Goal: Task Accomplishment & Management: Use online tool/utility

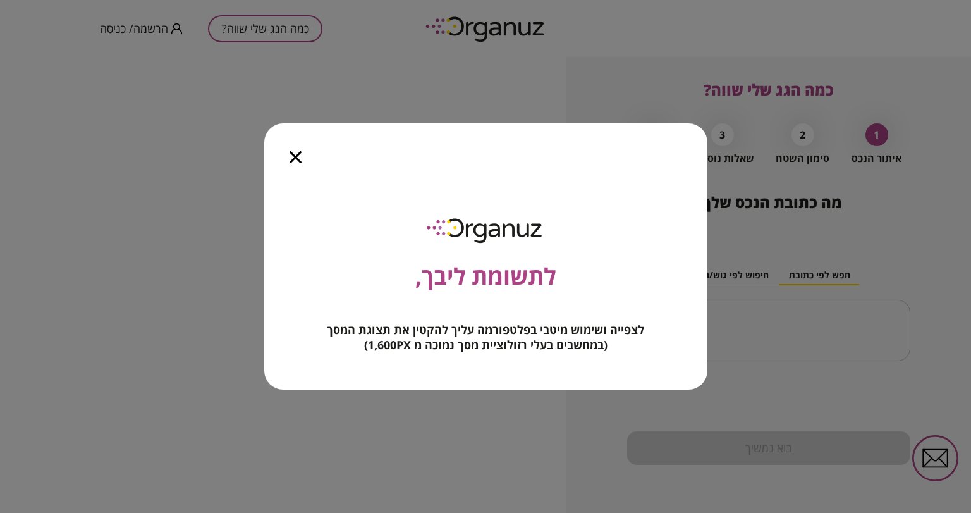
click at [293, 155] on icon "button" at bounding box center [295, 157] width 12 height 12
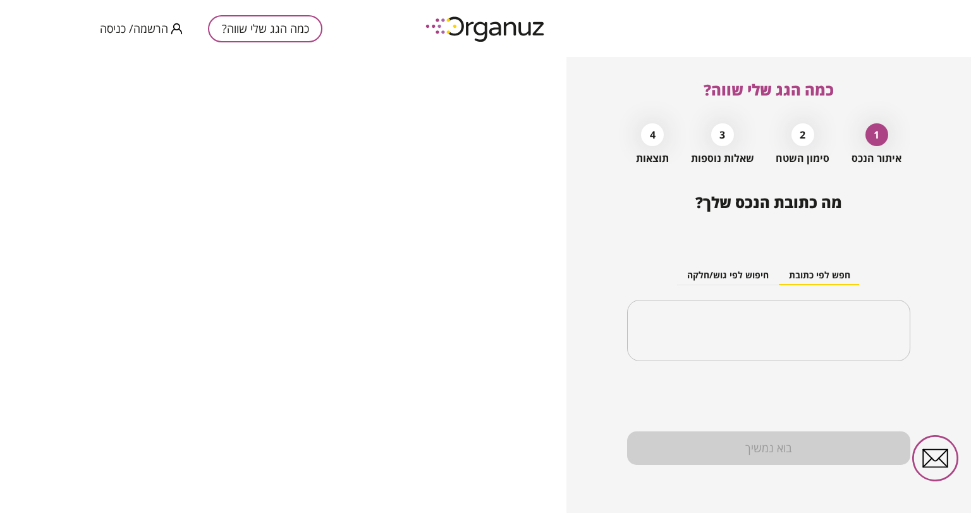
click at [138, 31] on span "הרשמה/ כניסה" at bounding box center [134, 28] width 68 height 13
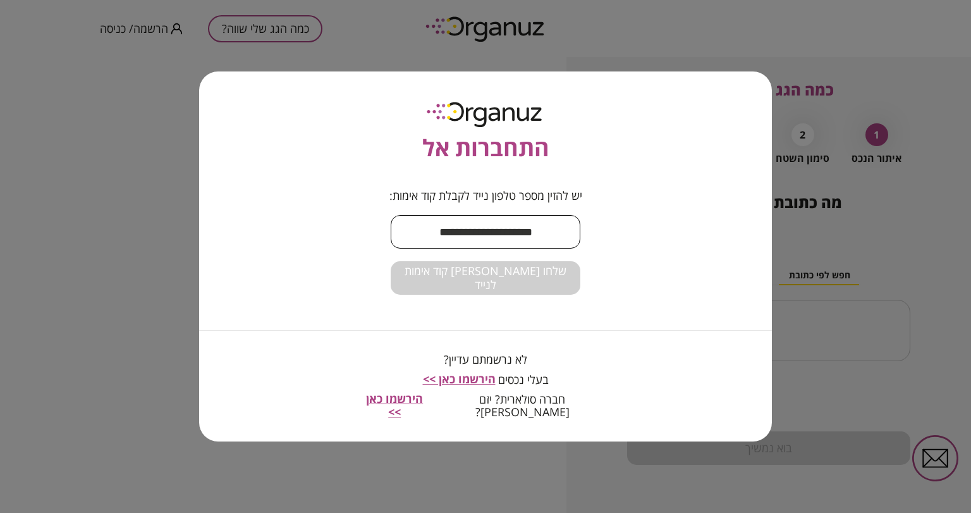
click at [498, 245] on input "text" at bounding box center [486, 231] width 190 height 37
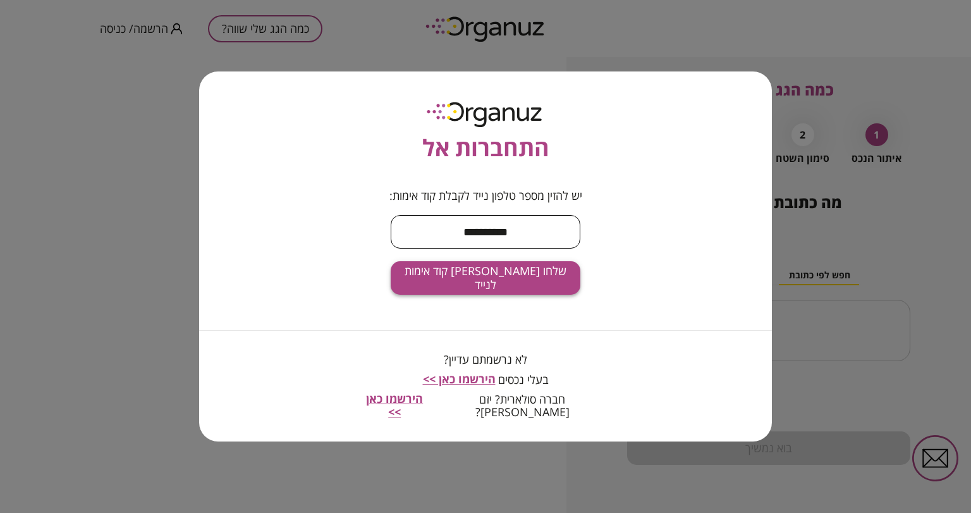
type input "**********"
click at [482, 277] on span "שלחו [PERSON_NAME] קוד אימות לנייד" at bounding box center [485, 277] width 169 height 27
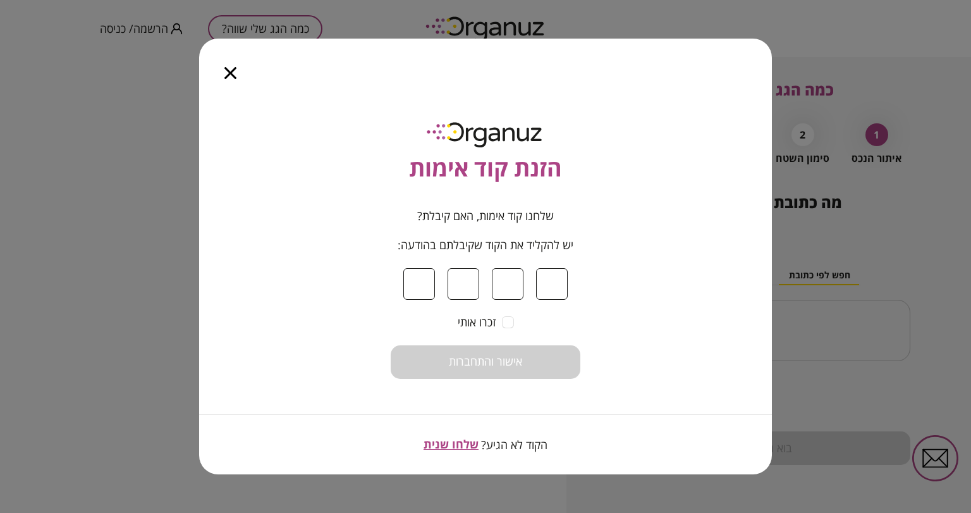
type input "*"
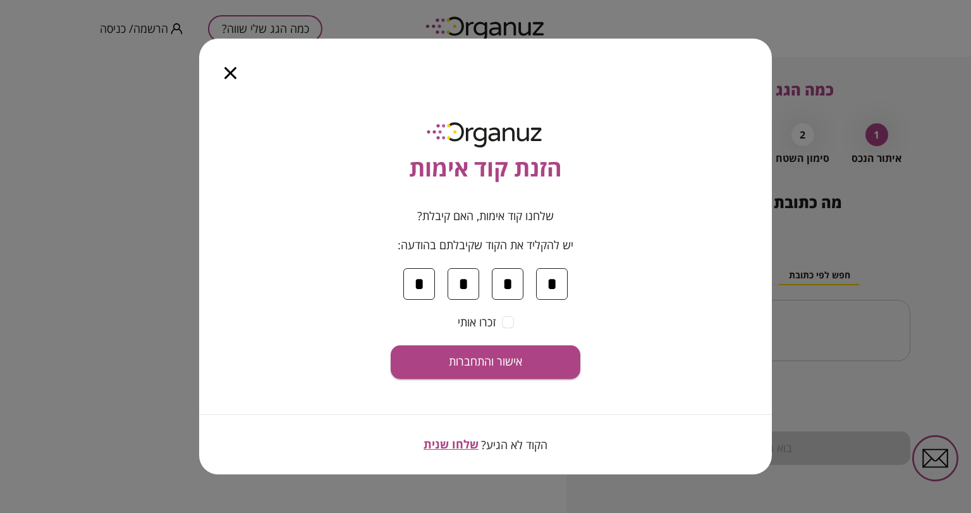
type input "*"
click at [503, 359] on span "אישור והתחברות" at bounding box center [485, 362] width 73 height 14
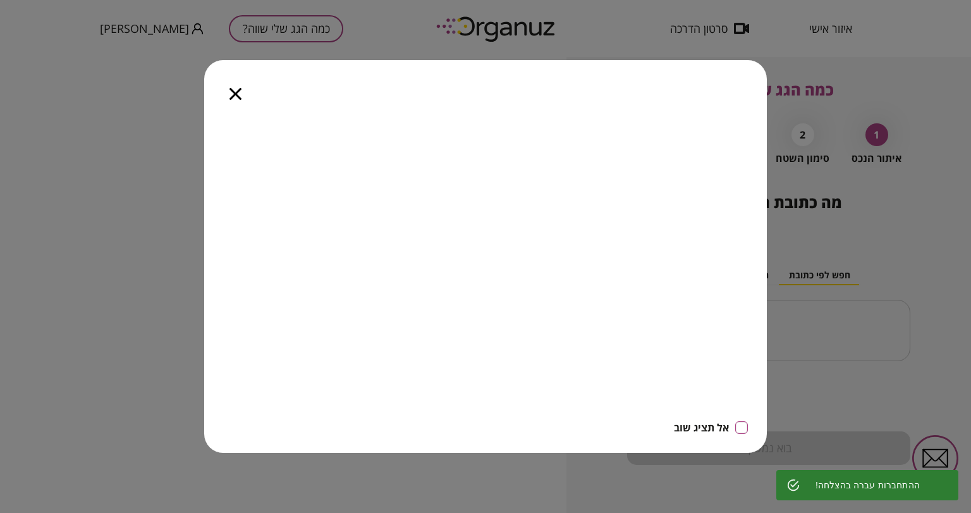
click at [231, 94] on icon "button" at bounding box center [235, 94] width 12 height 12
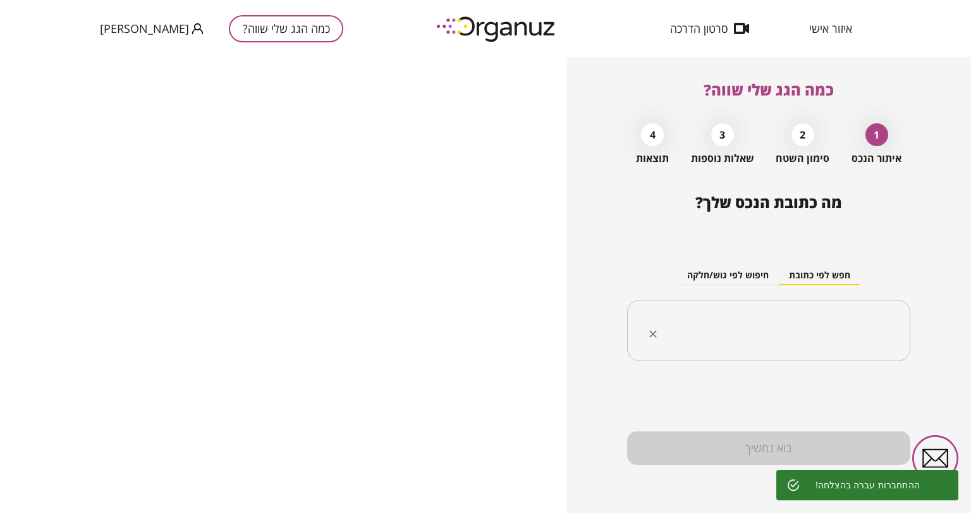
click at [768, 323] on input "text" at bounding box center [773, 331] width 243 height 32
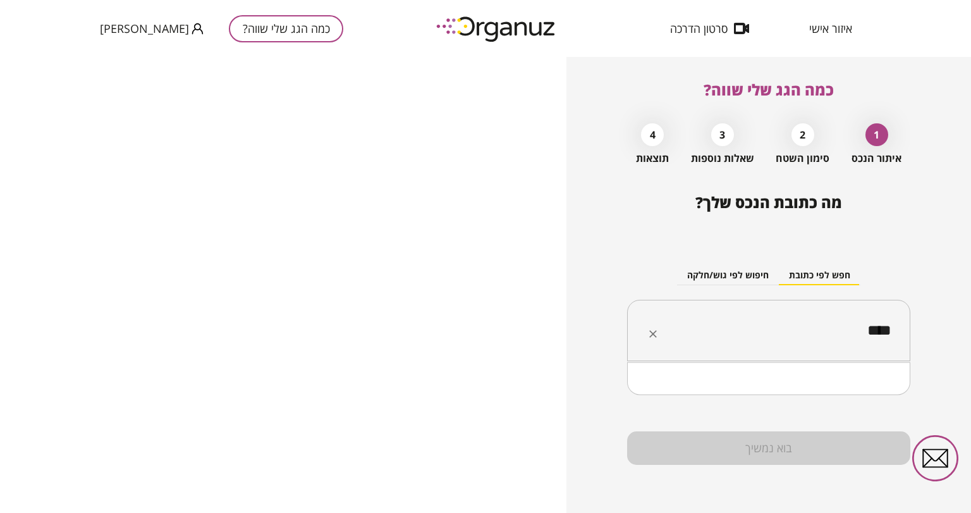
type input "*****"
click at [769, 327] on input "text" at bounding box center [773, 331] width 243 height 32
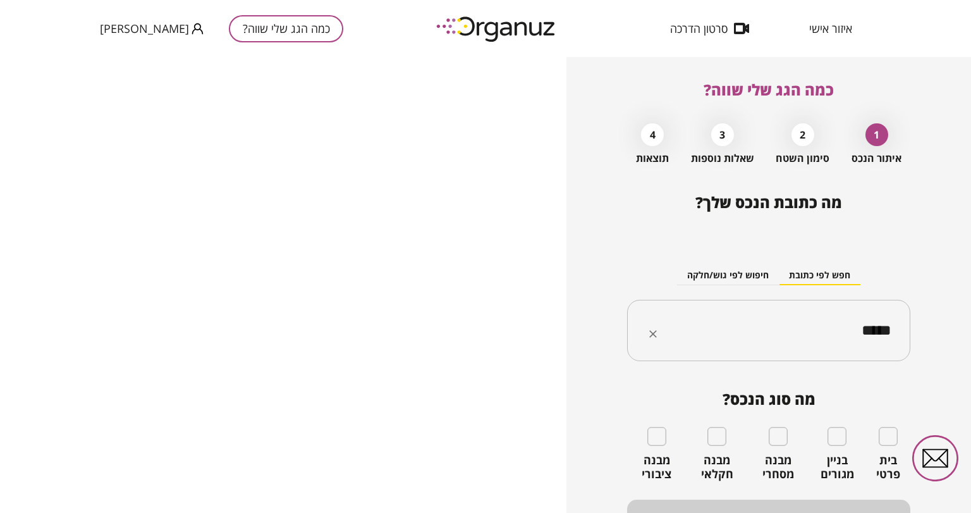
type input "*****"
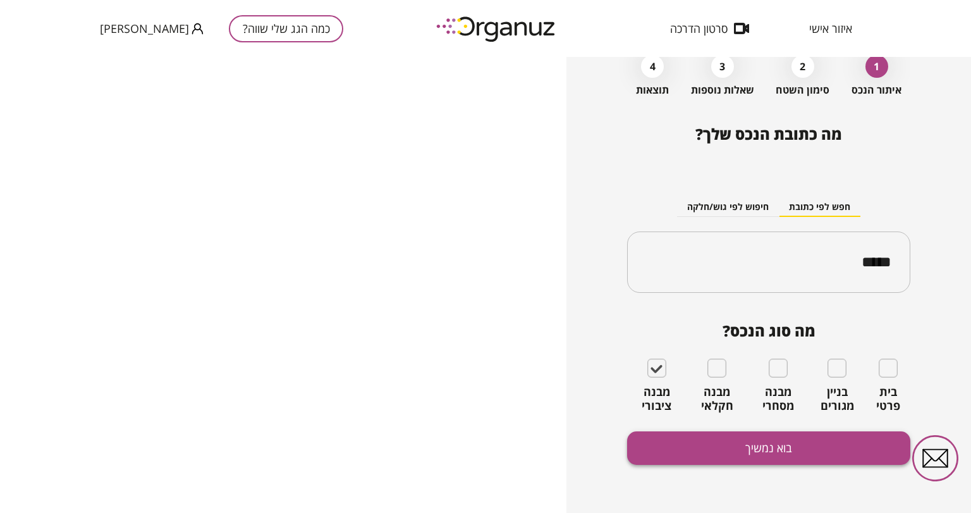
click at [748, 445] on button "בוא נמשיך" at bounding box center [768, 447] width 283 height 33
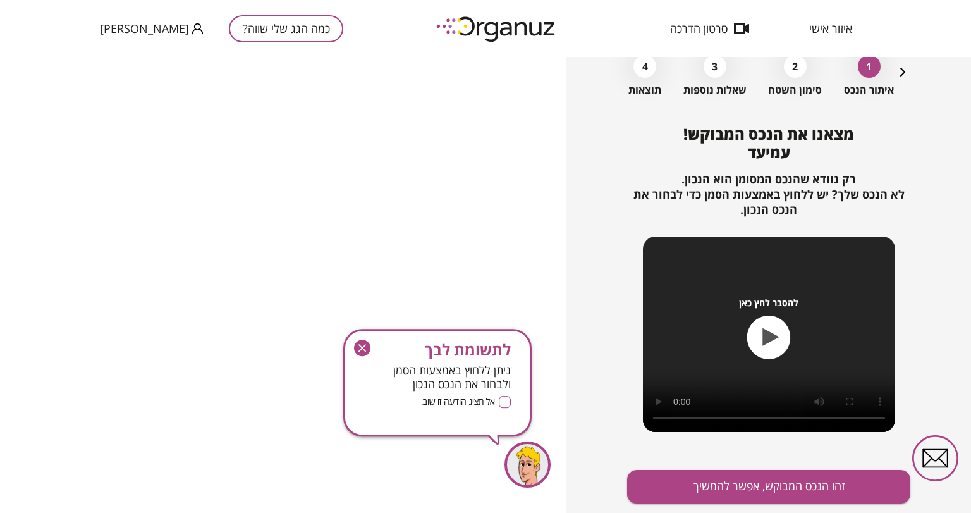
click at [365, 350] on g "button" at bounding box center [362, 347] width 16 height 16
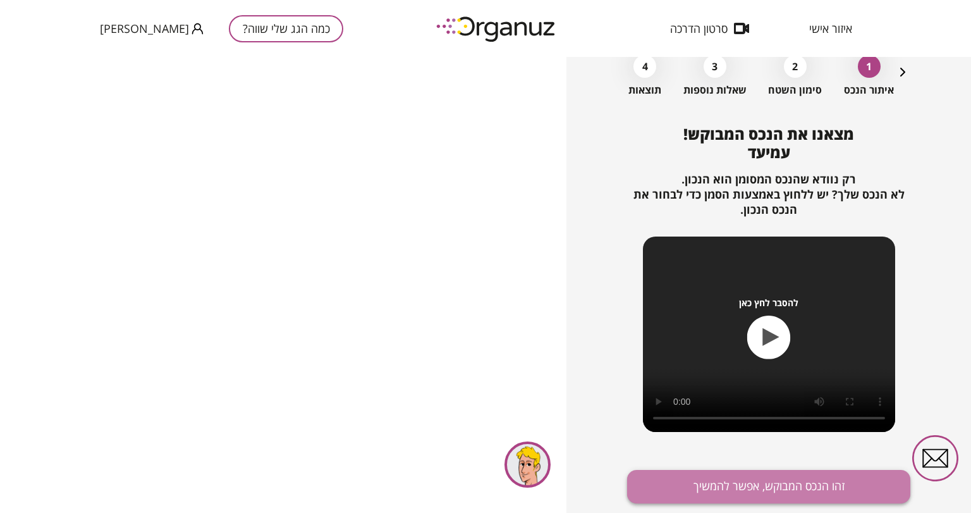
click at [779, 485] on button "זהו הנכס המבוקש, אפשר להמשיך" at bounding box center [768, 486] width 283 height 33
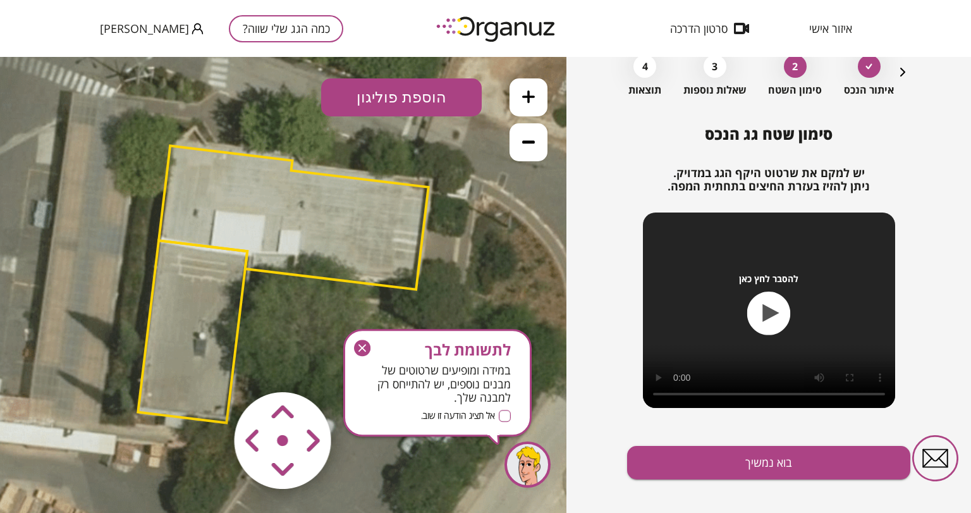
click at [208, 365] on area at bounding box center [208, 365] width 0 height 0
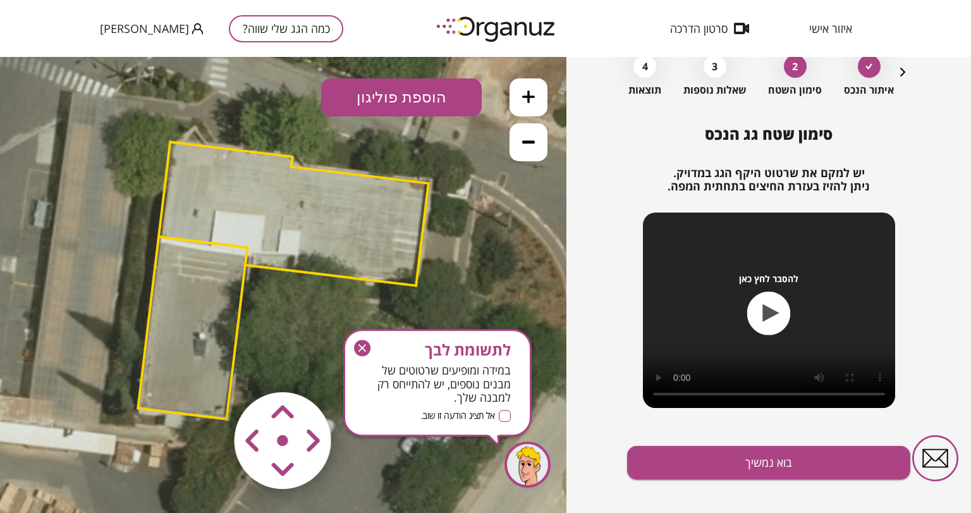
click at [208, 365] on area at bounding box center [208, 365] width 0 height 0
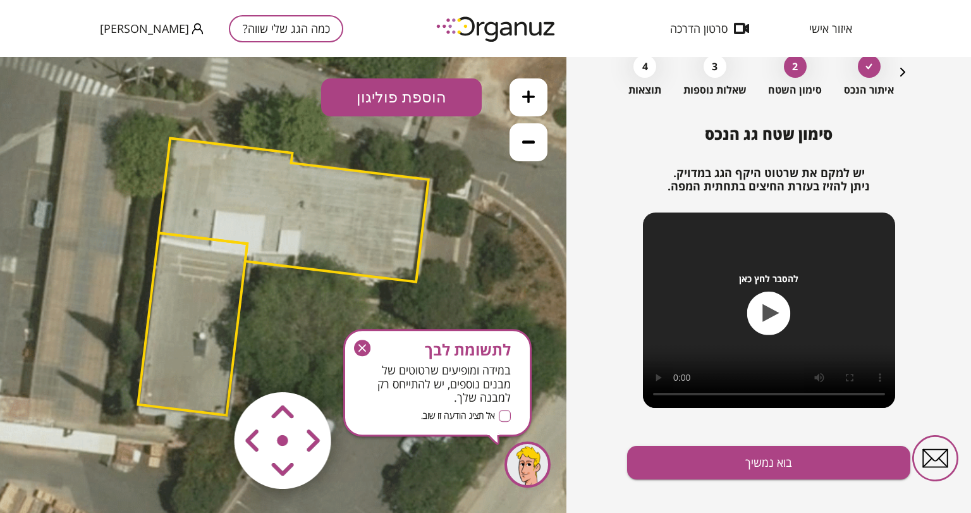
click at [208, 365] on area at bounding box center [208, 365] width 0 height 0
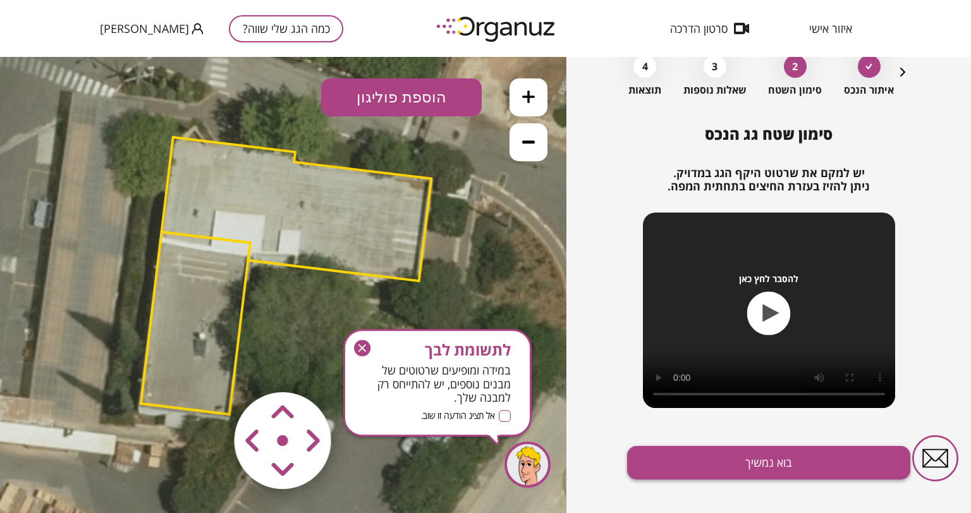
click at [749, 463] on button "בוא נמשיך" at bounding box center [768, 462] width 283 height 33
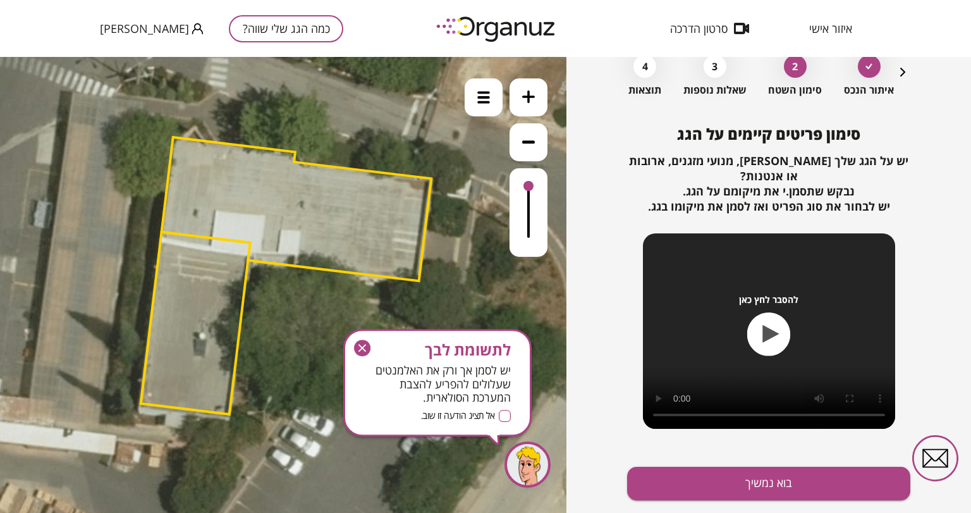
click at [358, 344] on icon "button" at bounding box center [362, 348] width 8 height 8
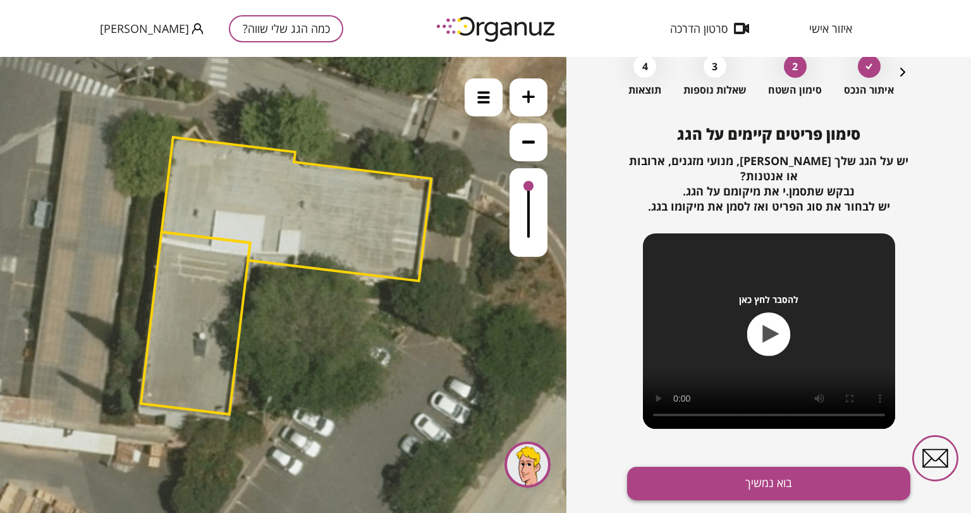
click at [766, 485] on button "בוא נמשיך" at bounding box center [768, 482] width 283 height 33
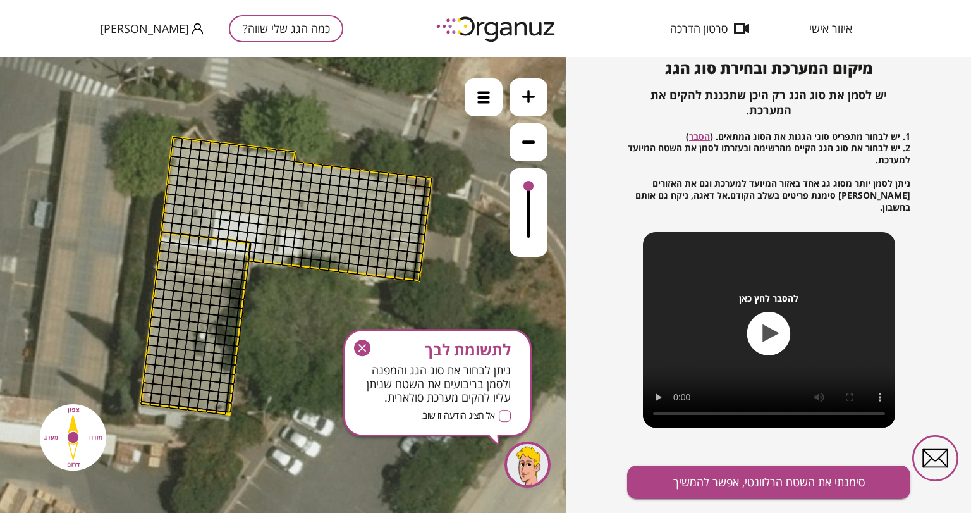
scroll to position [137, 0]
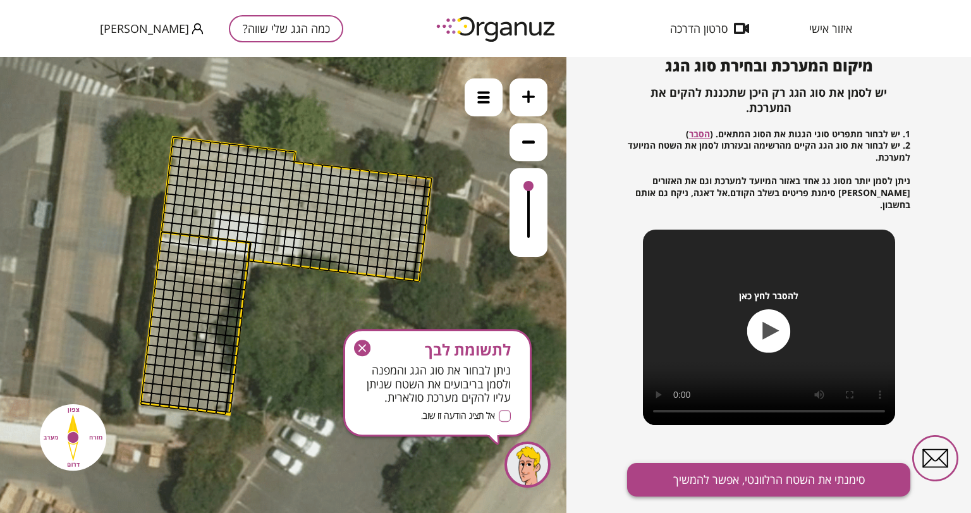
click at [766, 472] on button "סימנתי את השטח הרלוונטי, אפשר להמשיך" at bounding box center [768, 479] width 283 height 33
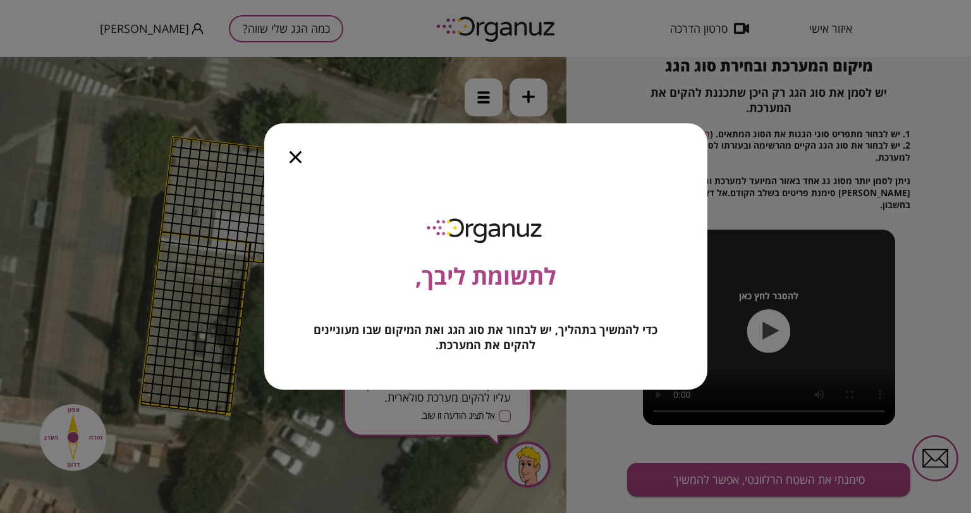
click at [291, 158] on icon "button" at bounding box center [295, 157] width 12 height 12
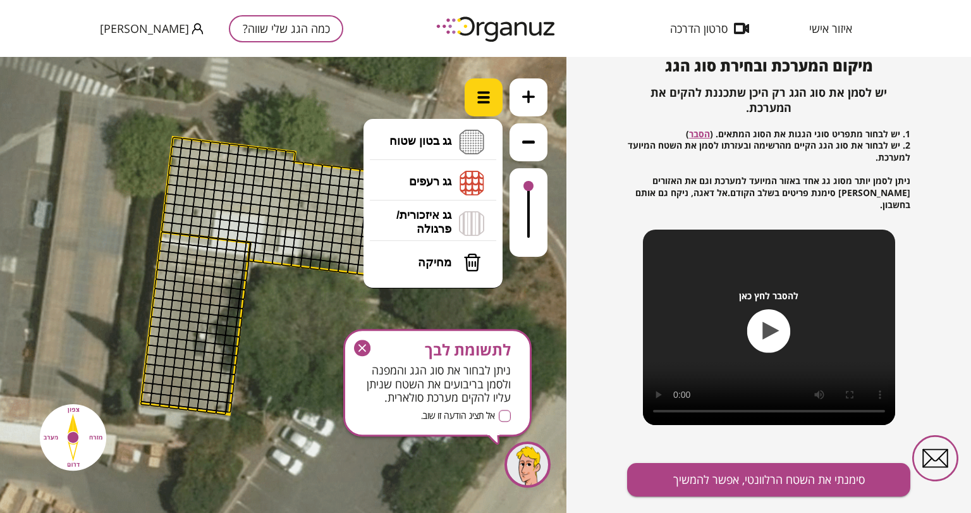
click at [484, 94] on img at bounding box center [483, 97] width 13 height 13
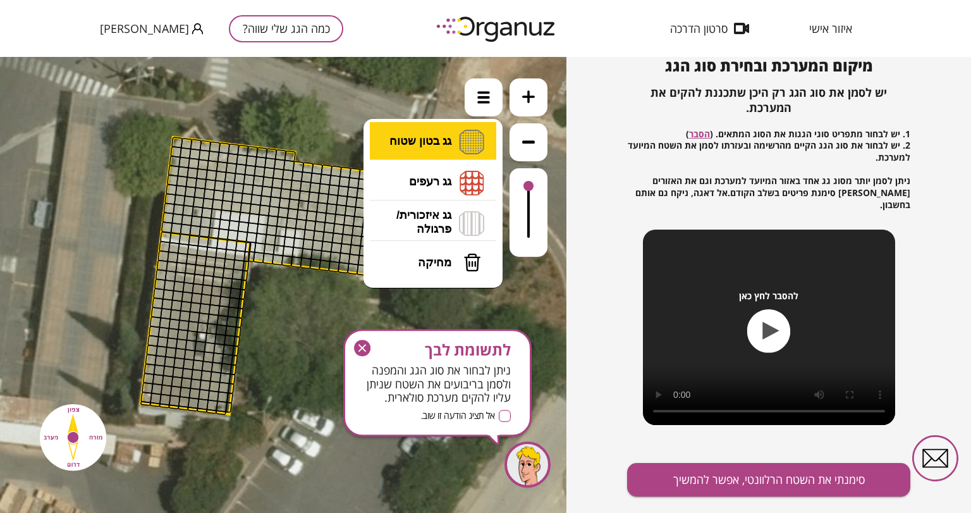
click at [427, 144] on li "גג בטון שטוח מפלס א א מפלס ב ב מפלס ג ג" at bounding box center [433, 142] width 133 height 40
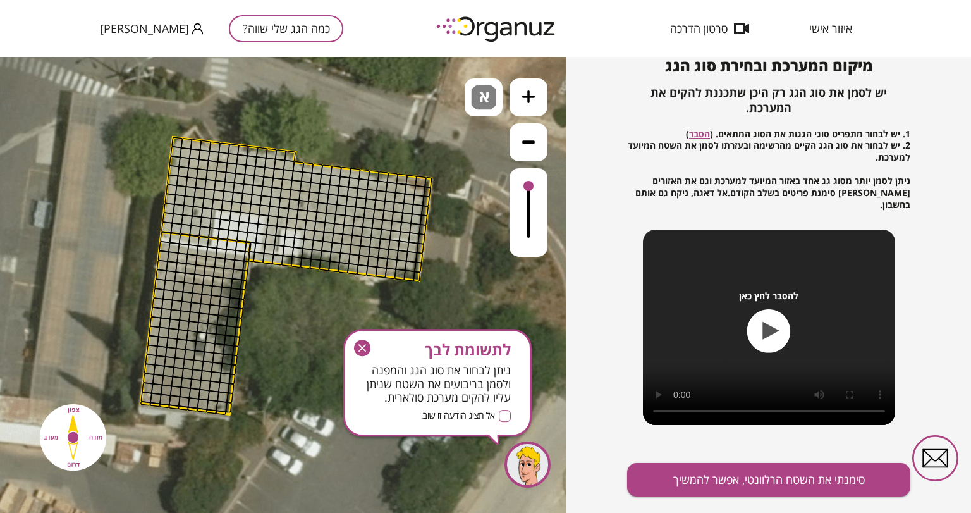
click at [449, 147] on div ".st0 { fill: #FFFFFF; } 10" at bounding box center [283, 285] width 566 height 456
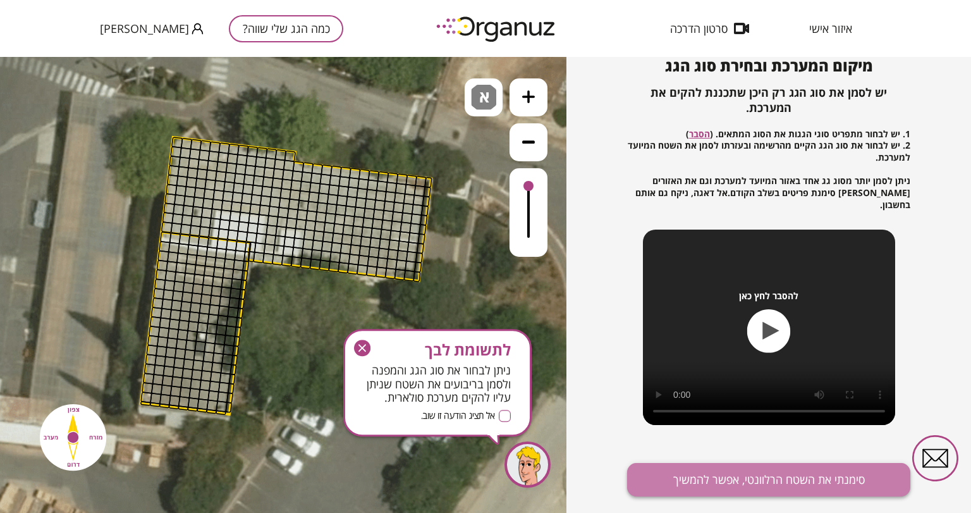
click at [767, 476] on button "סימנתי את השטח הרלוונטי, אפשר להמשיך" at bounding box center [768, 479] width 283 height 33
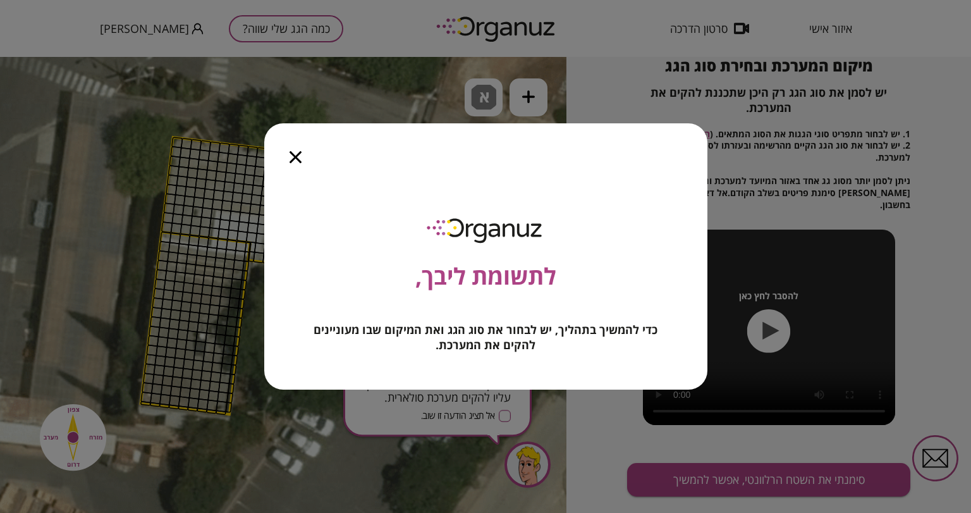
drag, startPoint x: 294, startPoint y: 155, endPoint x: 303, endPoint y: 112, distance: 44.4
click at [294, 155] on icon "button" at bounding box center [295, 157] width 12 height 12
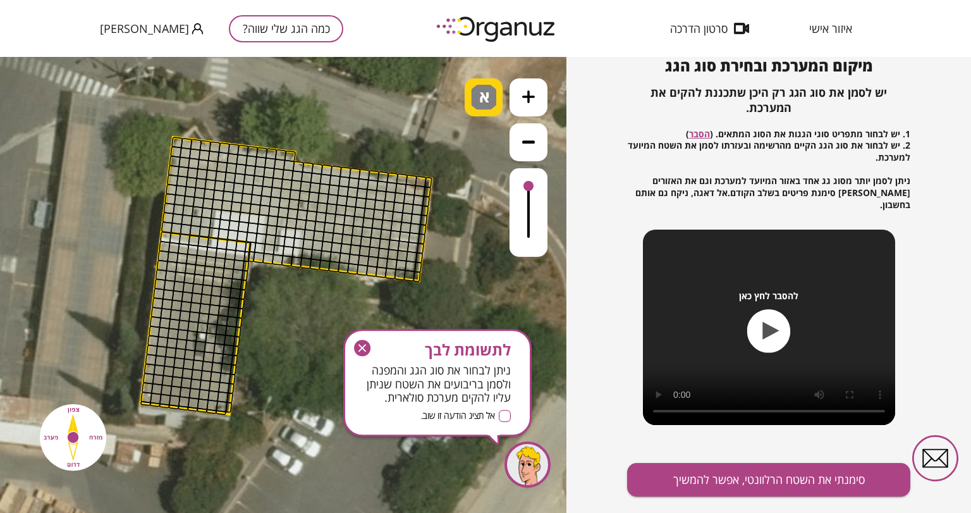
click at [487, 94] on span "א" at bounding box center [485, 92] width 13 height 15
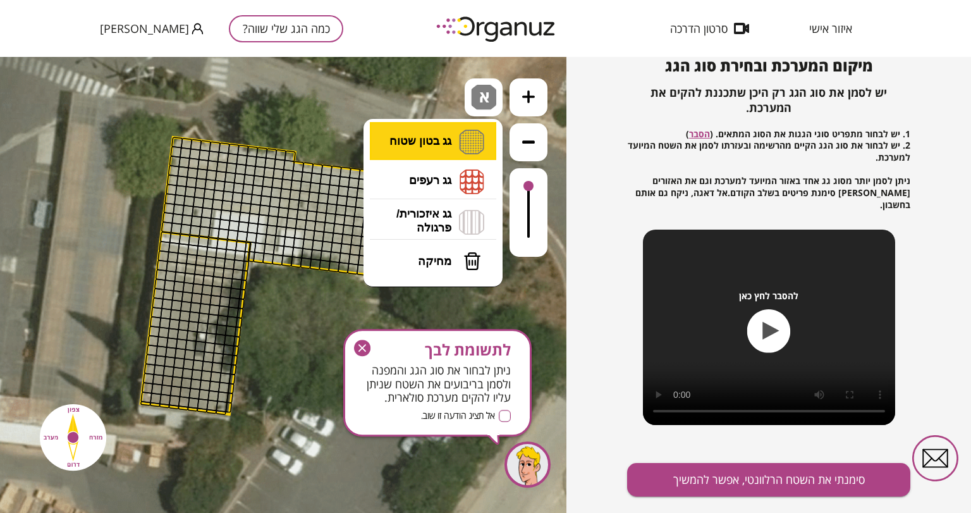
click at [423, 137] on li "גג בטון שטוח מפלס א א מפלס ב ב מפלס ג ג" at bounding box center [433, 141] width 133 height 39
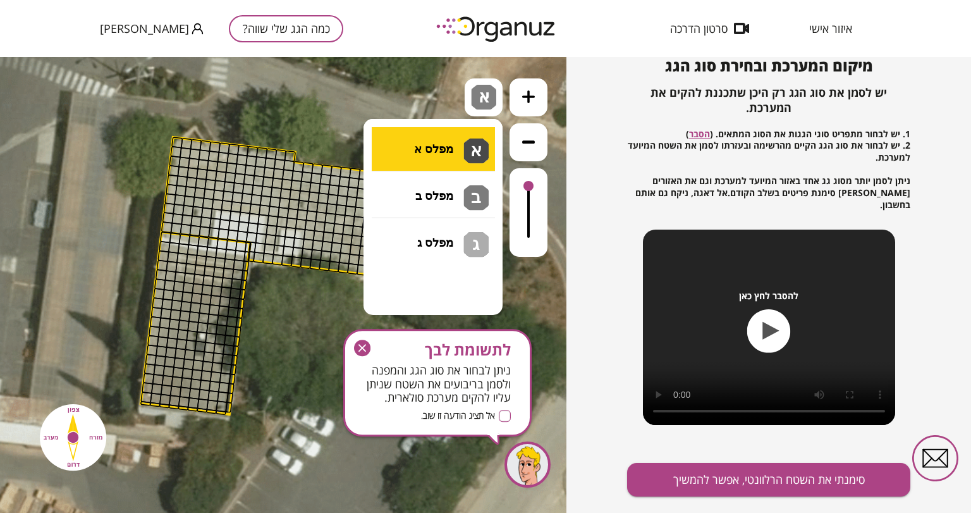
click at [439, 144] on div ".st0 { fill: #FFFFFF; } 10" at bounding box center [283, 285] width 566 height 456
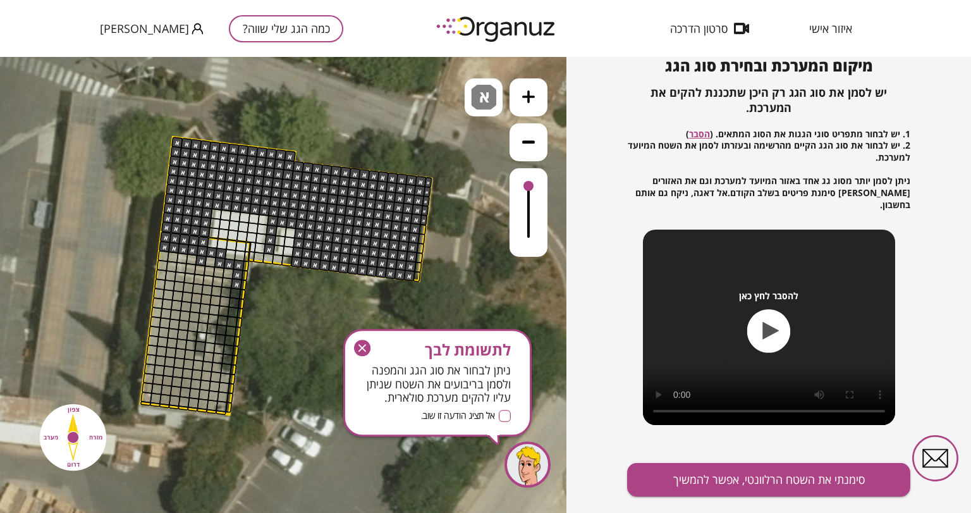
drag, startPoint x: 238, startPoint y: 272, endPoint x: 238, endPoint y: 281, distance: 8.2
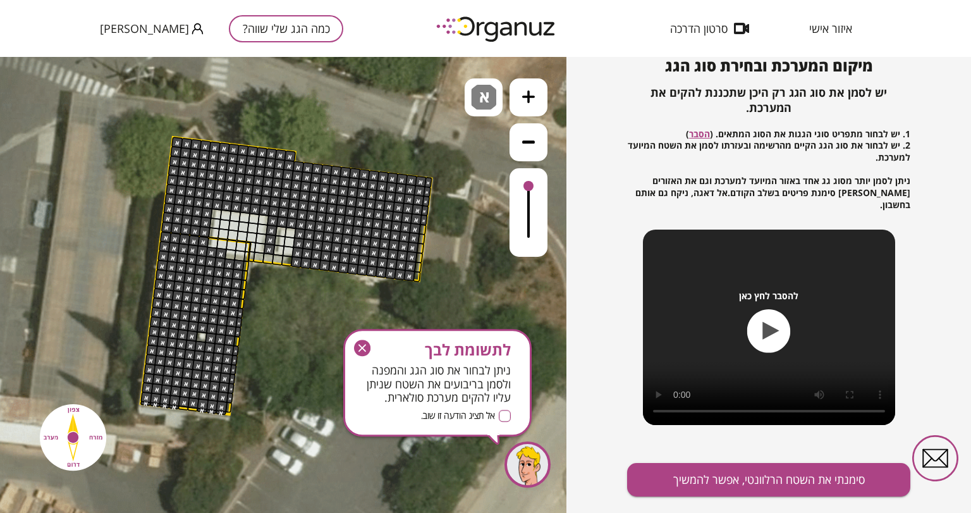
click at [526, 179] on div at bounding box center [528, 212] width 38 height 88
drag, startPoint x: 359, startPoint y: 351, endPoint x: 375, endPoint y: 366, distance: 21.9
click at [375, 366] on div "לתשומת לבך ניתן לבחור את סוג הגג והמפנה ולסמן בריבועים את השטח שניתן עליו להקים…" at bounding box center [437, 382] width 188 height 107
click at [358, 348] on g "button" at bounding box center [362, 347] width 16 height 16
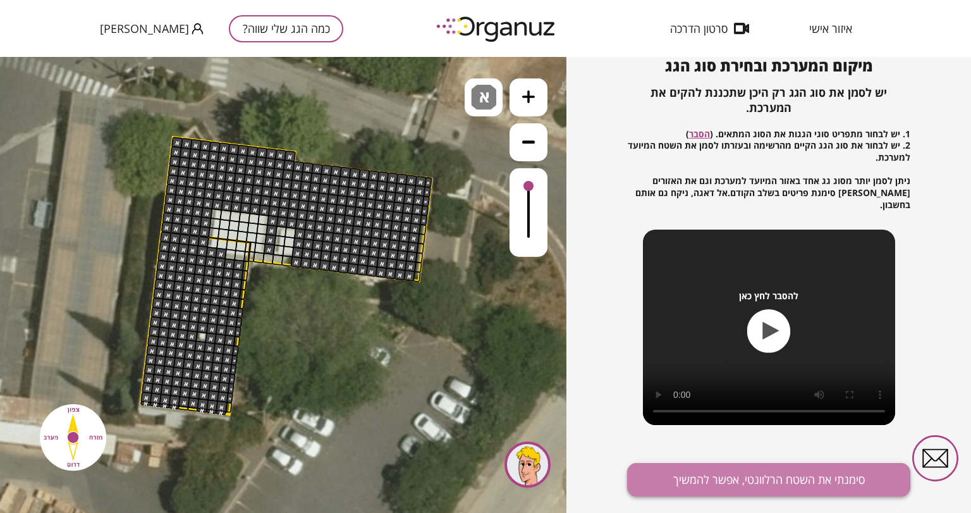
click at [751, 468] on button "סימנתי את השטח הרלוונטי, אפשר להמשיך" at bounding box center [768, 479] width 283 height 33
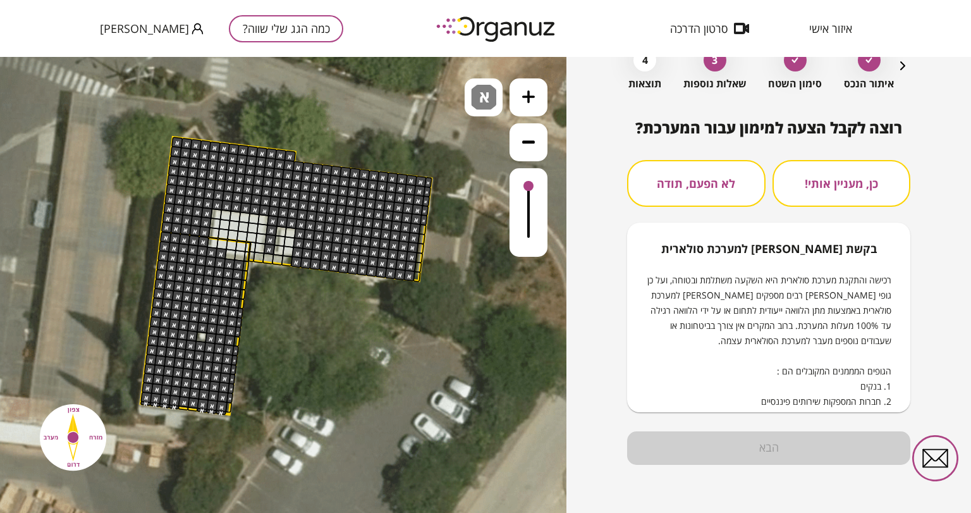
drag, startPoint x: 680, startPoint y: 178, endPoint x: 681, endPoint y: 192, distance: 14.0
click at [679, 179] on button "לא הפעם, תודה" at bounding box center [696, 183] width 138 height 47
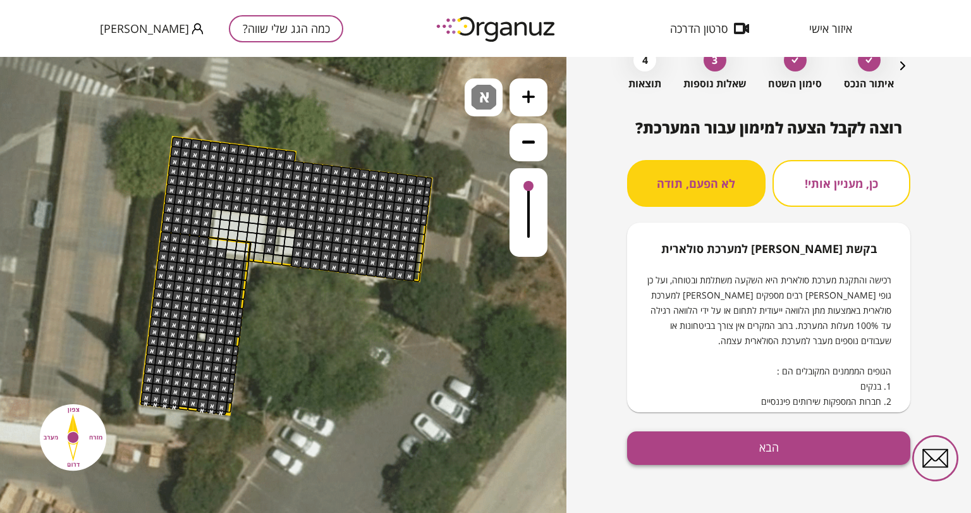
click at [779, 433] on button "הבא" at bounding box center [768, 447] width 283 height 33
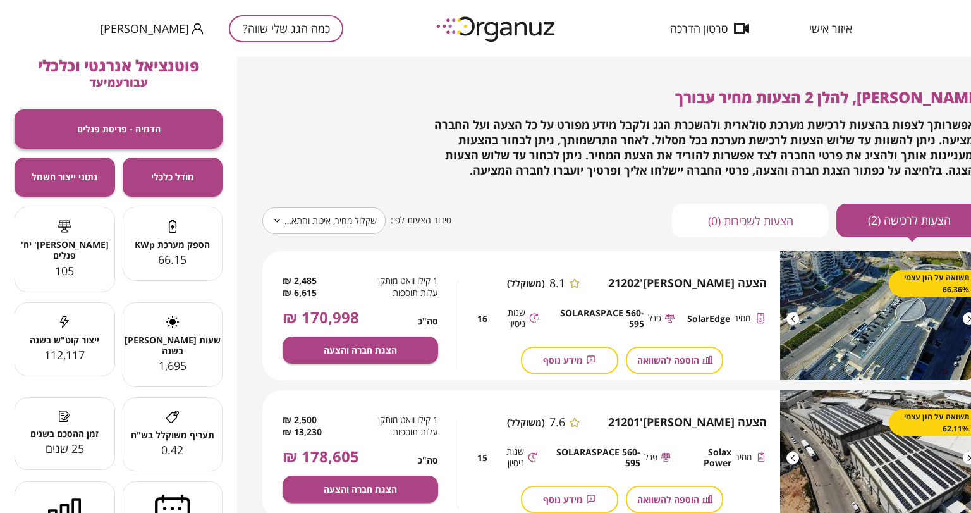
click at [131, 135] on button "הדמיה - פריסת פנלים" at bounding box center [119, 128] width 208 height 39
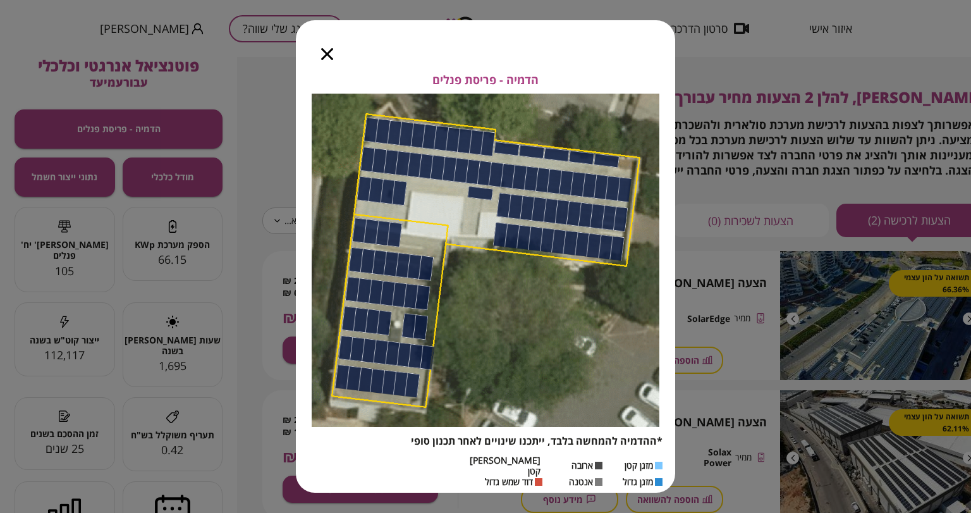
click at [323, 59] on icon "button" at bounding box center [327, 54] width 12 height 12
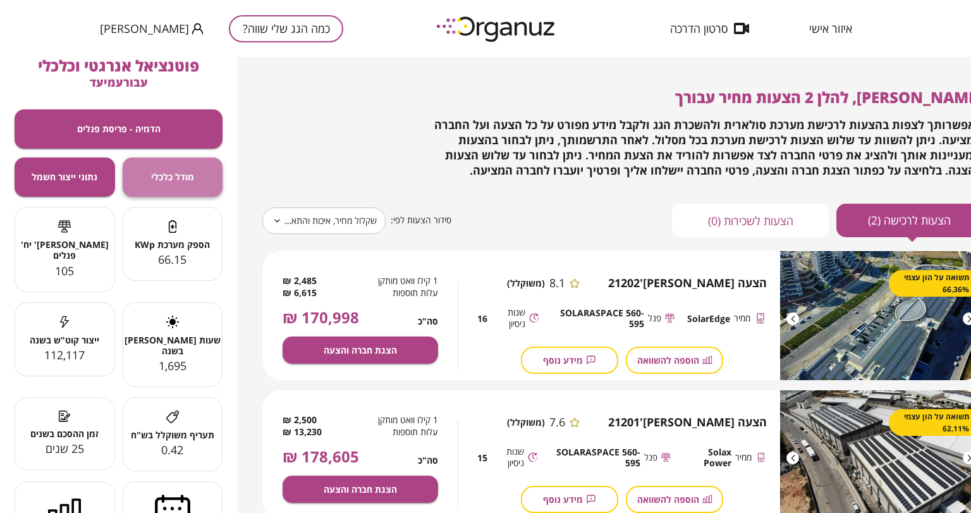
click at [167, 181] on span "מודל כלכלי" at bounding box center [172, 176] width 43 height 11
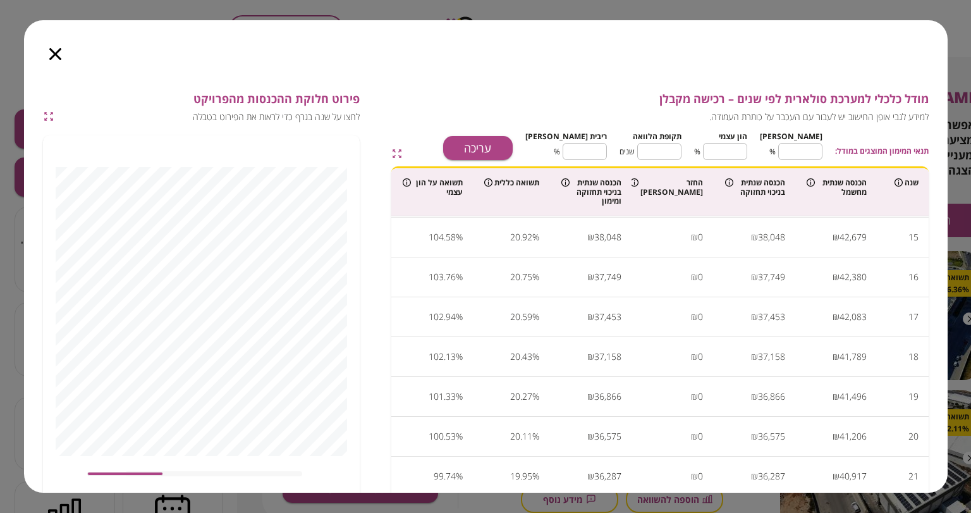
scroll to position [684, 0]
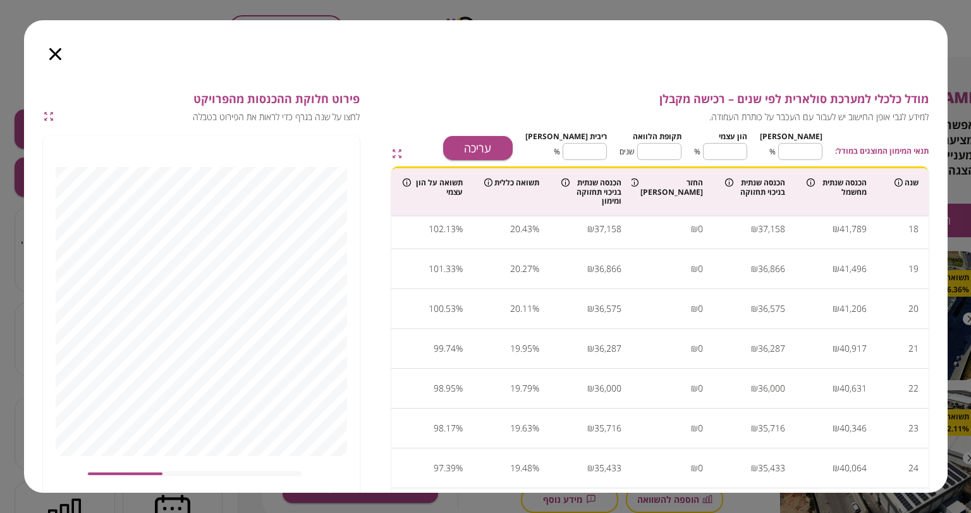
click at [46, 116] on icon "button" at bounding box center [48, 116] width 11 height 11
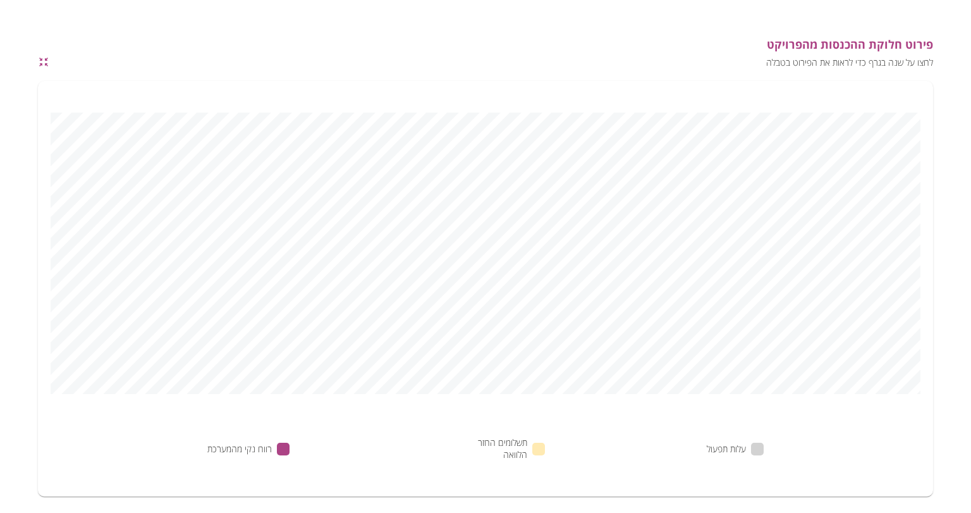
click at [40, 62] on icon "button" at bounding box center [43, 61] width 11 height 11
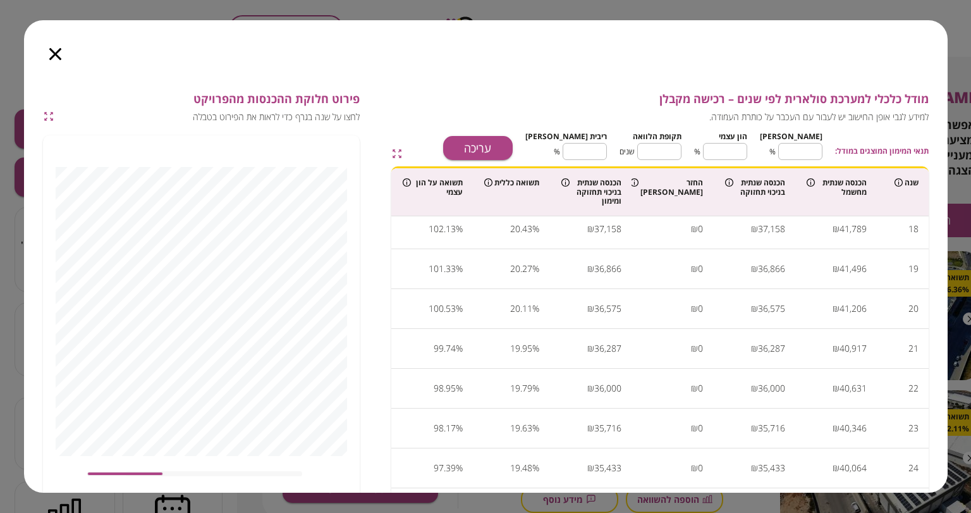
click at [395, 154] on icon "button" at bounding box center [396, 153] width 11 height 11
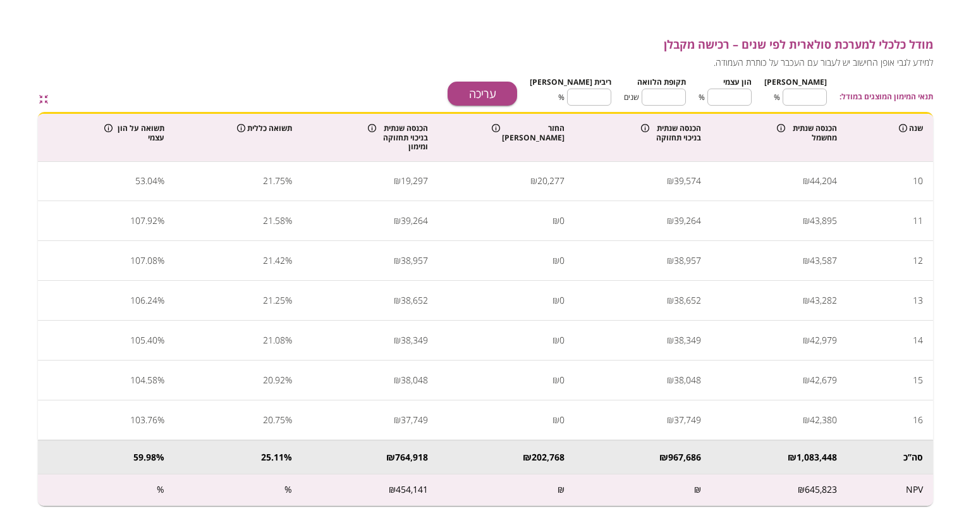
scroll to position [0, 0]
click at [40, 100] on icon "button" at bounding box center [40, 101] width 3 height 3
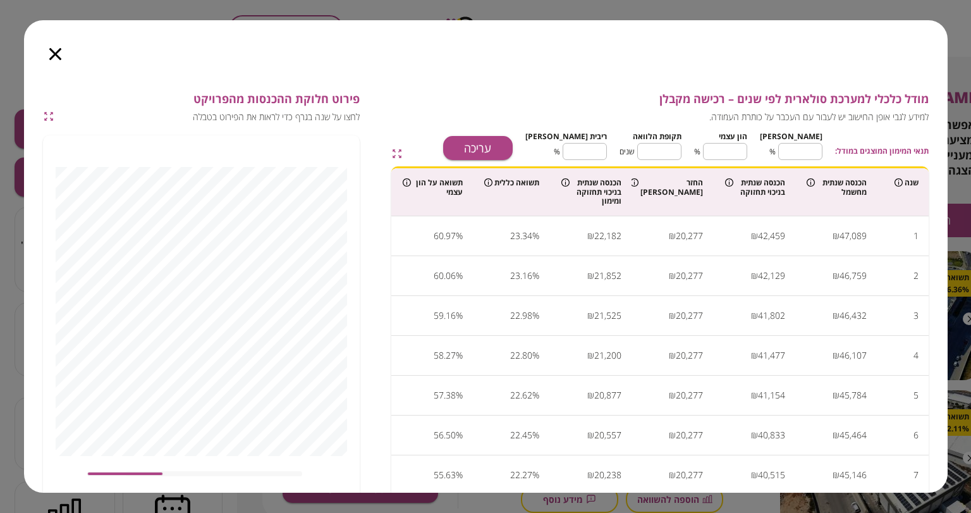
click at [58, 52] on icon "button" at bounding box center [55, 54] width 12 height 12
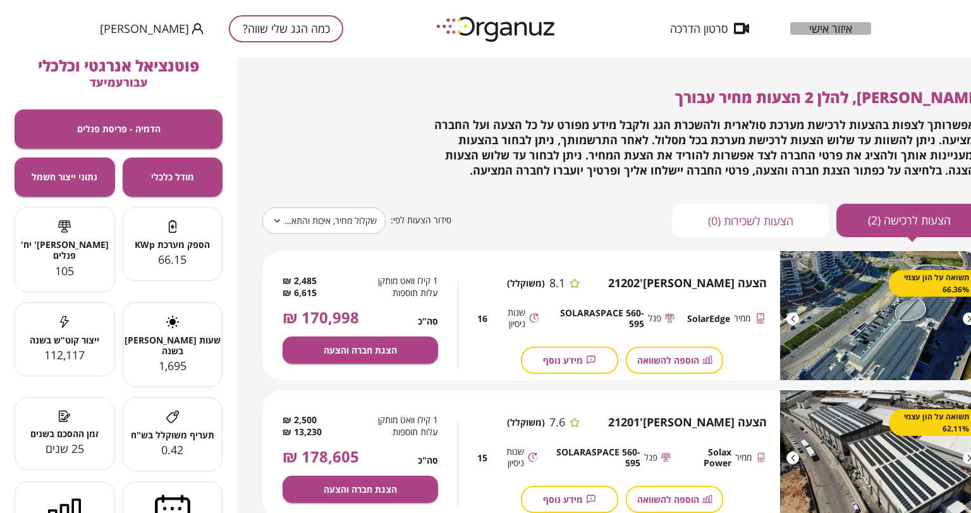
click at [834, 25] on span "איזור אישי" at bounding box center [830, 28] width 43 height 13
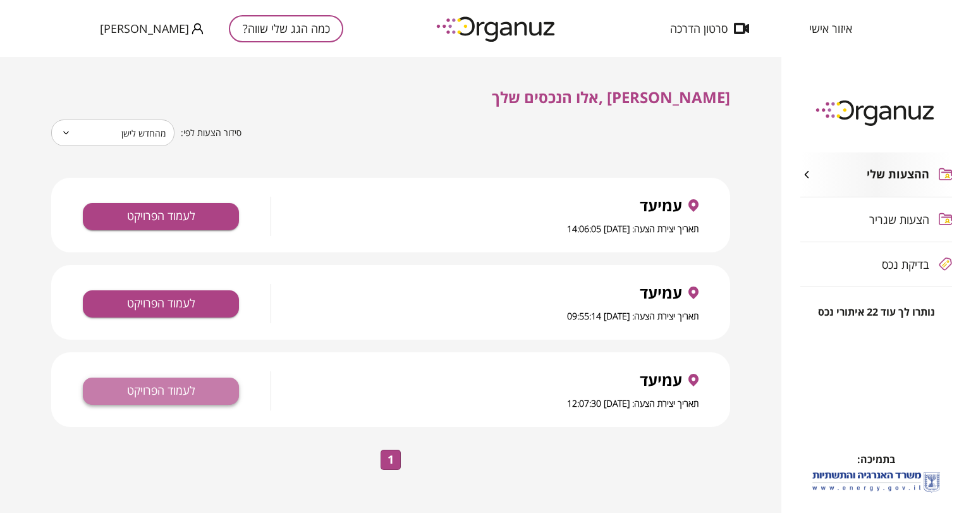
click at [164, 393] on button "לעמוד הפרויקט" at bounding box center [161, 390] width 156 height 27
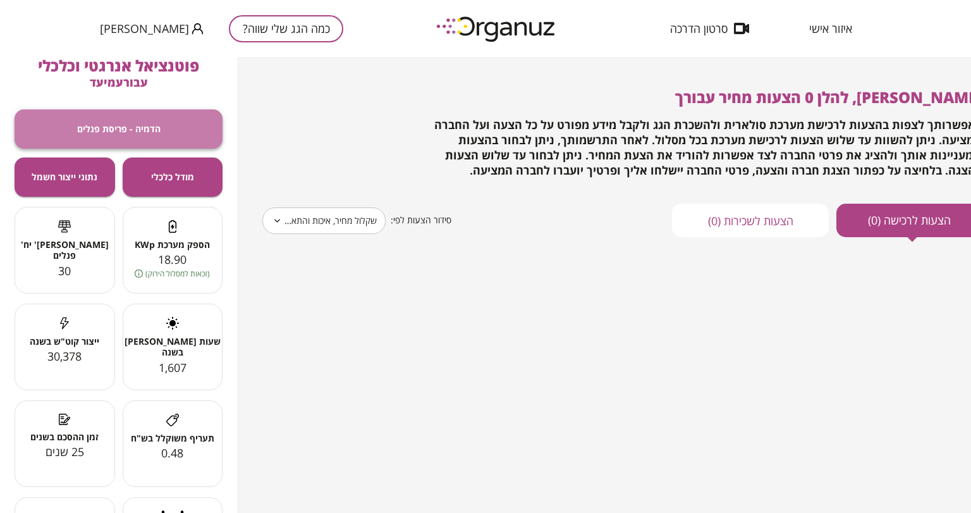
click at [150, 126] on span "הדמיה - פריסת פנלים" at bounding box center [118, 128] width 83 height 11
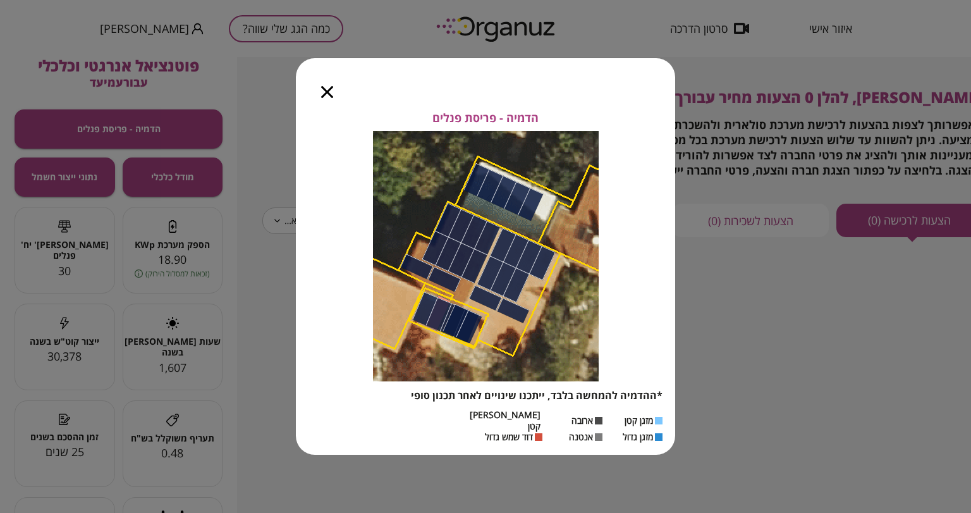
click at [327, 94] on icon "button" at bounding box center [327, 92] width 12 height 12
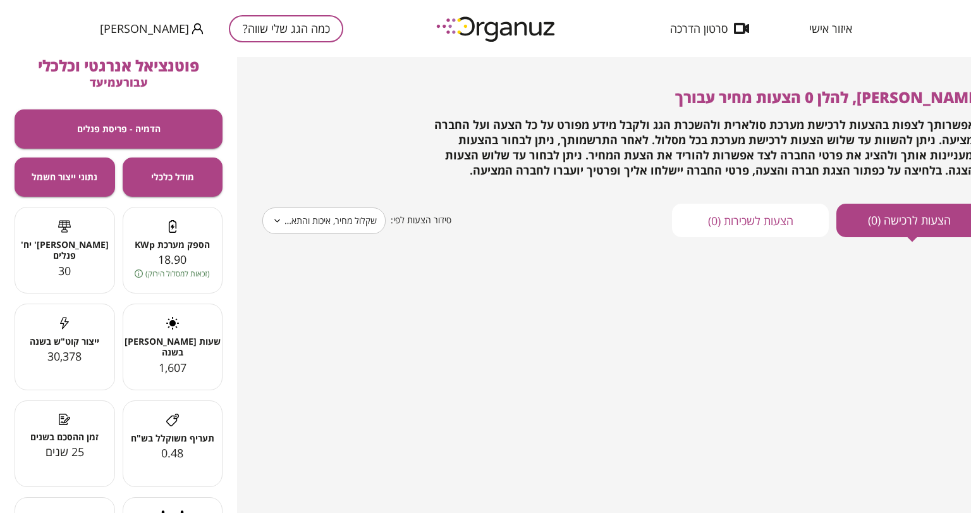
click at [832, 25] on span "איזור אישי" at bounding box center [830, 28] width 43 height 13
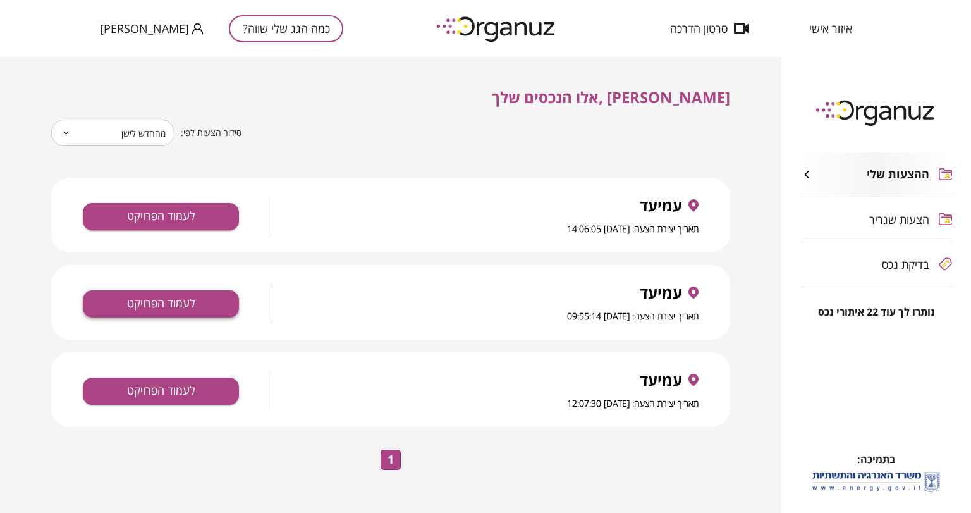
click at [197, 303] on button "לעמוד הפרויקט" at bounding box center [161, 303] width 156 height 27
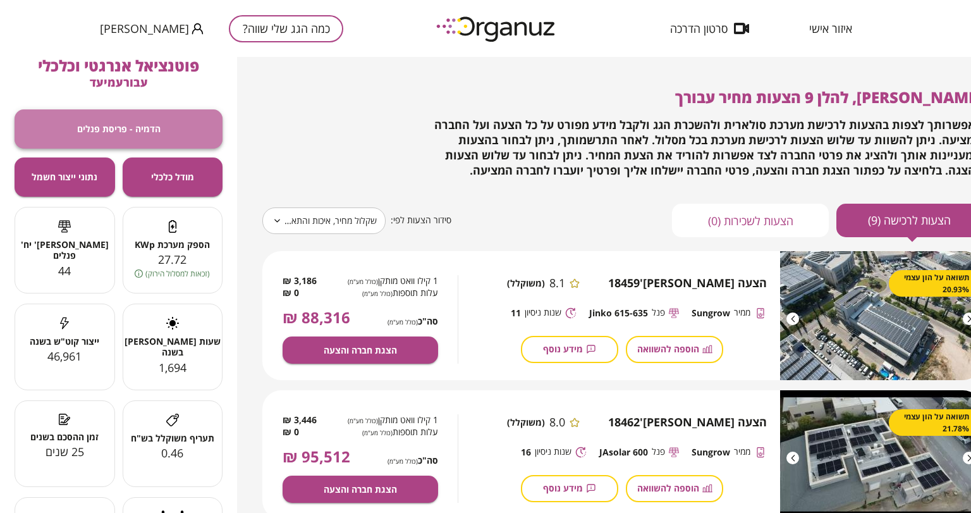
click at [54, 114] on button "הדמיה - פריסת פנלים" at bounding box center [119, 128] width 208 height 39
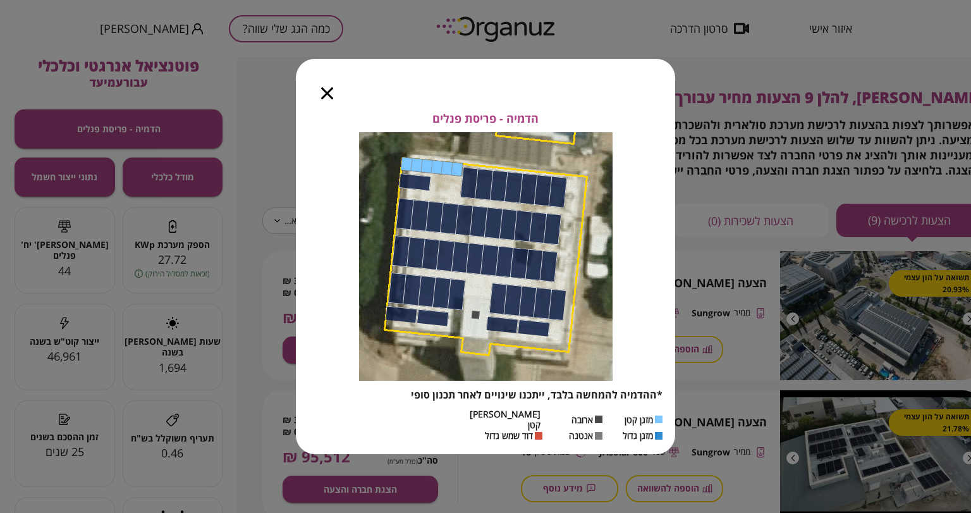
click at [327, 99] on icon "button" at bounding box center [327, 93] width 12 height 12
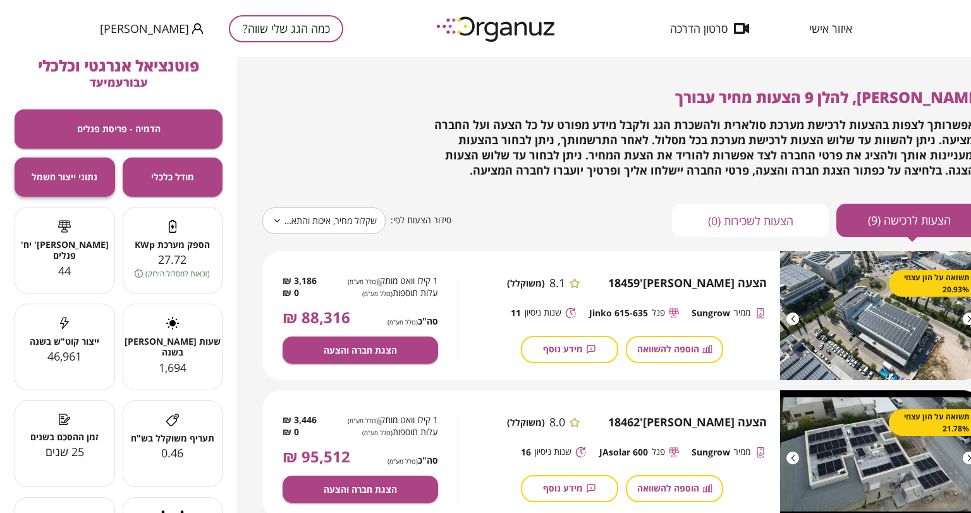
click at [78, 178] on span "נתוני ייצור חשמל" at bounding box center [65, 176] width 66 height 11
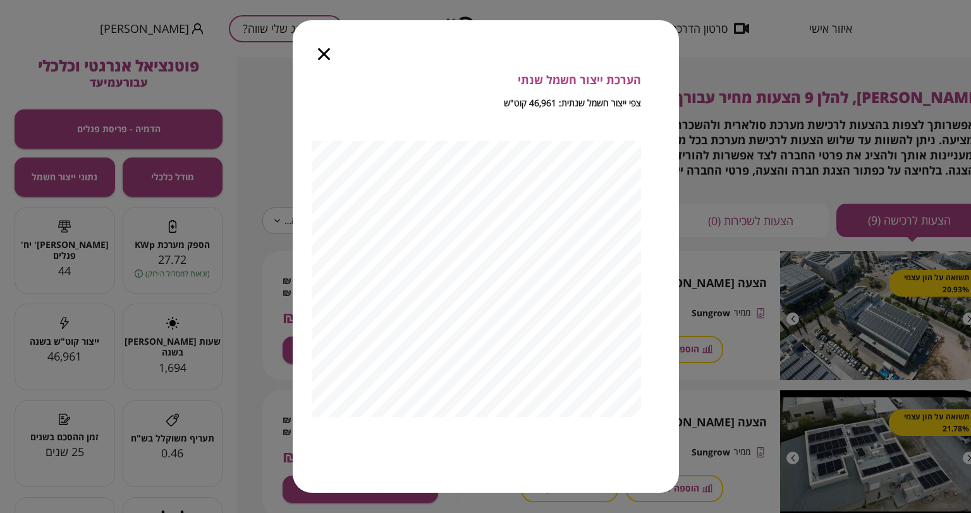
click at [185, 167] on div "הערכת ייצור חשמל שנתי צפי ייצור חשמל שנתית: 46,961 קוט"ש" at bounding box center [485, 256] width 971 height 513
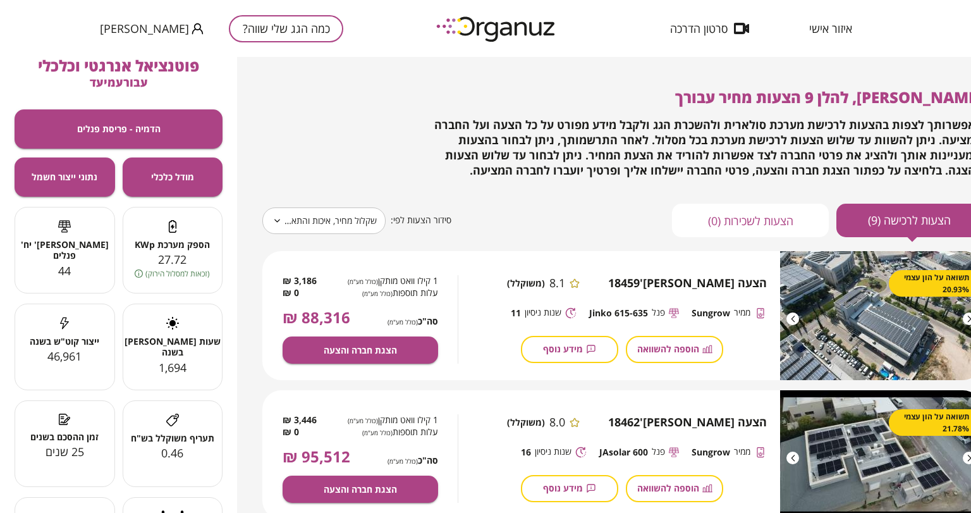
click at [185, 167] on button "מודל כלכלי" at bounding box center [173, 176] width 100 height 39
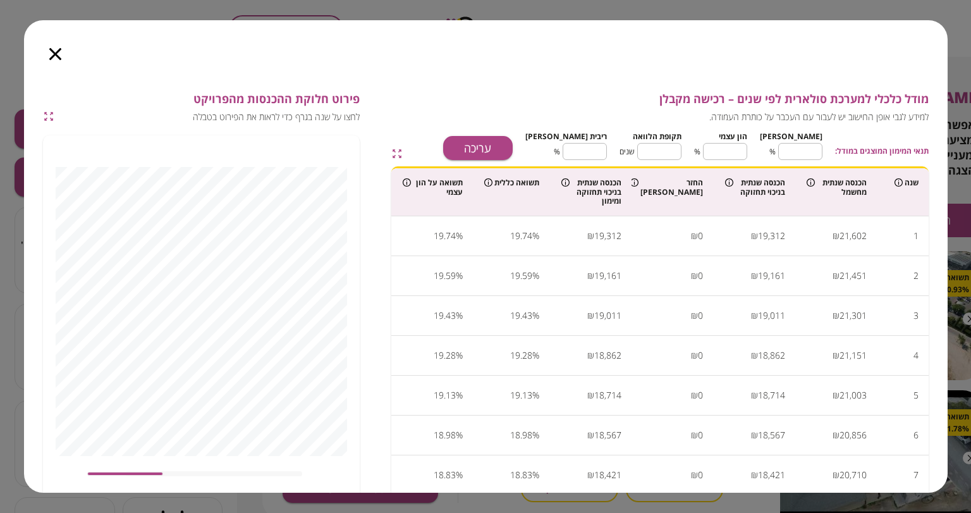
click at [51, 57] on icon "button" at bounding box center [55, 54] width 12 height 12
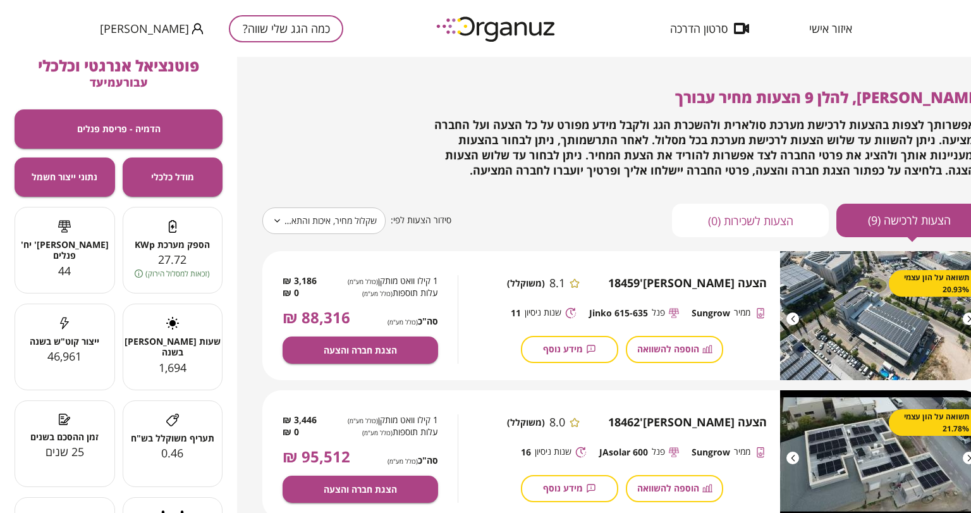
click at [338, 152] on div "[PERSON_NAME], להלן 9 הצעות מחיר עבורך באפשרותך לצפות בהצעות לרכישת מערכת סולאר…" at bounding box center [621, 133] width 719 height 90
click at [154, 23] on span "[PERSON_NAME]" at bounding box center [144, 28] width 89 height 13
click at [154, 23] on div at bounding box center [485, 256] width 971 height 513
click at [840, 34] on span "איזור אישי" at bounding box center [830, 28] width 43 height 13
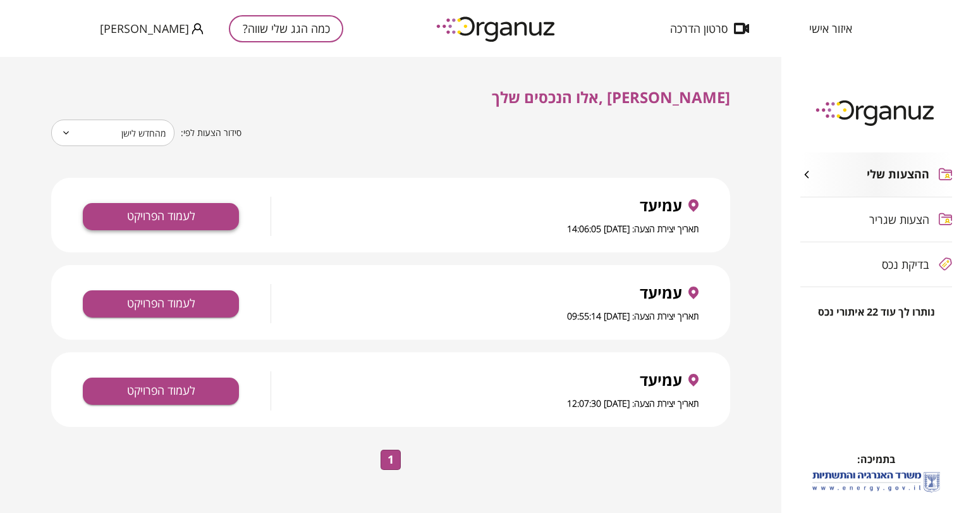
drag, startPoint x: 664, startPoint y: 201, endPoint x: 169, endPoint y: 210, distance: 494.3
drag, startPoint x: 169, startPoint y: 210, endPoint x: 400, endPoint y: 228, distance: 231.4
click at [399, 228] on div "תאריך יצירת הצעה: [DATE] 14:06:05" at bounding box center [497, 228] width 402 height 15
click at [900, 262] on span "בדיקת נכס" at bounding box center [905, 264] width 47 height 13
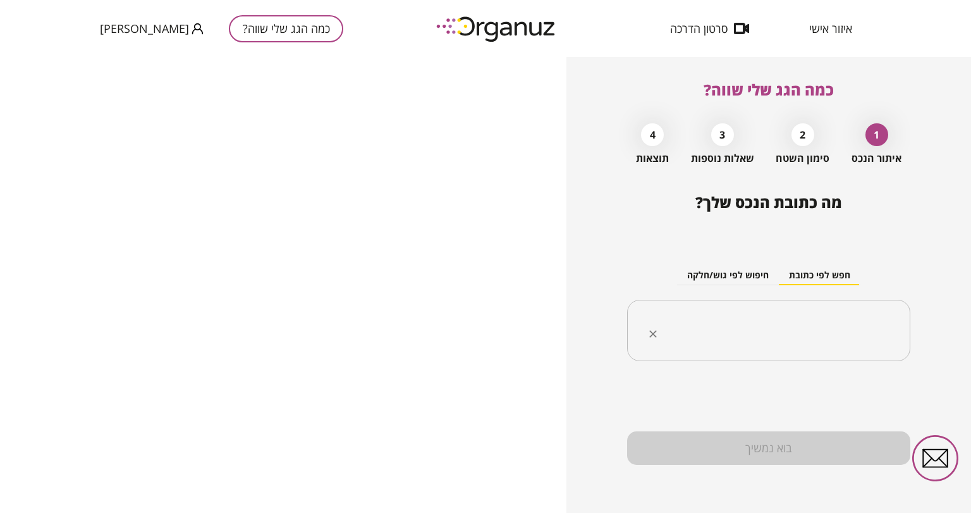
click at [803, 324] on input "text" at bounding box center [773, 331] width 243 height 32
type input "*****"
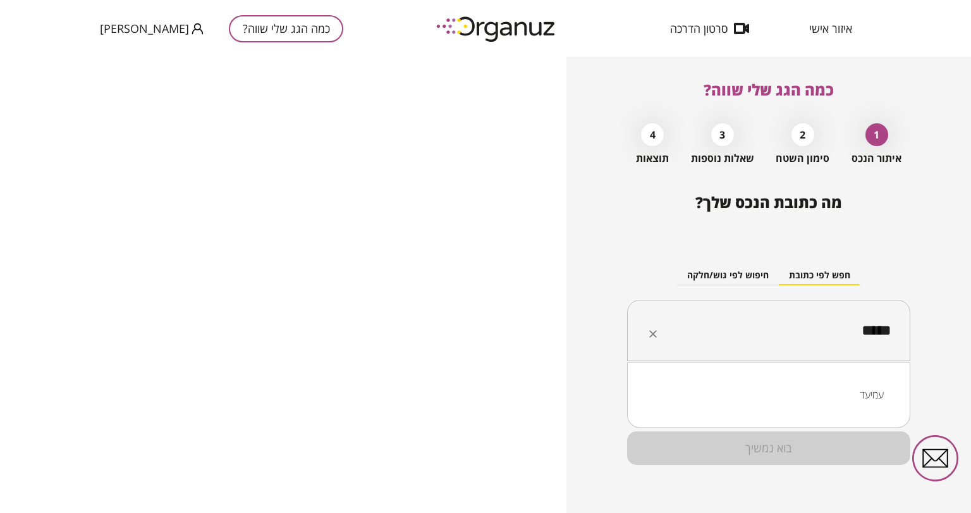
click at [816, 394] on li "עמיעד" at bounding box center [768, 394] width 250 height 23
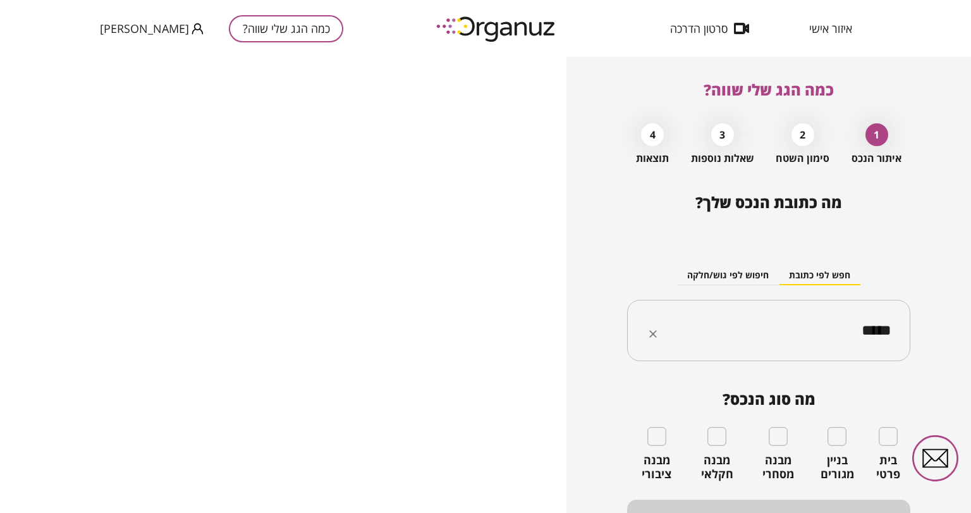
type input "*****"
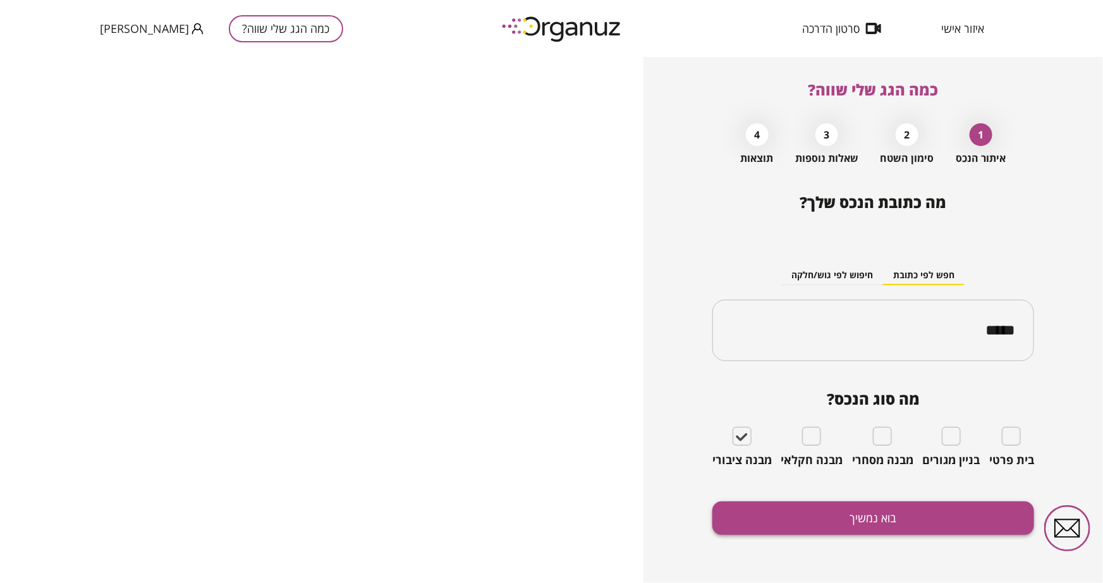
click at [854, 512] on button "בוא נמשיך" at bounding box center [873, 517] width 322 height 33
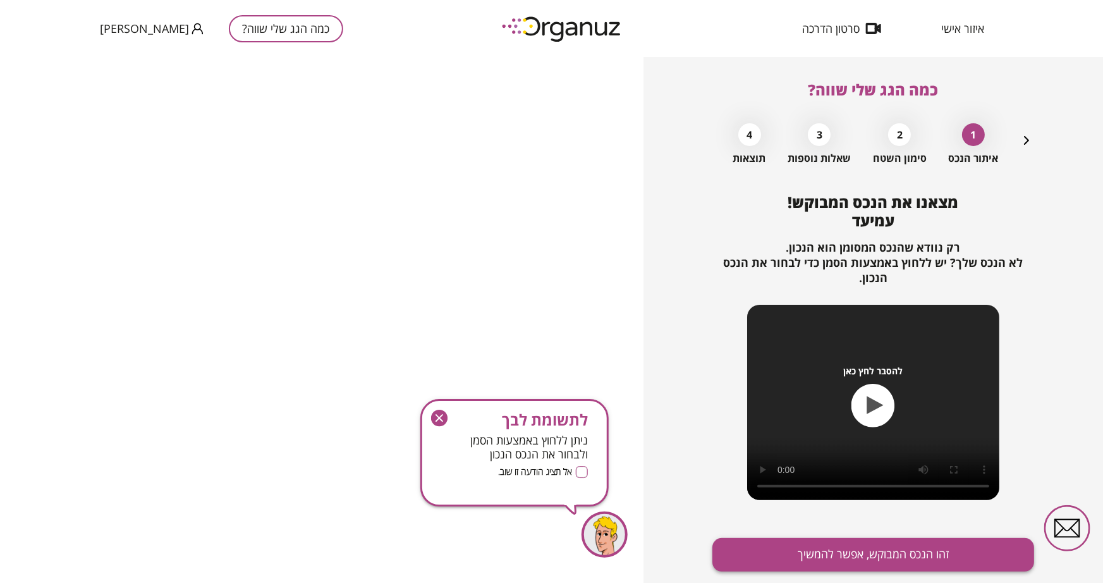
click at [851, 512] on button "זהו הנכס המבוקש, אפשר להמשיך" at bounding box center [873, 554] width 322 height 33
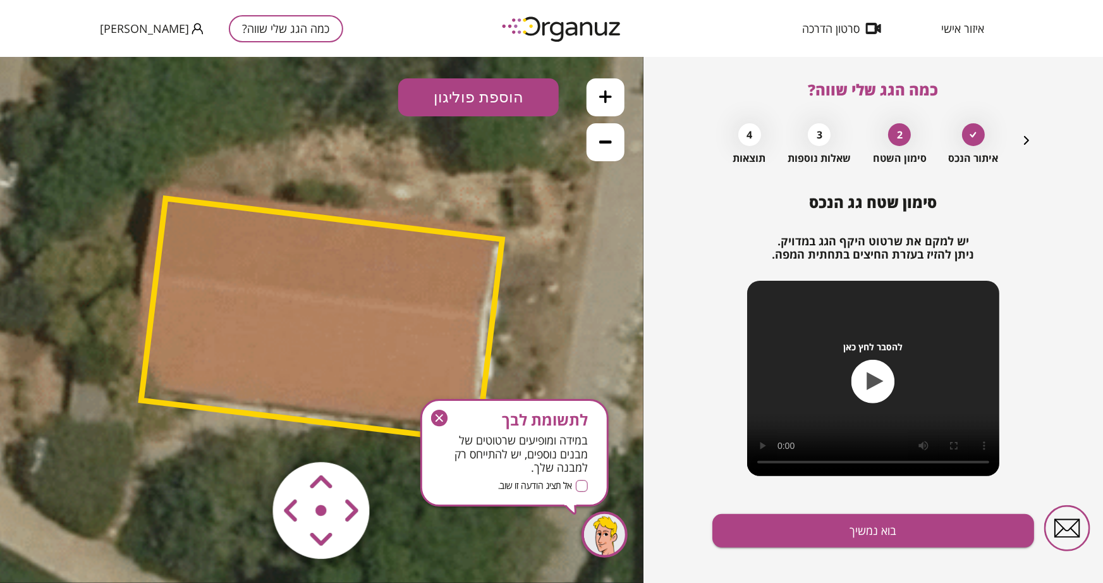
click at [246, 435] on area at bounding box center [246, 435] width 0 height 0
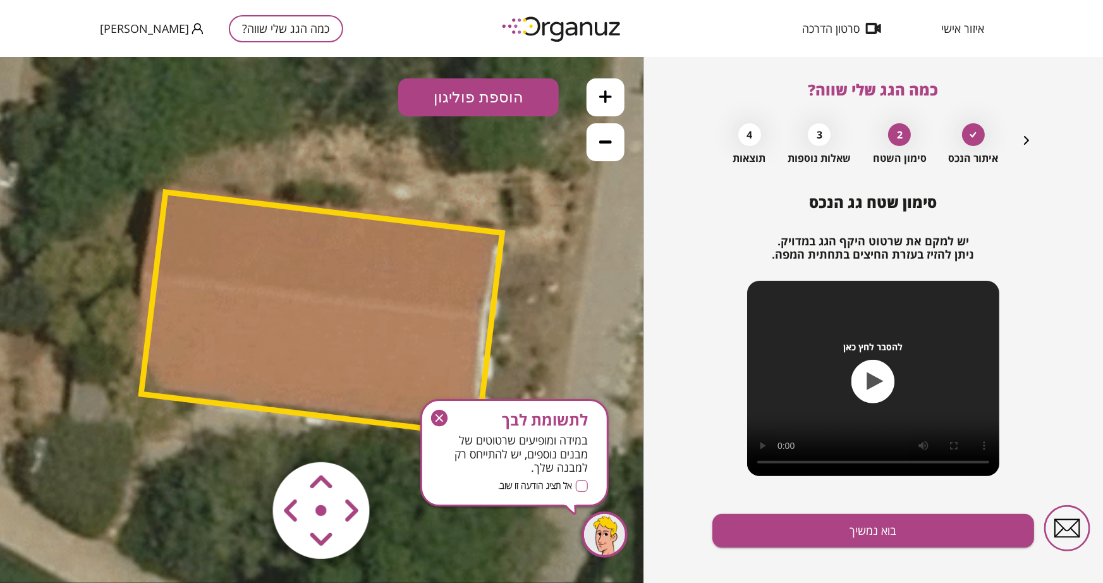
click at [246, 435] on area at bounding box center [246, 435] width 0 height 0
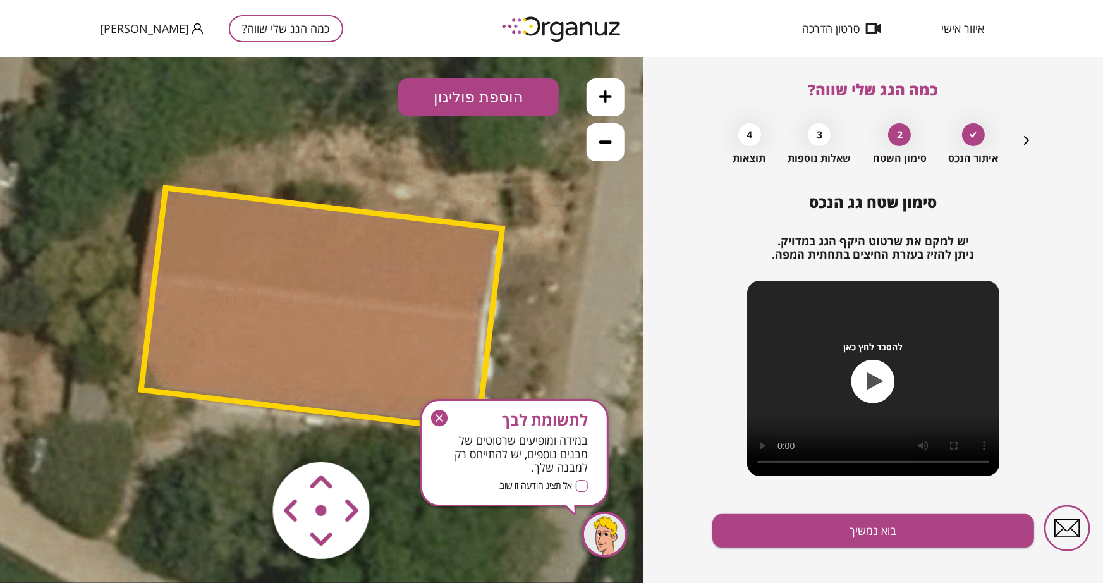
click at [246, 435] on area at bounding box center [246, 435] width 0 height 0
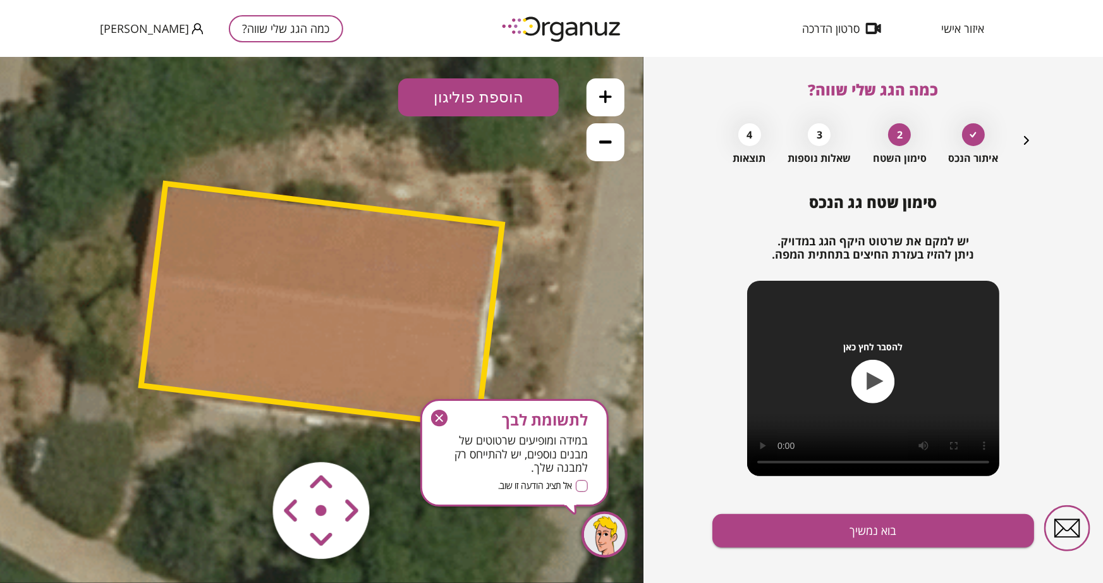
click at [246, 435] on area at bounding box center [246, 435] width 0 height 0
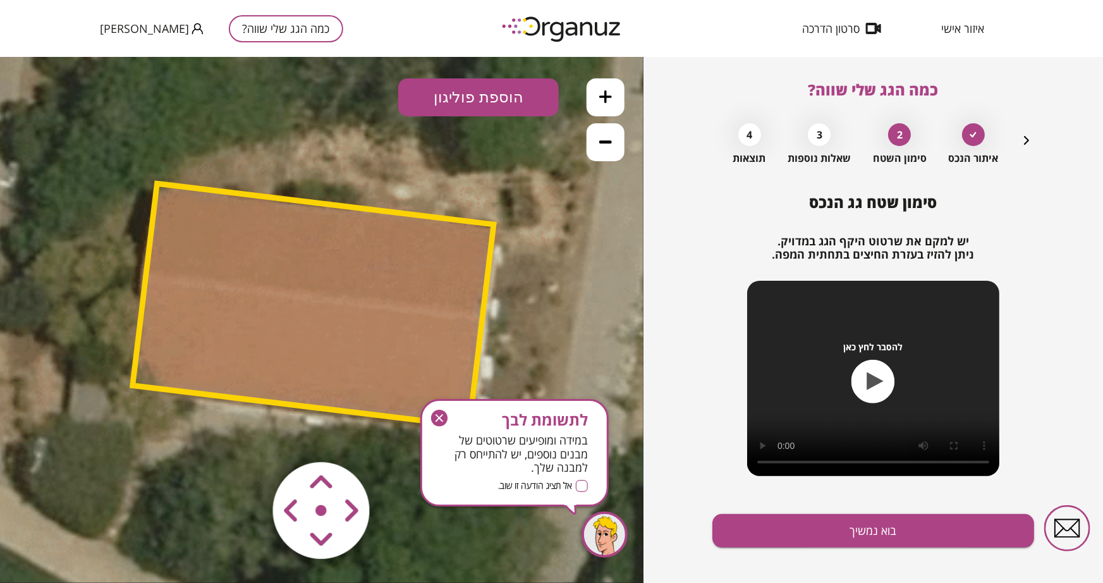
click at [434, 422] on icon "button" at bounding box center [439, 418] width 16 height 16
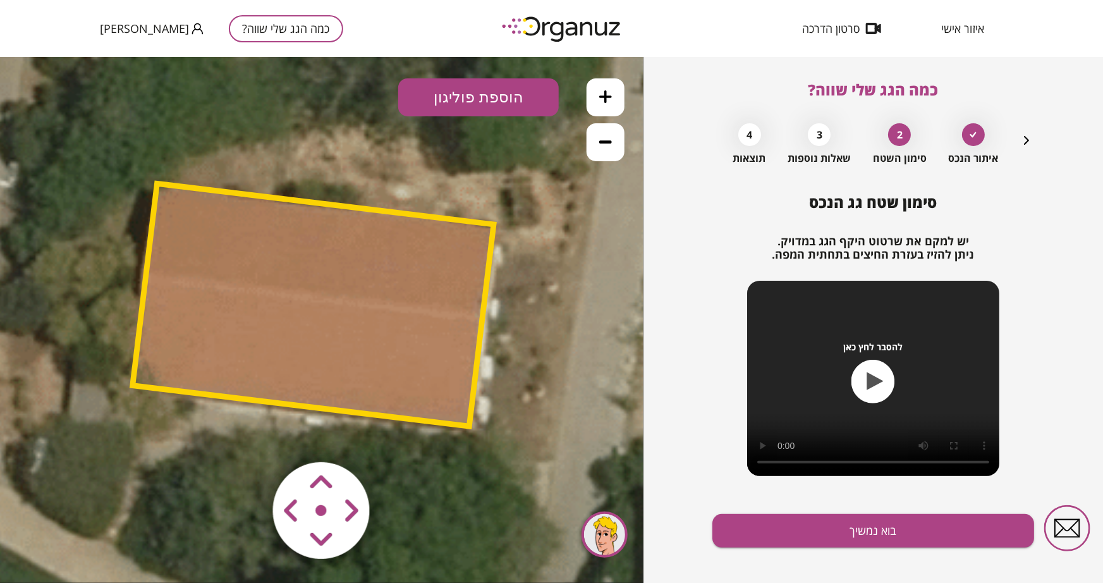
click at [606, 512] on div at bounding box center [604, 534] width 46 height 46
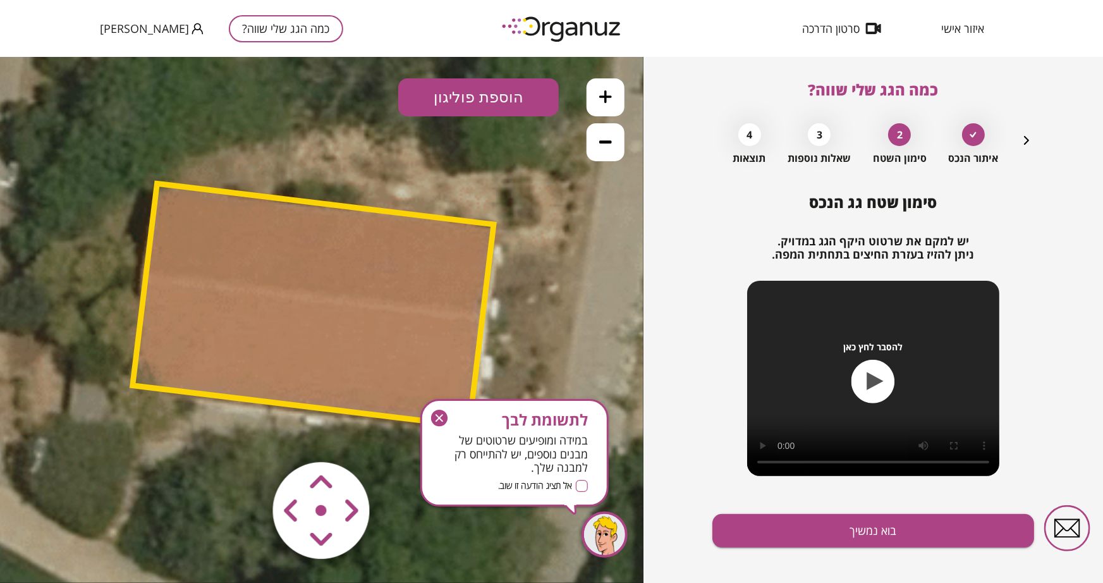
click at [606, 512] on div at bounding box center [604, 534] width 46 height 46
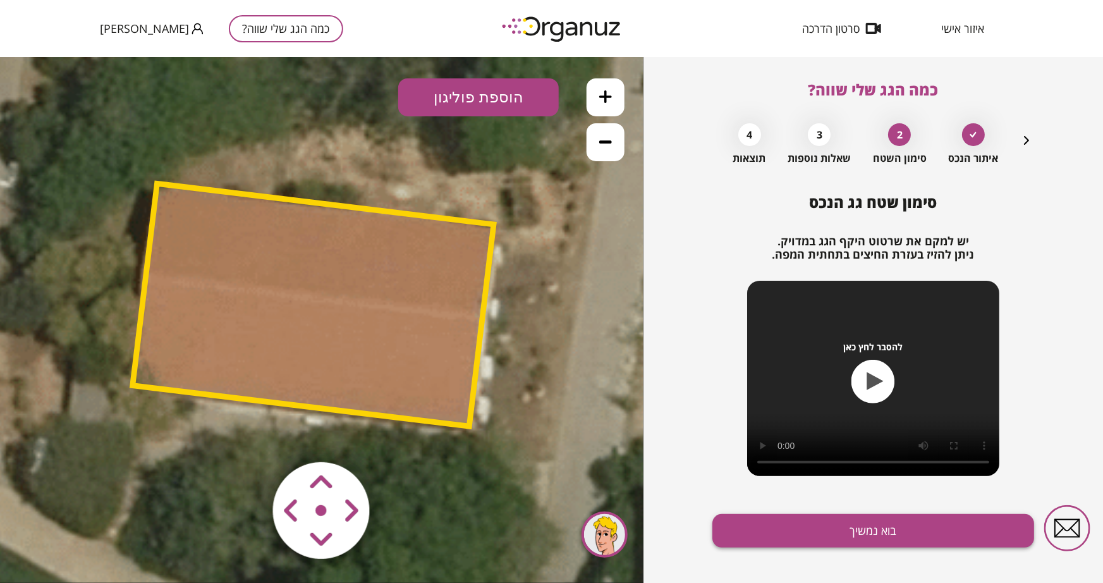
click at [839, 512] on button "בוא נמשיך" at bounding box center [873, 530] width 322 height 33
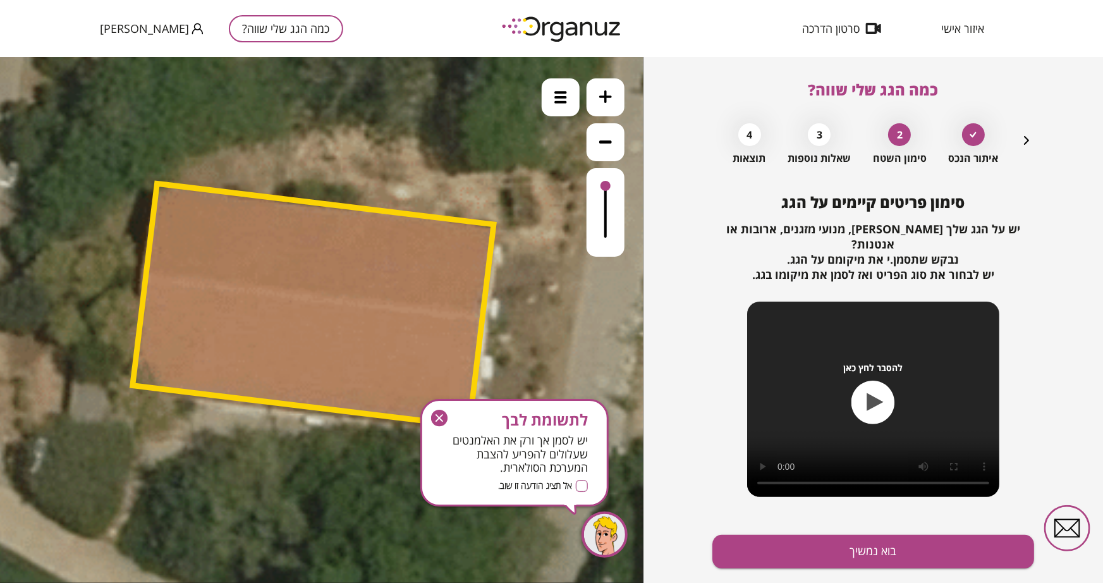
click at [600, 512] on div at bounding box center [604, 534] width 46 height 46
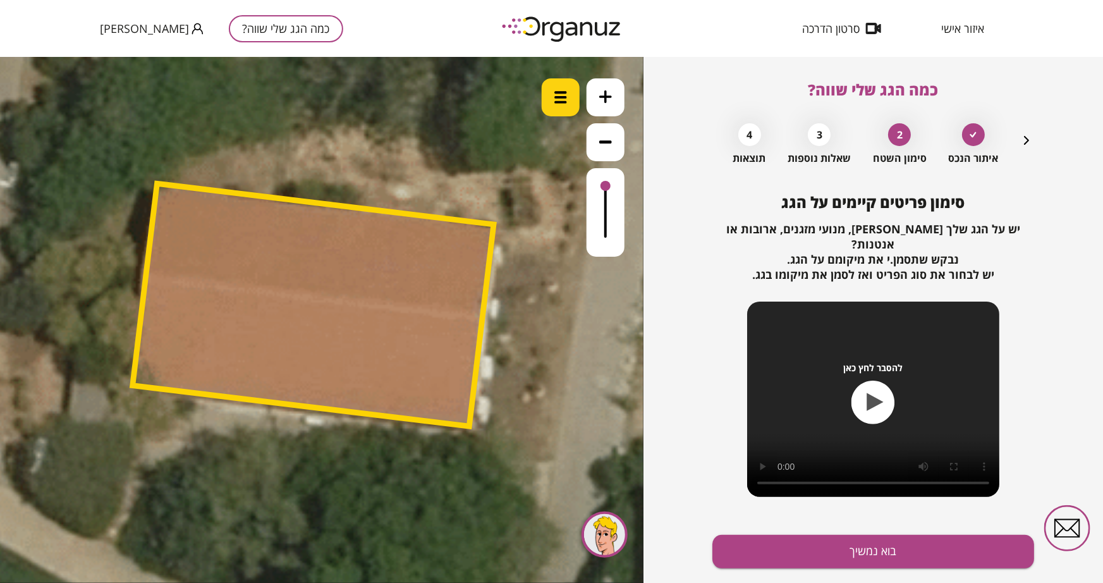
click at [551, 90] on div at bounding box center [561, 97] width 38 height 38
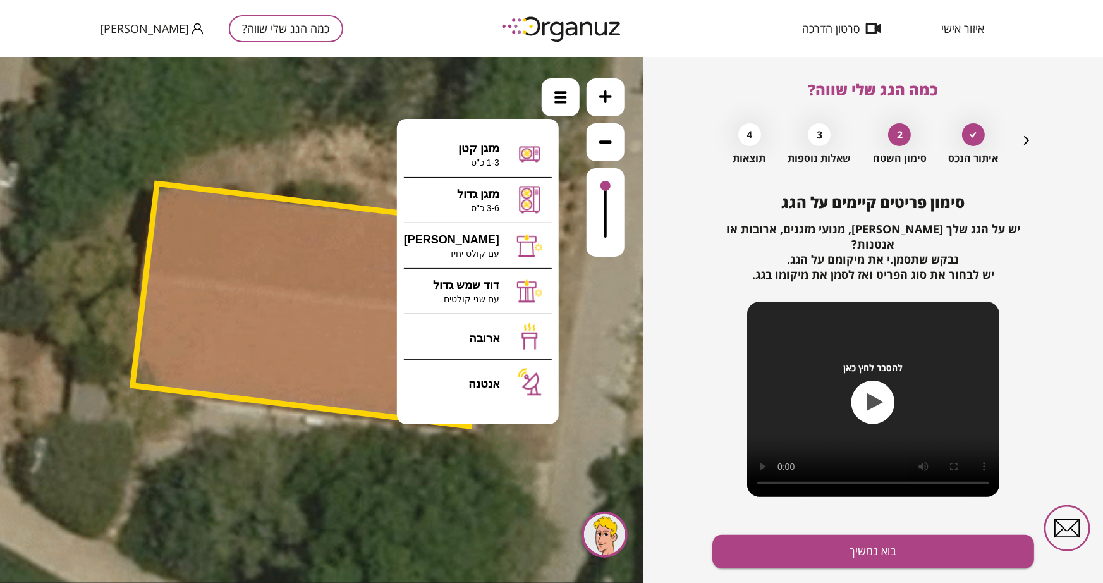
click at [556, 63] on icon at bounding box center [313, 323] width 1152 height 1152
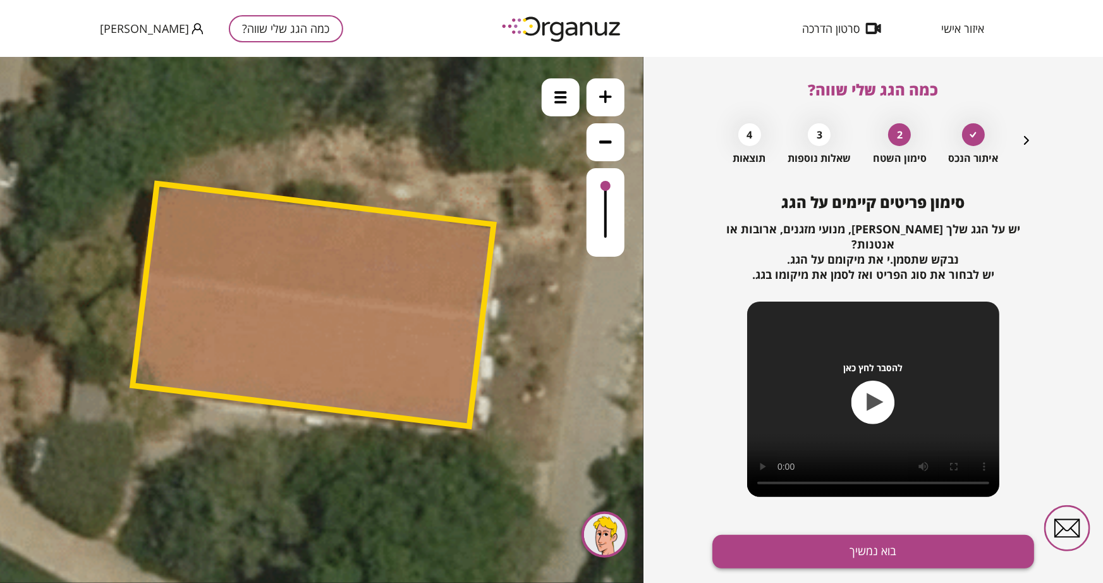
click at [894, 512] on button "בוא נמשיך" at bounding box center [873, 551] width 322 height 33
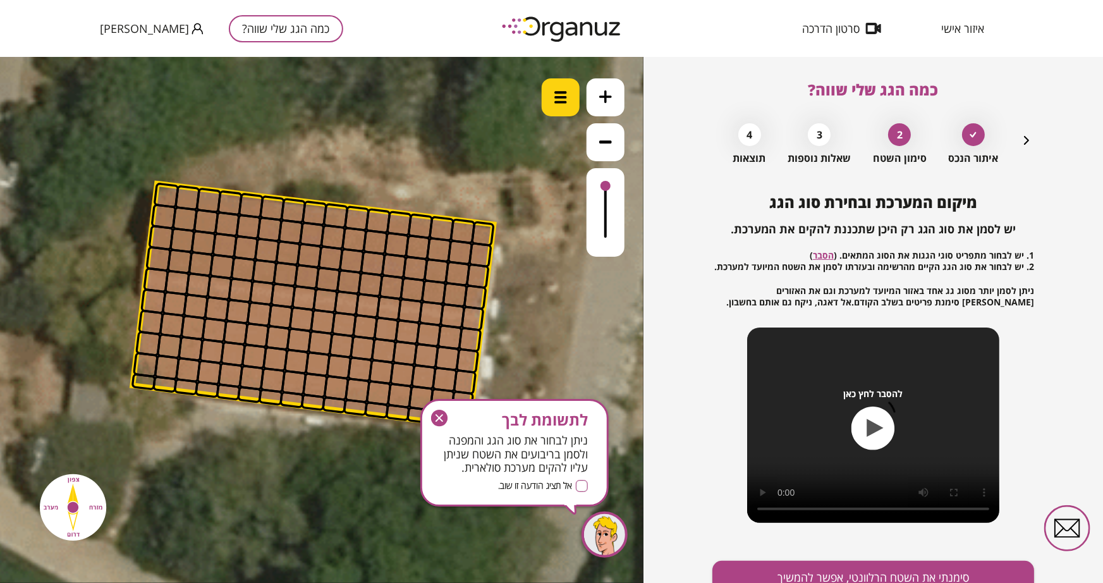
click at [556, 100] on img at bounding box center [560, 96] width 13 height 13
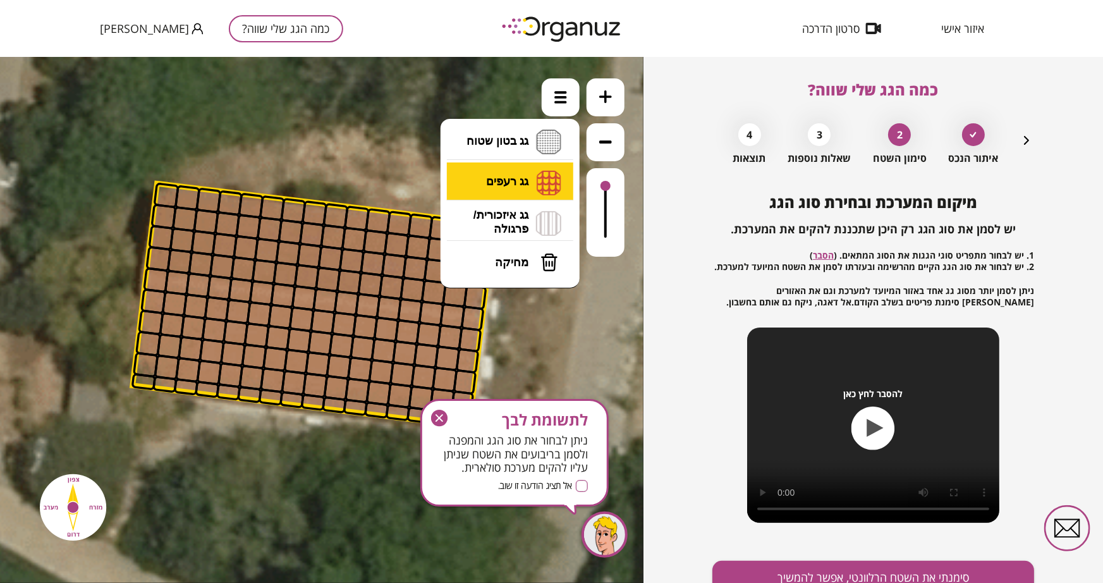
click at [525, 174] on li "גג רעפים רעפים צפון רעפים דרום רעפים מערב רעפים מזרח" at bounding box center [510, 182] width 133 height 40
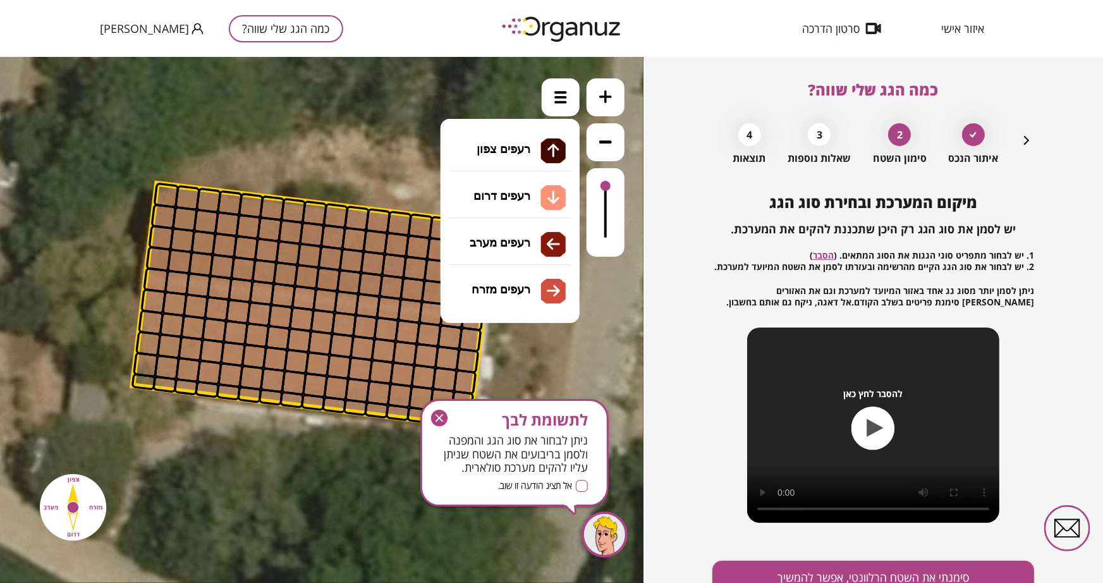
drag, startPoint x: 507, startPoint y: 143, endPoint x: 483, endPoint y: 167, distance: 33.1
click at [507, 143] on div ".st0 { fill: #FFFFFF; } 10" at bounding box center [321, 319] width 643 height 526
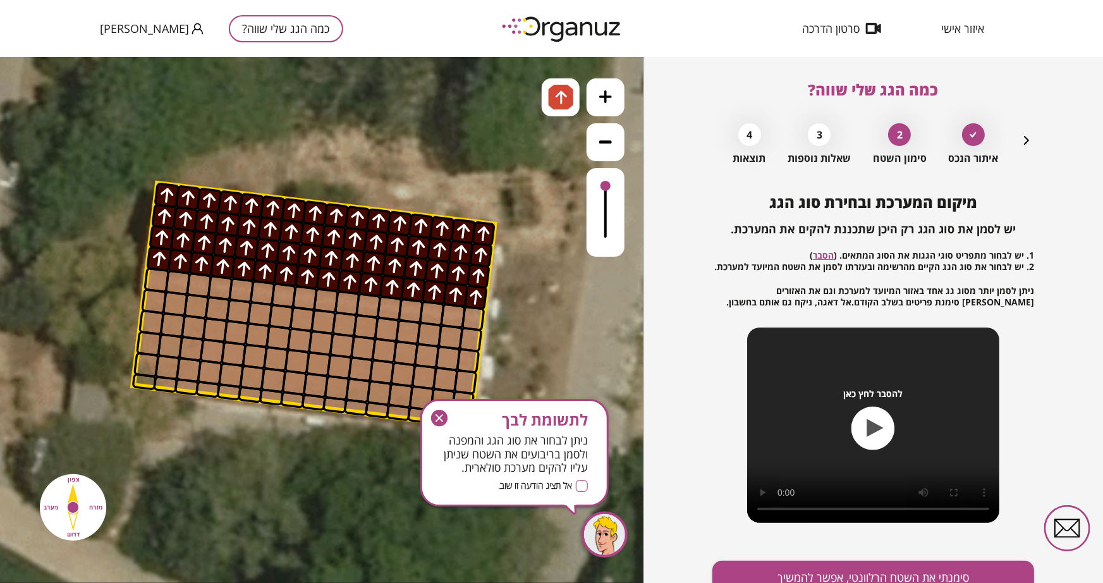
drag, startPoint x: 474, startPoint y: 296, endPoint x: 394, endPoint y: 270, distance: 83.9
click at [556, 102] on img at bounding box center [561, 96] width 13 height 15
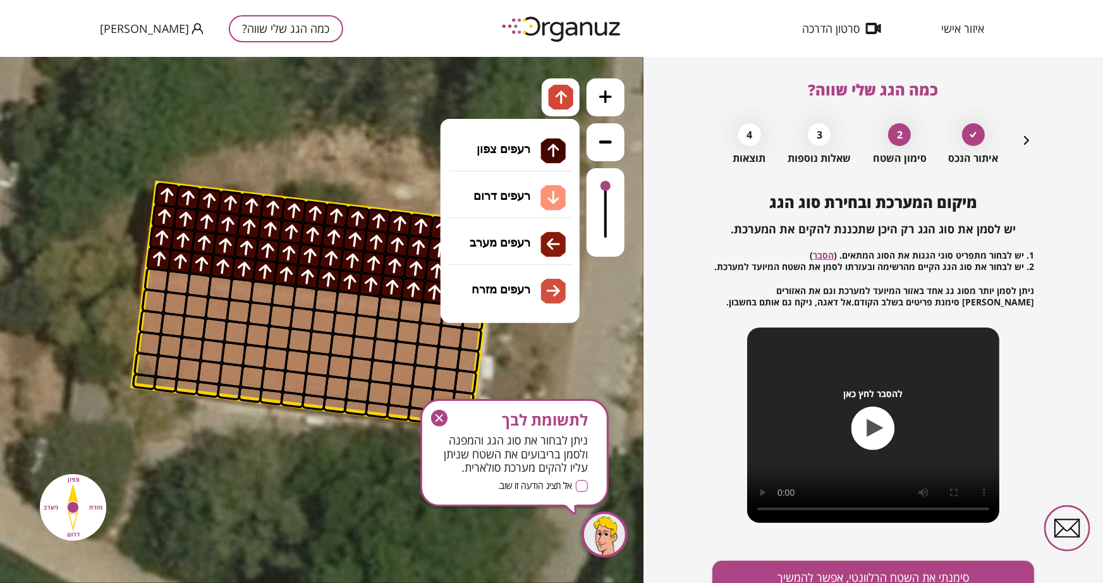
click at [536, 178] on li "גג רעפים רעפים צפון רעפים דרום רעפים מערב רעפים מזרח" at bounding box center [510, 181] width 133 height 39
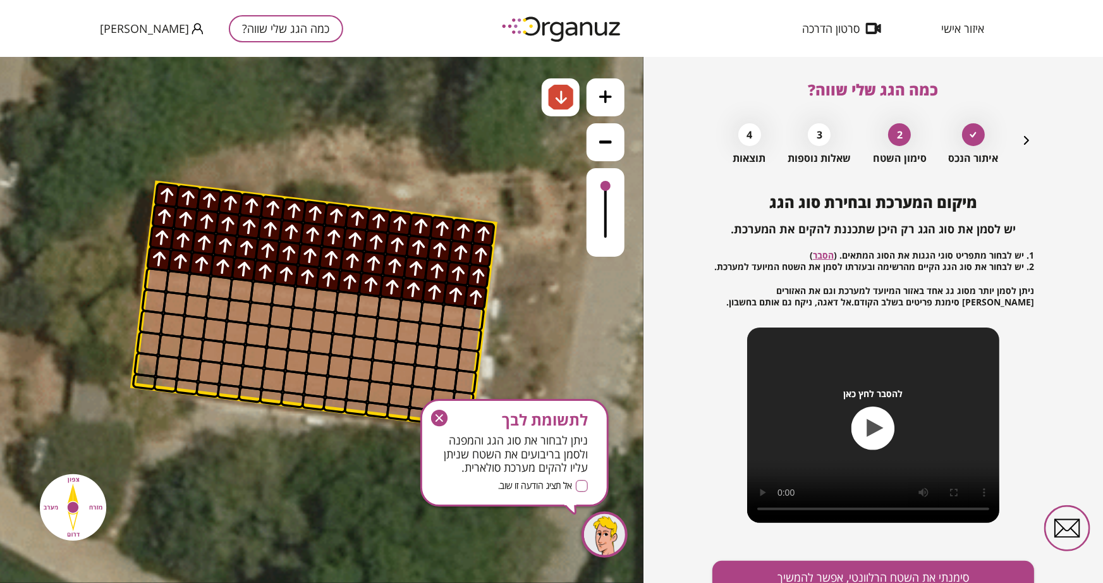
click at [531, 195] on div ".st0 { fill: #FFFFFF; } 10" at bounding box center [321, 319] width 643 height 526
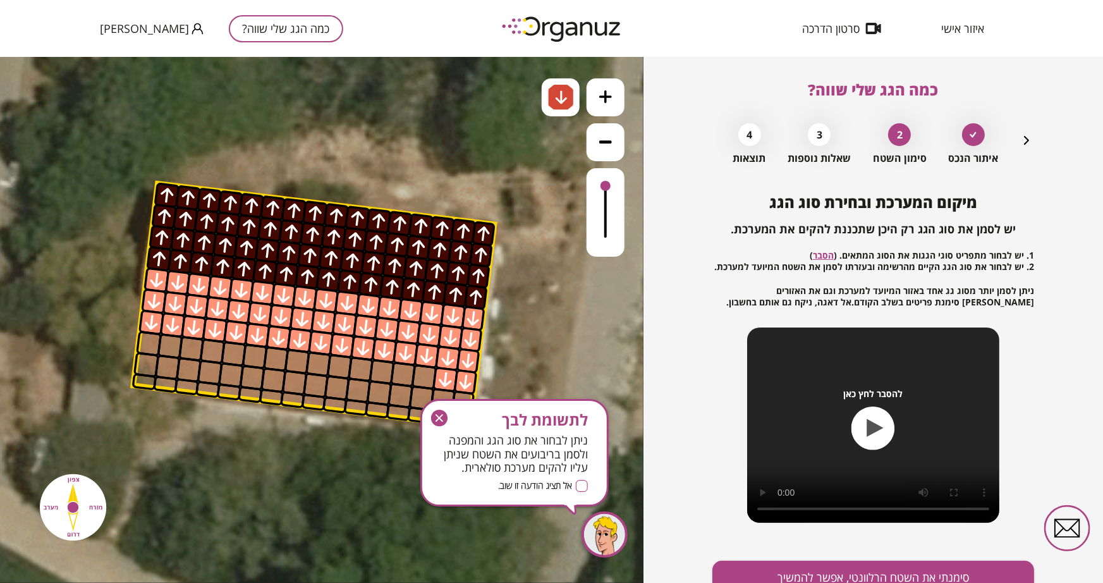
drag, startPoint x: 473, startPoint y: 320, endPoint x: 443, endPoint y: 382, distance: 69.0
click at [441, 418] on icon "button" at bounding box center [439, 418] width 16 height 16
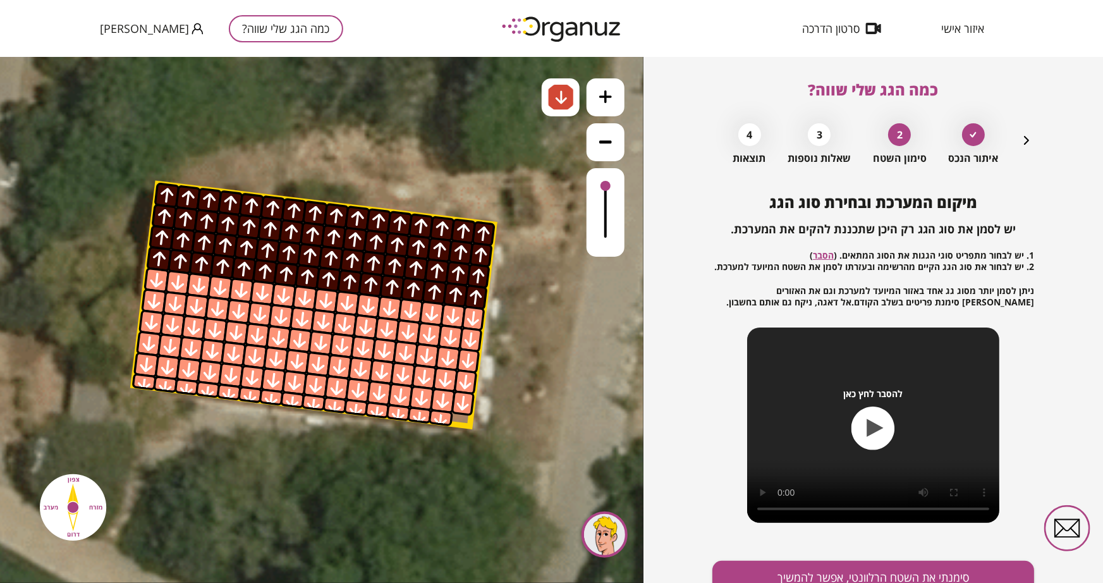
drag, startPoint x: 461, startPoint y: 400, endPoint x: 449, endPoint y: 414, distance: 18.4
click at [915, 512] on button "סימנתי את השטח הרלוונטי, אפשר להמשיך" at bounding box center [873, 577] width 322 height 33
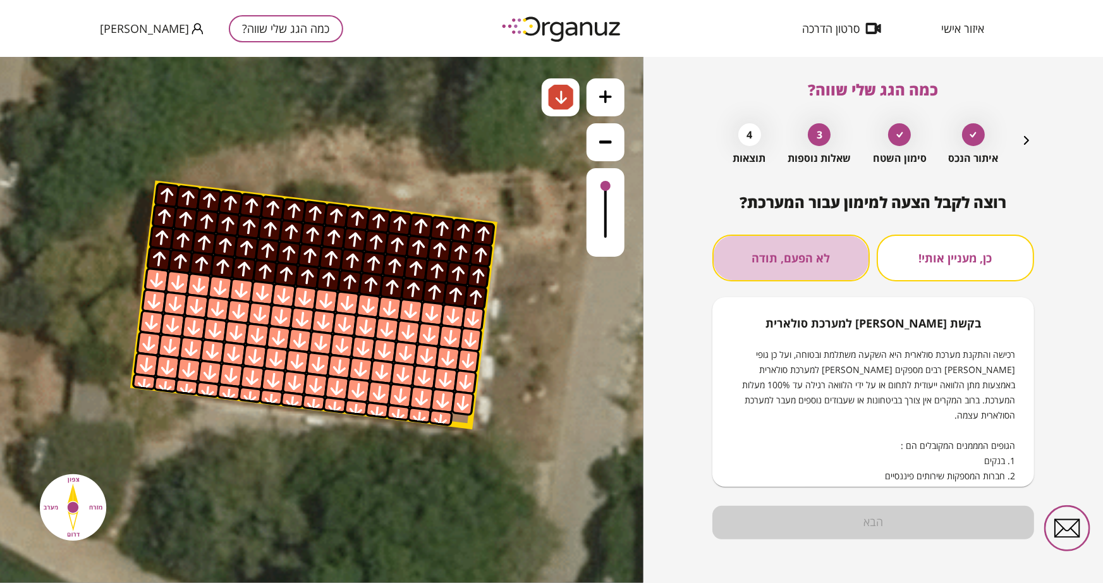
click at [762, 253] on button "לא הפעם, תודה" at bounding box center [790, 257] width 157 height 47
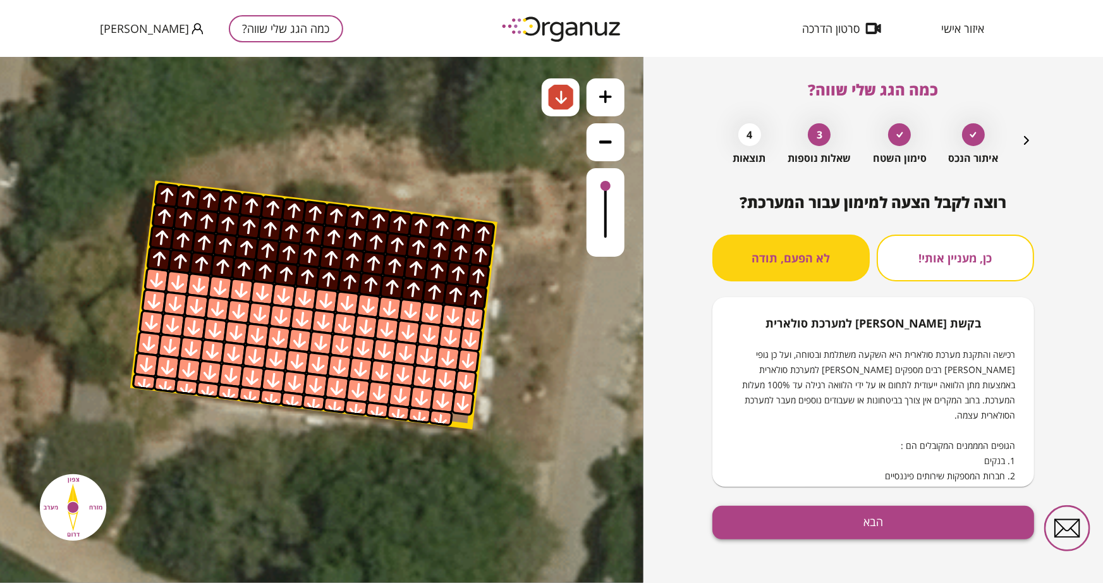
click at [878, 512] on button "הבא" at bounding box center [873, 522] width 322 height 33
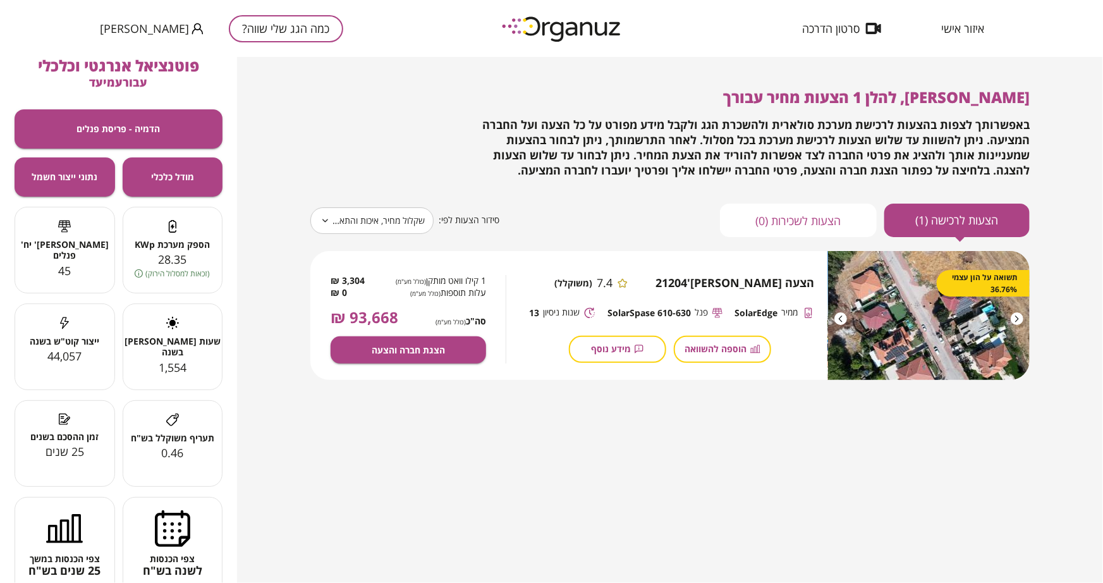
click at [112, 71] on span "פוטנציאל אנרגטי וכלכלי" at bounding box center [118, 65] width 161 height 21
click at [118, 82] on span "עבור עמיעד" at bounding box center [119, 82] width 58 height 15
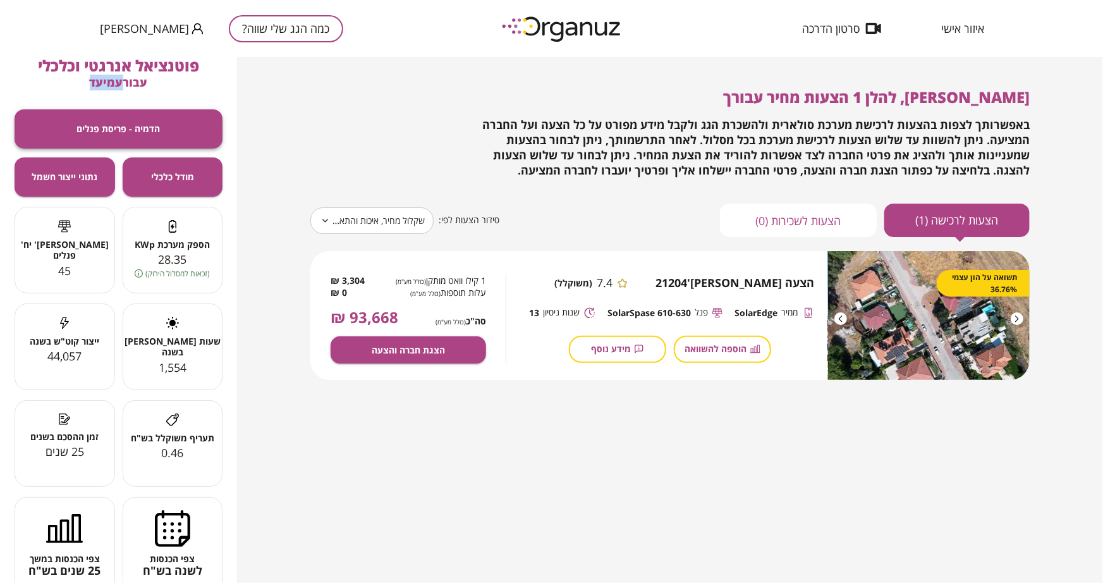
click at [126, 114] on button "הדמיה - פריסת פנלים" at bounding box center [119, 128] width 208 height 39
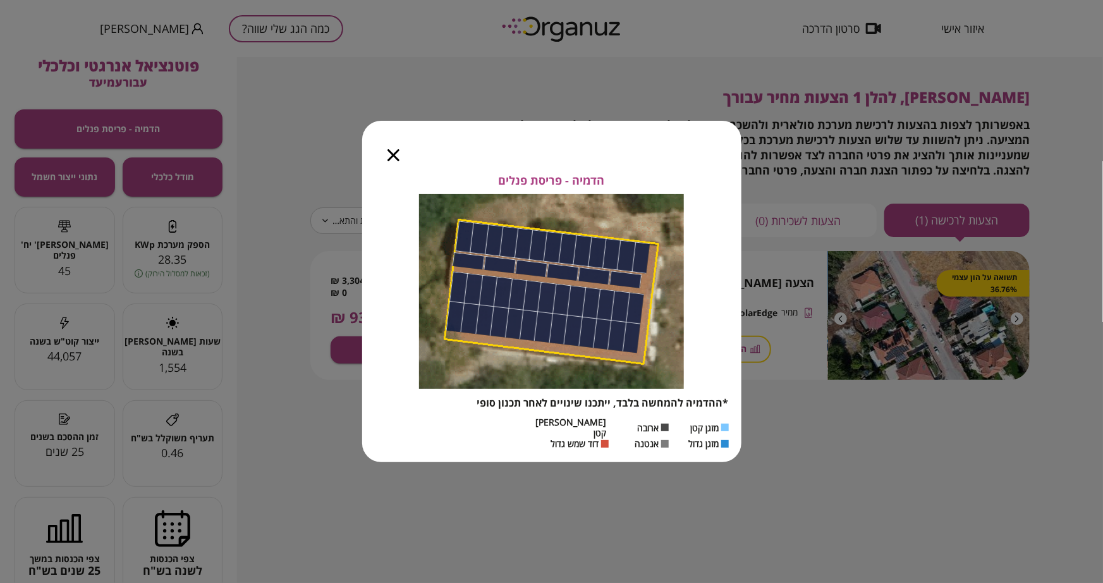
click at [268, 155] on div "הדמיה - פריסת פנלים *ההדמיה להמחשה בלבד, ייתכנו שינויים לאחר תכנון סופי מזגן קט…" at bounding box center [551, 291] width 1103 height 583
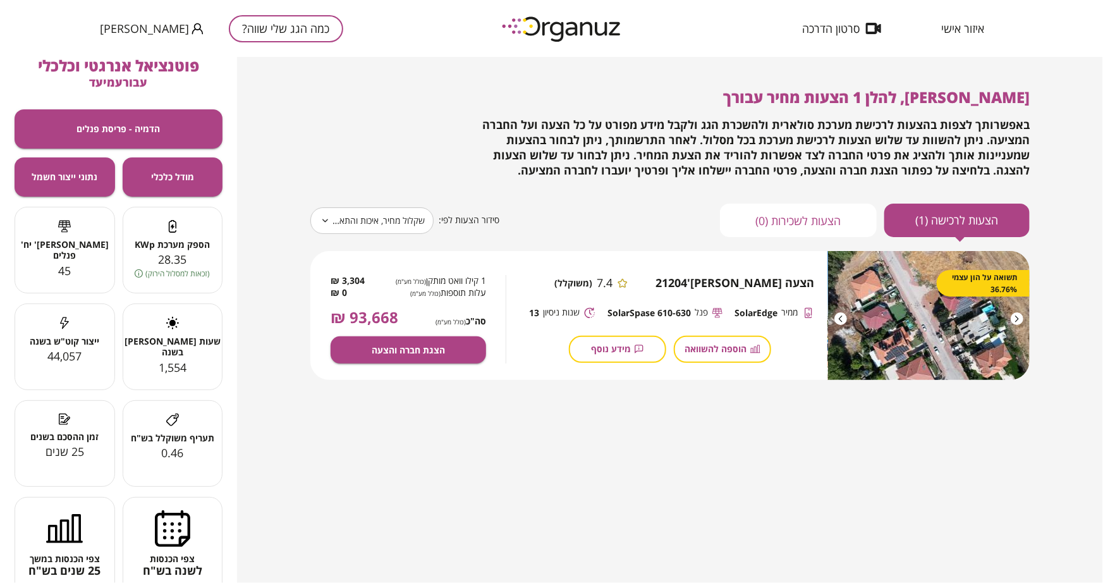
click at [956, 25] on span "איזור אישי" at bounding box center [962, 28] width 43 height 13
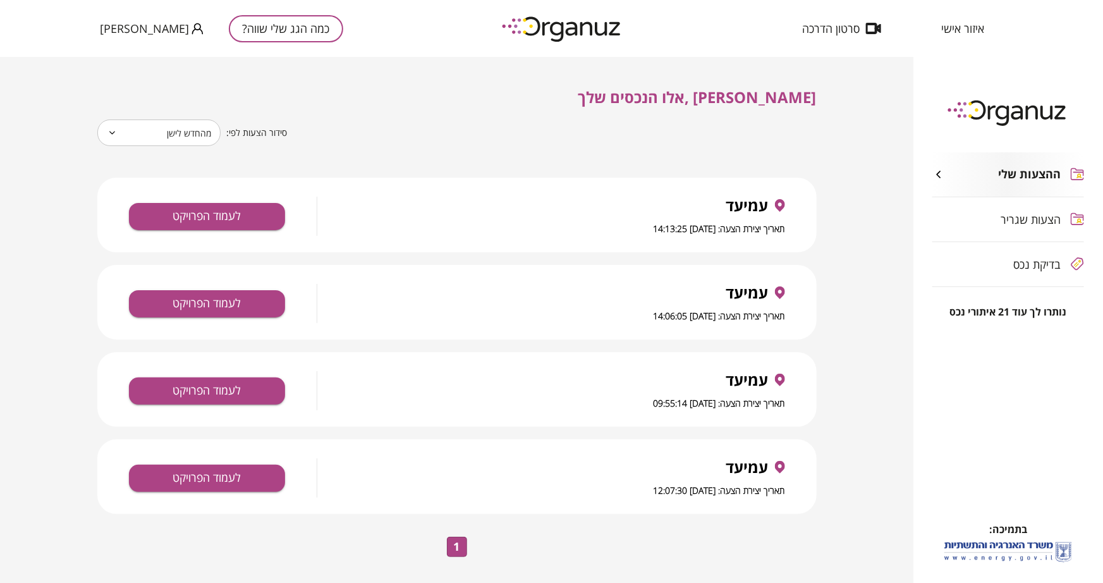
click at [970, 262] on span "בדיקת נכס" at bounding box center [1037, 264] width 47 height 13
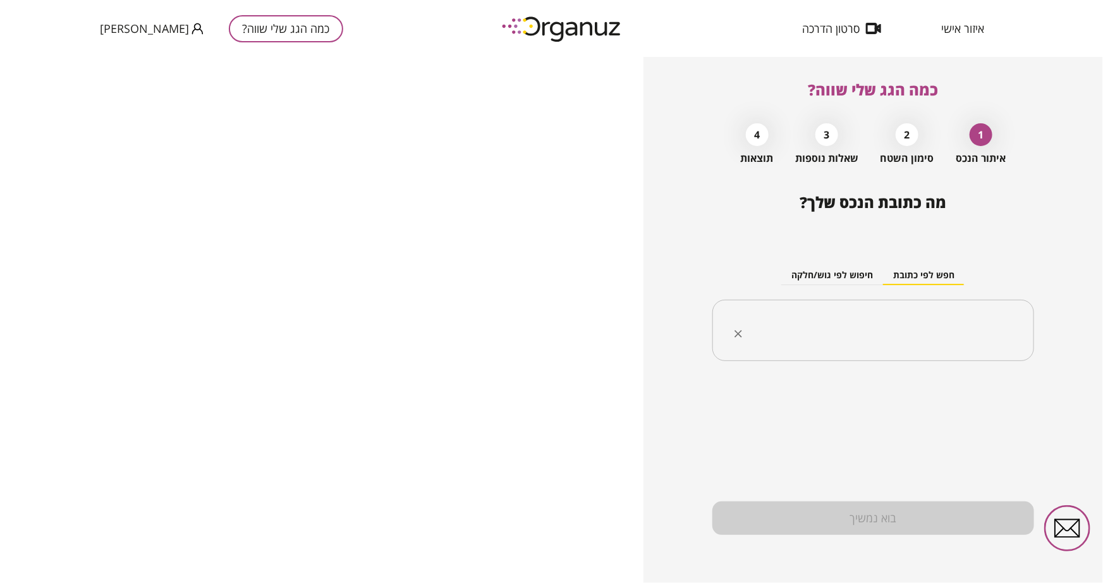
click at [877, 315] on input "text" at bounding box center [878, 331] width 282 height 32
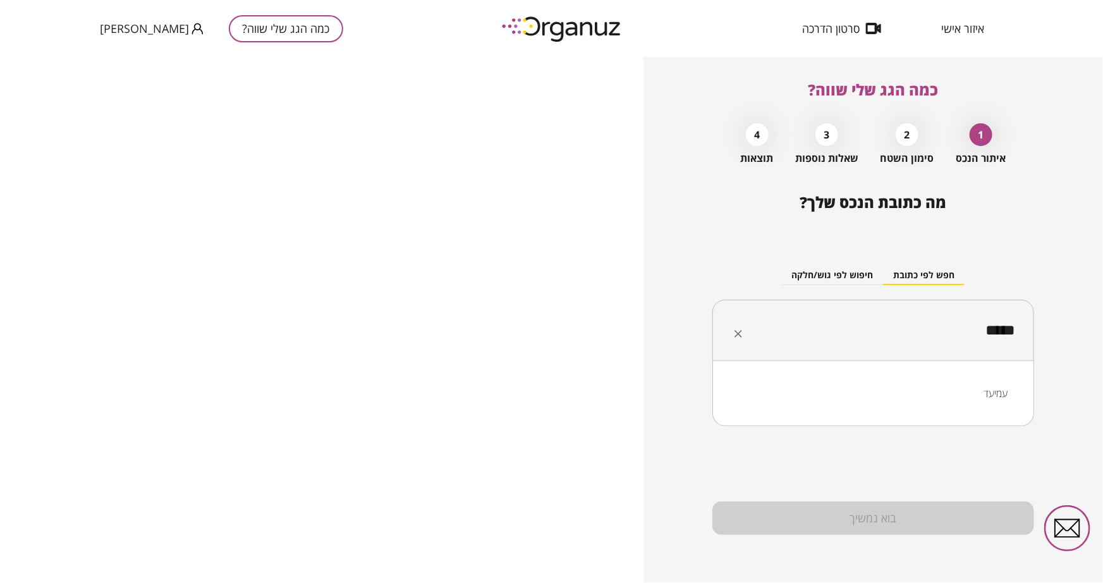
click at [965, 386] on li "עמיעד" at bounding box center [873, 393] width 289 height 23
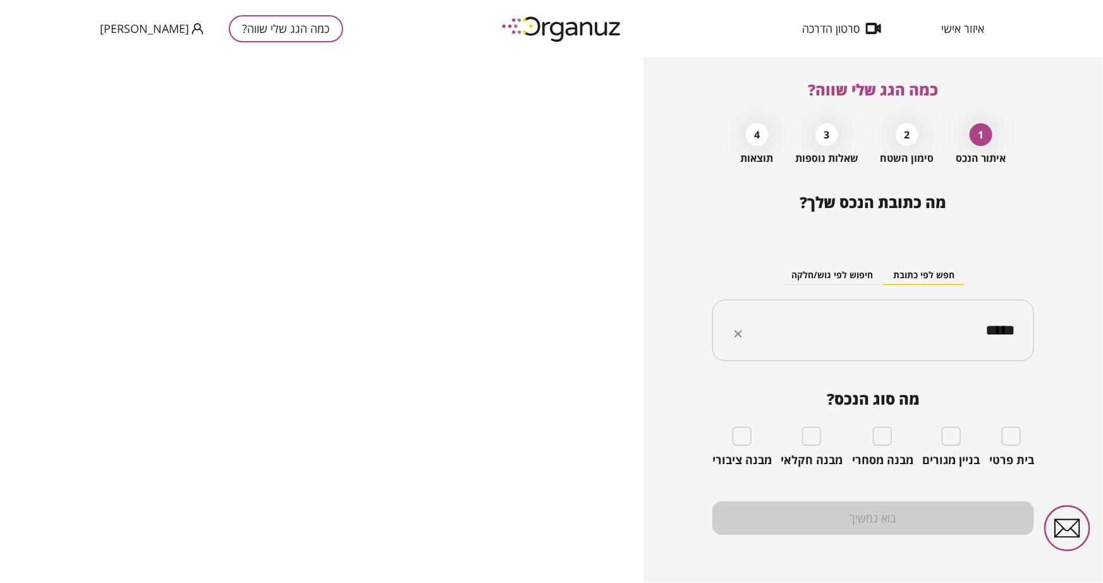
type input "*****"
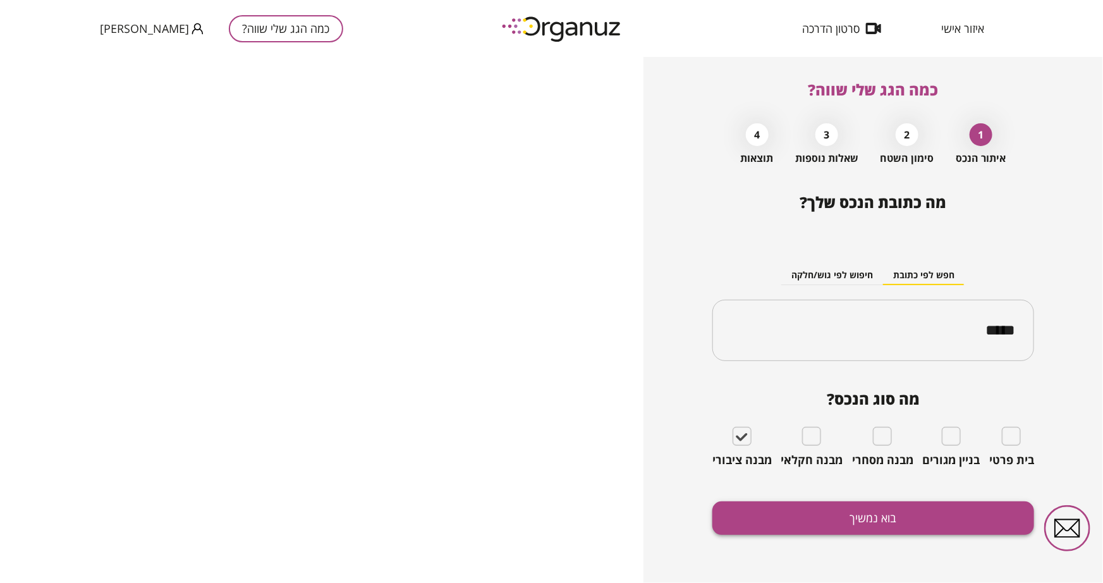
click at [858, 512] on button "בוא נמשיך" at bounding box center [873, 517] width 322 height 33
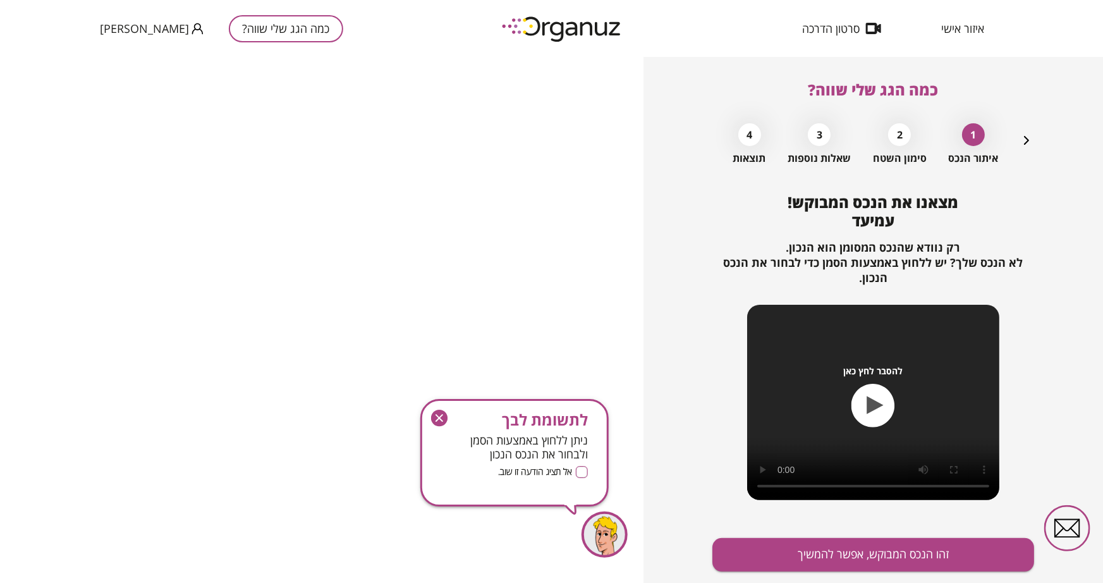
click at [440, 418] on icon "button" at bounding box center [439, 419] width 8 height 8
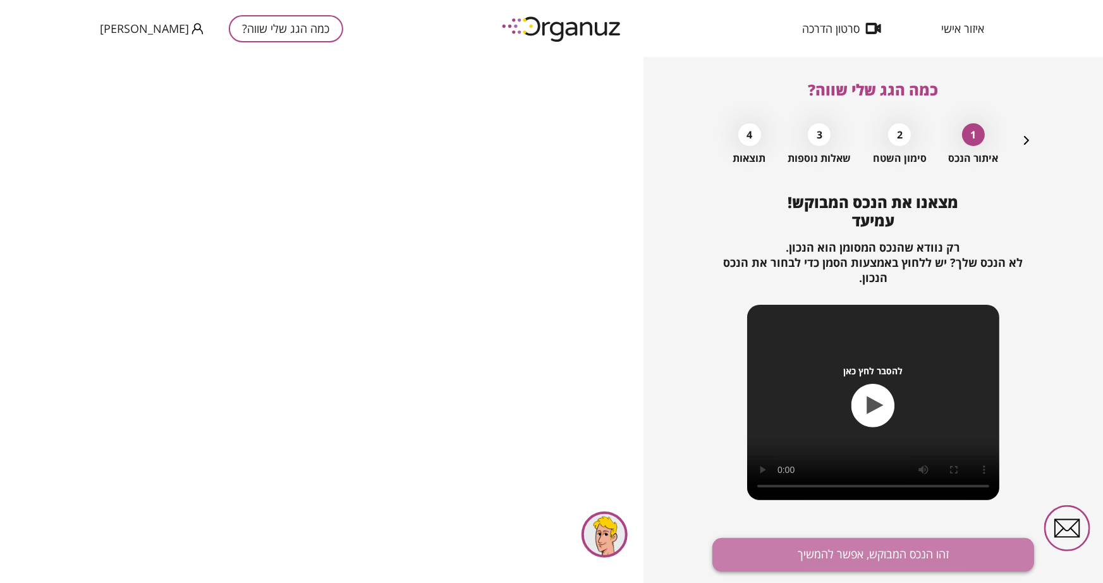
click at [810, 512] on button "זהו הנכס המבוקש, אפשר להמשיך" at bounding box center [873, 554] width 322 height 33
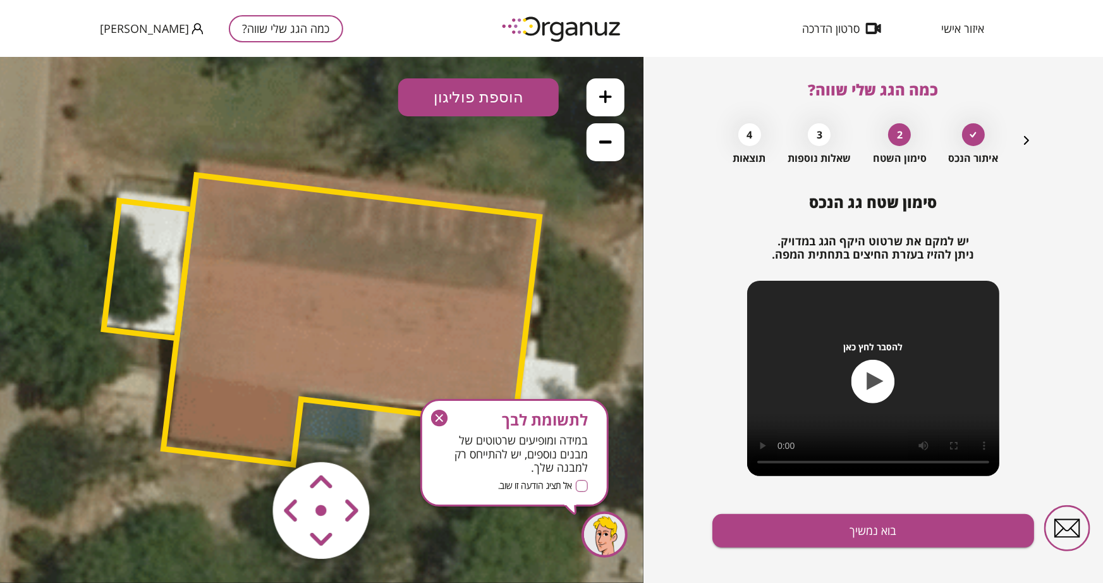
drag, startPoint x: 442, startPoint y: 420, endPoint x: 404, endPoint y: 380, distance: 54.1
click at [442, 420] on icon "button" at bounding box center [439, 419] width 8 height 8
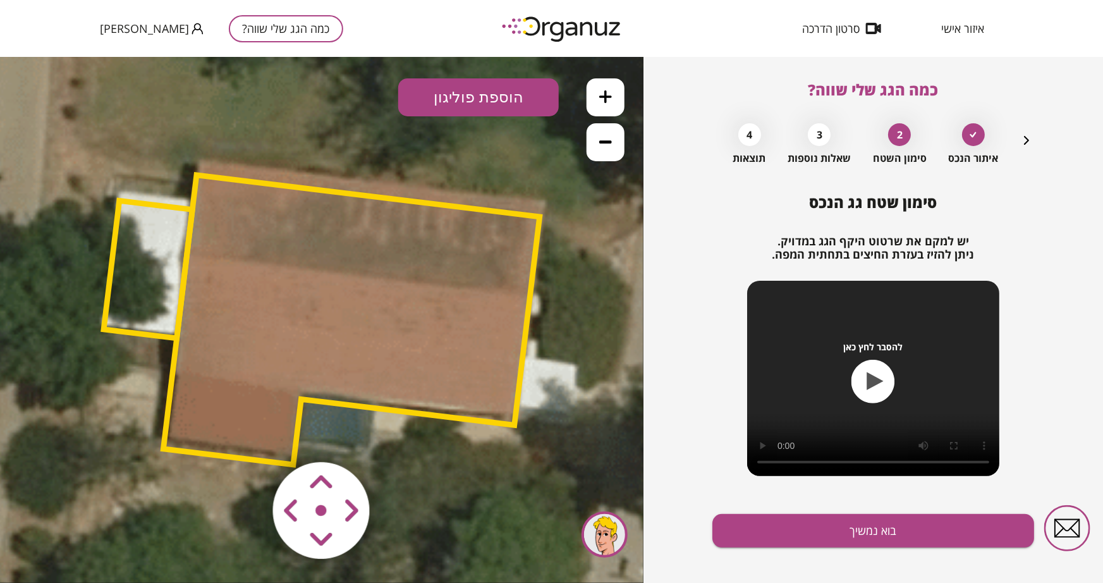
click at [246, 435] on area at bounding box center [246, 435] width 0 height 0
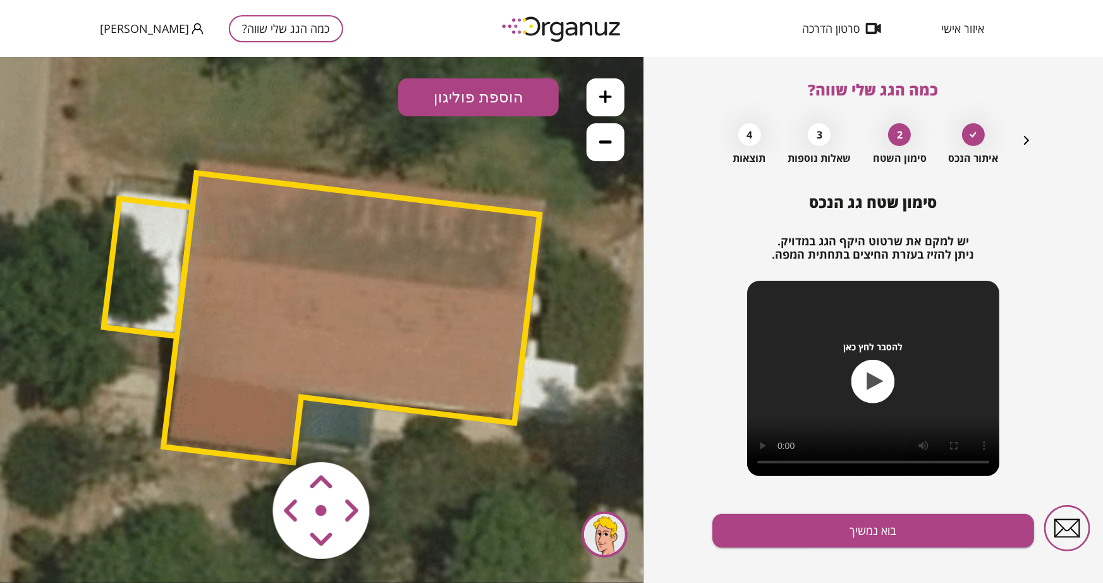
click at [246, 435] on area at bounding box center [246, 435] width 0 height 0
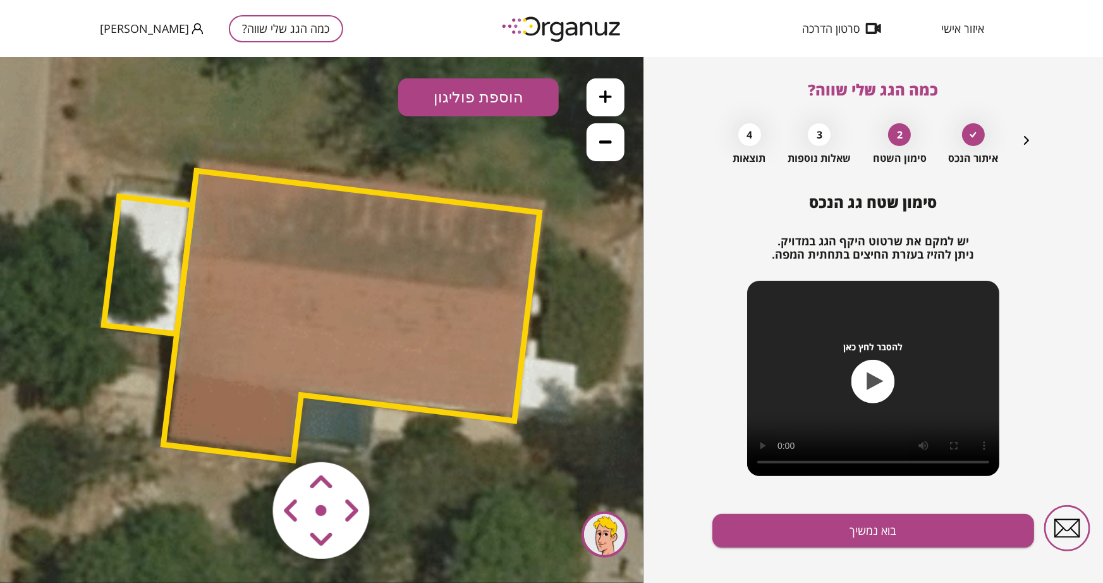
click at [246, 435] on area at bounding box center [246, 435] width 0 height 0
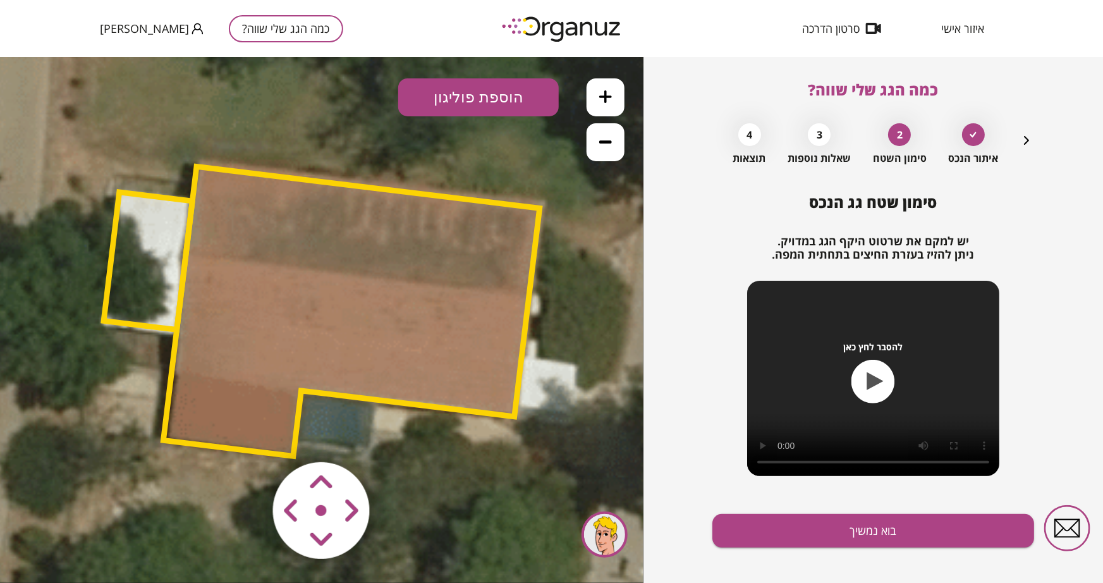
click at [482, 101] on button "הוספת פוליגון" at bounding box center [478, 97] width 161 height 38
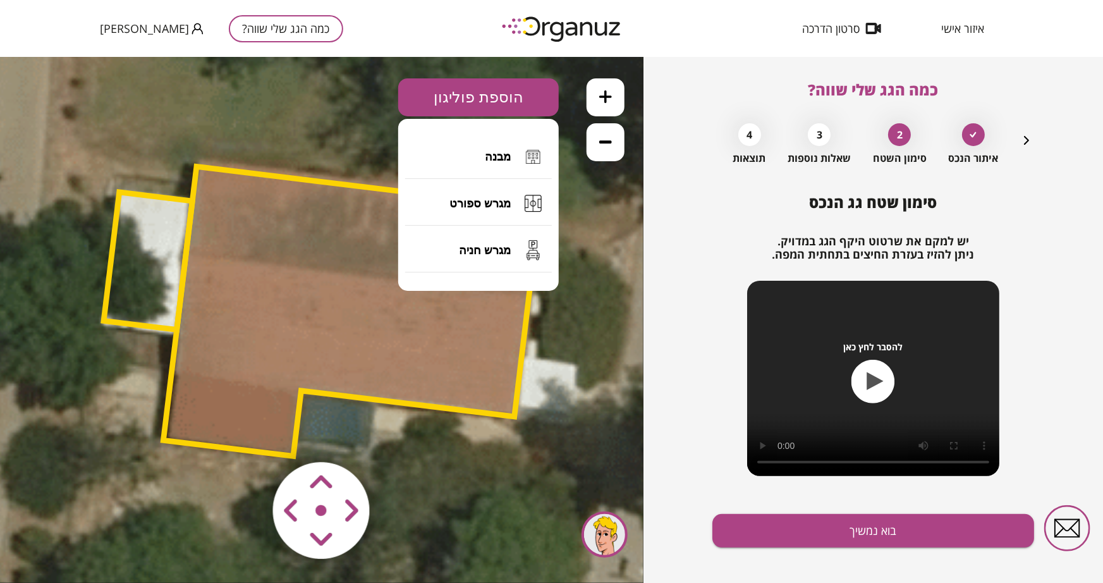
click at [482, 101] on button "הוספת פוליגון" at bounding box center [478, 97] width 161 height 38
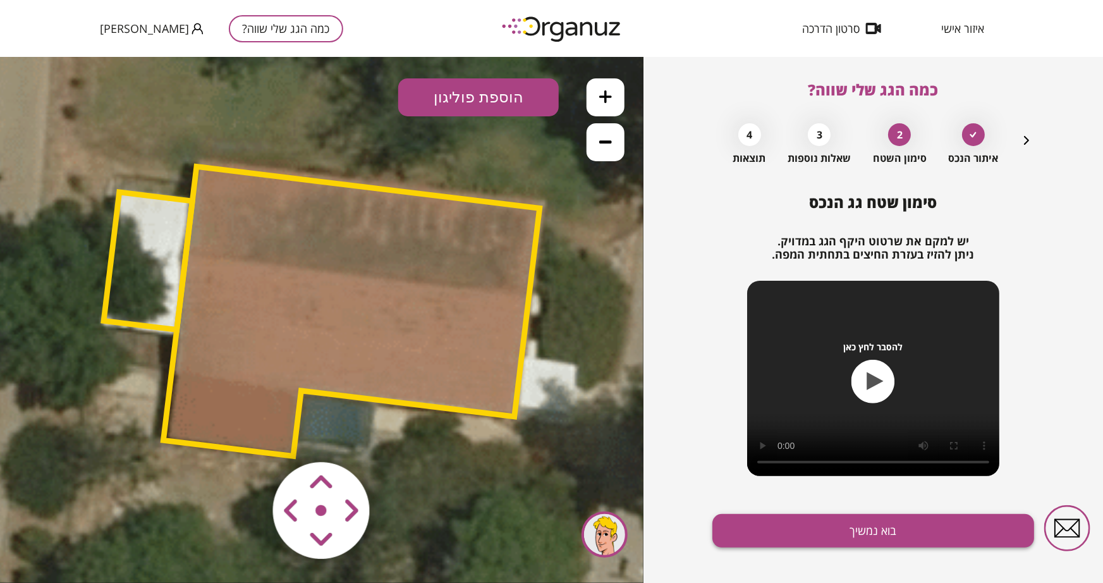
click at [889, 512] on button "בוא נמשיך" at bounding box center [873, 530] width 322 height 33
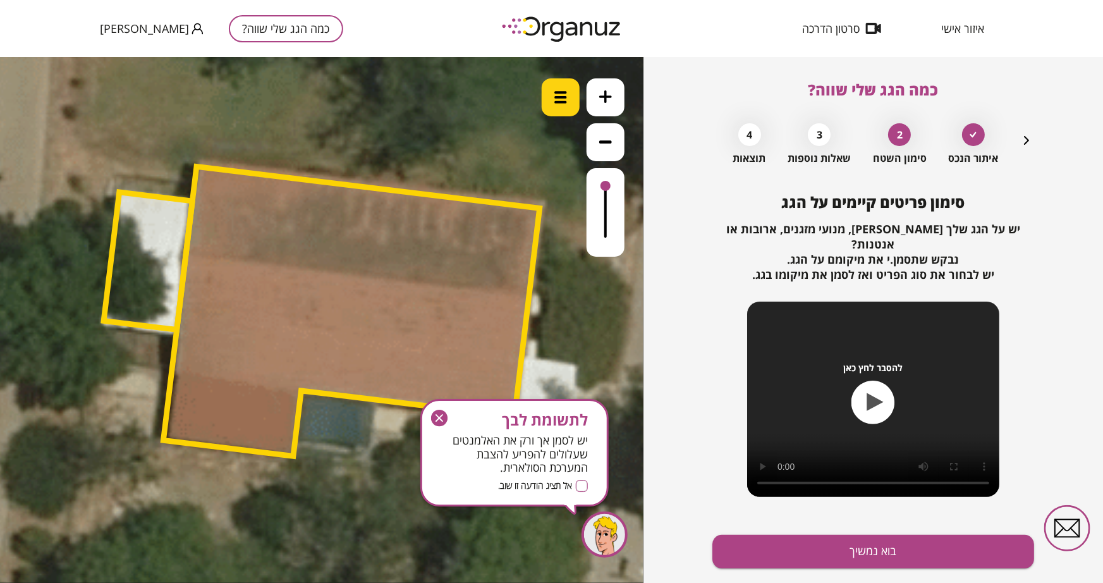
click at [565, 103] on div at bounding box center [561, 97] width 38 height 38
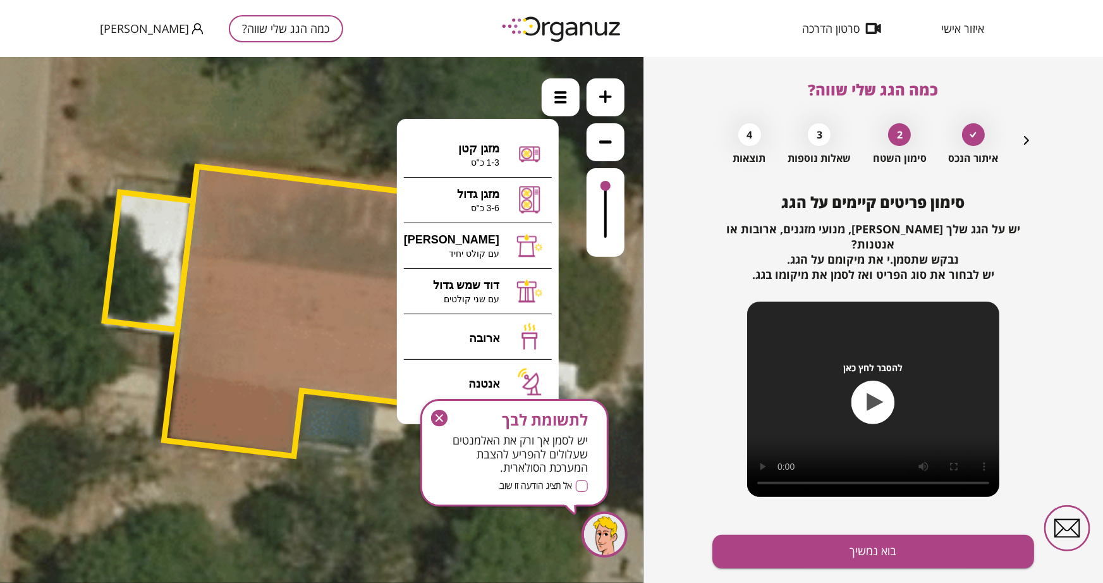
click at [438, 415] on icon "button" at bounding box center [439, 418] width 16 height 16
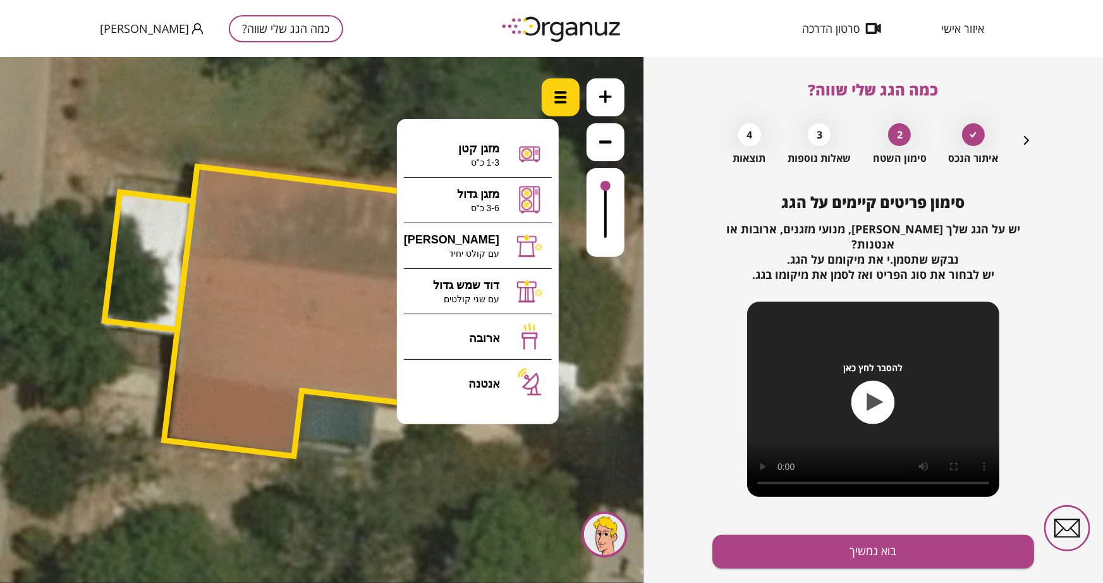
click at [562, 97] on img at bounding box center [560, 96] width 13 height 13
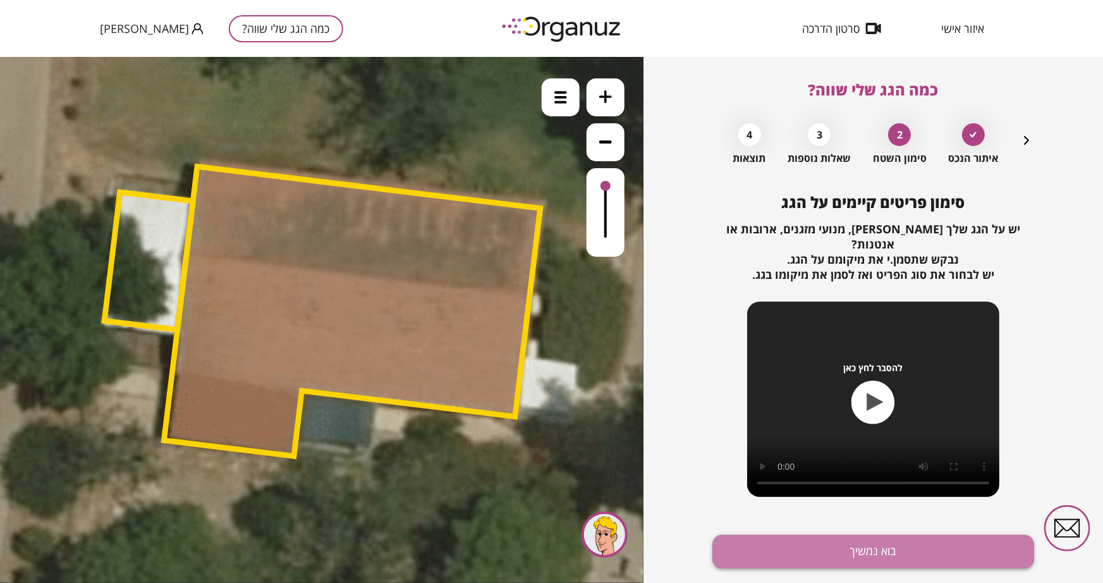
click at [913, 512] on button "בוא נמשיך" at bounding box center [873, 551] width 322 height 33
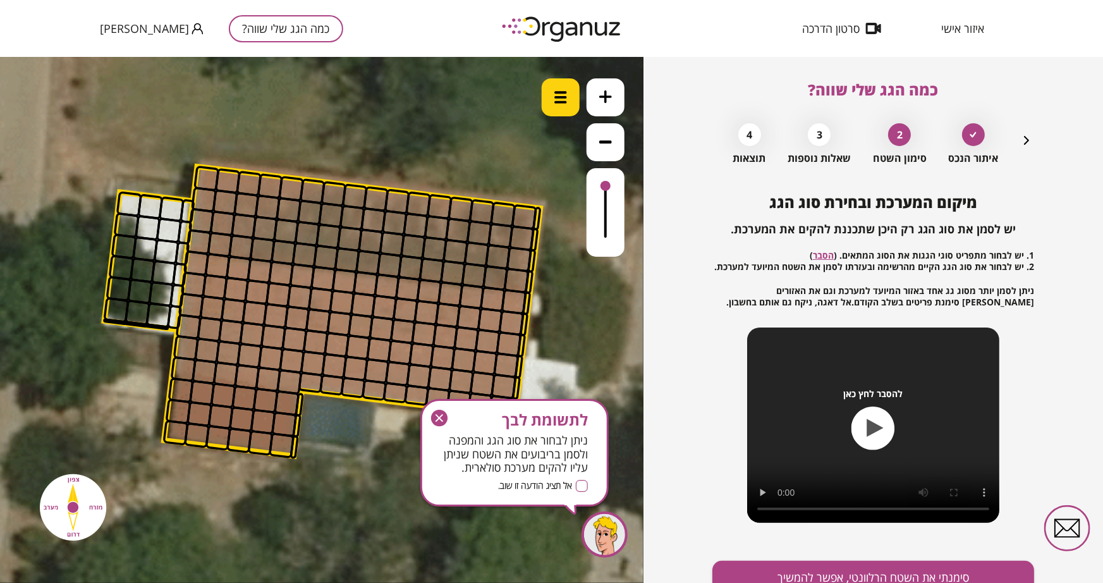
click at [564, 101] on img at bounding box center [560, 96] width 13 height 13
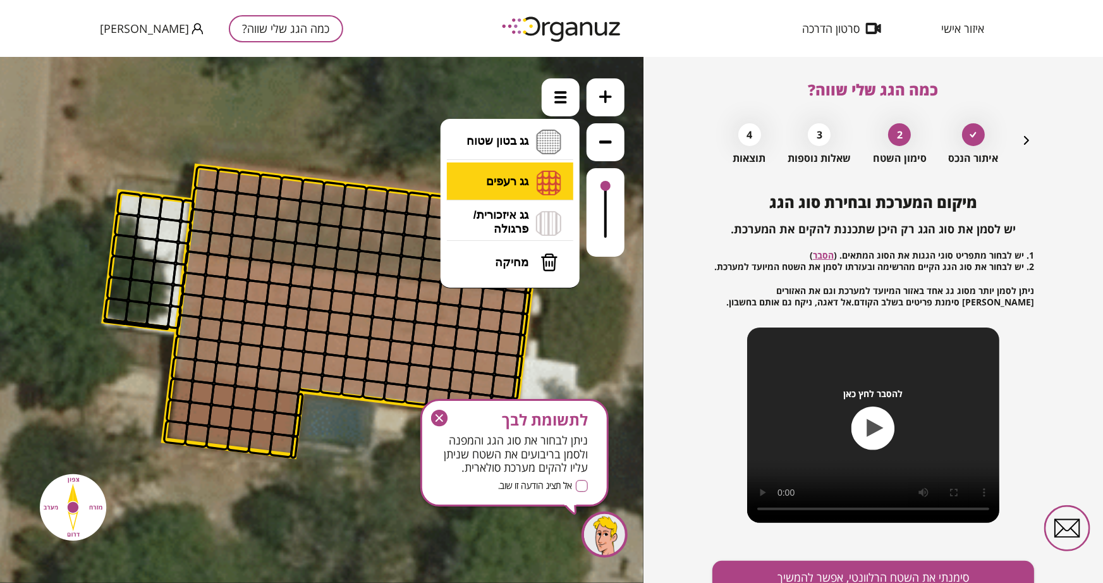
click at [512, 179] on li "גג רעפים רעפים צפון רעפים דרום רעפים מערב רעפים מזרח" at bounding box center [510, 182] width 133 height 40
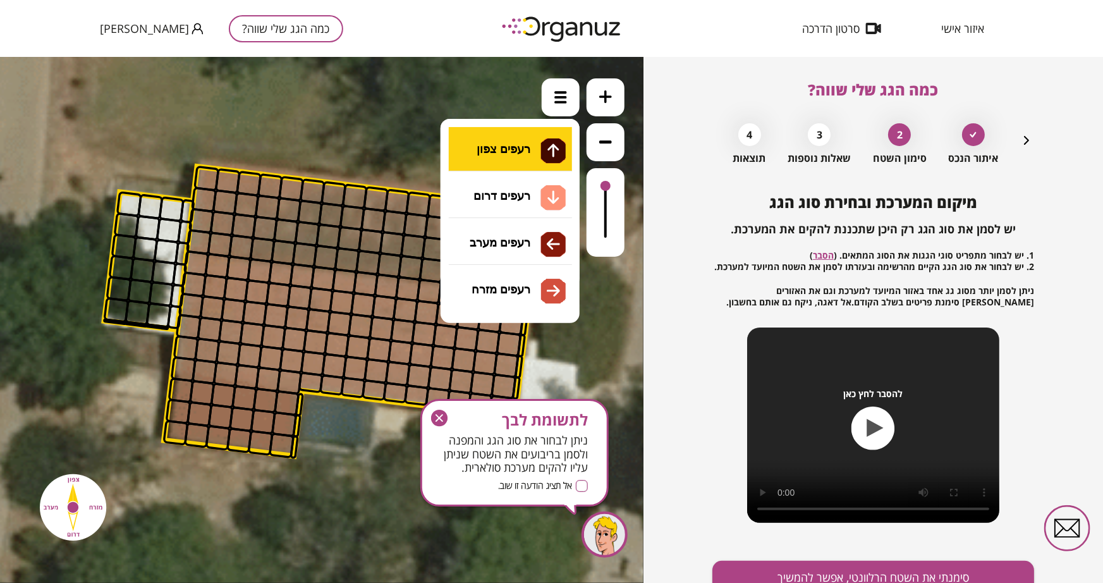
click at [525, 149] on div ".st0 { fill: #FFFFFF; } 10" at bounding box center [321, 319] width 643 height 526
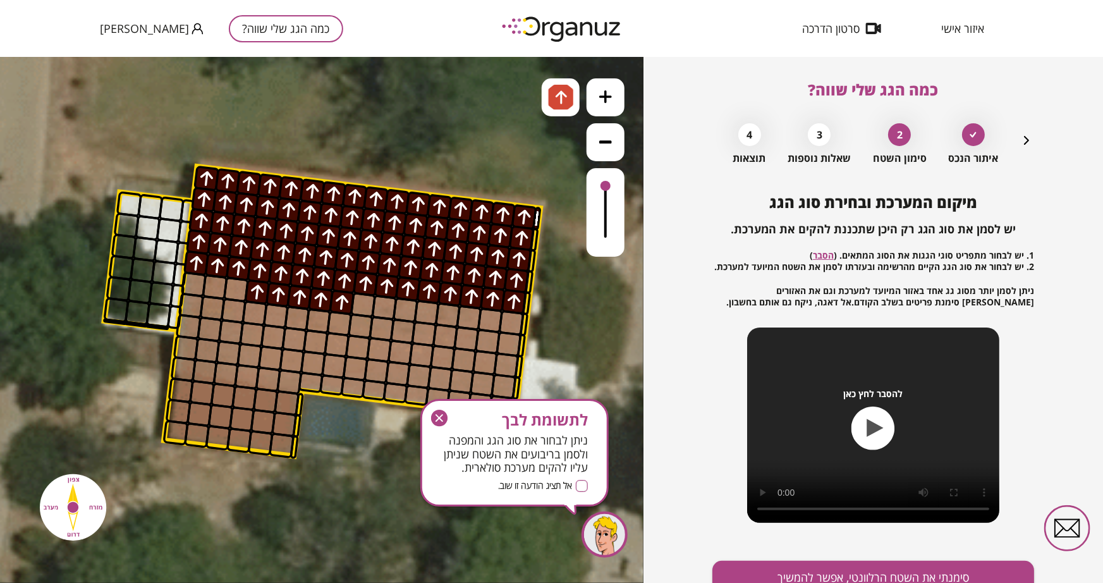
drag, startPoint x: 514, startPoint y: 281, endPoint x: 396, endPoint y: 261, distance: 119.8
click at [569, 90] on img at bounding box center [560, 96] width 25 height 25
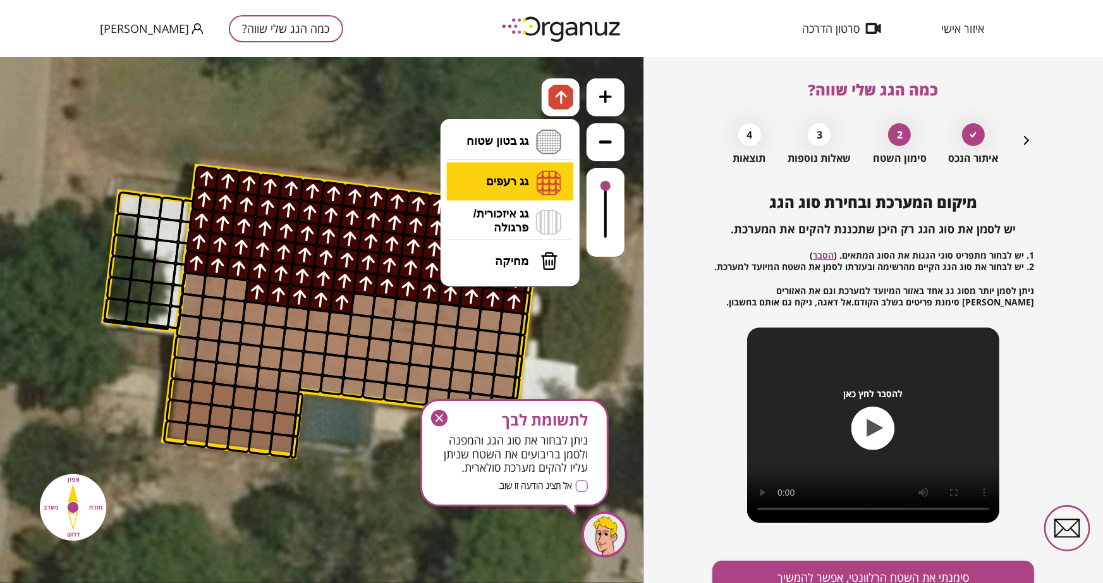
click at [533, 183] on li "גג רעפים רעפים צפון רעפים דרום רעפים מערב רעפים מזרח" at bounding box center [510, 181] width 133 height 39
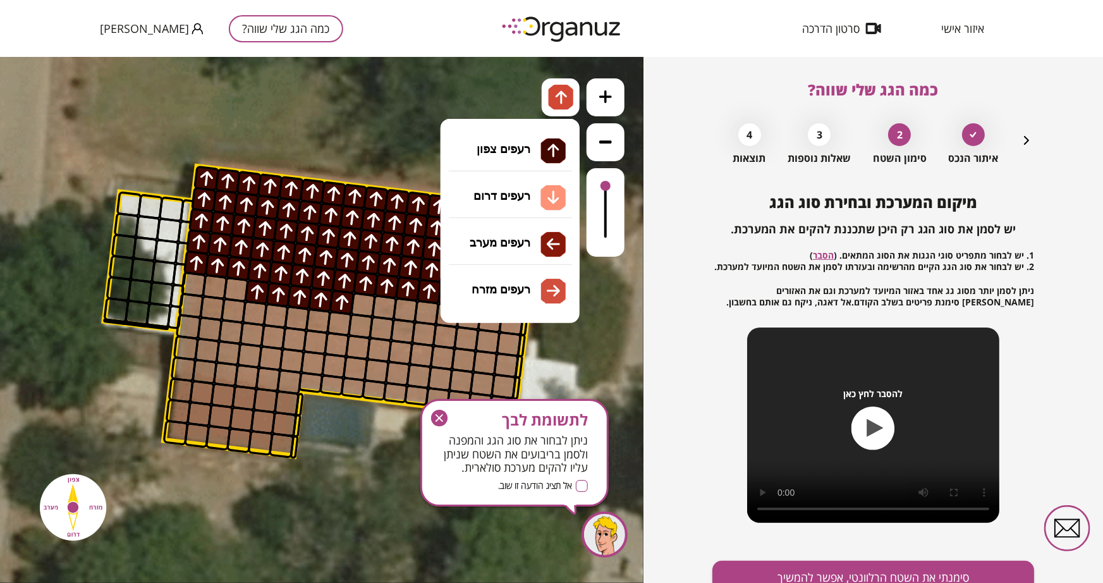
drag, startPoint x: 531, startPoint y: 195, endPoint x: 521, endPoint y: 217, distance: 24.3
click at [530, 202] on div ".st0 { fill: #FFFFFF; } 10" at bounding box center [321, 319] width 643 height 526
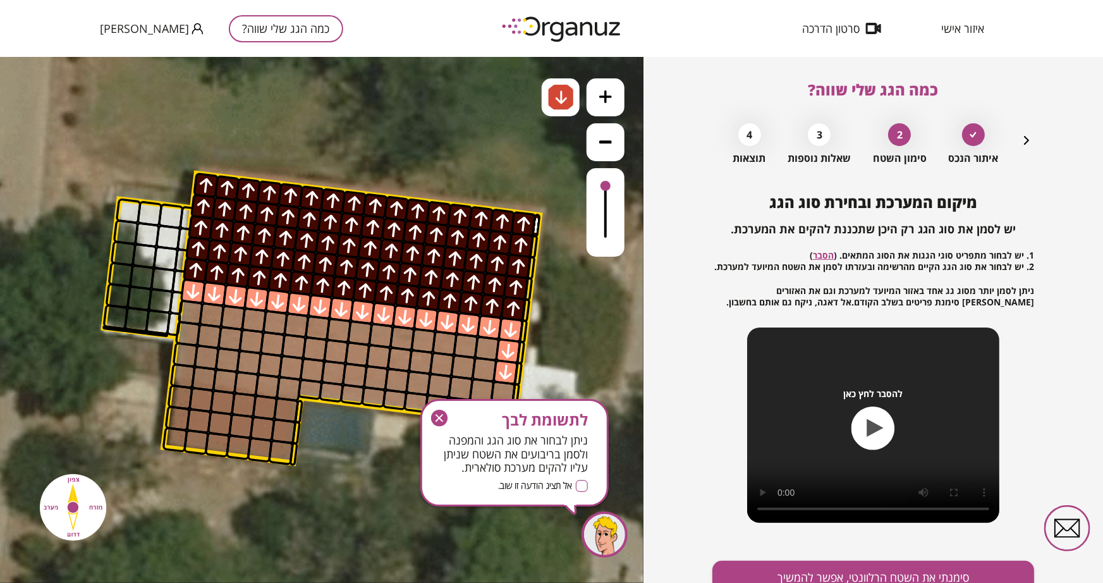
drag, startPoint x: 193, startPoint y: 289, endPoint x: 500, endPoint y: 376, distance: 318.7
click at [437, 419] on g "button" at bounding box center [439, 418] width 16 height 16
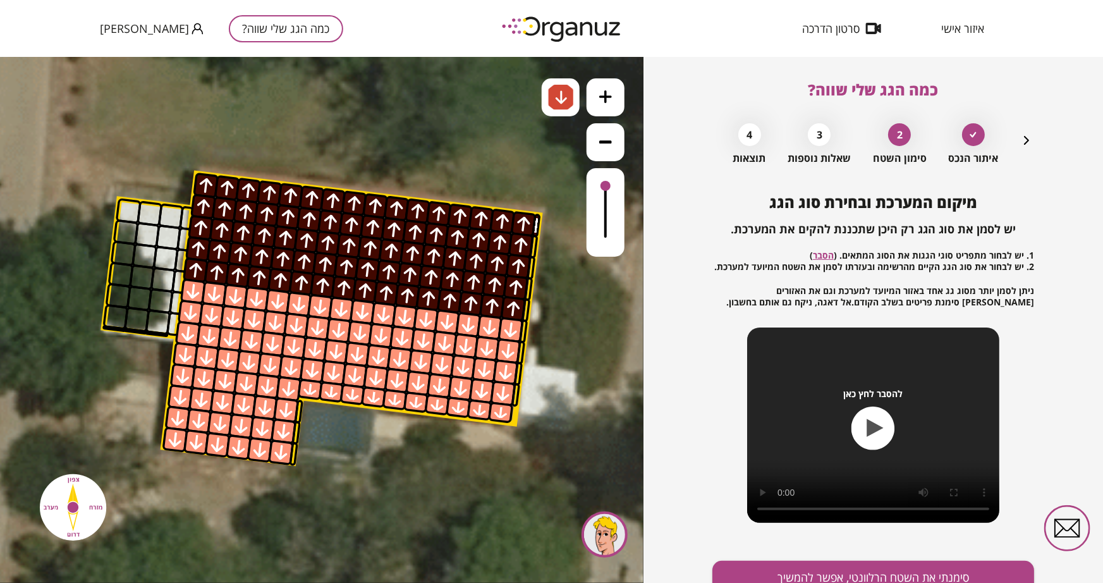
drag, startPoint x: 491, startPoint y: 342, endPoint x: 277, endPoint y: 449, distance: 239.1
click at [549, 90] on img at bounding box center [560, 96] width 25 height 25
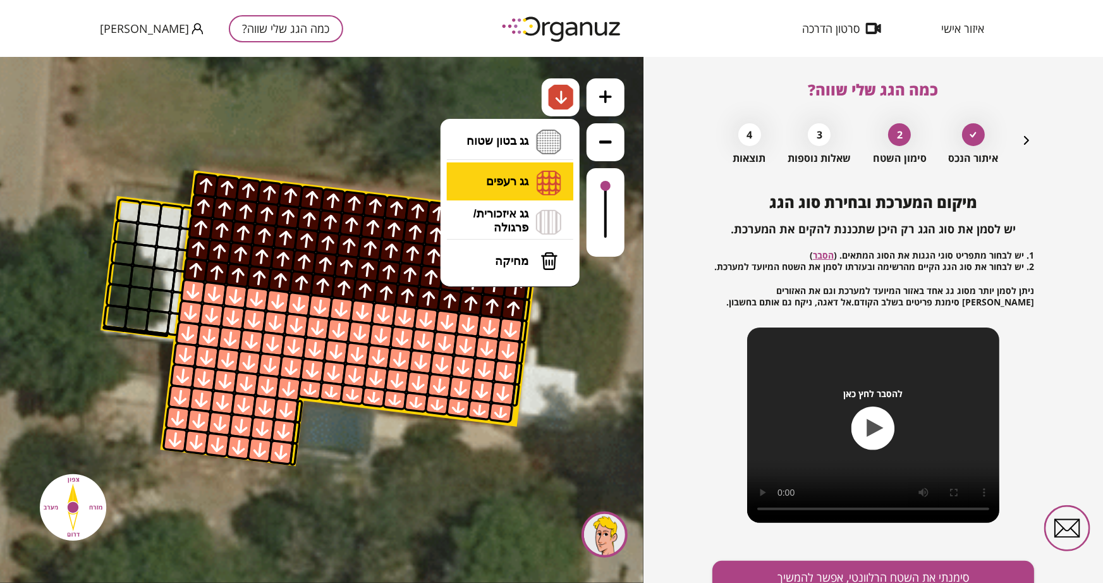
click at [494, 176] on li "גג רעפים רעפים צפון רעפים דרום רעפים מערב רעפים מזרח" at bounding box center [510, 181] width 133 height 39
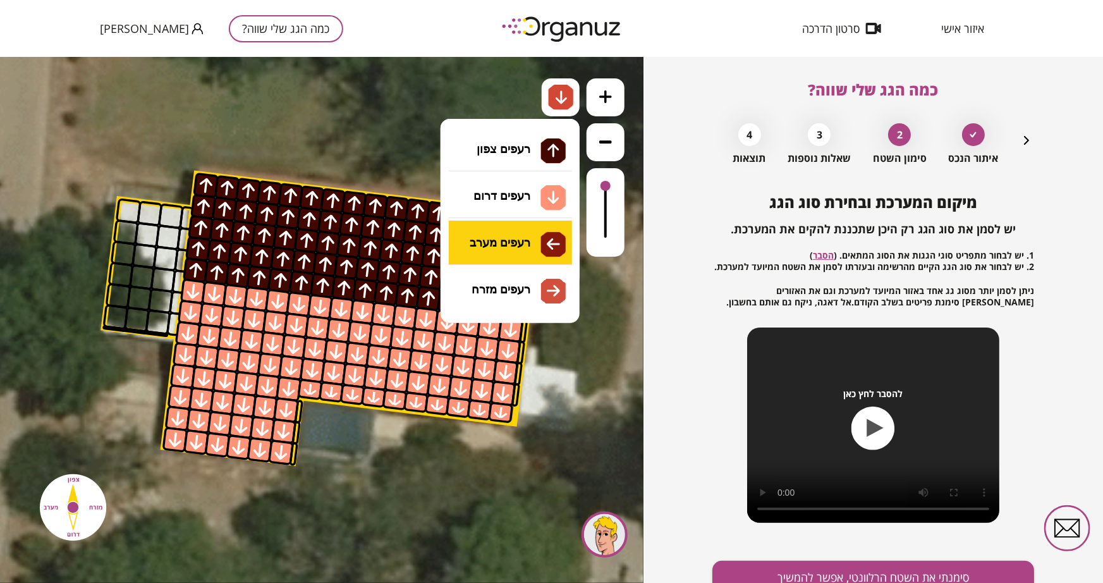
click at [514, 237] on div ".st0 { fill: #FFFFFF; } 10" at bounding box center [321, 319] width 643 height 526
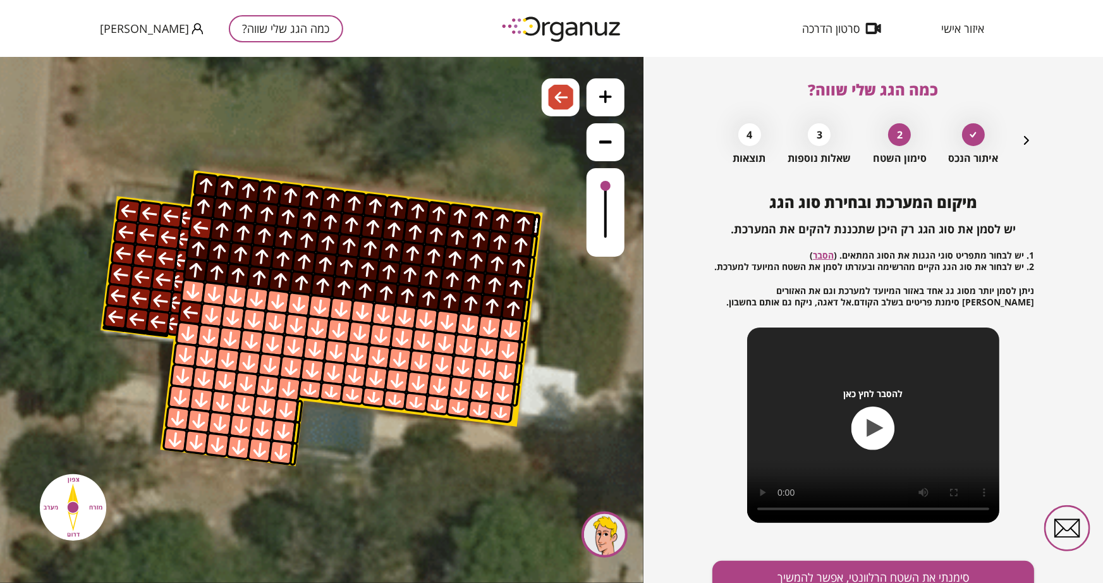
drag, startPoint x: 177, startPoint y: 212, endPoint x: 171, endPoint y: 324, distance: 112.0
click at [556, 99] on img at bounding box center [561, 96] width 13 height 15
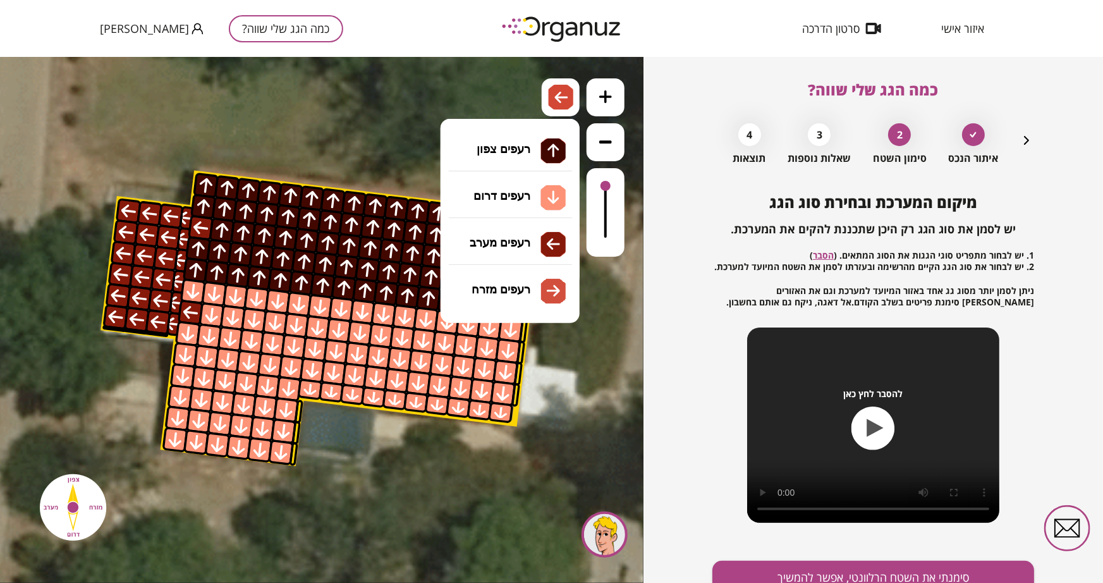
click at [520, 174] on li "גג רעפים רעפים צפון רעפים דרום רעפים מערב רעפים מזרח" at bounding box center [510, 181] width 133 height 39
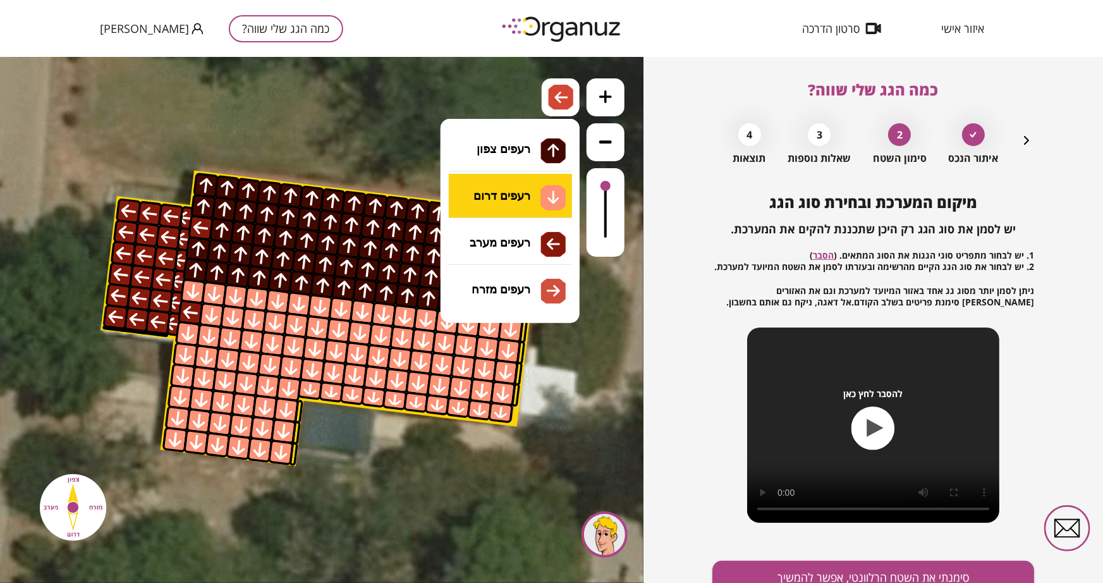
click at [512, 202] on div ".st0 { fill: #FFFFFF; } 10" at bounding box center [321, 319] width 643 height 526
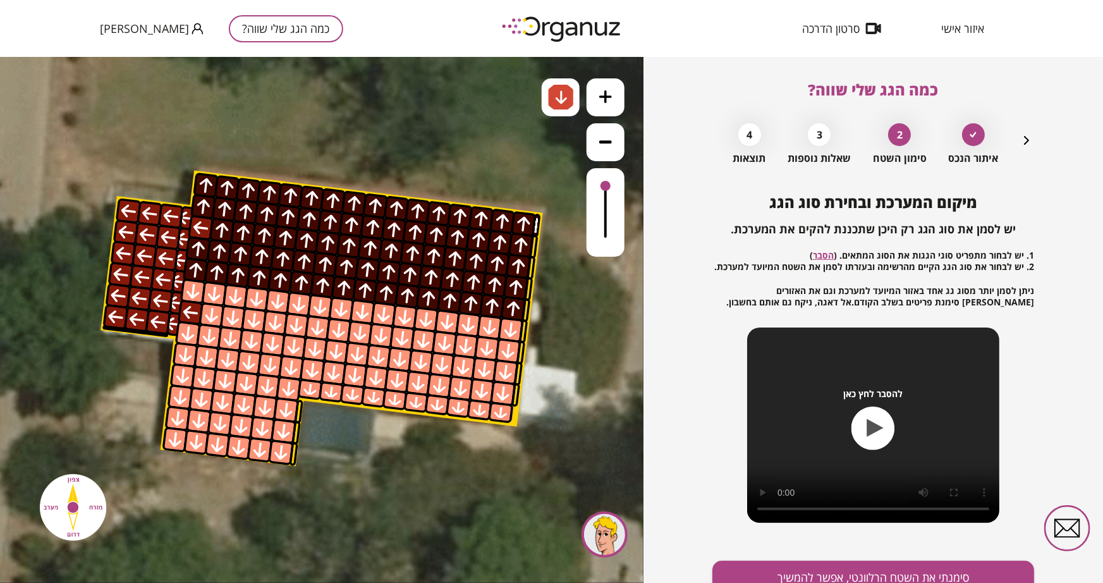
click at [186, 312] on div at bounding box center [191, 312] width 26 height 26
drag, startPoint x: 550, startPoint y: 92, endPoint x: 547, endPoint y: 100, distance: 8.2
click at [549, 97] on img at bounding box center [560, 96] width 25 height 25
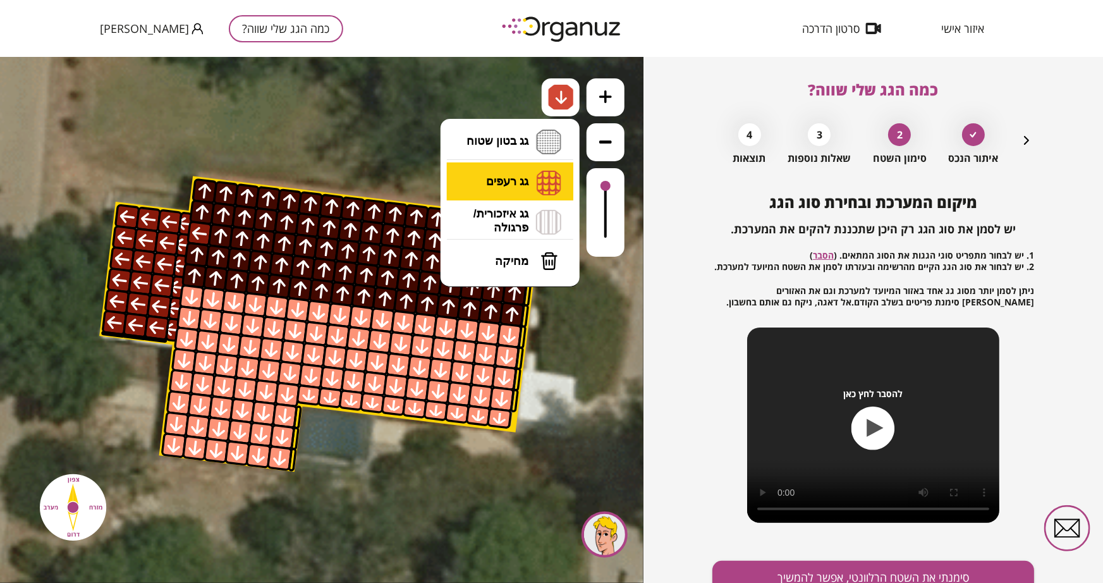
click at [509, 172] on li "גג רעפים רעפים צפון רעפים דרום רעפים מערב רעפים מזרח" at bounding box center [510, 181] width 133 height 39
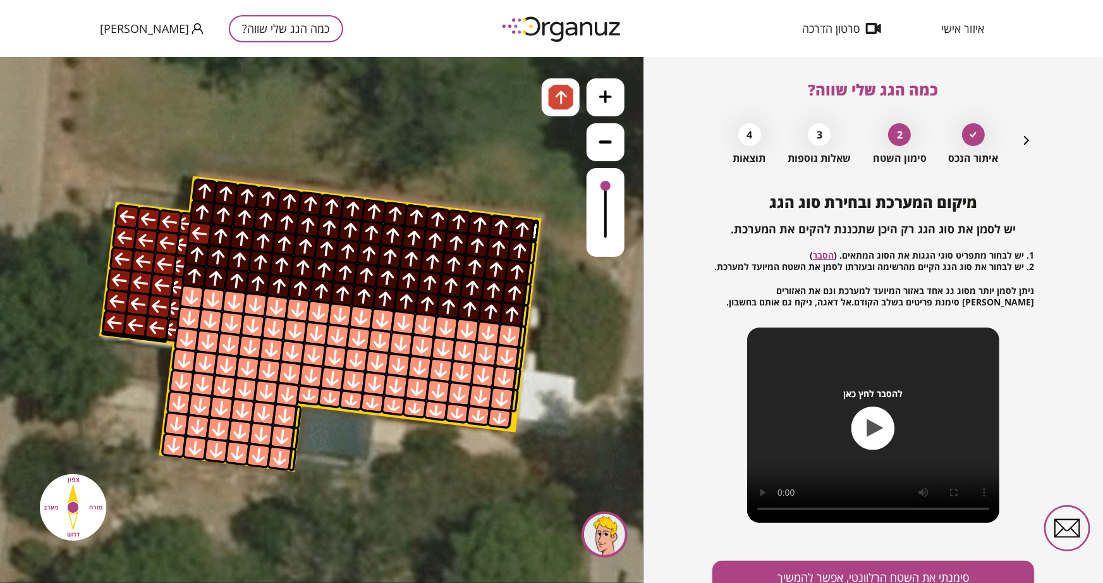
drag, startPoint x: 514, startPoint y: 147, endPoint x: 323, endPoint y: 205, distance: 200.1
click at [508, 152] on div ".st0 { fill: #FFFFFF; } 10" at bounding box center [321, 319] width 643 height 526
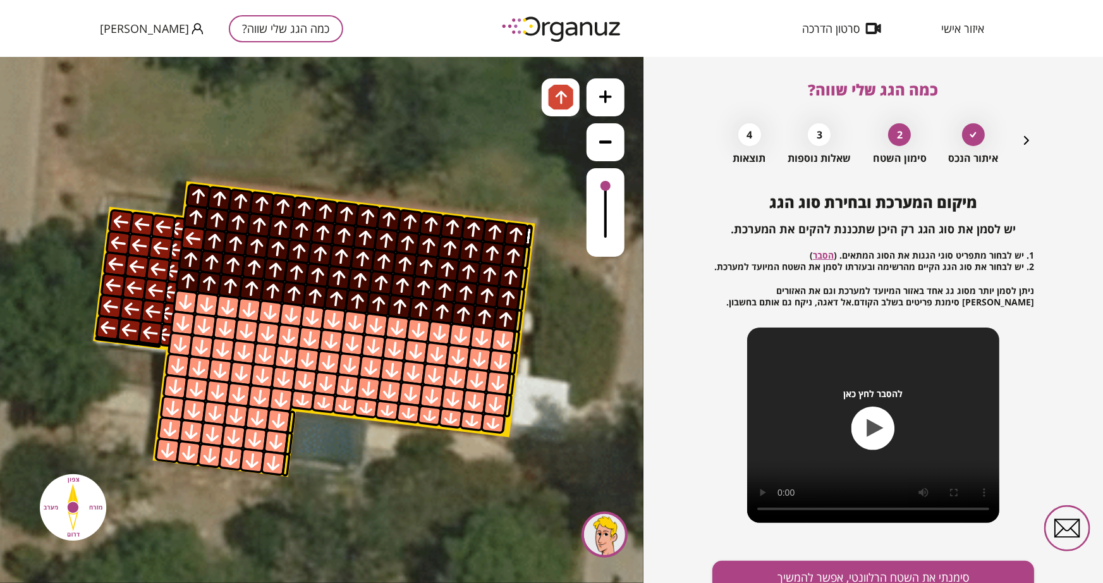
click at [196, 238] on div at bounding box center [193, 238] width 26 height 26
click at [780, 512] on button "סימנתי את השטח הרלוונטי, אפשר להמשיך" at bounding box center [873, 577] width 322 height 33
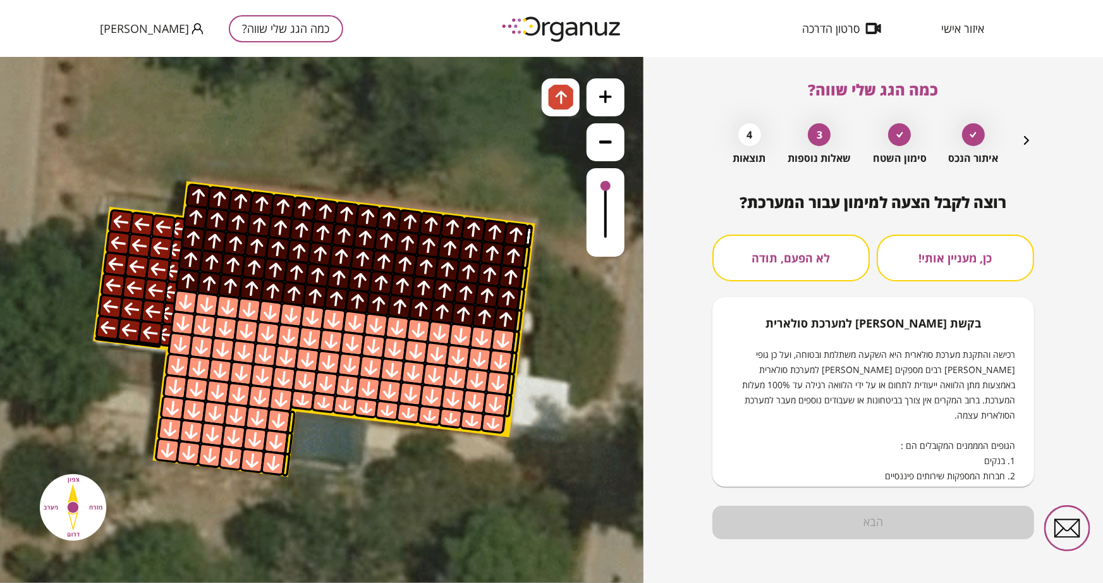
click at [777, 257] on button "לא הפעם, תודה" at bounding box center [790, 257] width 157 height 47
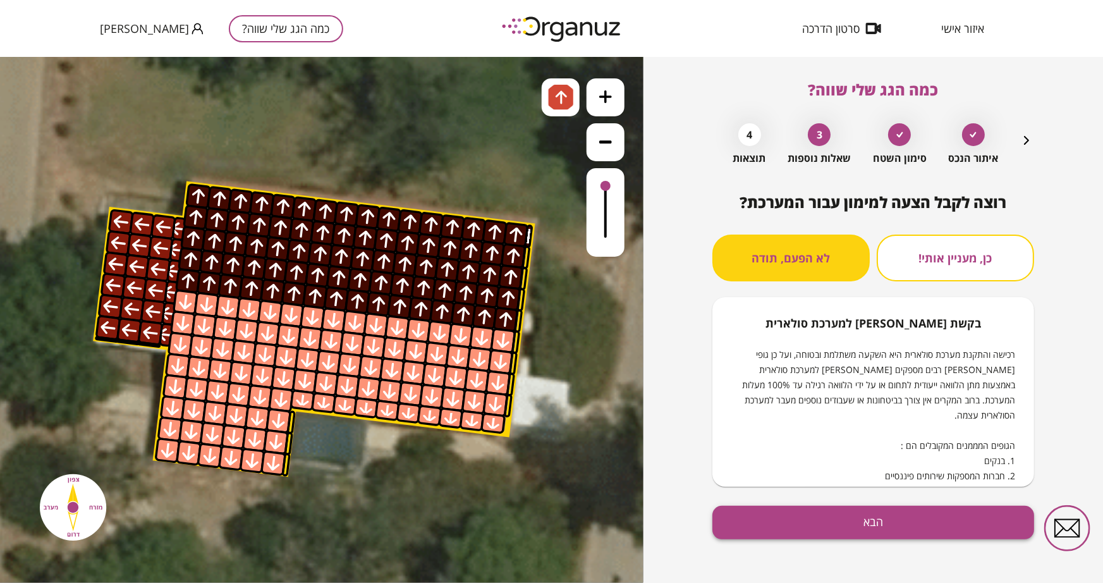
click at [904, 512] on button "הבא" at bounding box center [873, 522] width 322 height 33
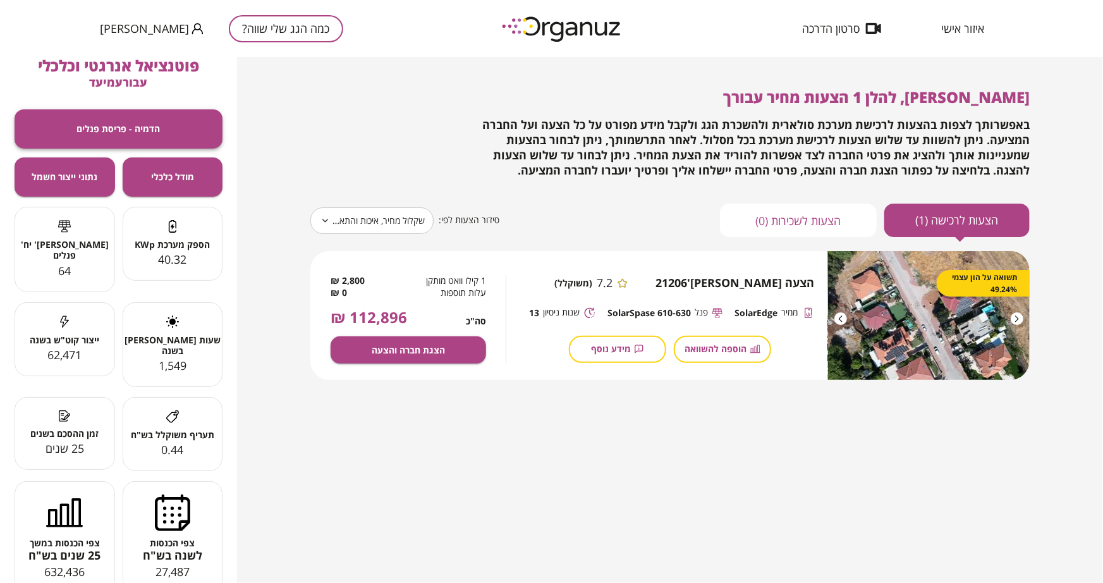
click at [97, 129] on span "הדמיה - פריסת פנלים" at bounding box center [118, 128] width 83 height 11
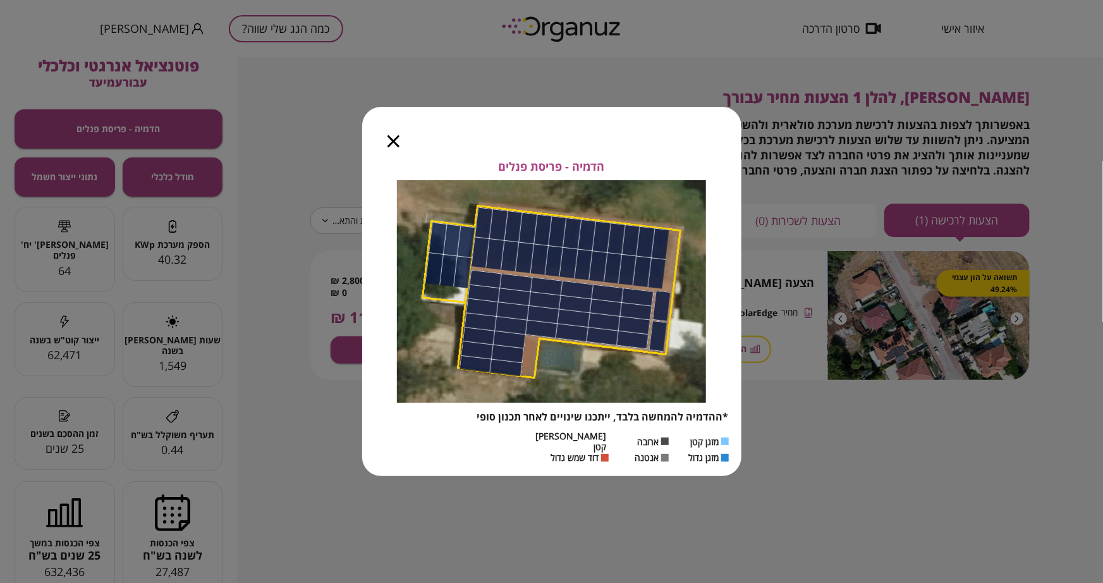
click at [398, 143] on icon "button" at bounding box center [393, 141] width 12 height 12
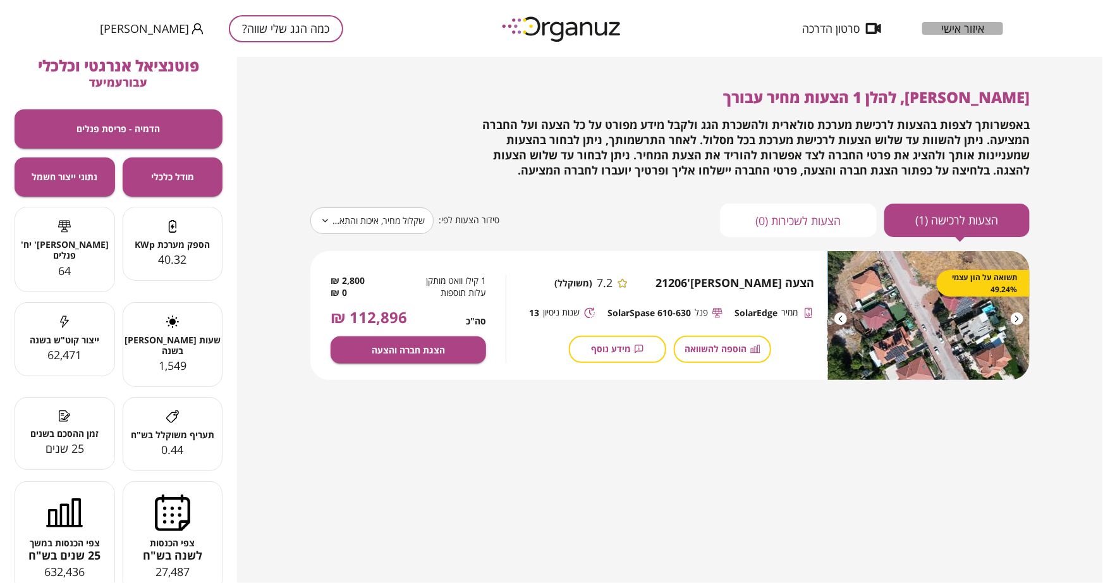
click at [967, 22] on span "איזור אישי" at bounding box center [962, 28] width 43 height 13
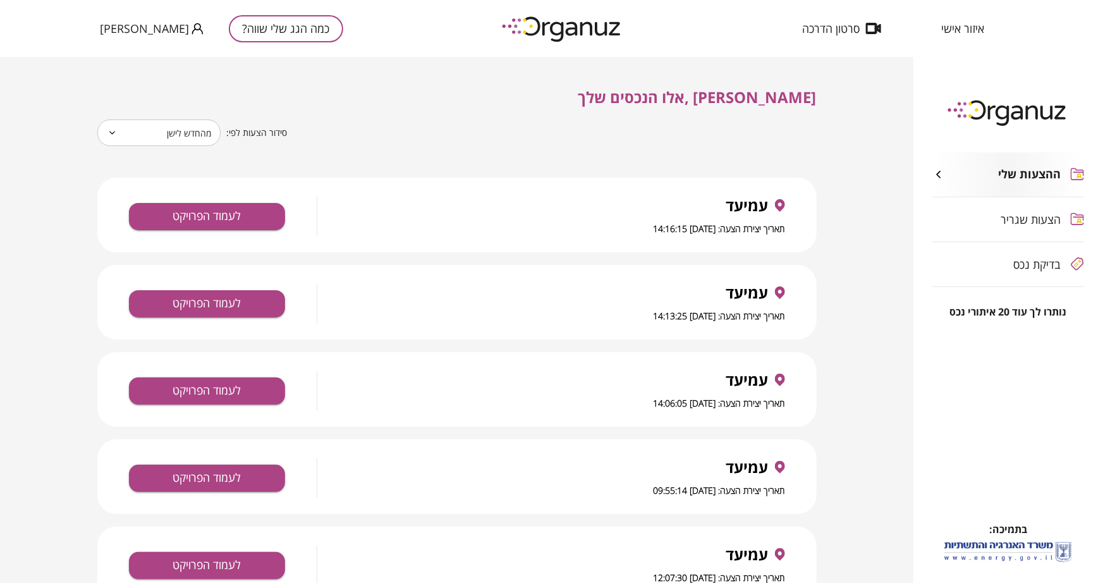
click at [970, 258] on span "בדיקת נכס" at bounding box center [1037, 264] width 47 height 13
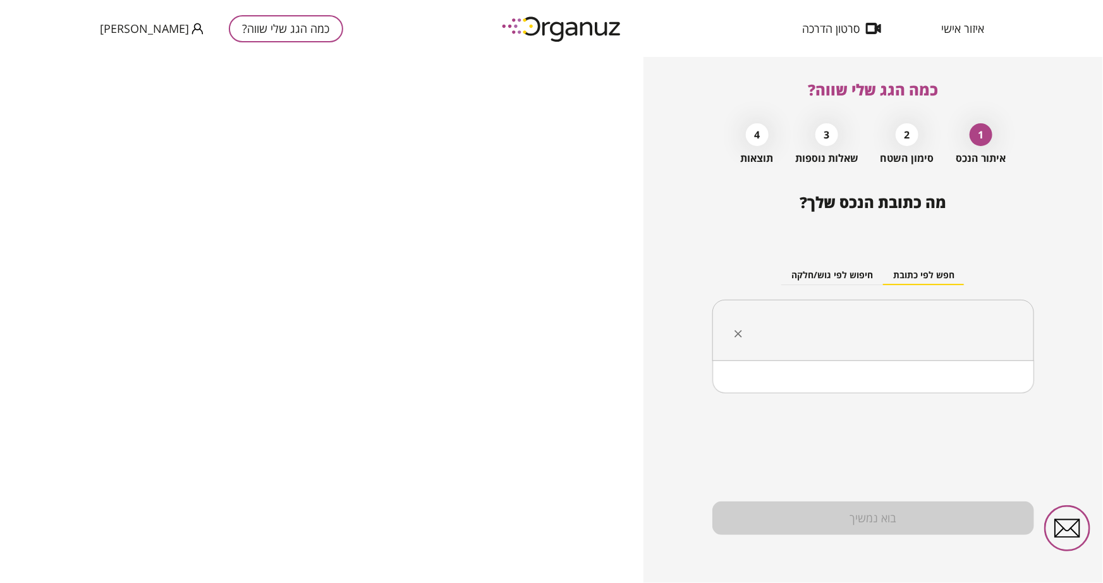
click at [896, 327] on input "text" at bounding box center [878, 331] width 282 height 32
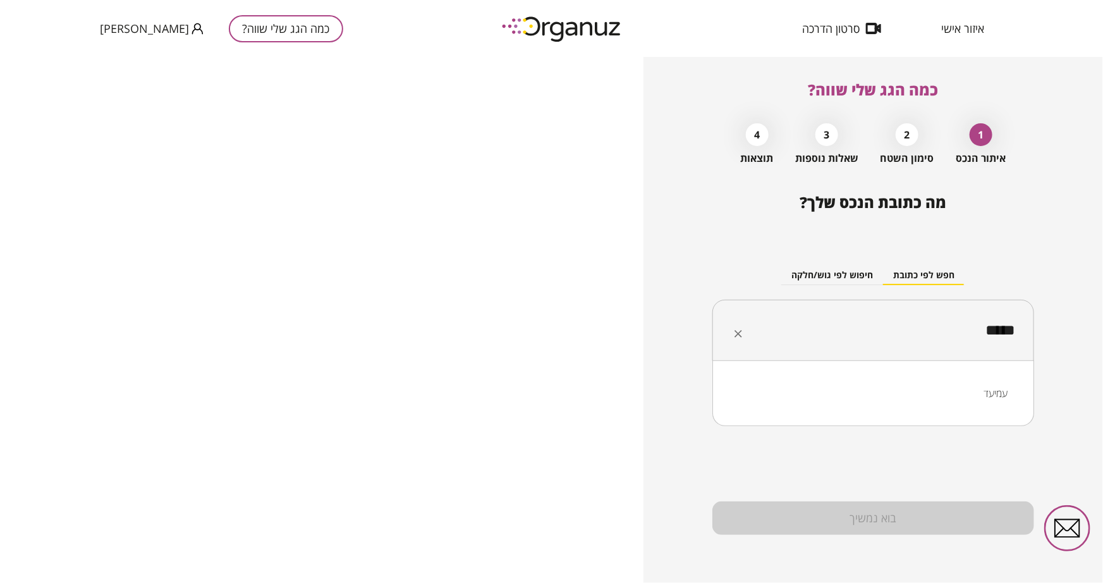
click at [970, 391] on li "עמיעד" at bounding box center [873, 393] width 289 height 23
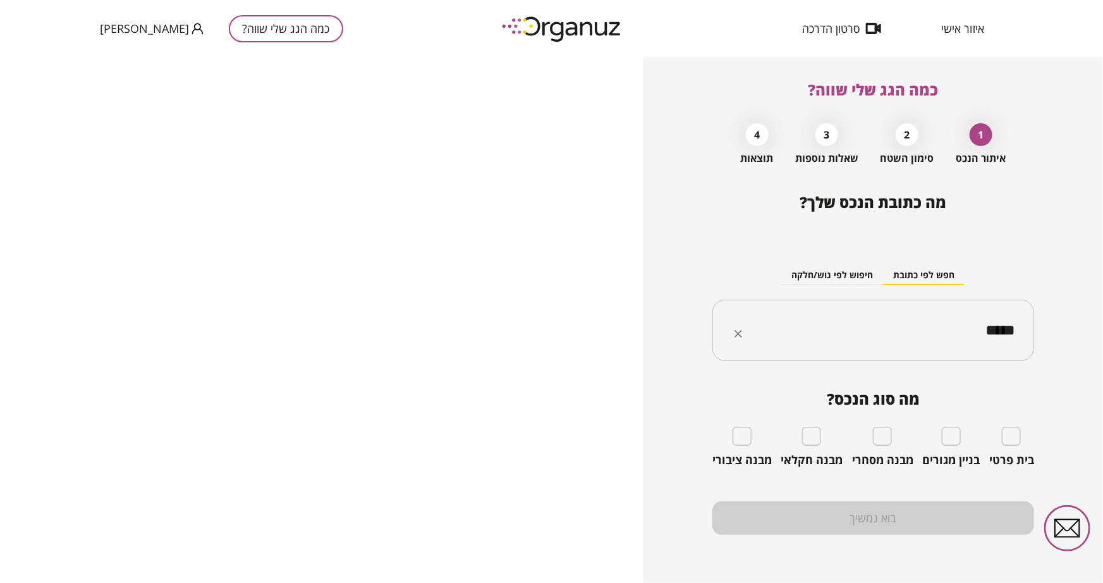
type input "*****"
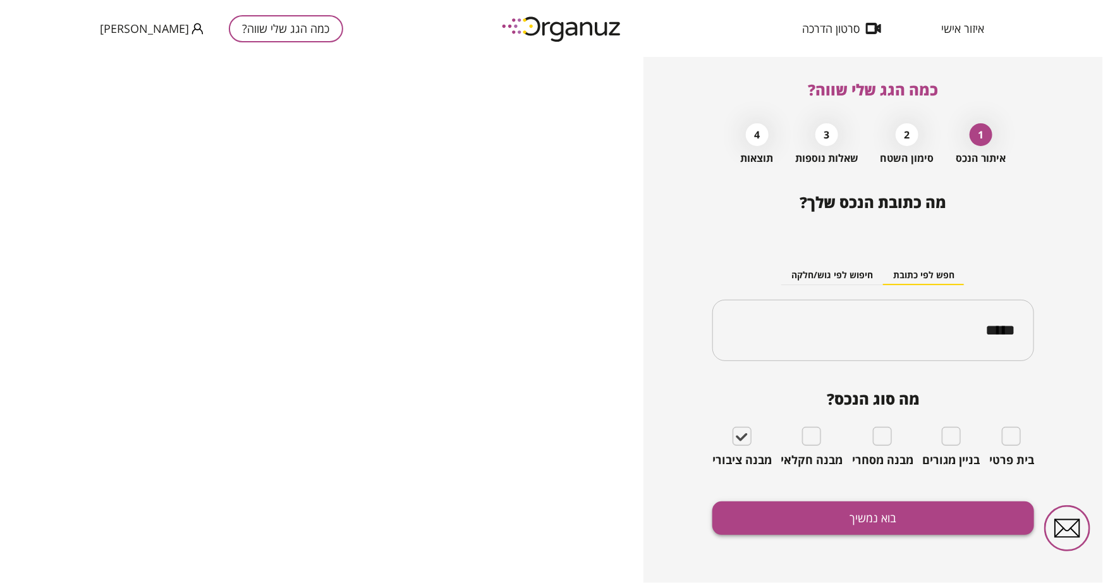
click at [893, 512] on button "בוא נמשיך" at bounding box center [873, 517] width 322 height 33
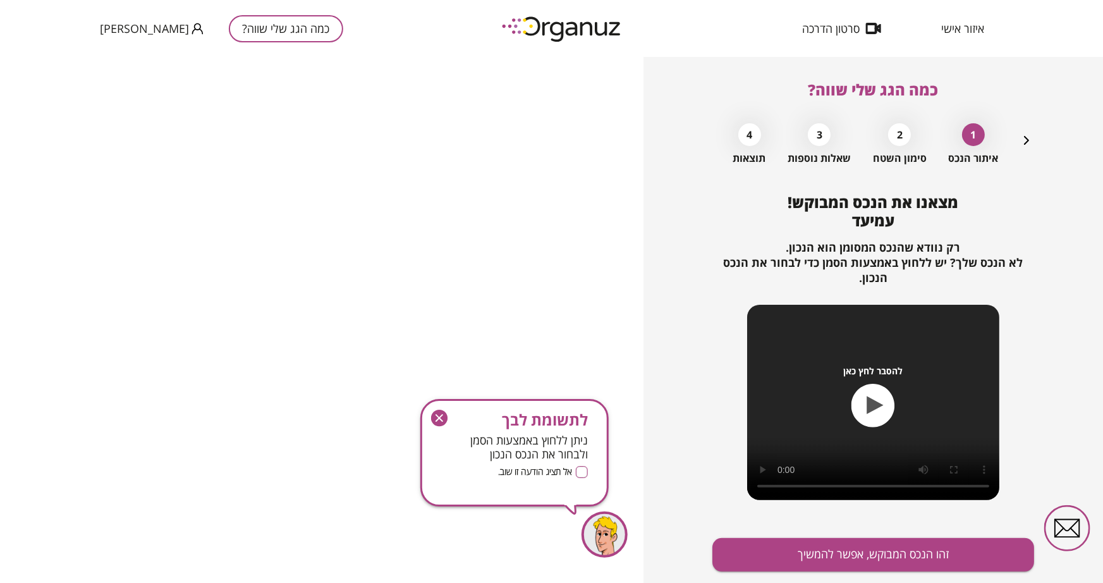
click at [441, 420] on icon "button" at bounding box center [439, 419] width 8 height 8
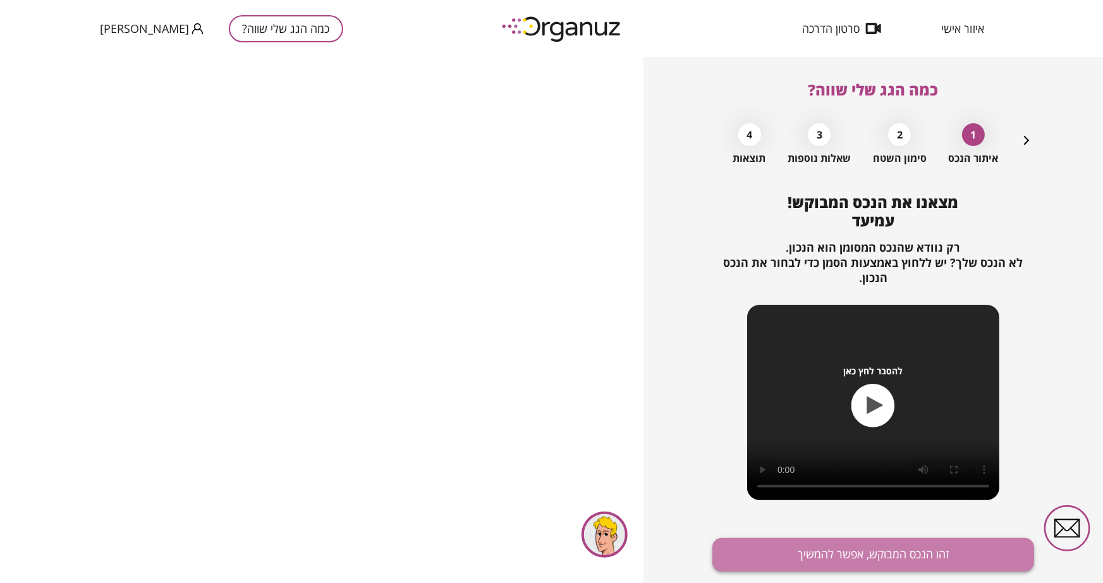
click at [873, 512] on button "זהו הנכס המבוקש, אפשר להמשיך" at bounding box center [873, 554] width 322 height 33
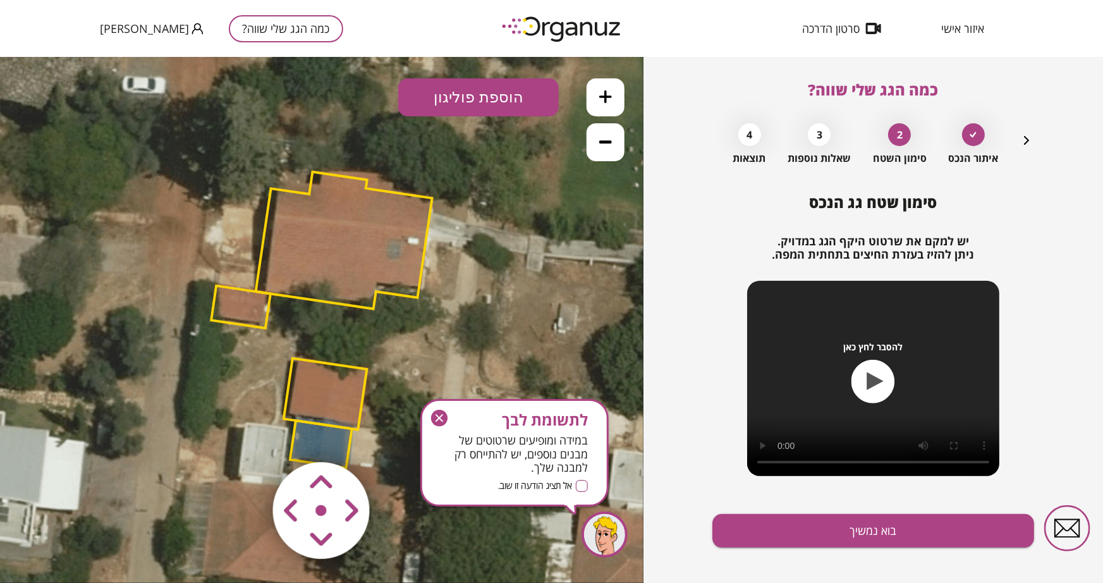
click at [246, 435] on area at bounding box center [246, 435] width 0 height 0
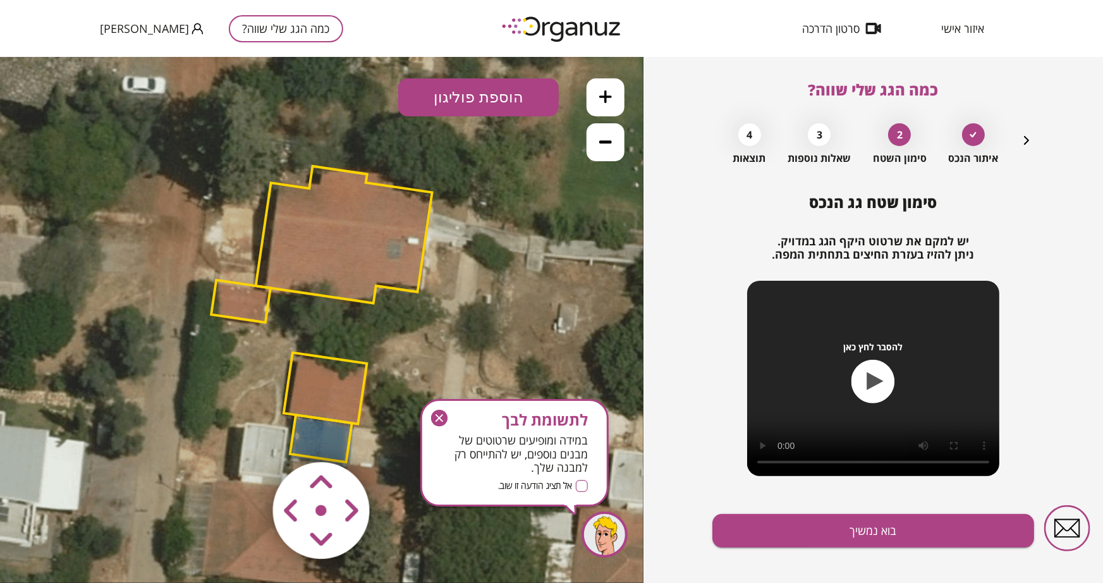
click at [246, 435] on area at bounding box center [246, 435] width 0 height 0
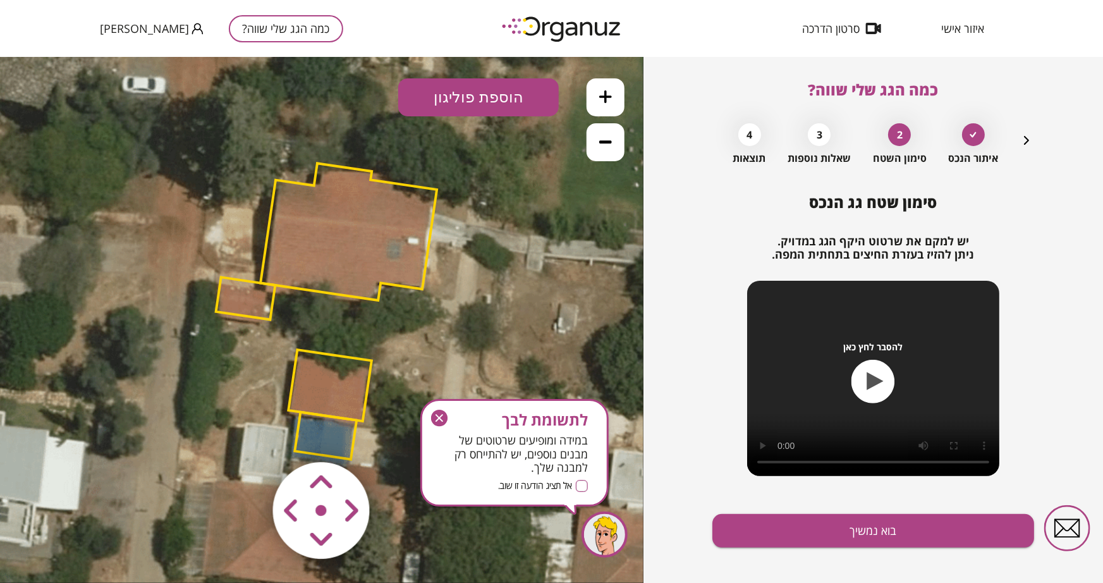
click at [246, 435] on area at bounding box center [246, 435] width 0 height 0
click at [334, 399] on polygon at bounding box center [330, 387] width 83 height 71
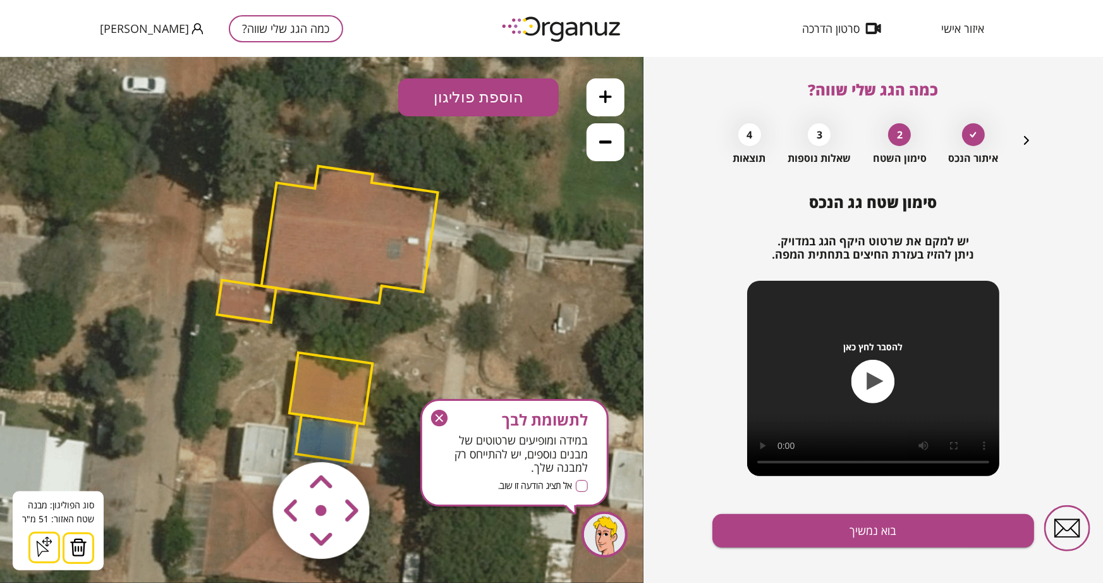
click at [77, 512] on img at bounding box center [79, 546] width 18 height 19
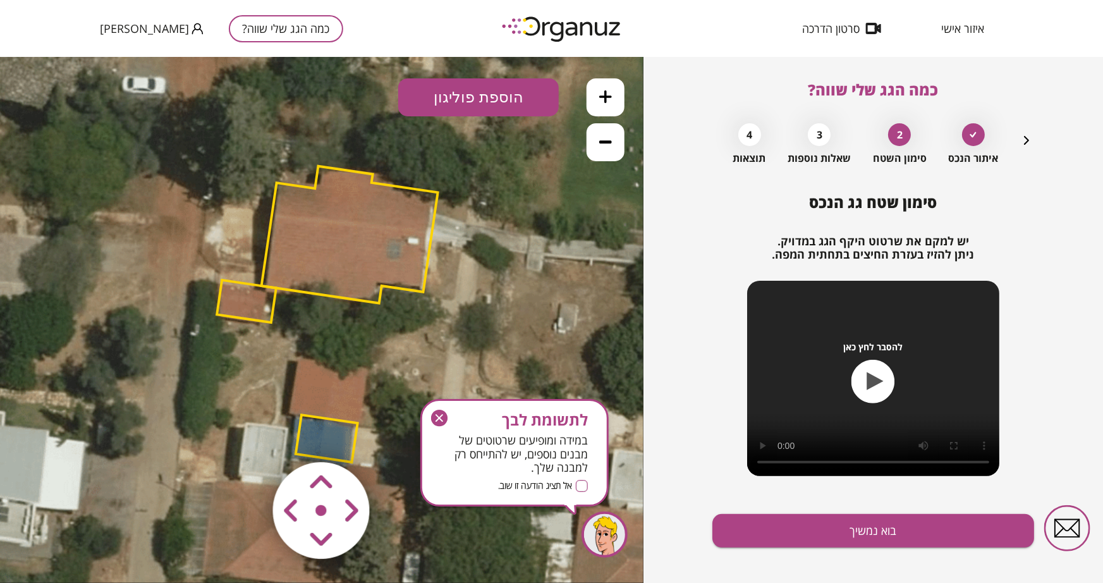
click at [329, 437] on img at bounding box center [321, 510] width 151 height 151
click at [338, 416] on icon at bounding box center [323, 317] width 910 height 910
click at [336, 418] on polygon at bounding box center [327, 437] width 62 height 47
click at [335, 421] on polygon at bounding box center [327, 438] width 62 height 47
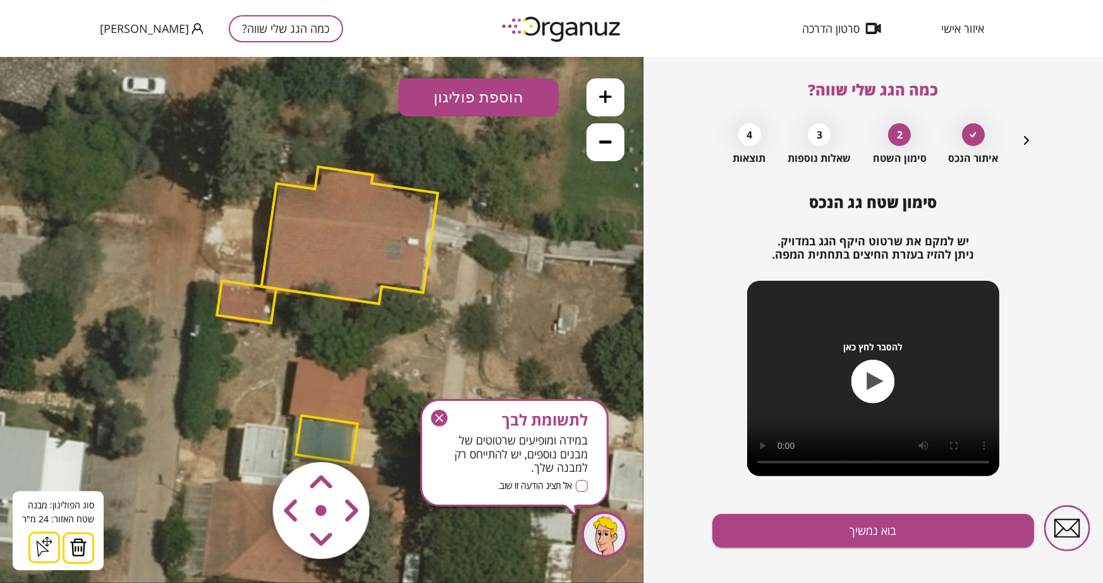
click at [78, 512] on img at bounding box center [79, 546] width 18 height 19
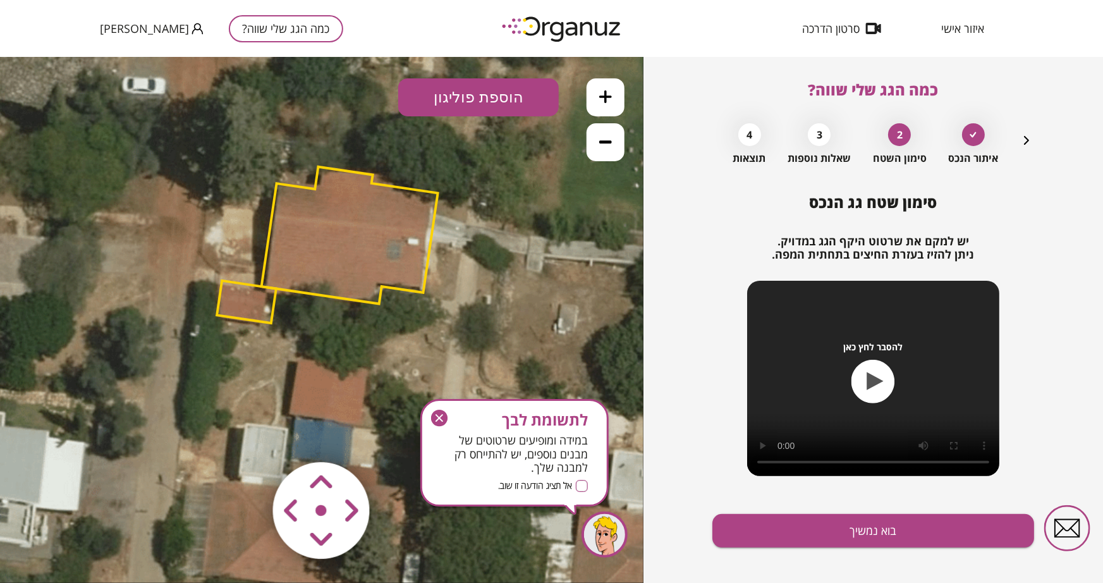
click at [246, 435] on area at bounding box center [246, 435] width 0 height 0
click at [365, 272] on polygon at bounding box center [350, 234] width 176 height 137
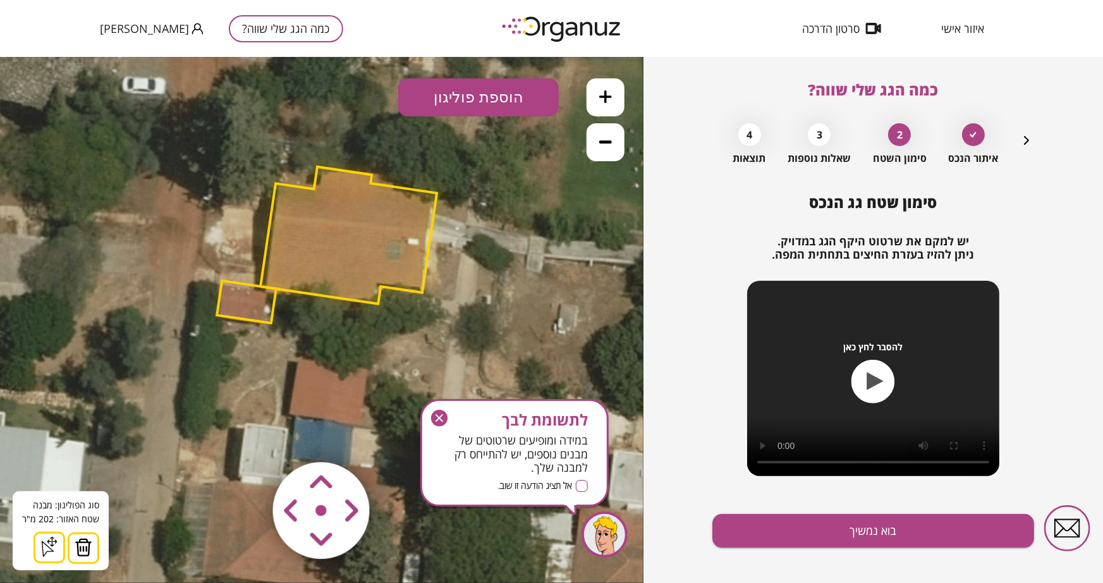
click at [246, 435] on area at bounding box center [246, 435] width 0 height 0
click at [242, 298] on polygon at bounding box center [246, 301] width 59 height 42
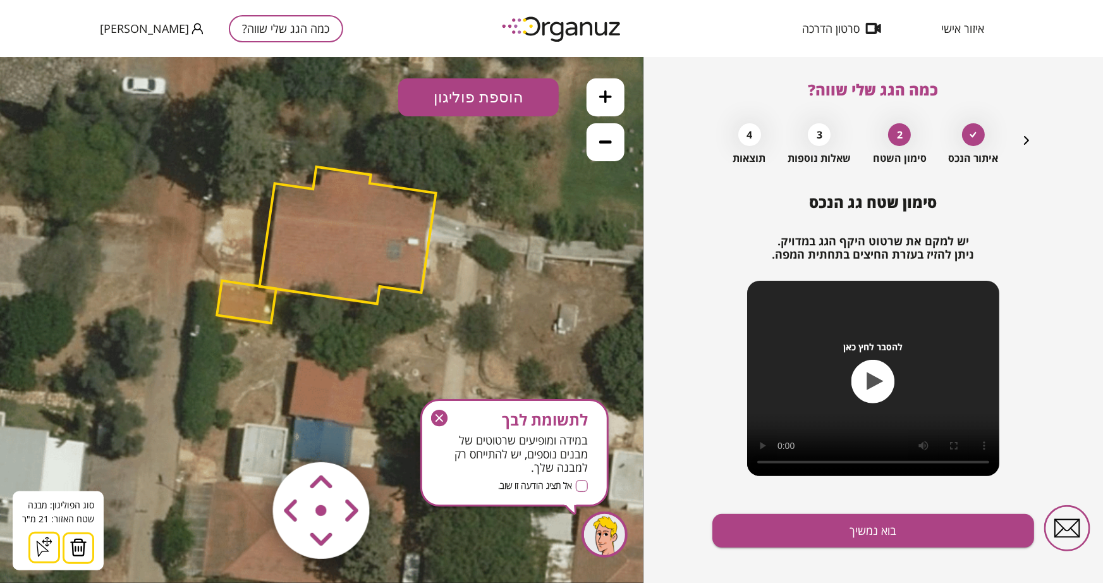
click at [246, 435] on area at bounding box center [246, 435] width 0 height 0
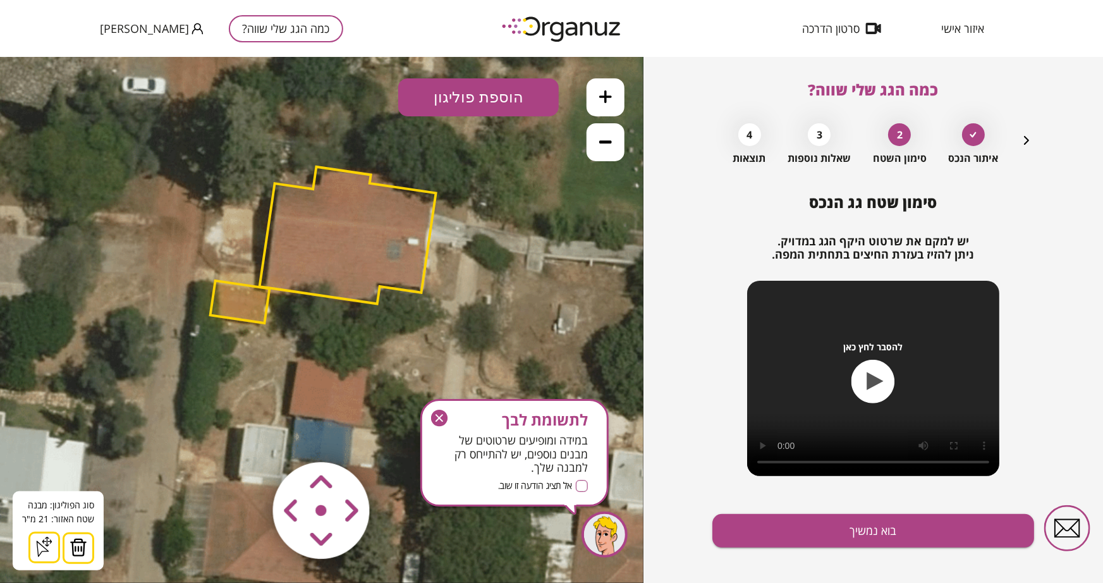
click at [442, 100] on button "הוספת פוליגון" at bounding box center [478, 97] width 161 height 38
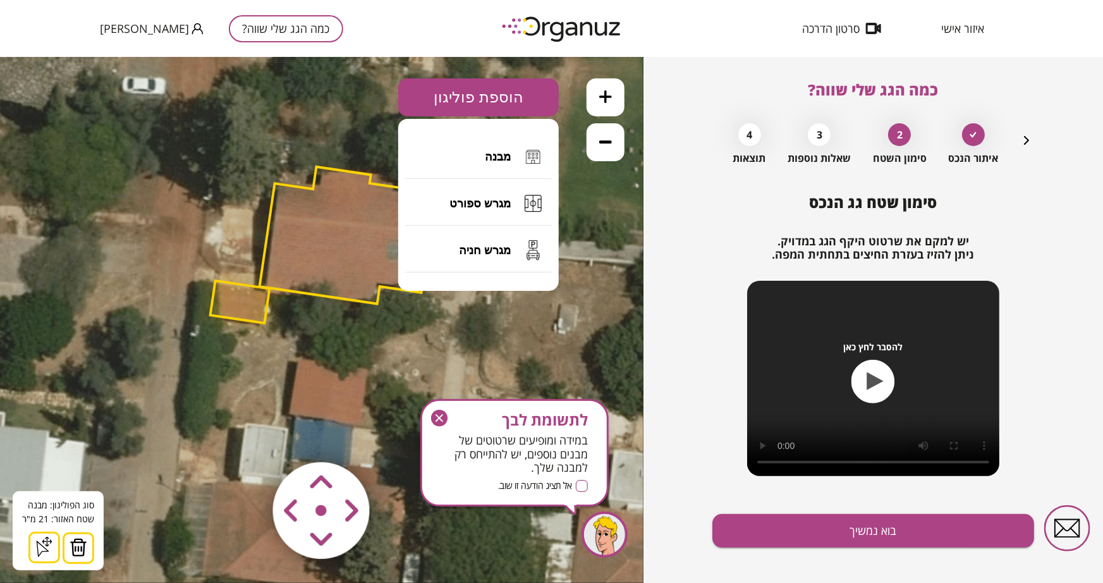
click at [485, 153] on button "מבנה" at bounding box center [478, 156] width 147 height 44
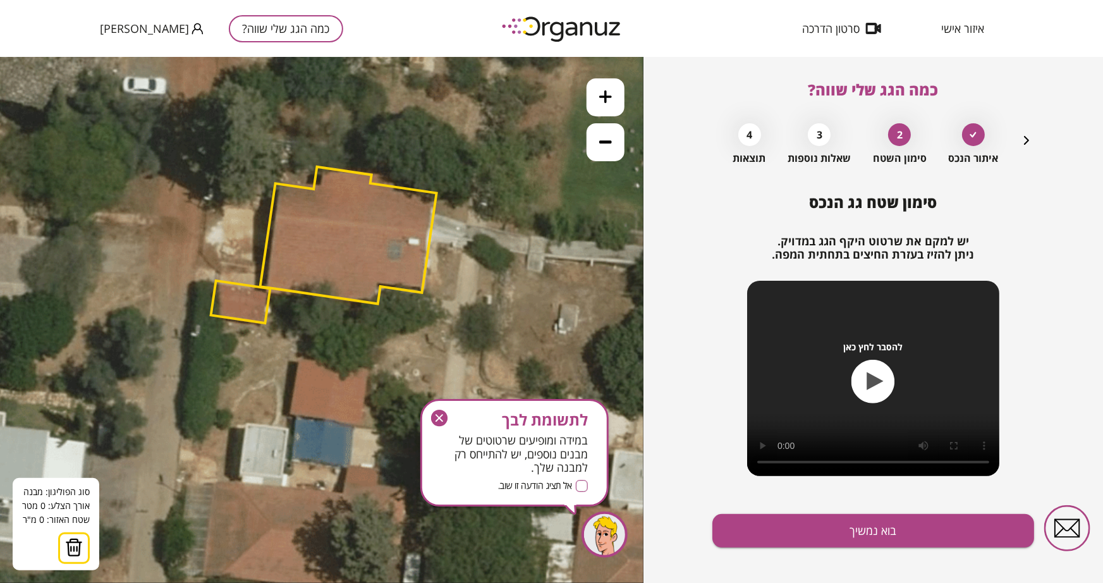
click at [273, 204] on polygon at bounding box center [348, 234] width 176 height 137
click at [226, 201] on polygon at bounding box center [249, 202] width 47 height 3
click at [222, 256] on polygon at bounding box center [247, 228] width 52 height 55
click at [219, 255] on polygon at bounding box center [246, 228] width 56 height 54
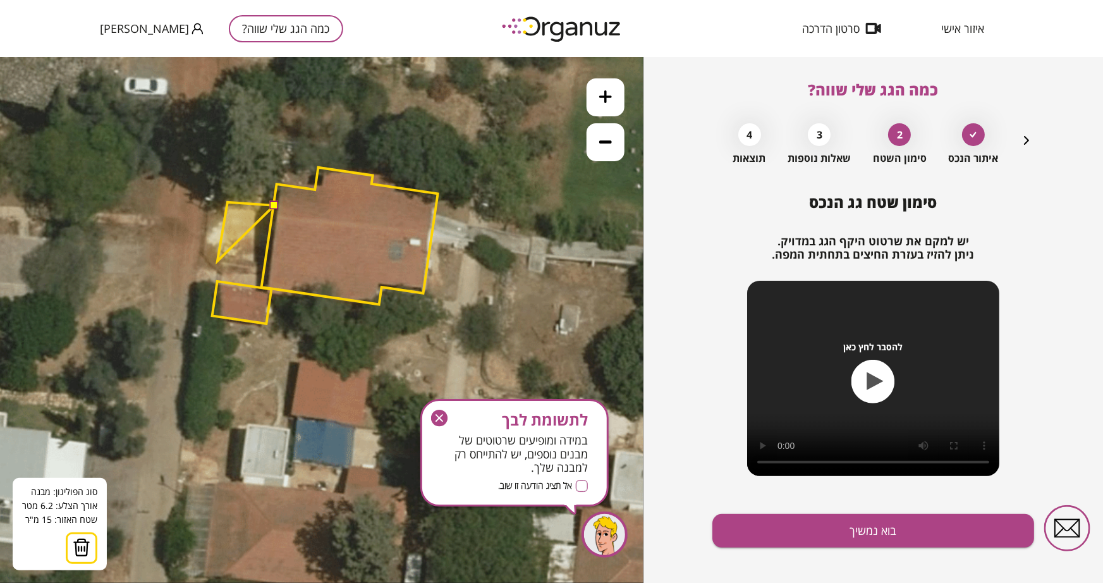
click at [217, 260] on polygon at bounding box center [245, 231] width 57 height 59
click at [219, 260] on polygon at bounding box center [245, 231] width 57 height 59
click at [267, 264] on polygon at bounding box center [247, 233] width 57 height 63
click at [266, 264] on polygon at bounding box center [247, 233] width 57 height 63
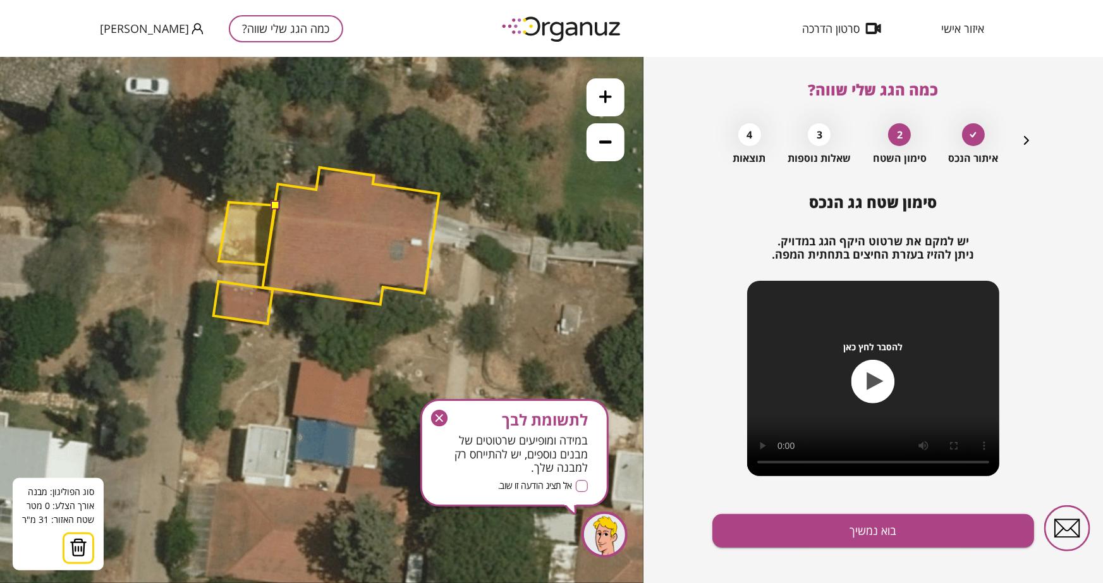
click at [266, 264] on polygon at bounding box center [247, 233] width 57 height 63
click at [267, 262] on polygon at bounding box center [247, 233] width 57 height 63
click at [266, 262] on polygon at bounding box center [247, 233] width 57 height 63
click at [267, 262] on polygon at bounding box center [248, 233] width 57 height 63
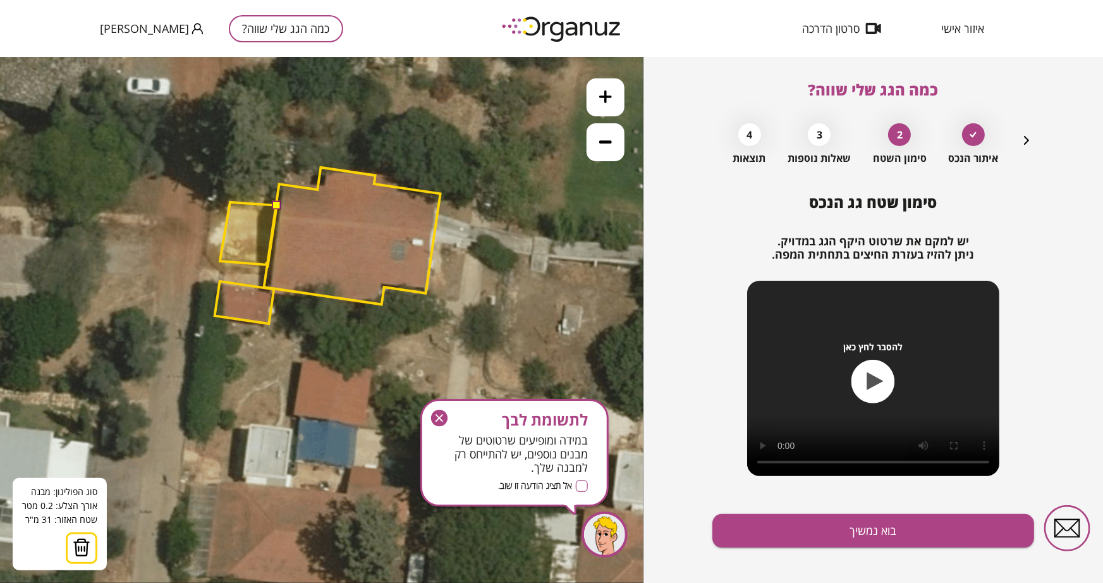
click at [268, 264] on polygon at bounding box center [248, 233] width 57 height 63
click at [276, 203] on button at bounding box center [276, 204] width 9 height 9
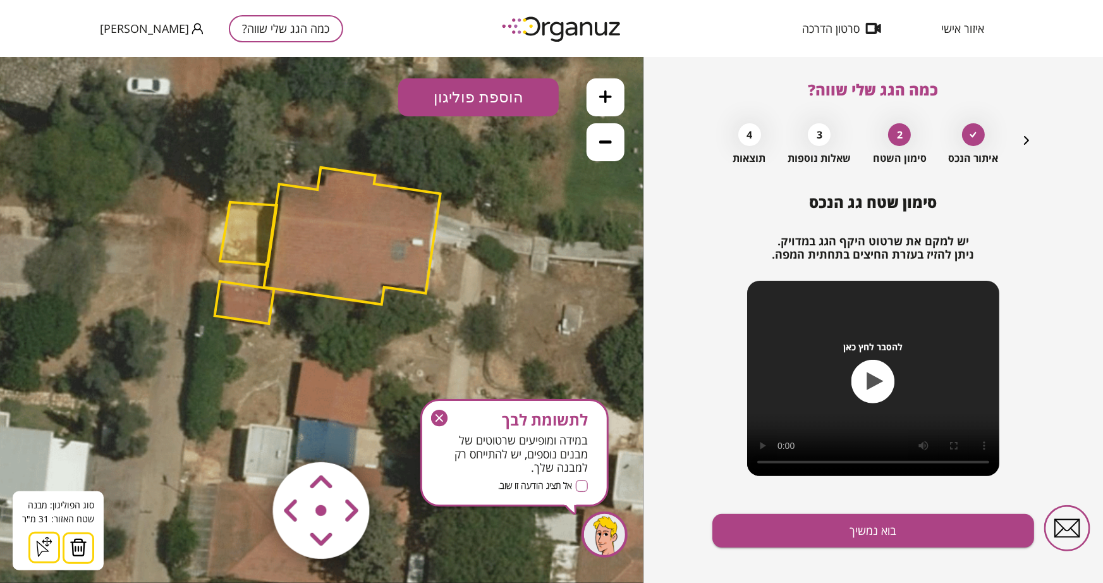
click at [442, 419] on icon "button" at bounding box center [439, 418] width 16 height 16
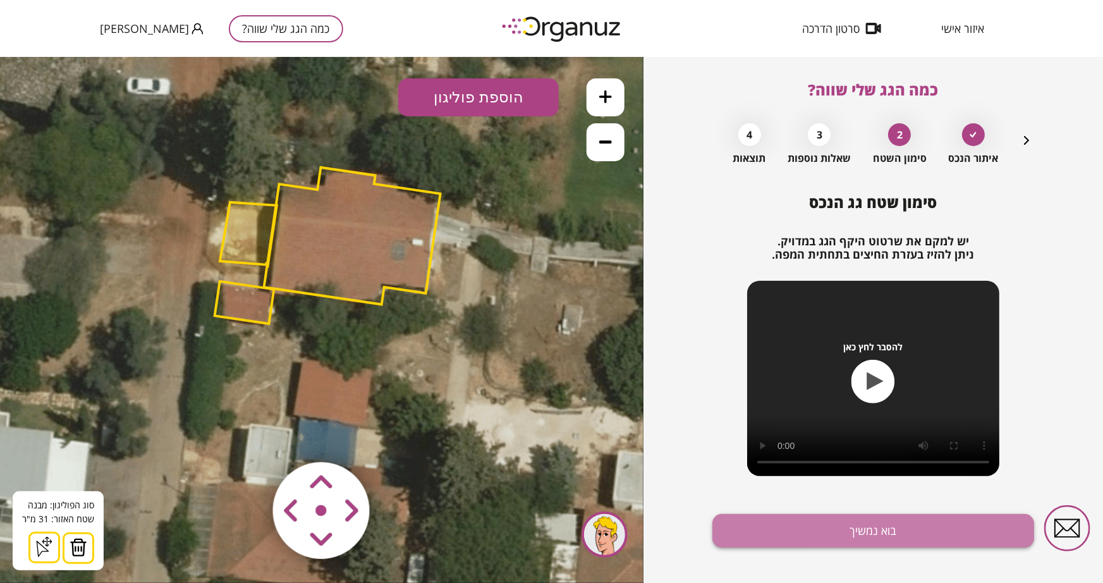
click at [874, 512] on button "בוא נמשיך" at bounding box center [873, 530] width 322 height 33
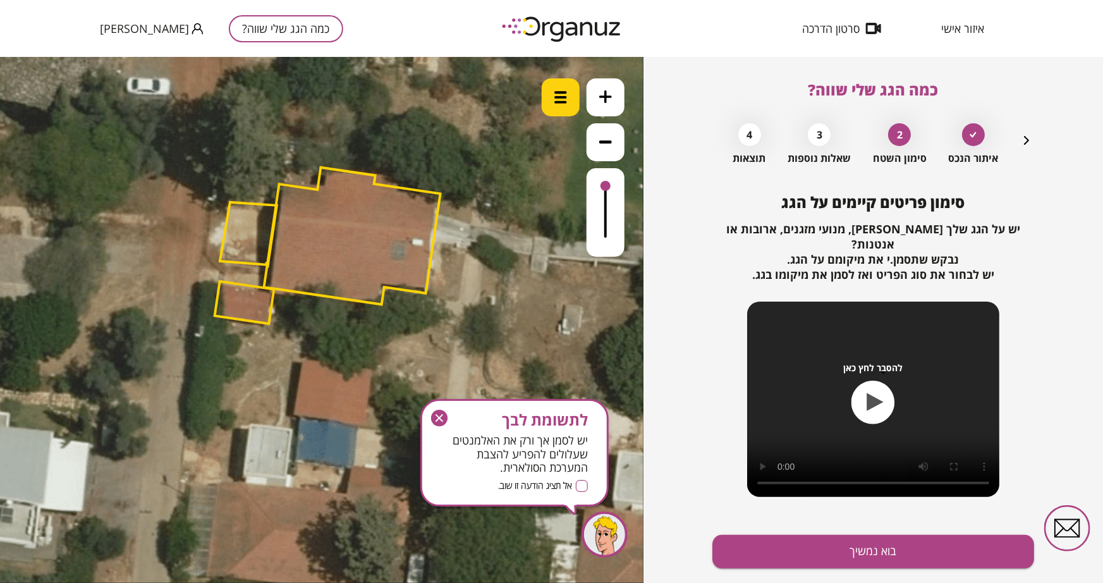
click at [563, 104] on div at bounding box center [561, 97] width 38 height 38
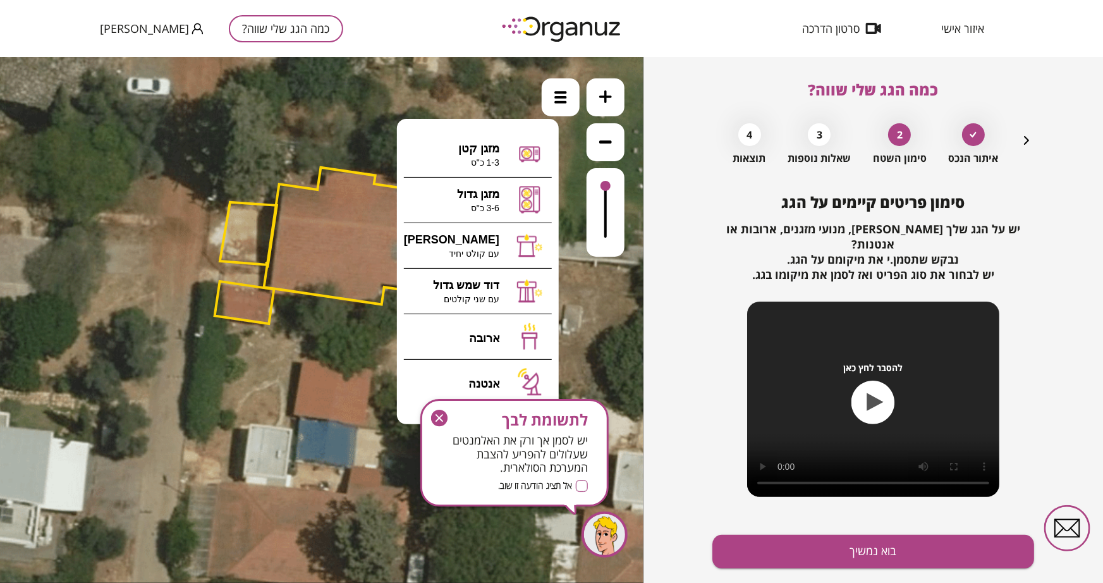
click at [436, 417] on icon "button" at bounding box center [439, 418] width 16 height 16
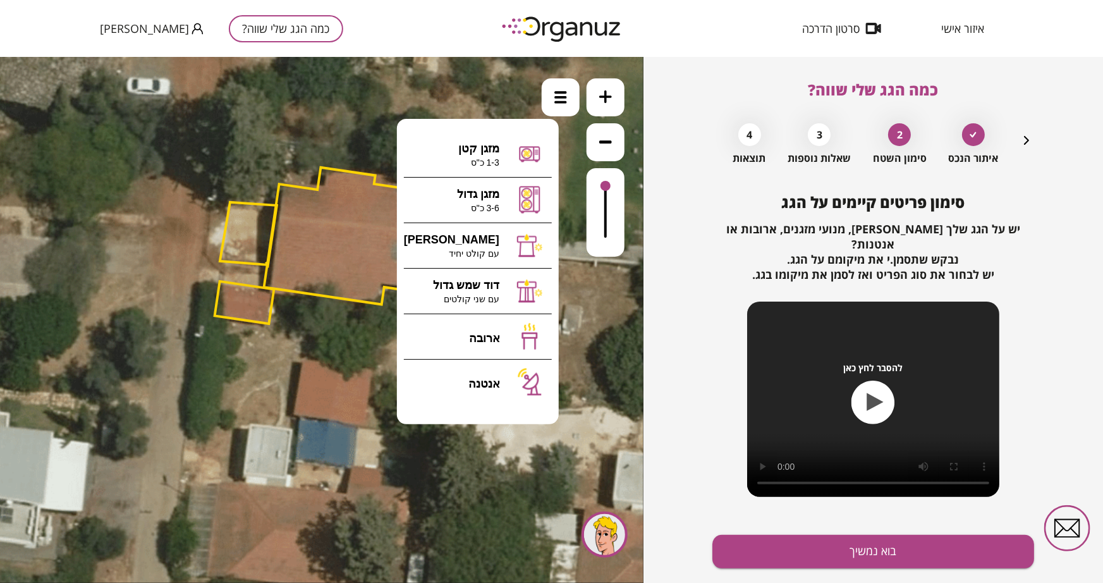
click at [616, 512] on div at bounding box center [604, 534] width 46 height 46
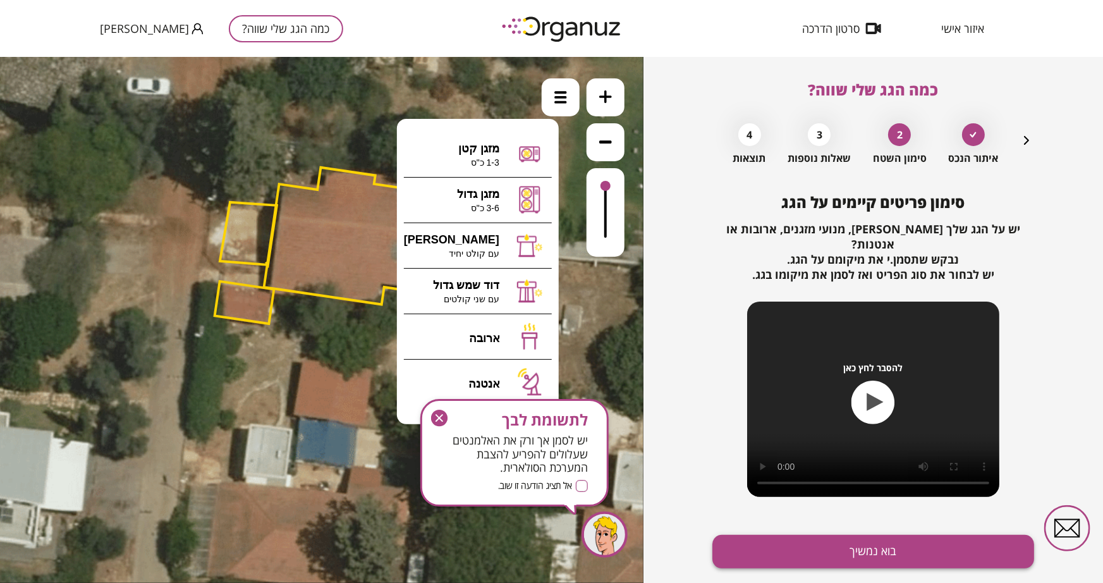
click at [769, 512] on button "בוא נמשיך" at bounding box center [873, 551] width 322 height 33
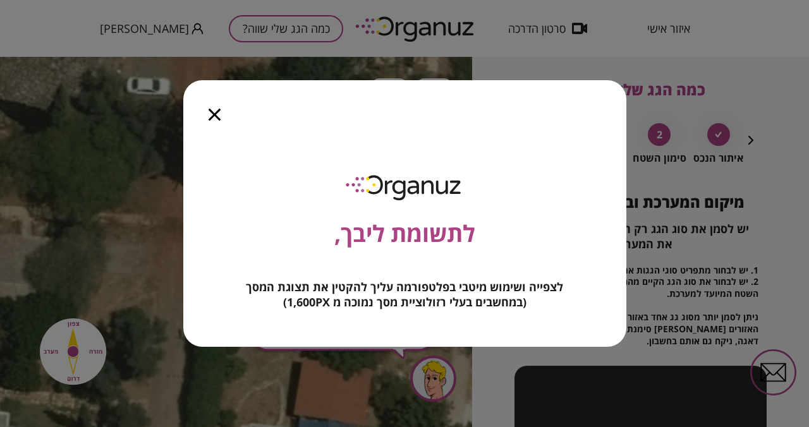
click at [214, 119] on icon "button" at bounding box center [215, 115] width 12 height 12
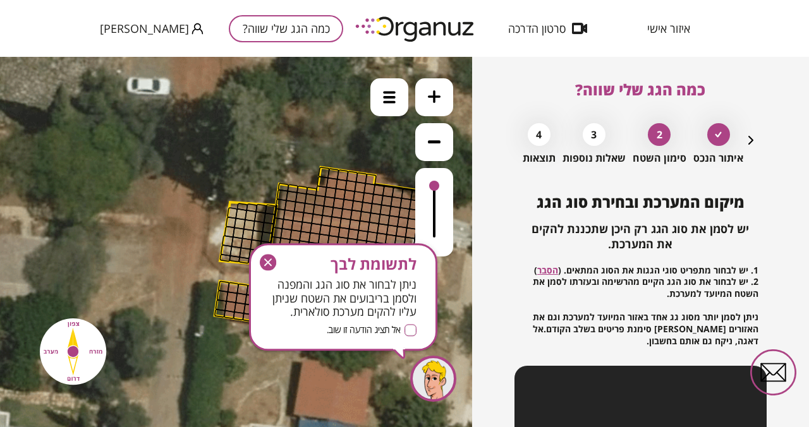
click at [274, 263] on icon "button" at bounding box center [268, 263] width 16 height 16
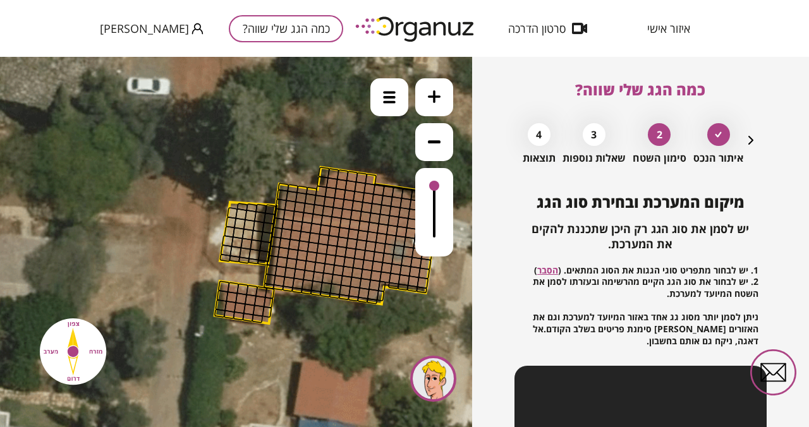
click at [664, 137] on div "2" at bounding box center [659, 134] width 23 height 23
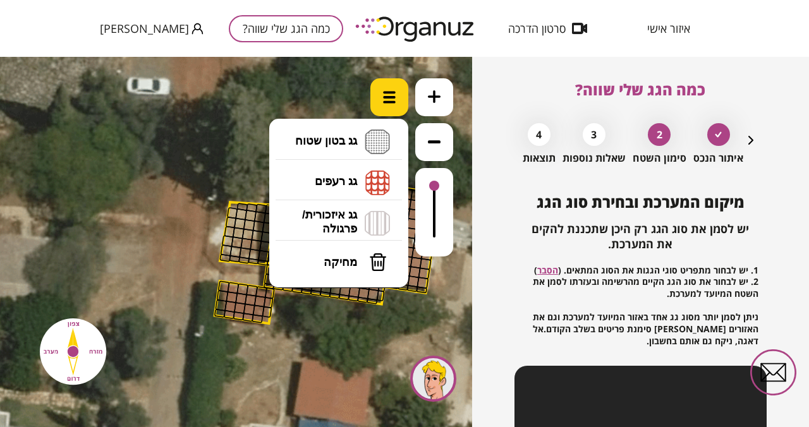
click at [390, 97] on img at bounding box center [389, 97] width 13 height 13
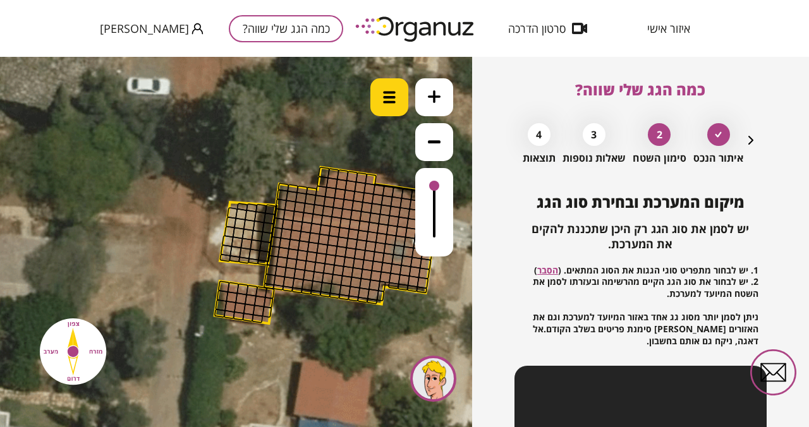
click at [390, 97] on img at bounding box center [389, 97] width 13 height 13
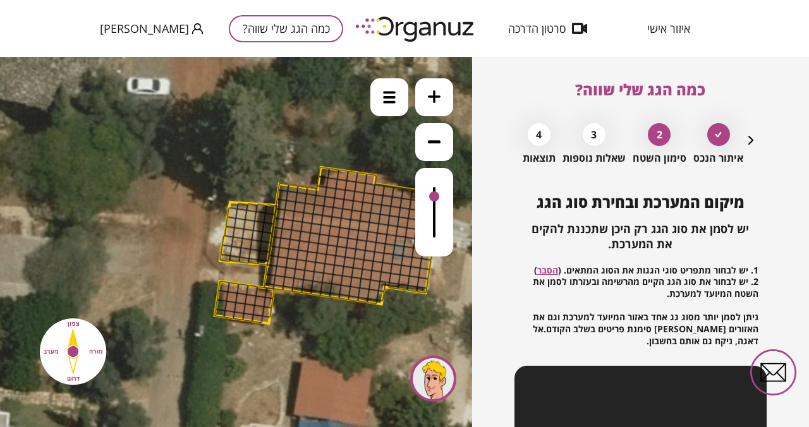
drag, startPoint x: 436, startPoint y: 185, endPoint x: 436, endPoint y: 198, distance: 13.3
click at [436, 198] on div at bounding box center [434, 196] width 10 height 10
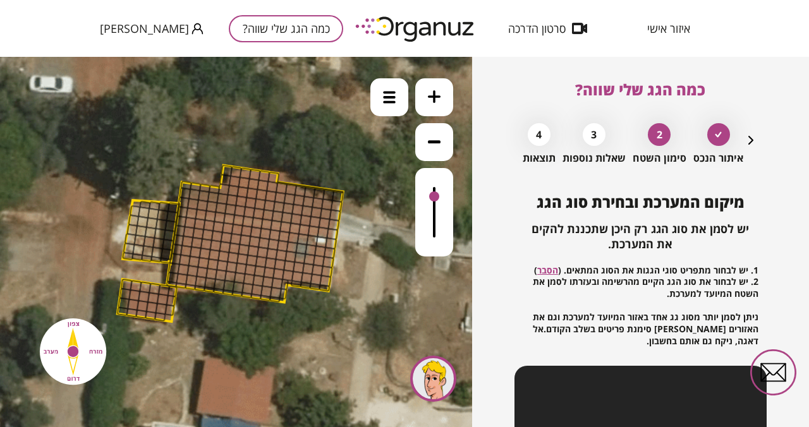
drag, startPoint x: 372, startPoint y: 307, endPoint x: 288, endPoint y: 302, distance: 83.6
click at [288, 302] on icon at bounding box center [230, 317] width 910 height 910
click at [717, 137] on icon at bounding box center [718, 134] width 7 height 6
drag, startPoint x: 749, startPoint y: 138, endPoint x: 738, endPoint y: 164, distance: 28.0
click at [749, 139] on icon "button" at bounding box center [750, 140] width 15 height 15
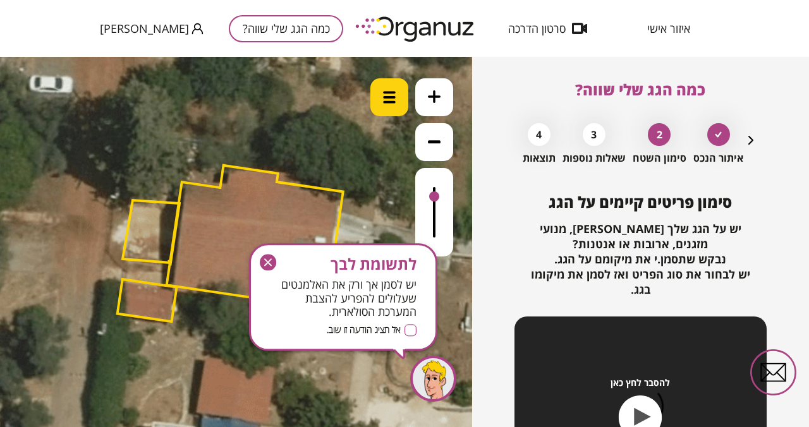
click at [386, 105] on div at bounding box center [389, 97] width 38 height 38
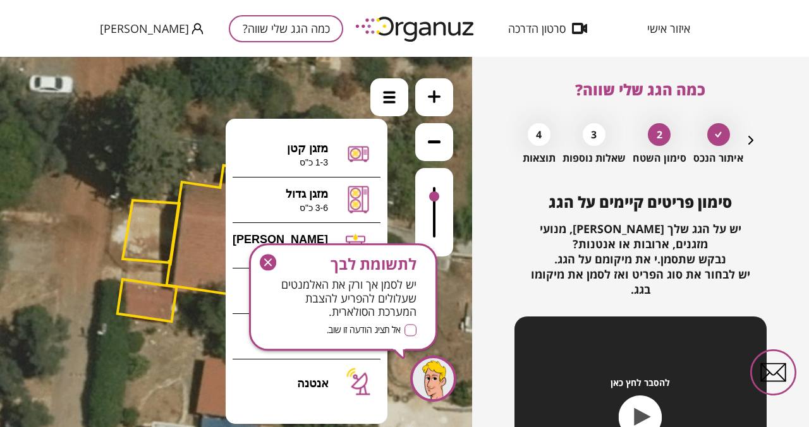
click at [264, 262] on icon "button" at bounding box center [268, 263] width 16 height 16
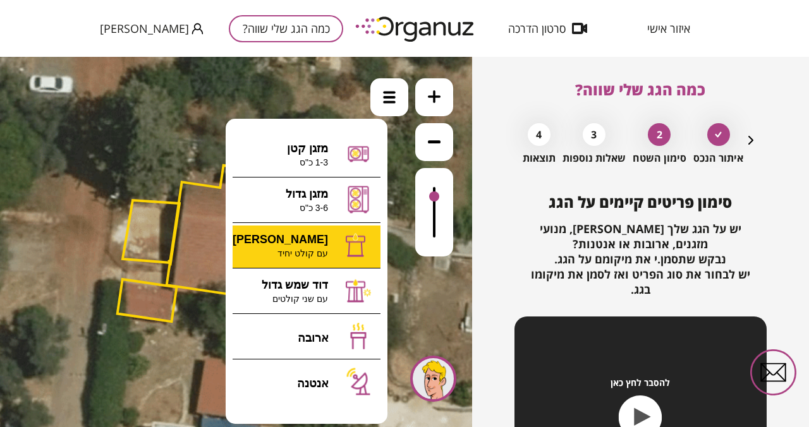
click at [319, 250] on div ".st0 { fill: #FFFFFF; } 31" at bounding box center [236, 242] width 472 height 370
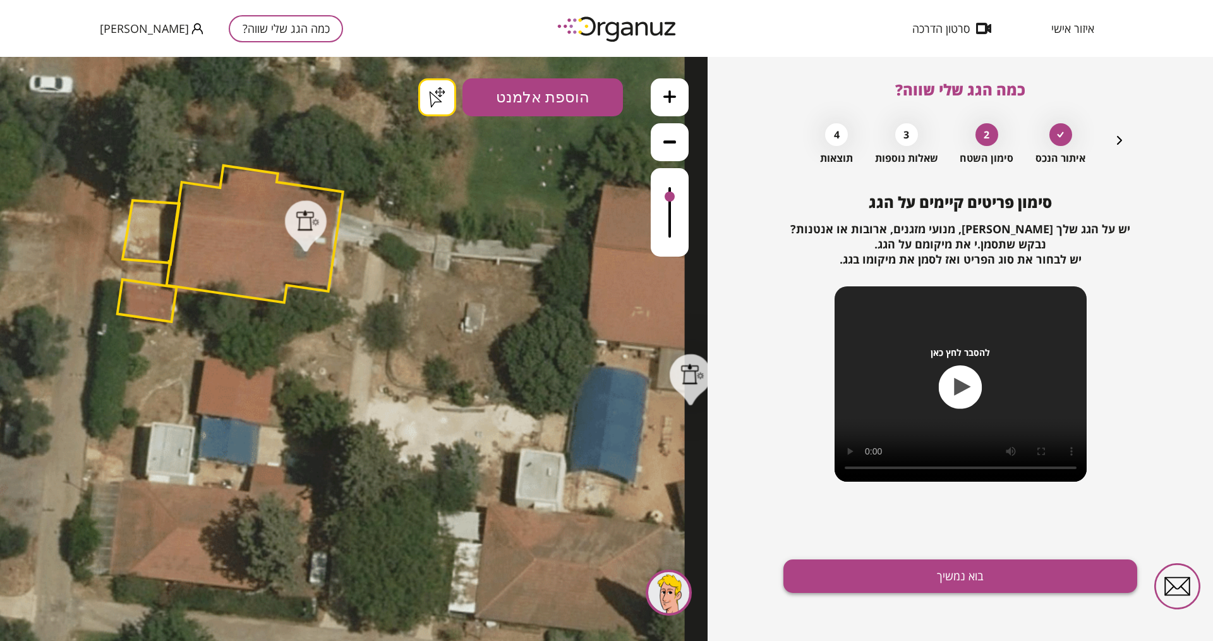
click at [902, 512] on button "בוא נמשיך" at bounding box center [961, 575] width 354 height 33
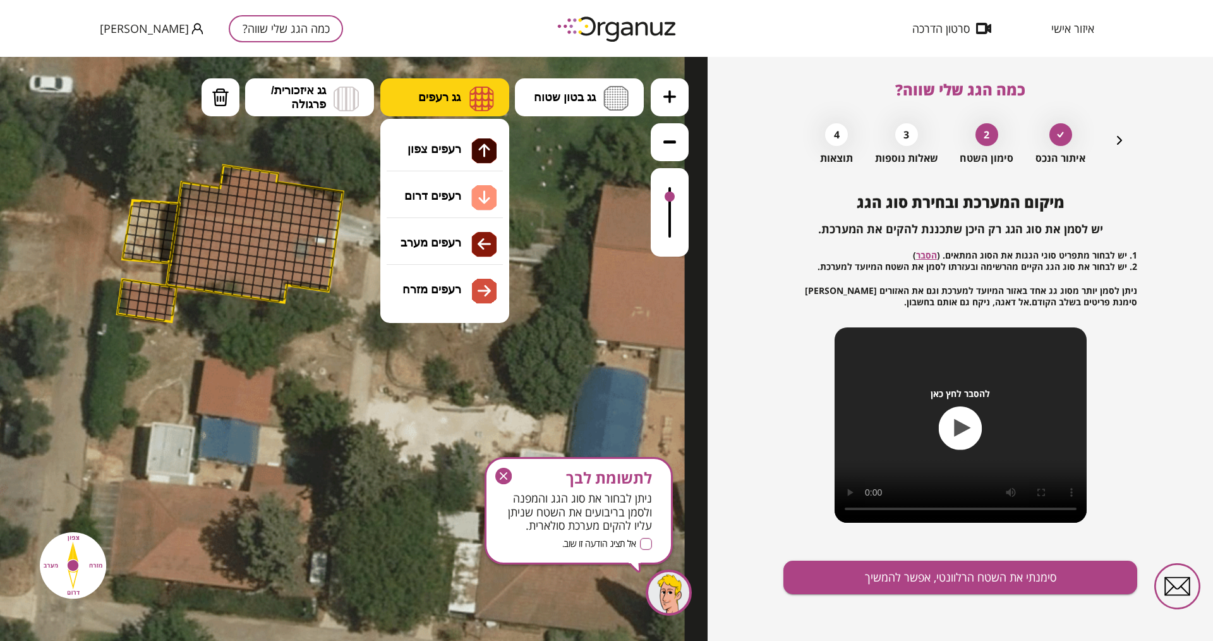
click at [446, 99] on span "גג רעפים" at bounding box center [439, 97] width 42 height 14
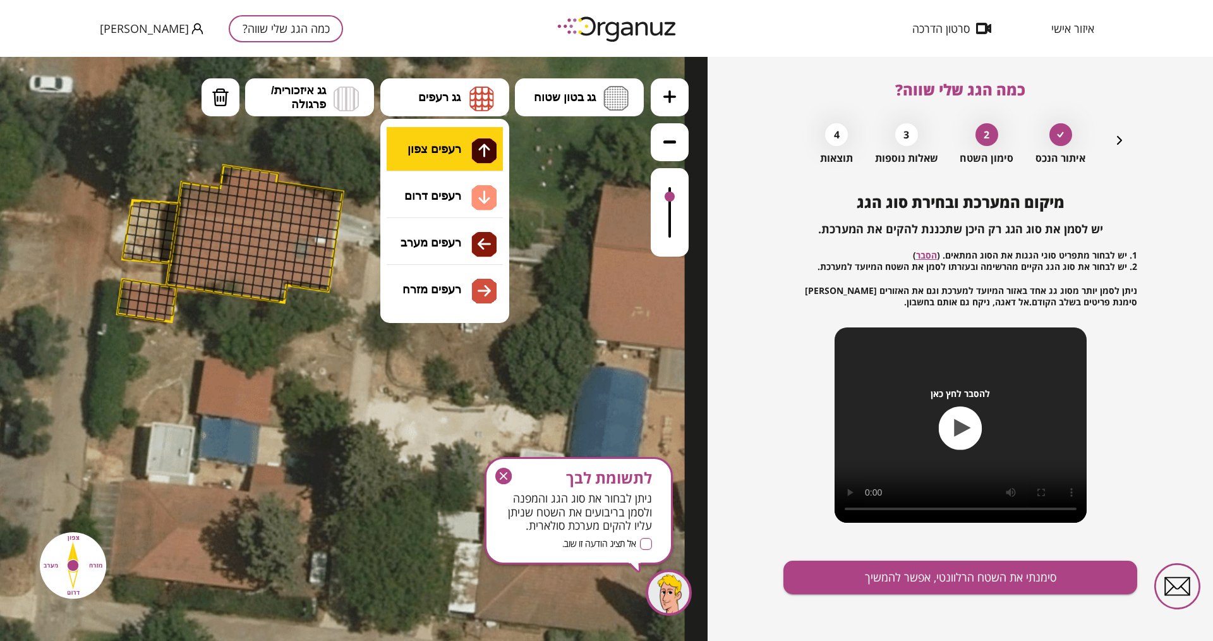
click at [437, 148] on div ".st0 { fill: #FFFFFF; } .st0 { fill: #FFFFFF; }" at bounding box center [354, 349] width 708 height 584
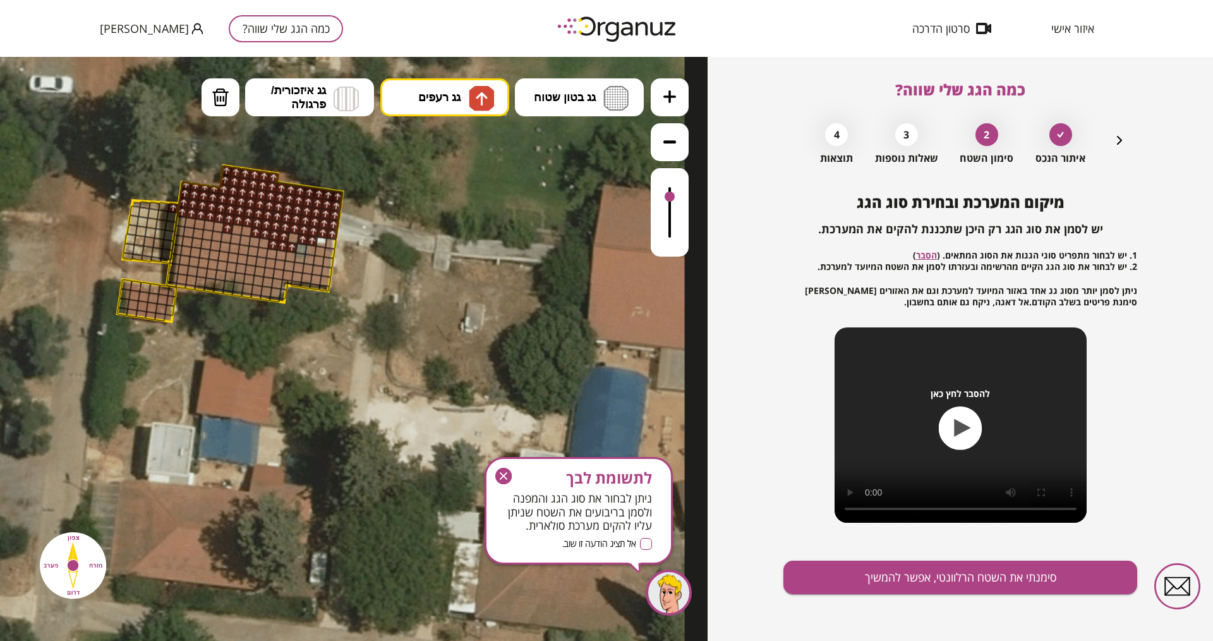
drag, startPoint x: 329, startPoint y: 234, endPoint x: 186, endPoint y: 212, distance: 145.3
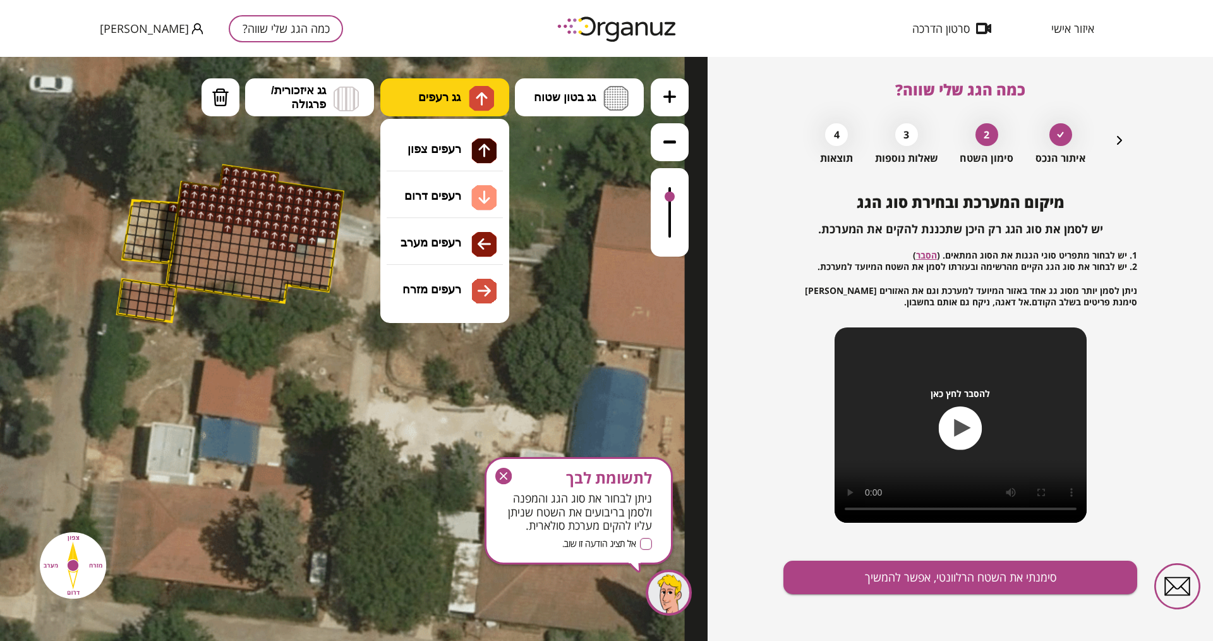
click at [454, 97] on span "גג רעפים" at bounding box center [439, 97] width 42 height 14
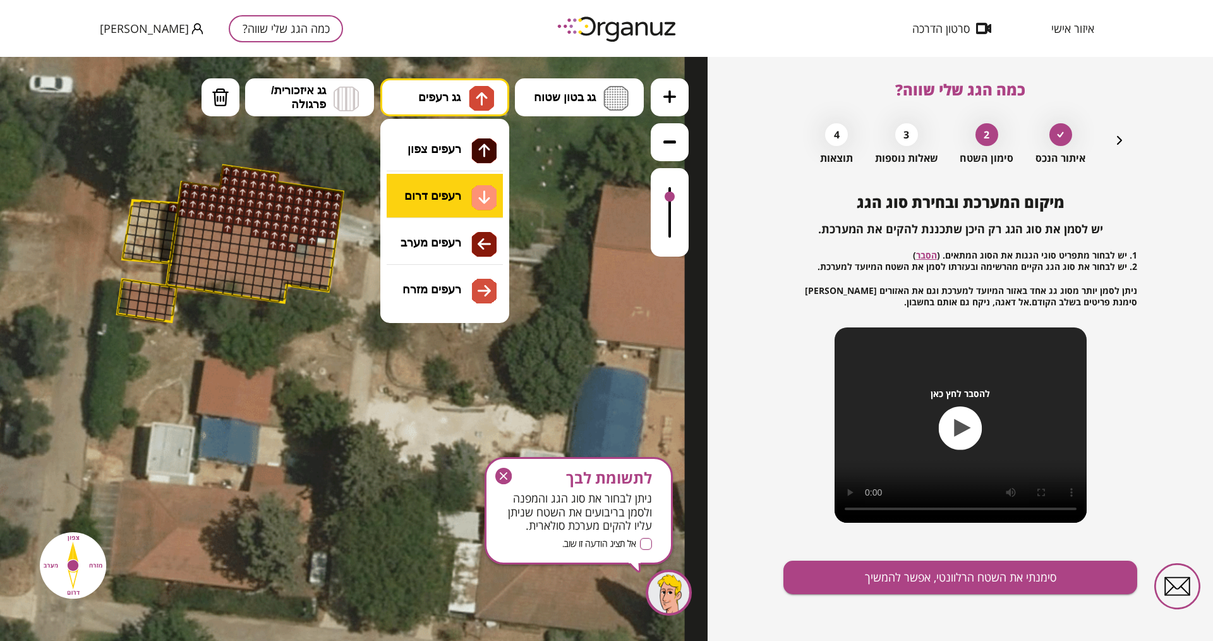
click at [461, 198] on div ".st0 { fill: #FFFFFF; } .st0 { fill: #FFFFFF; }" at bounding box center [354, 349] width 708 height 584
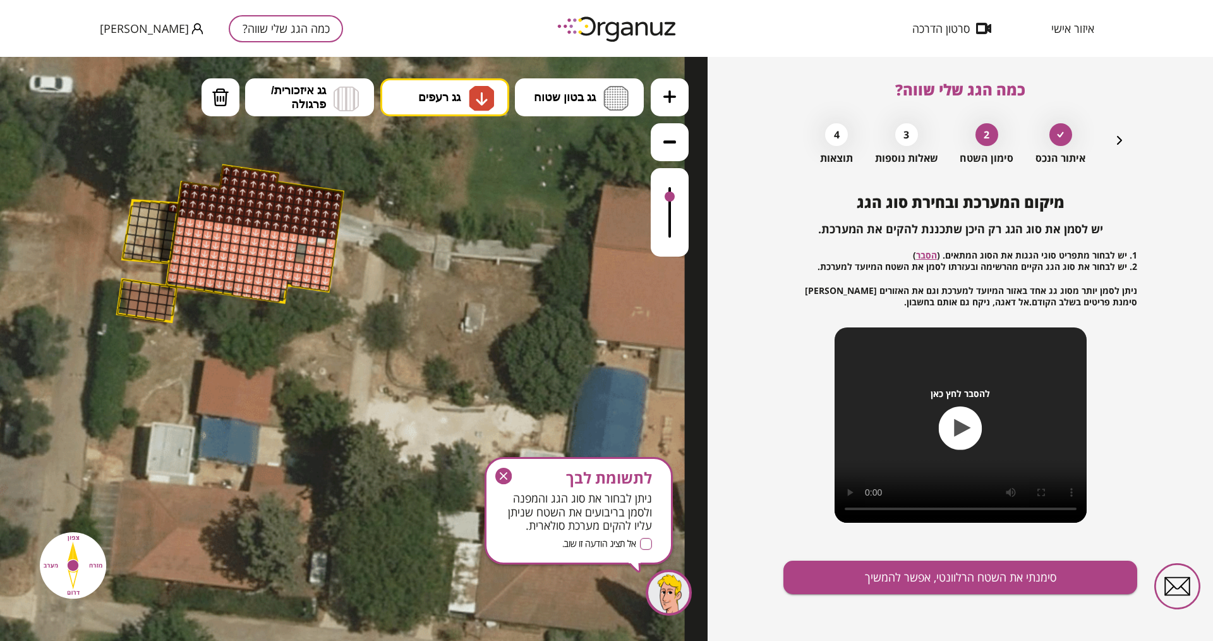
drag, startPoint x: 330, startPoint y: 242, endPoint x: 325, endPoint y: 286, distance: 43.9
drag, startPoint x: 171, startPoint y: 290, endPoint x: 169, endPoint y: 308, distance: 18.4
drag, startPoint x: 568, startPoint y: 96, endPoint x: 554, endPoint y: 107, distance: 17.6
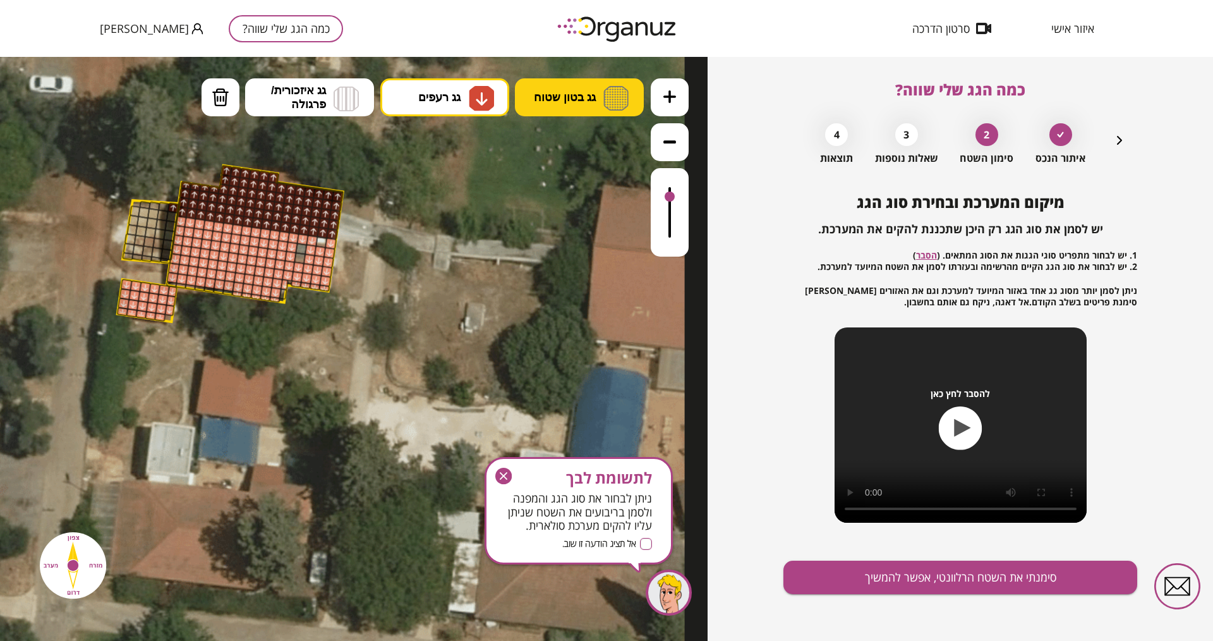
click at [566, 102] on span "גג בטון שטוח" at bounding box center [565, 97] width 62 height 14
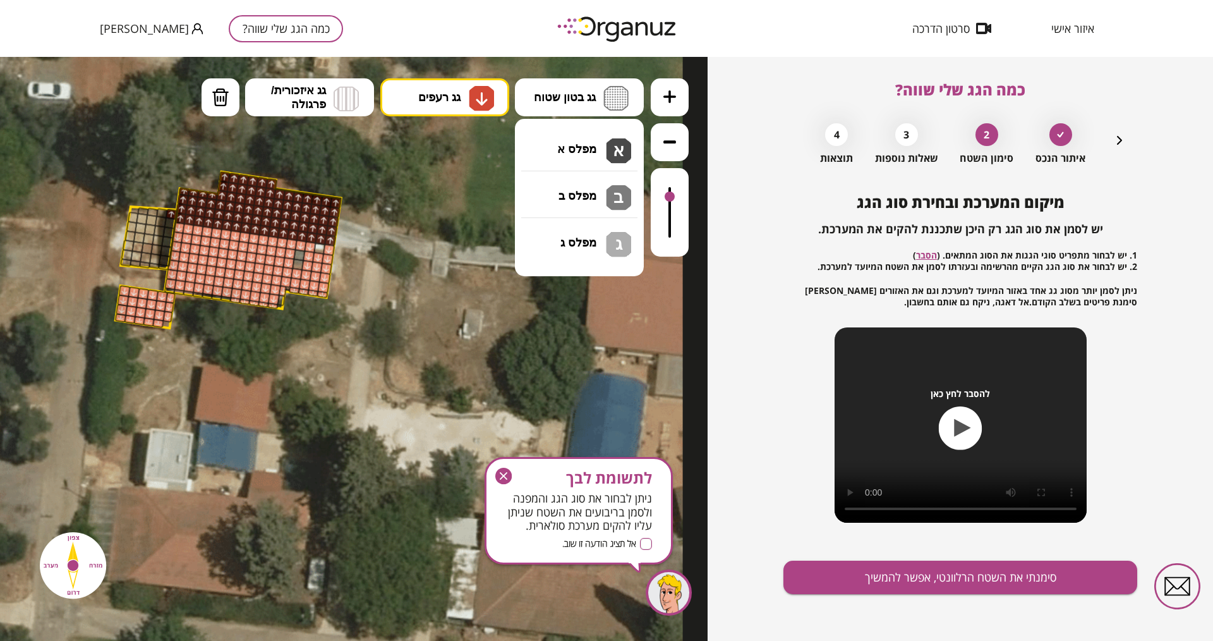
drag, startPoint x: 576, startPoint y: 147, endPoint x: 519, endPoint y: 179, distance: 64.8
click at [572, 149] on div ".st0 { fill: #FFFFFF; } .st0 { fill: #FFFFFF; }" at bounding box center [354, 349] width 708 height 584
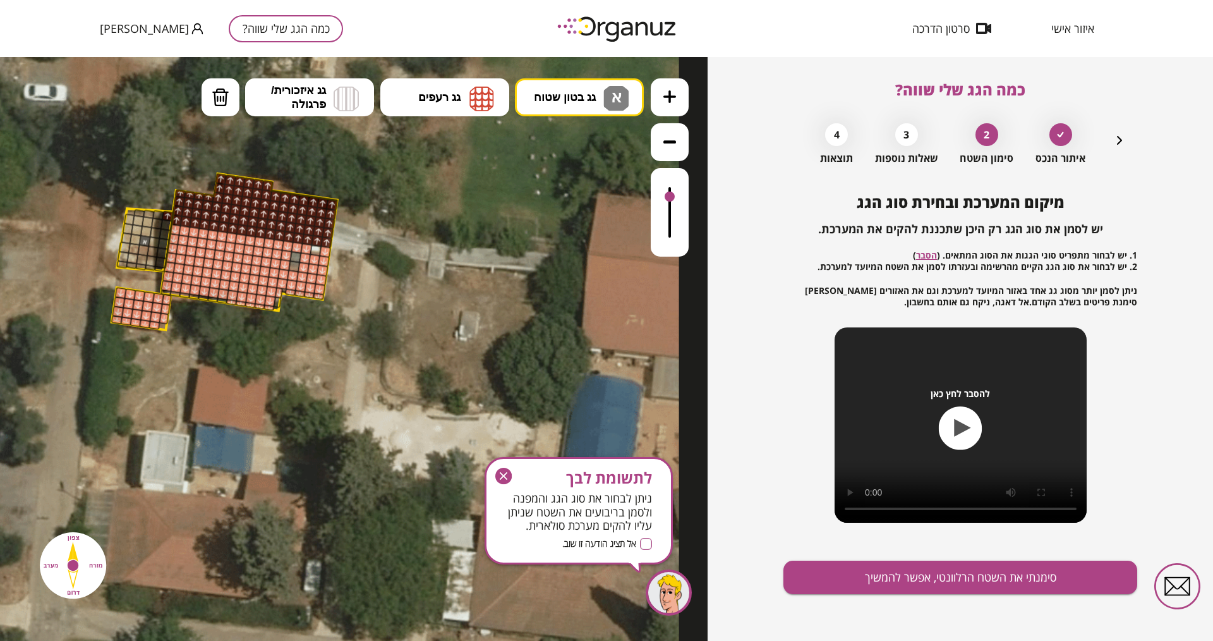
click at [143, 239] on div at bounding box center [145, 241] width 12 height 12
drag, startPoint x: 158, startPoint y: 215, endPoint x: 130, endPoint y: 214, distance: 28.5
drag, startPoint x: 500, startPoint y: 480, endPoint x: 503, endPoint y: 428, distance: 52.5
click at [500, 480] on icon "button" at bounding box center [503, 476] width 16 height 16
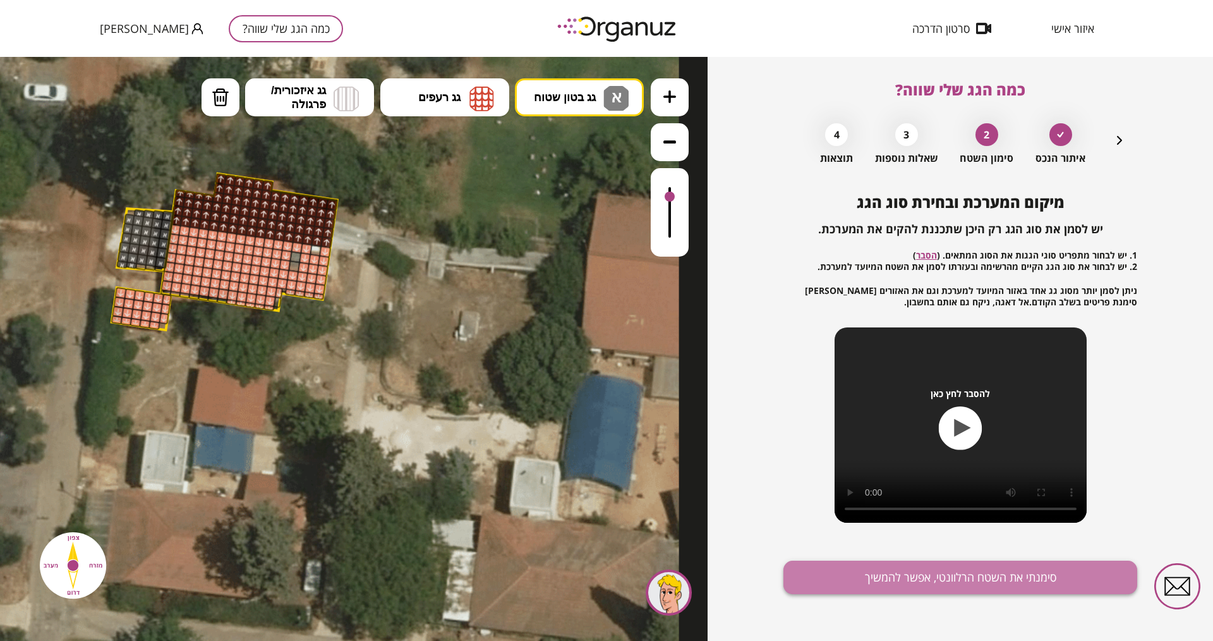
click at [968, 512] on button "סימנתי את השטח הרלוונטי, אפשר להמשיך" at bounding box center [961, 577] width 354 height 33
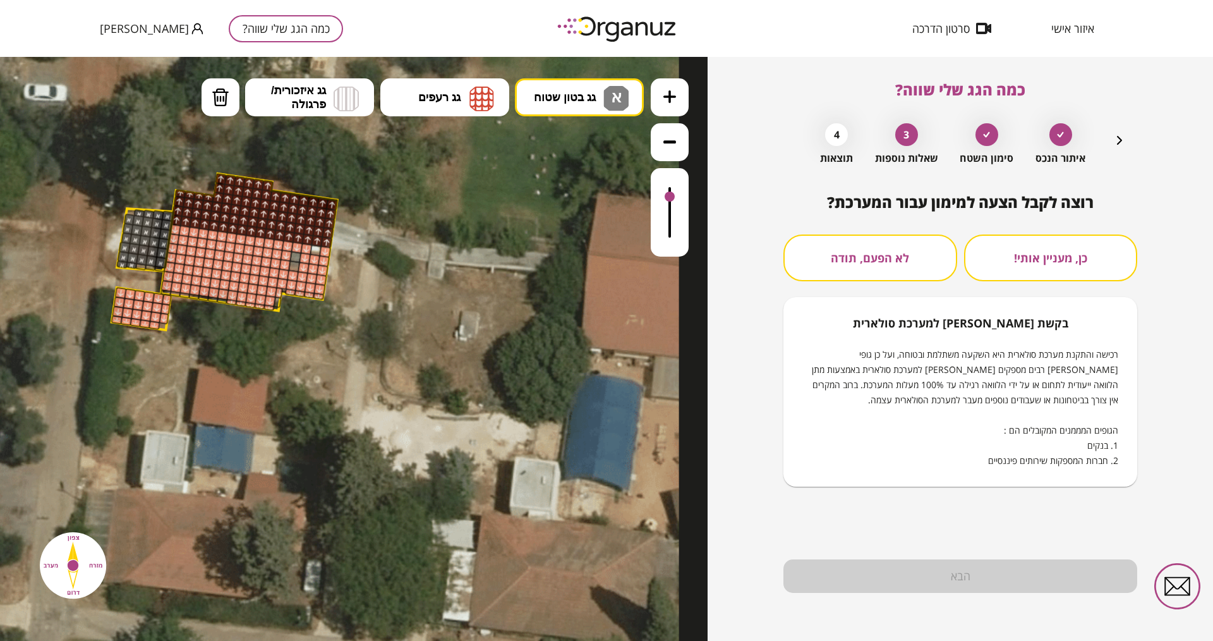
click at [838, 260] on button "לא הפעם, תודה" at bounding box center [871, 257] width 174 height 47
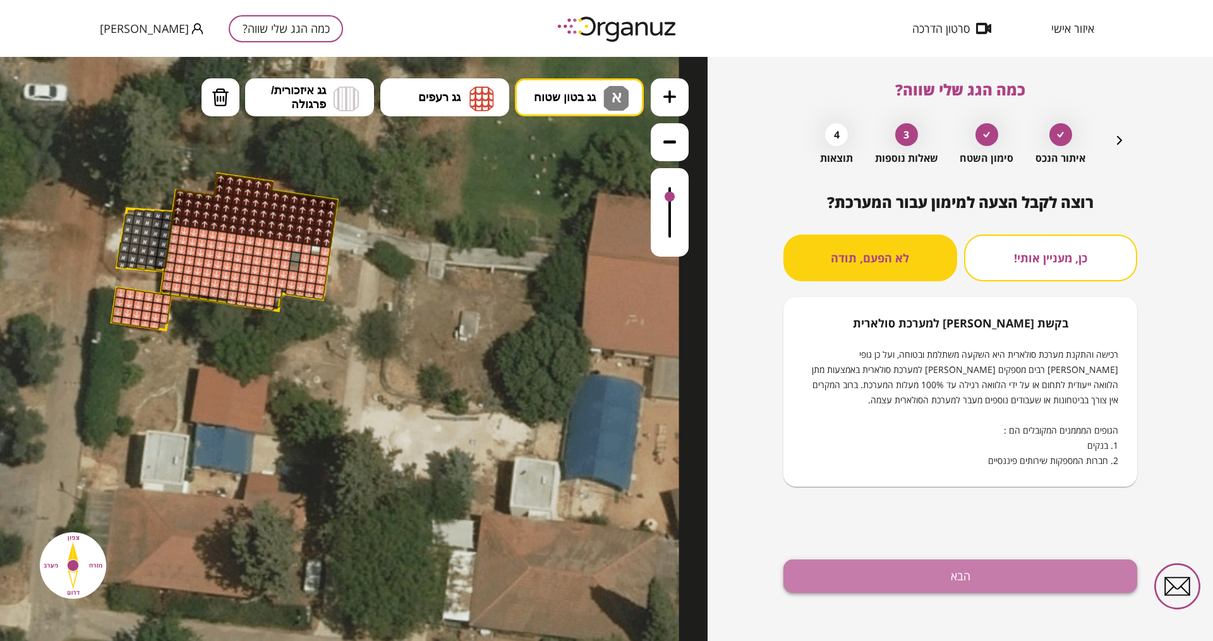
click at [954, 512] on button "הבא" at bounding box center [961, 575] width 354 height 33
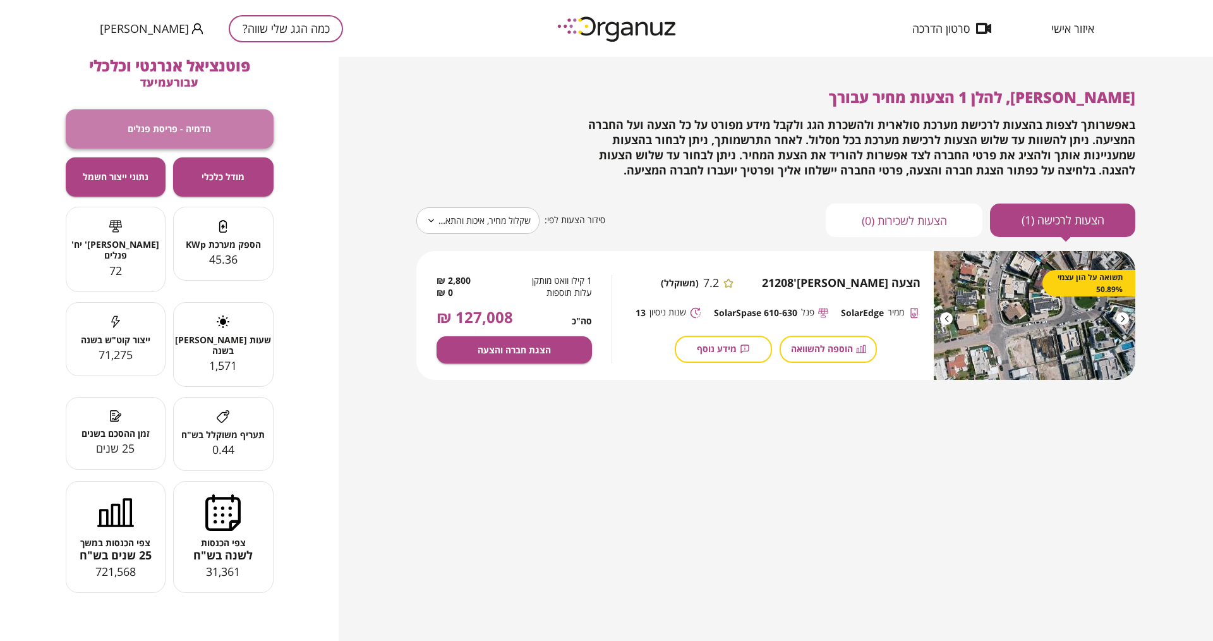
click at [181, 133] on span "הדמיה - פריסת פנלים" at bounding box center [169, 128] width 83 height 11
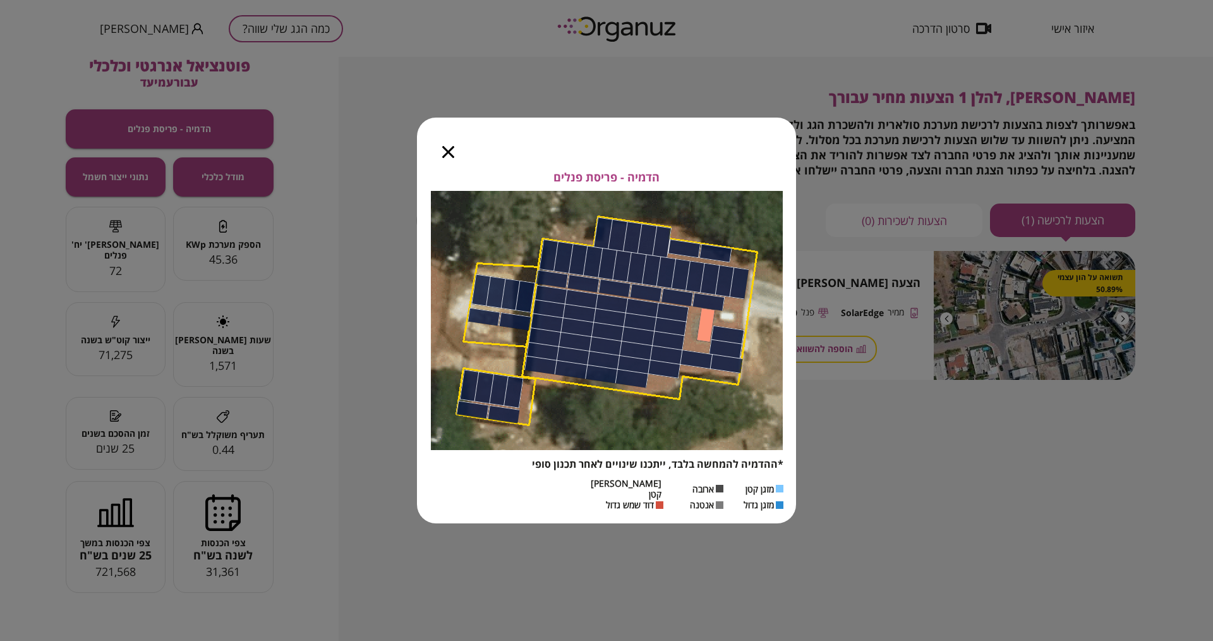
click at [452, 149] on div at bounding box center [448, 144] width 63 height 53
click at [444, 158] on icon "button" at bounding box center [448, 152] width 12 height 12
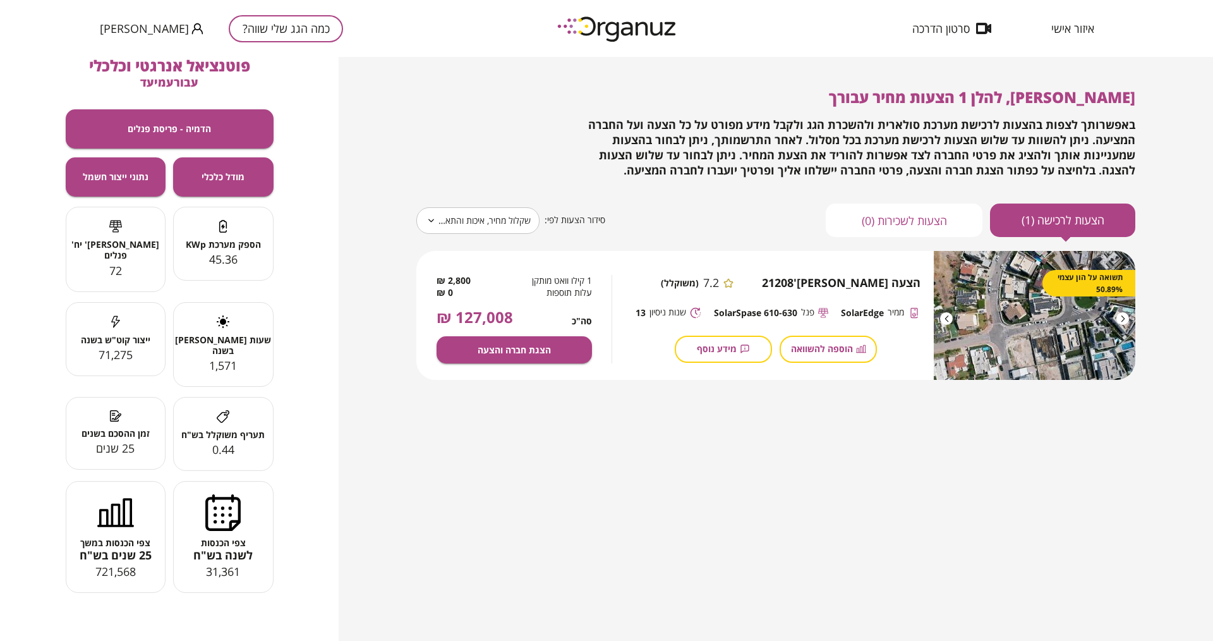
click at [970, 31] on span "איזור אישי" at bounding box center [1073, 28] width 43 height 13
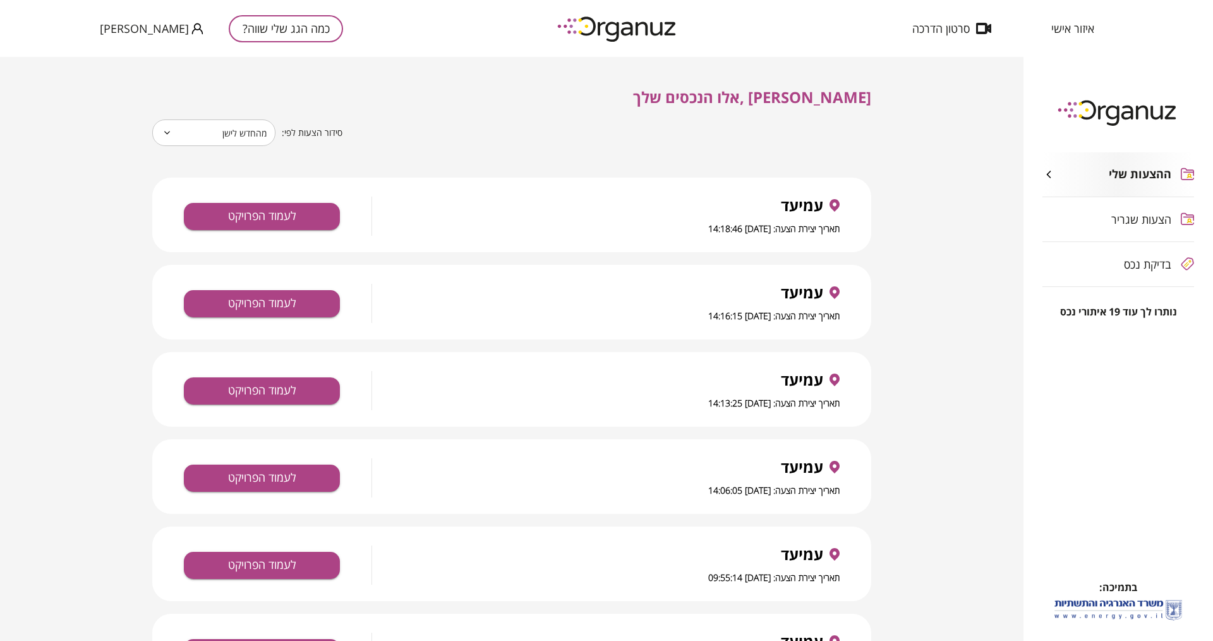
click at [970, 272] on div "בדיקת נכס" at bounding box center [1119, 264] width 152 height 44
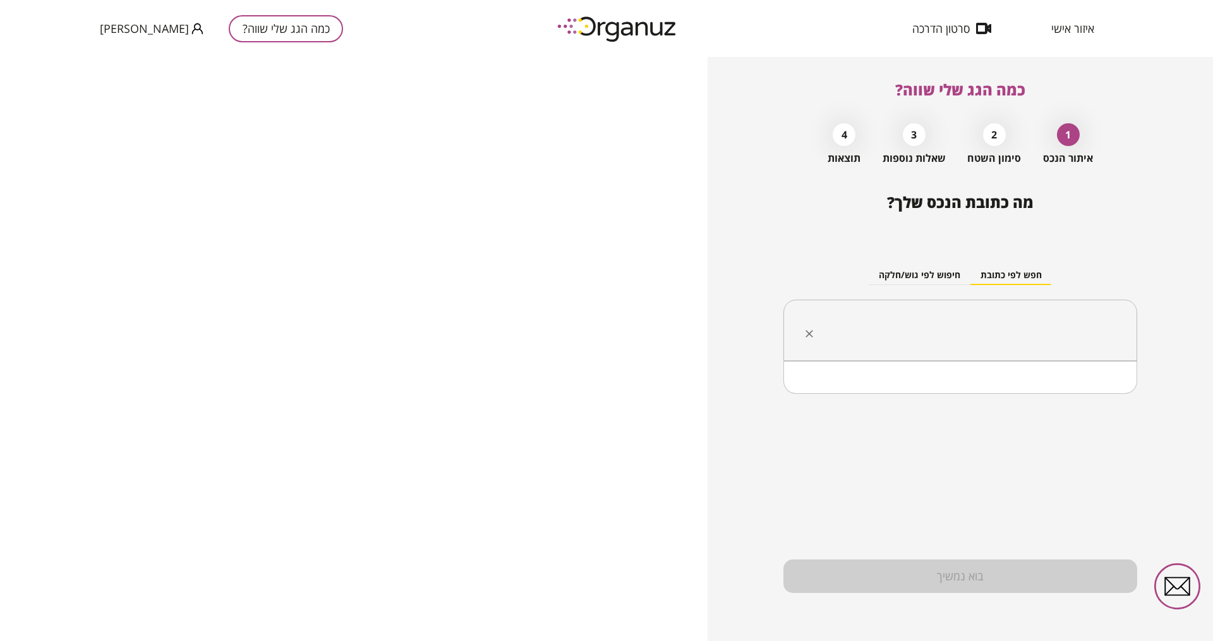
drag, startPoint x: 940, startPoint y: 332, endPoint x: 933, endPoint y: 327, distance: 8.6
click at [940, 332] on input "text" at bounding box center [965, 331] width 314 height 32
type input "*****"
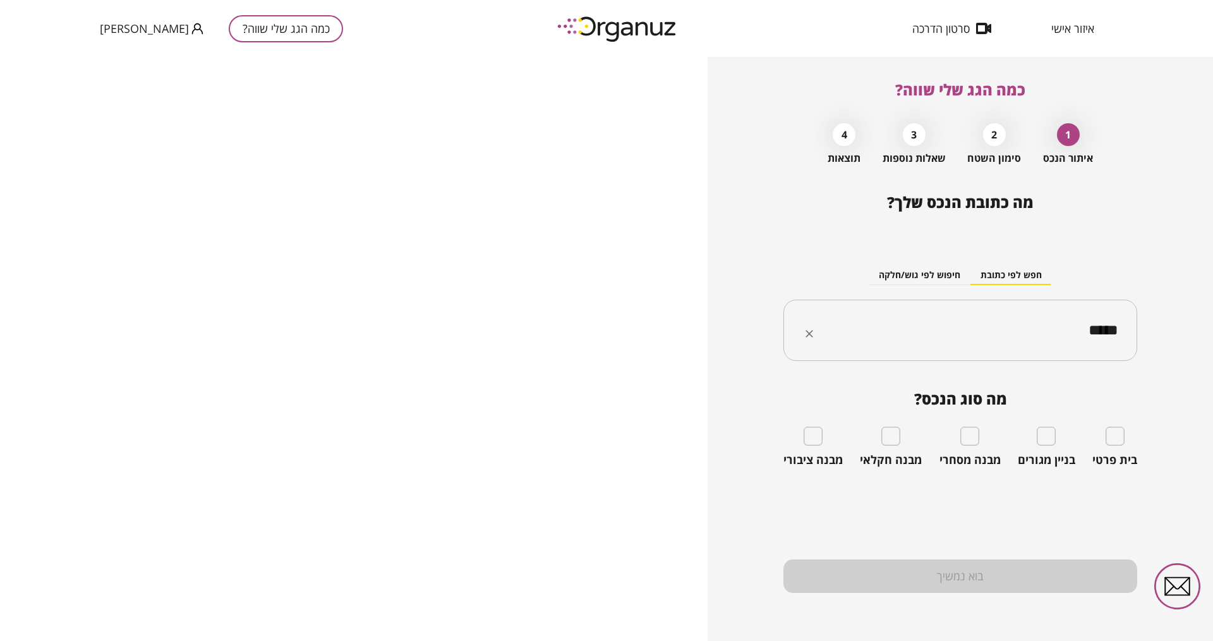
type input "*****"
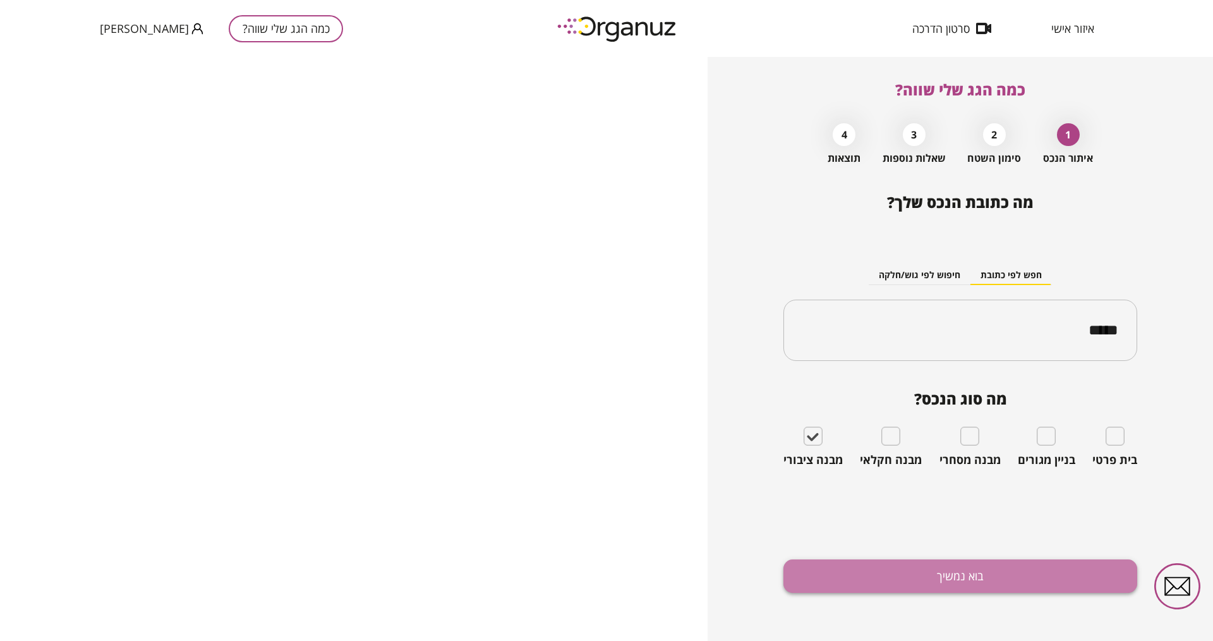
click at [970, 512] on button "בוא נמשיך" at bounding box center [961, 575] width 354 height 33
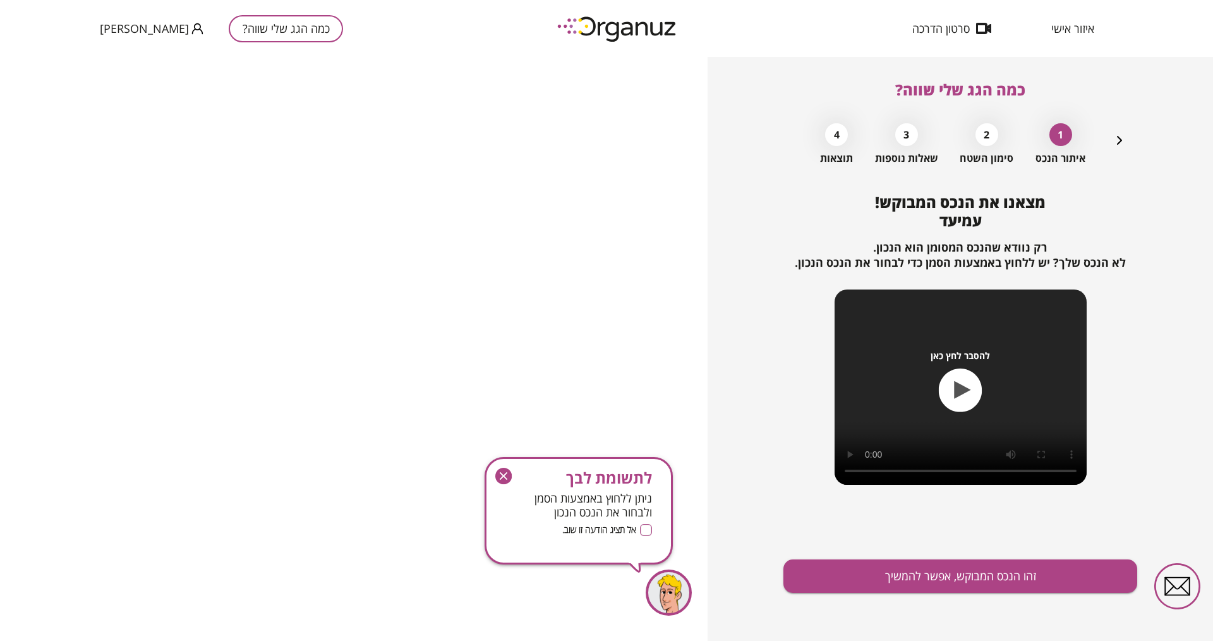
click at [498, 475] on icon "button" at bounding box center [503, 476] width 16 height 16
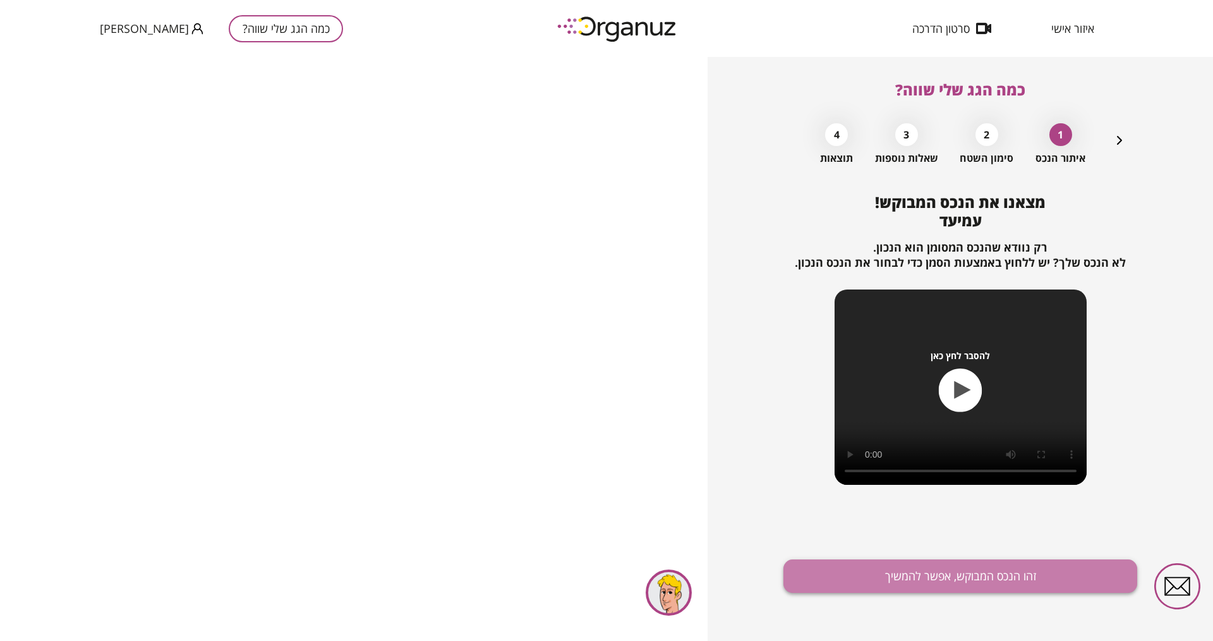
click at [970, 512] on button "זהו הנכס המבוקש, אפשר להמשיך" at bounding box center [961, 575] width 354 height 33
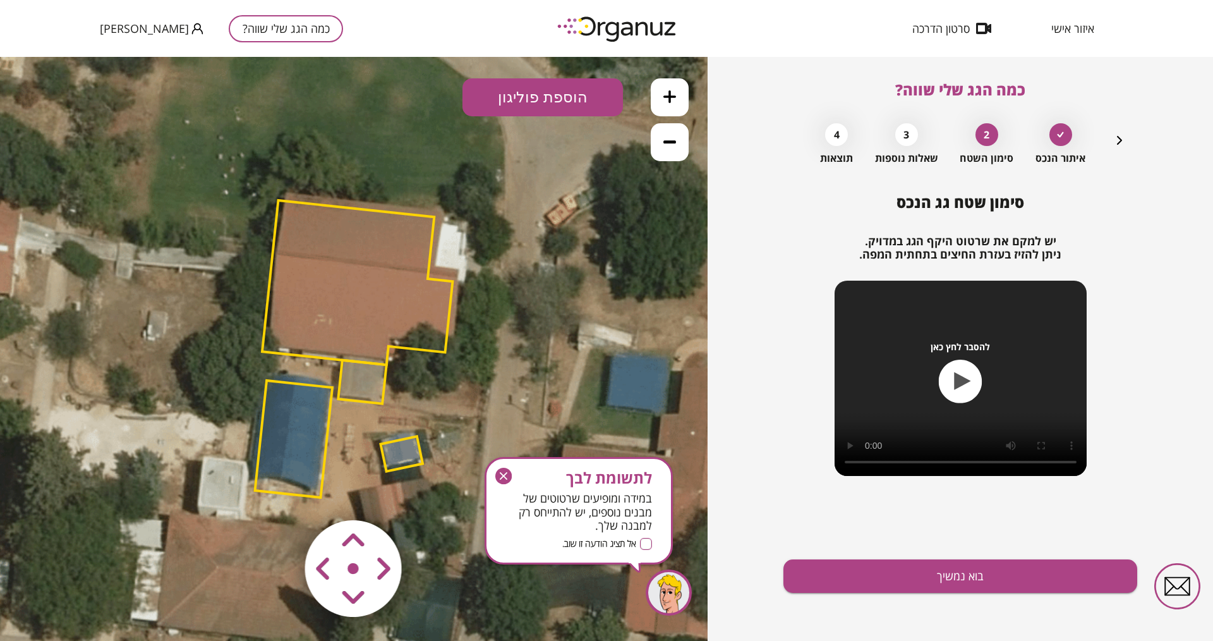
click at [309, 437] on polygon at bounding box center [293, 438] width 77 height 117
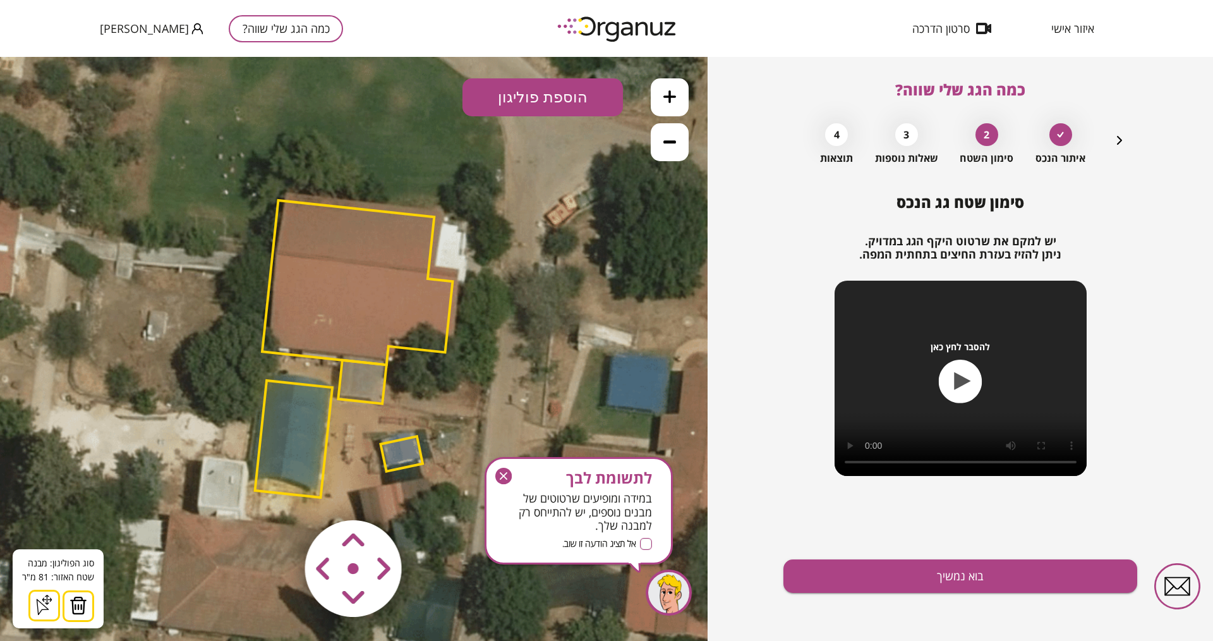
click at [75, 512] on img at bounding box center [79, 605] width 18 height 19
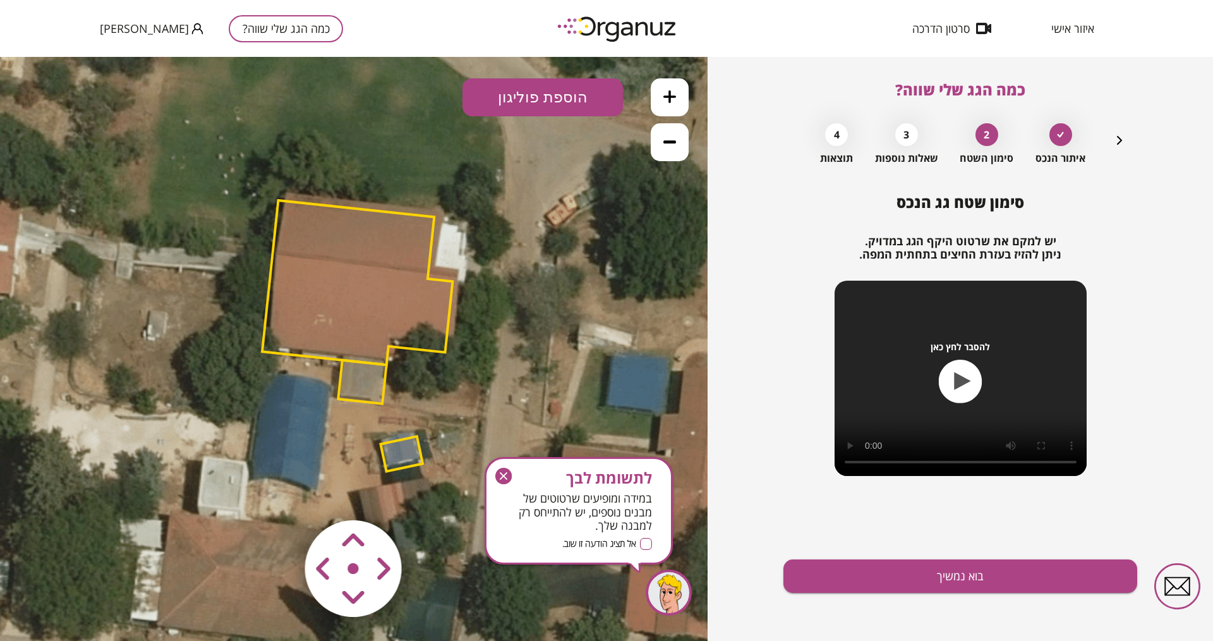
click at [401, 454] on polygon at bounding box center [401, 453] width 42 height 35
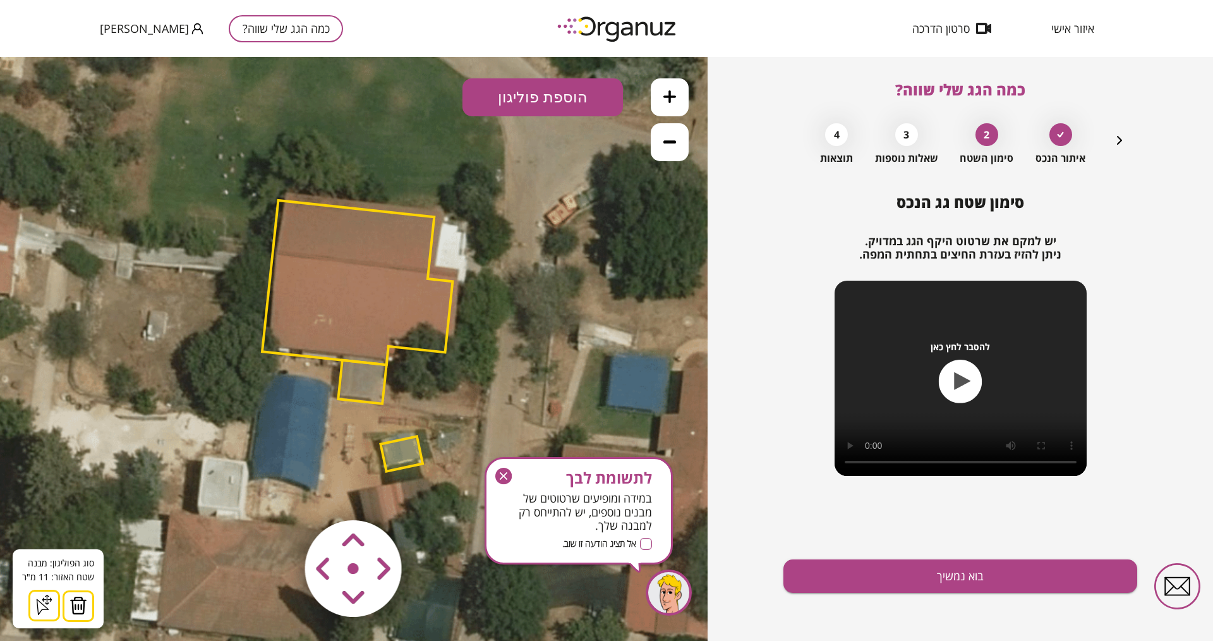
click at [81, 512] on img at bounding box center [79, 605] width 18 height 19
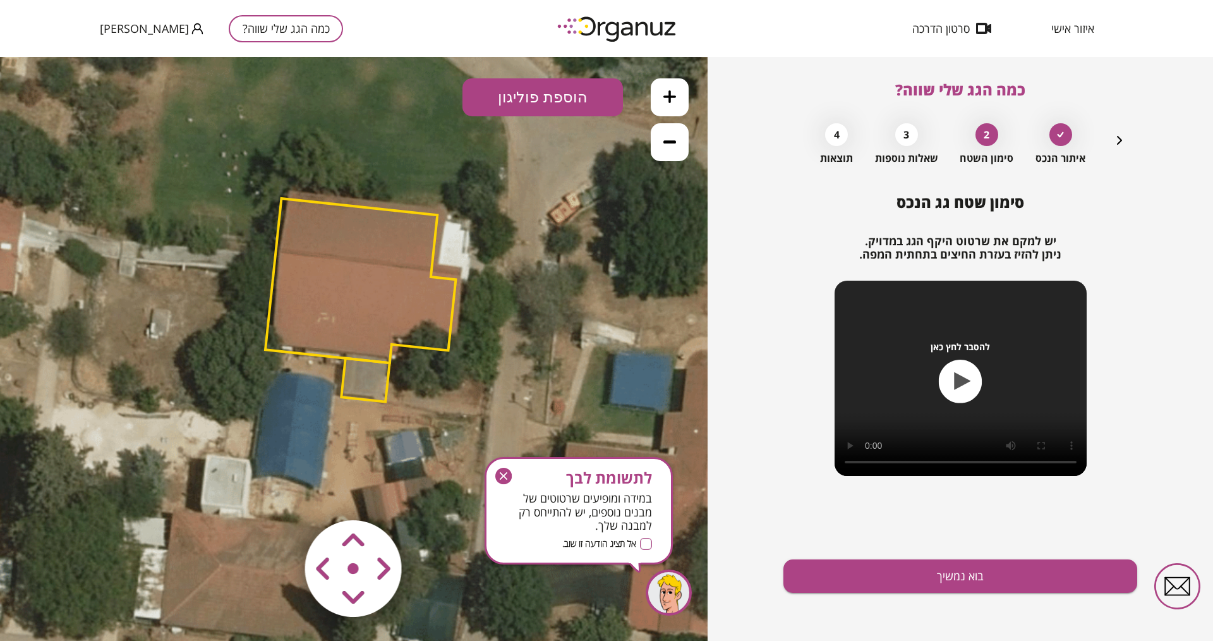
click at [383, 315] on polygon at bounding box center [360, 280] width 190 height 164
click at [279, 494] on area at bounding box center [279, 494] width 0 height 0
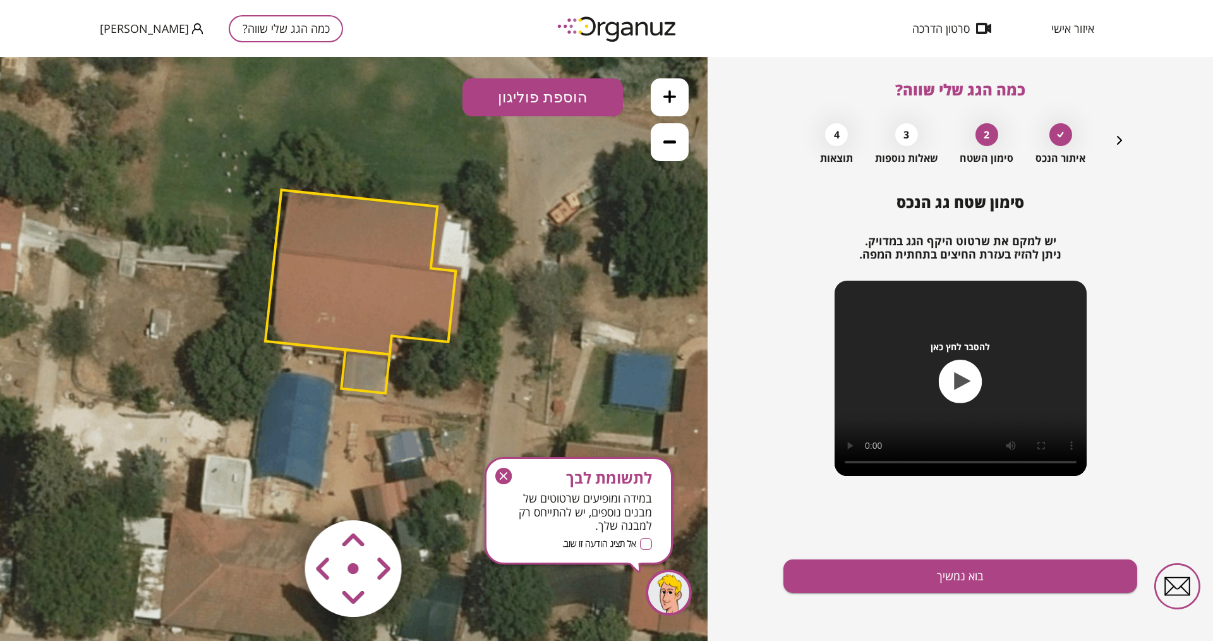
click at [279, 494] on area at bounding box center [279, 494] width 0 height 0
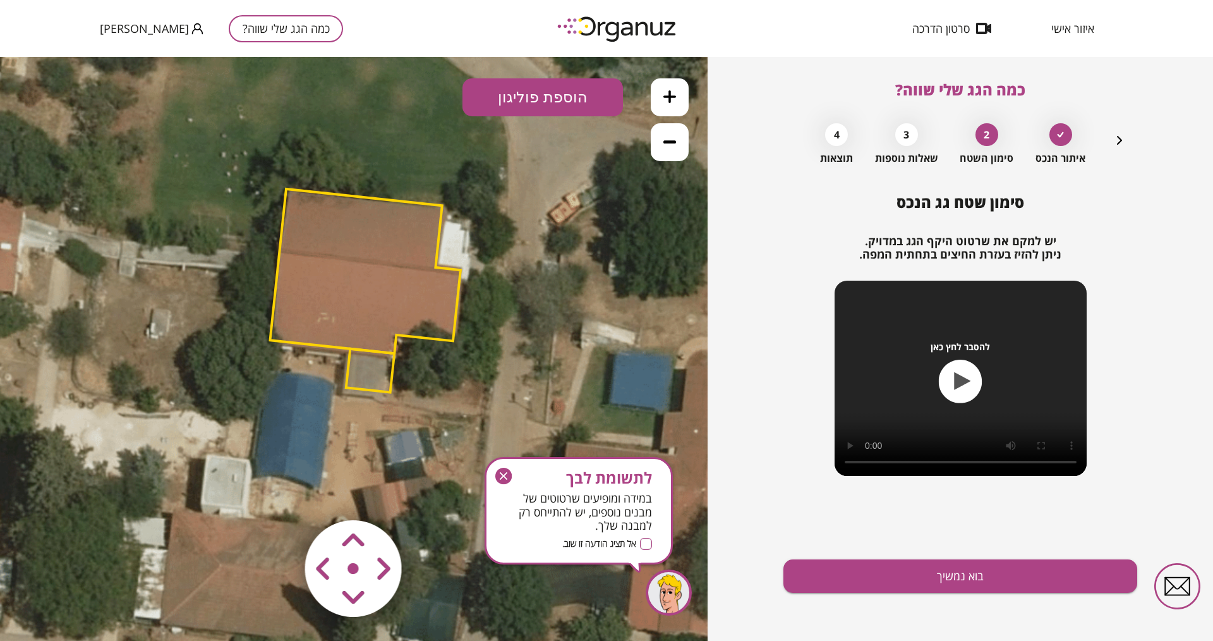
click at [279, 494] on area at bounding box center [279, 494] width 0 height 0
click at [505, 477] on icon "button" at bounding box center [504, 476] width 8 height 8
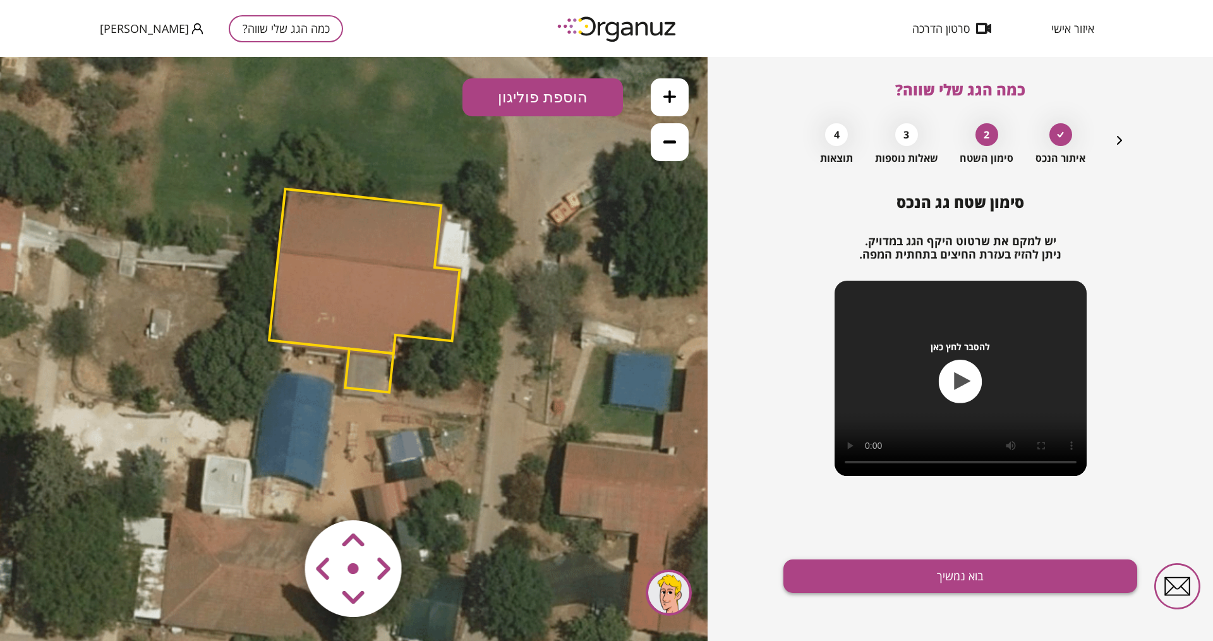
click at [952, 512] on button "בוא נמשיך" at bounding box center [961, 575] width 354 height 33
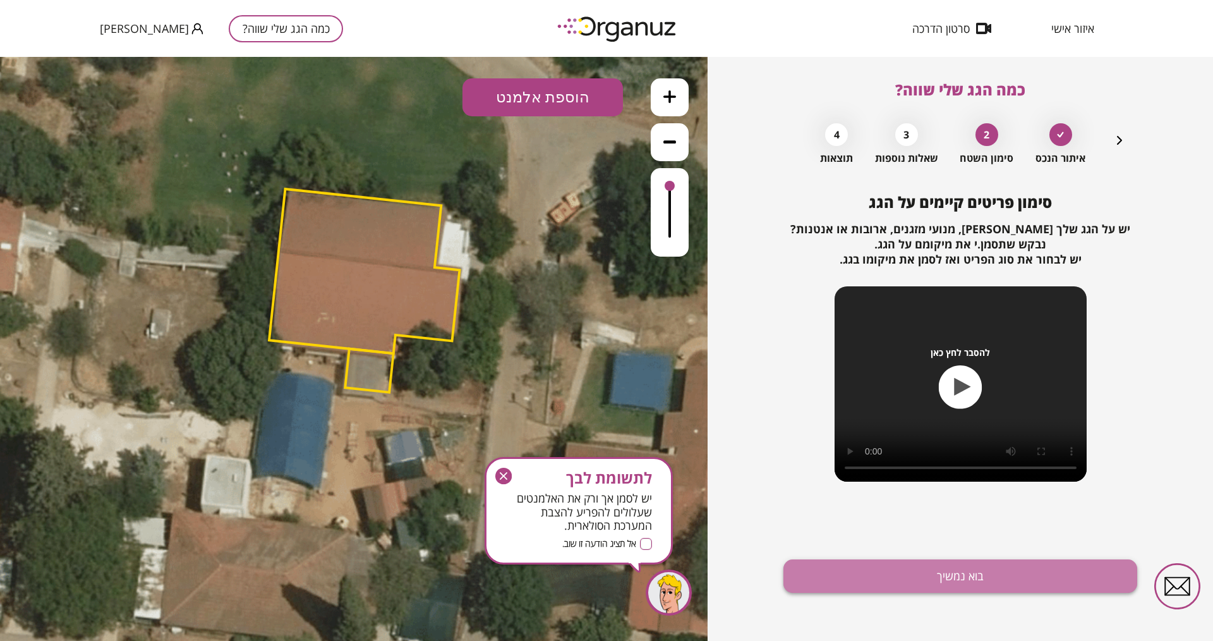
click at [909, 512] on button "בוא נמשיך" at bounding box center [961, 575] width 354 height 33
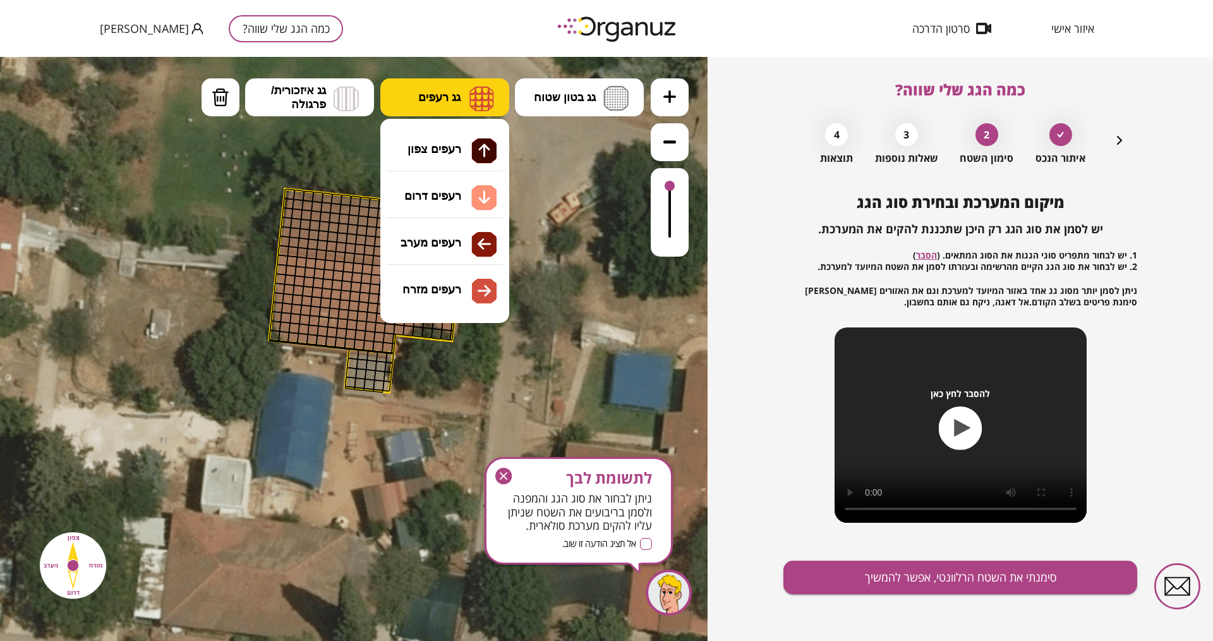
click at [467, 88] on button "גג רעפים" at bounding box center [444, 97] width 129 height 38
click at [450, 140] on div ".st0 { fill: #FFFFFF; } 0" at bounding box center [354, 349] width 708 height 584
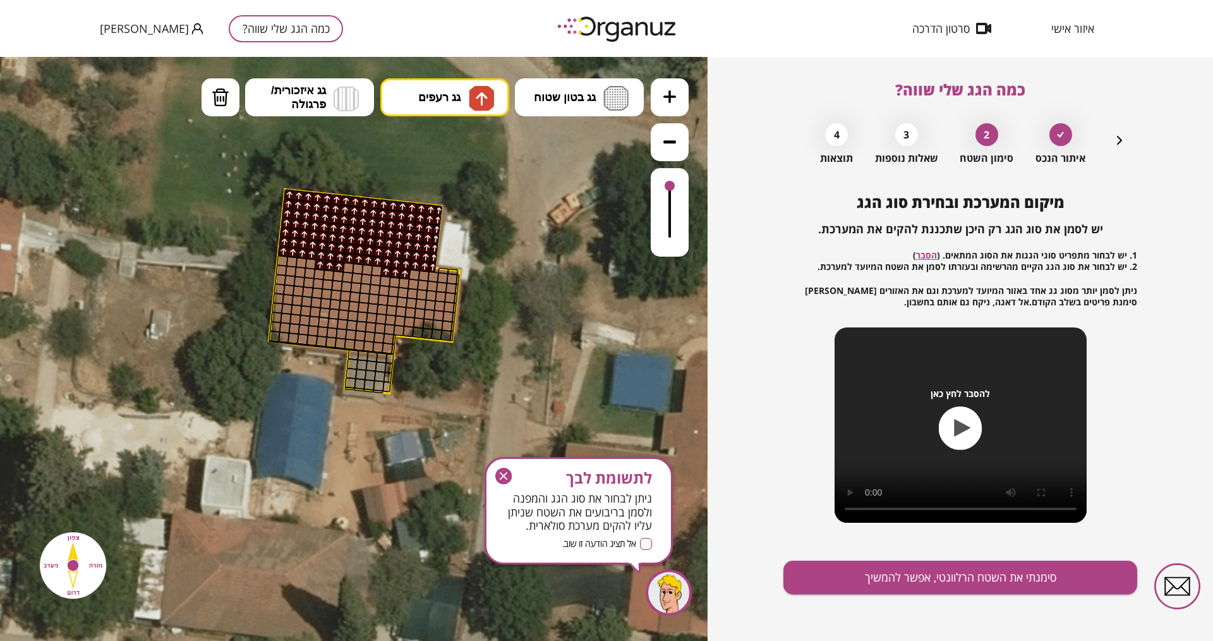
drag, startPoint x: 427, startPoint y: 264, endPoint x: 418, endPoint y: 246, distance: 19.8
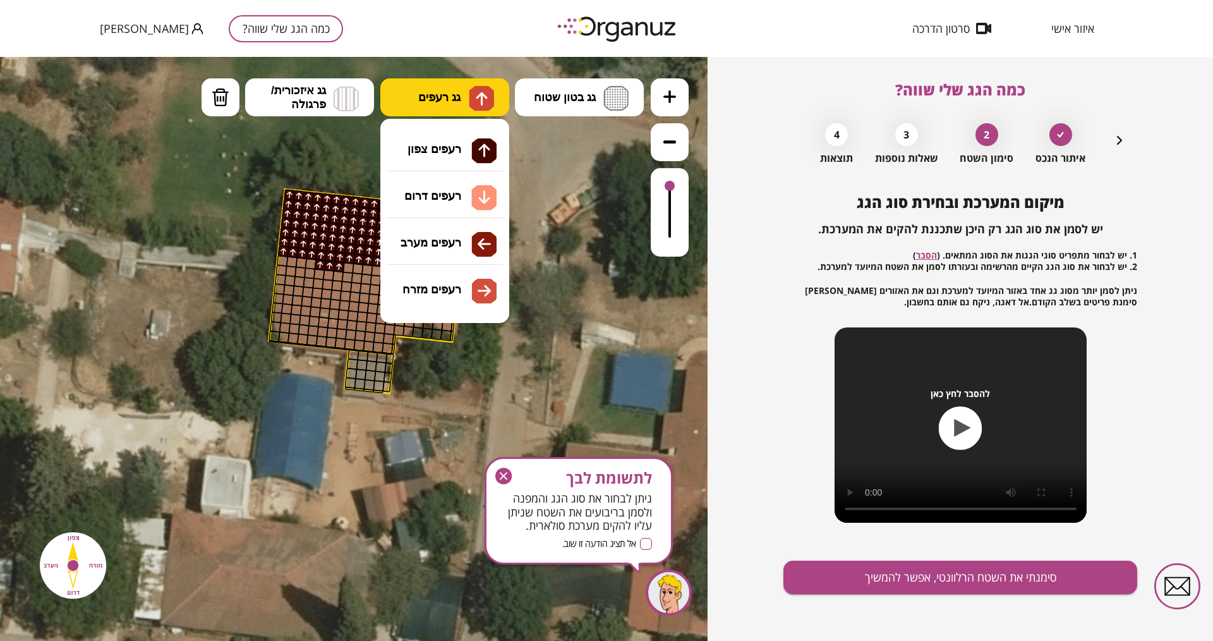
click at [466, 96] on button "גג רעפים" at bounding box center [444, 97] width 129 height 38
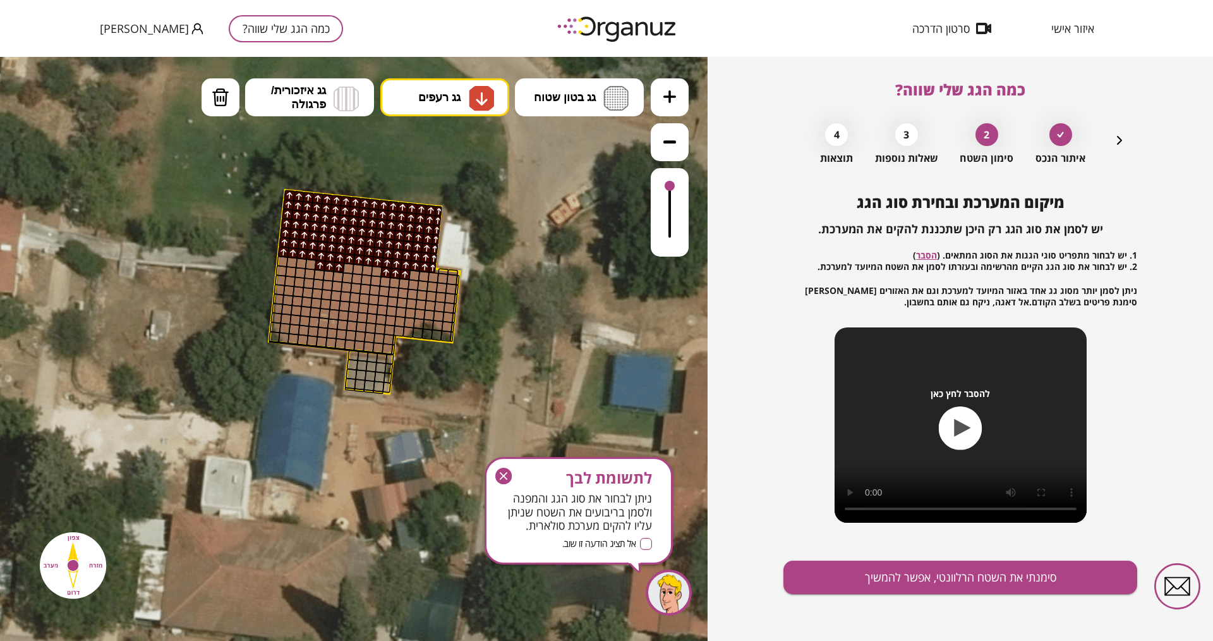
drag, startPoint x: 440, startPoint y: 184, endPoint x: 434, endPoint y: 208, distance: 25.0
click at [439, 185] on div ".st0 { fill: #FFFFFF; } 0" at bounding box center [354, 349] width 708 height 584
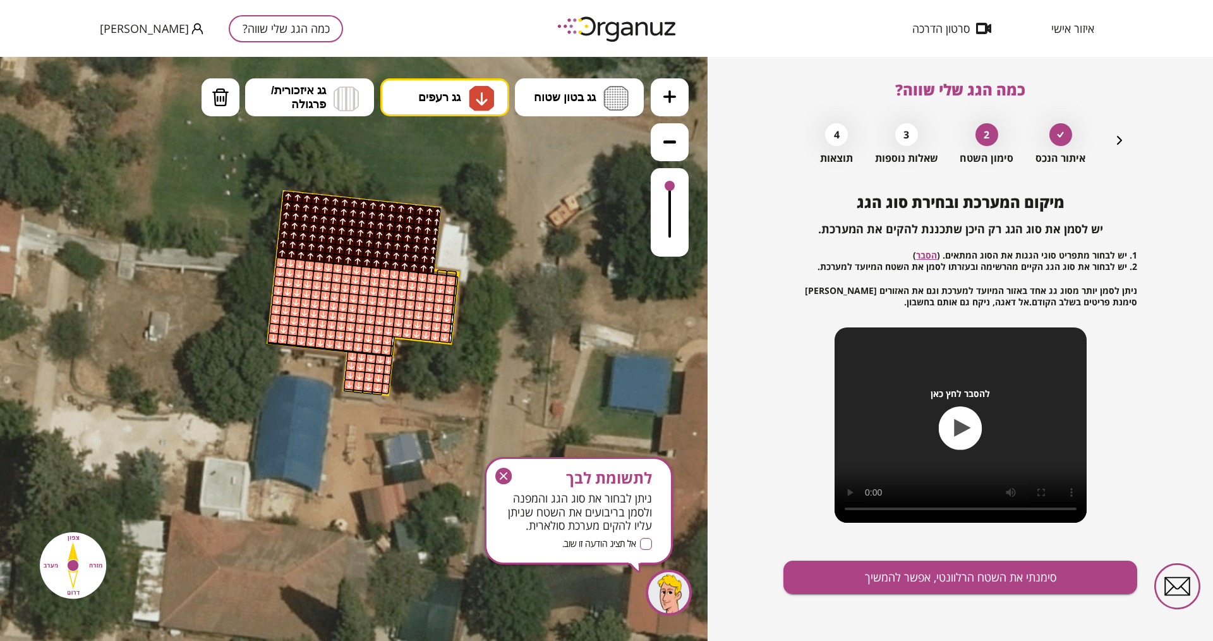
drag, startPoint x: 452, startPoint y: 282, endPoint x: 441, endPoint y: 315, distance: 35.2
click at [926, 512] on button "סימנתי את השטח הרלוונטי, אפשר להמשיך" at bounding box center [961, 577] width 354 height 33
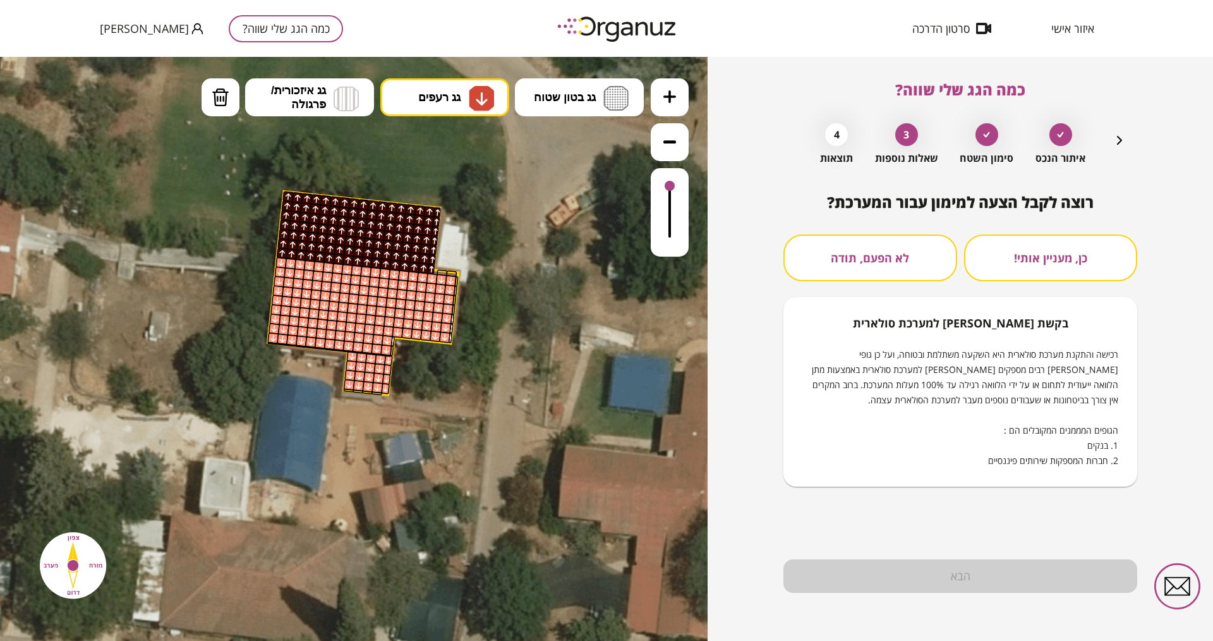
click at [844, 248] on button "לא הפעם, תודה" at bounding box center [871, 257] width 174 height 47
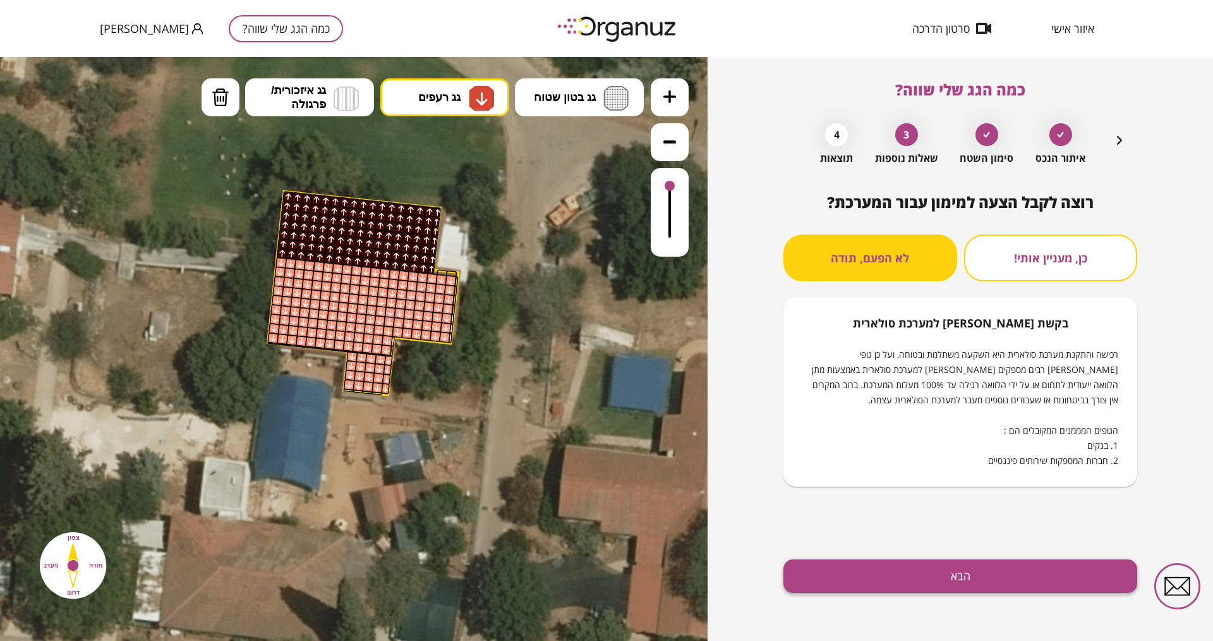
click at [970, 512] on button "הבא" at bounding box center [961, 575] width 354 height 33
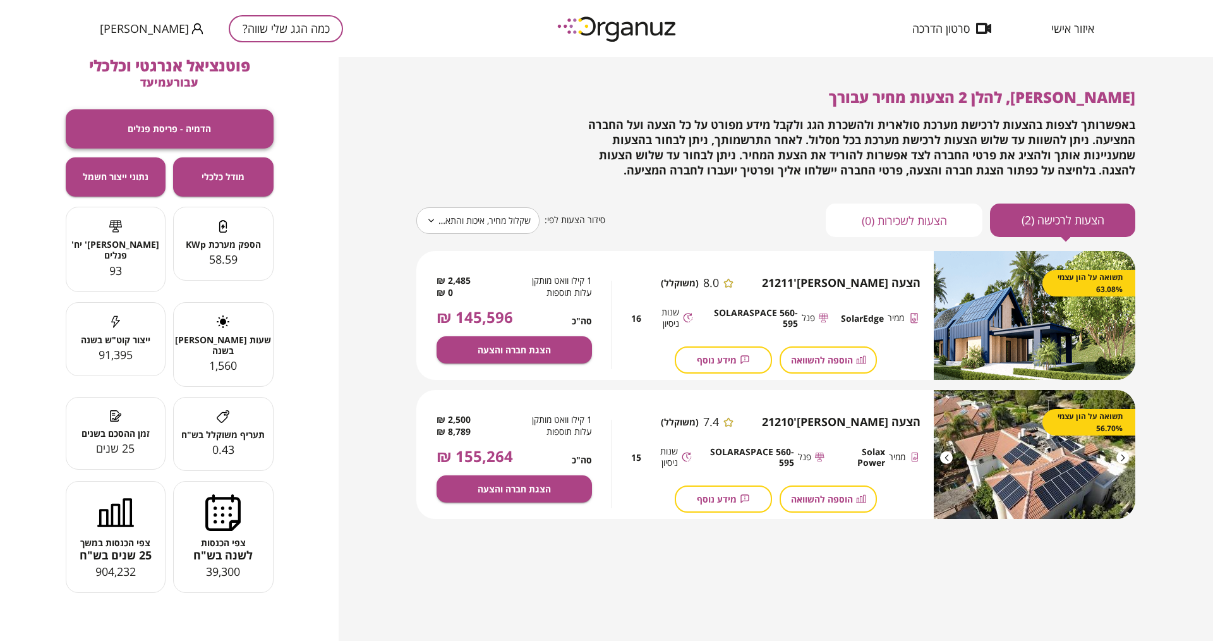
click at [188, 130] on span "הדמיה - פריסת פנלים" at bounding box center [169, 128] width 83 height 11
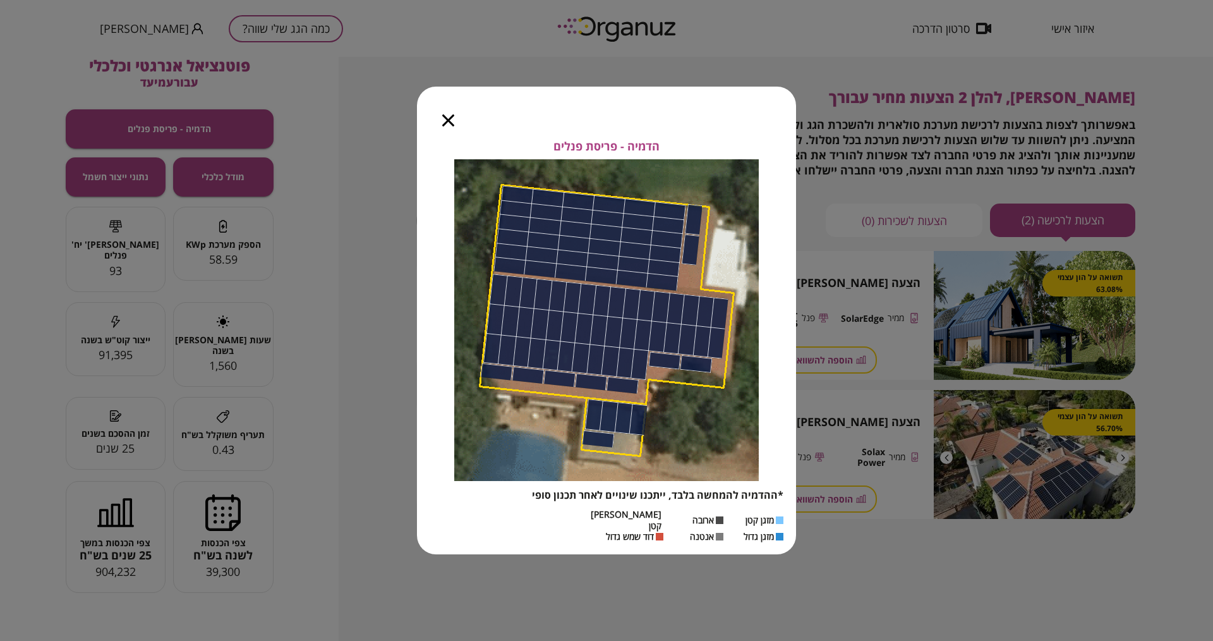
click at [446, 126] on icon "button" at bounding box center [448, 120] width 12 height 12
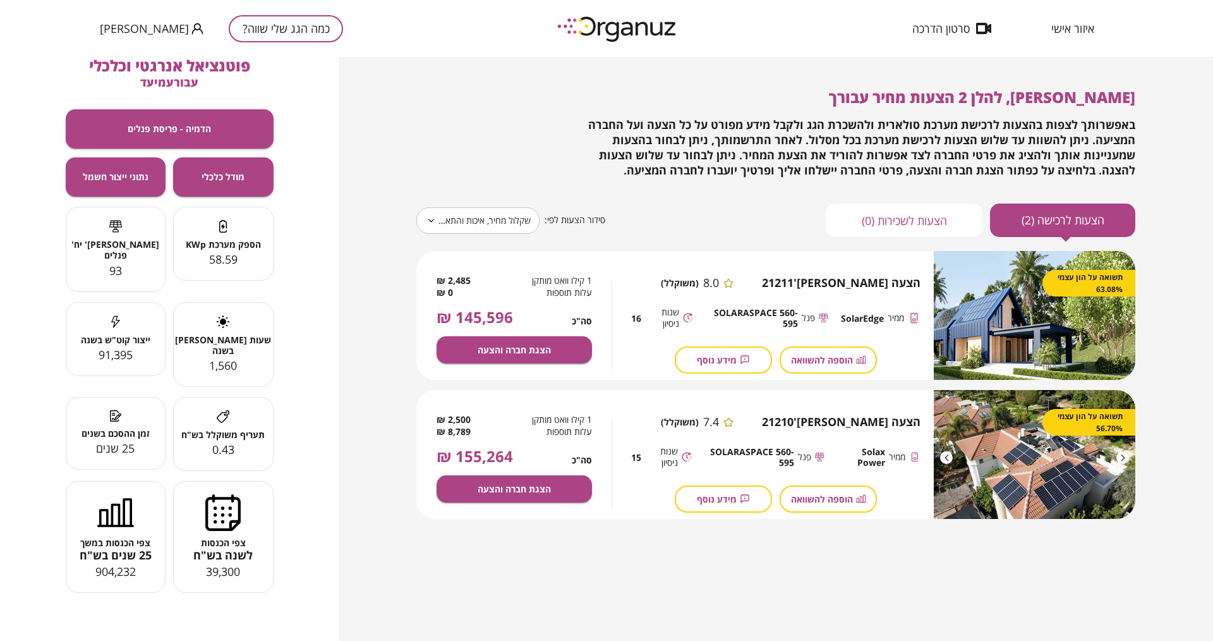
click at [970, 23] on span "איזור אישי" at bounding box center [1073, 28] width 43 height 13
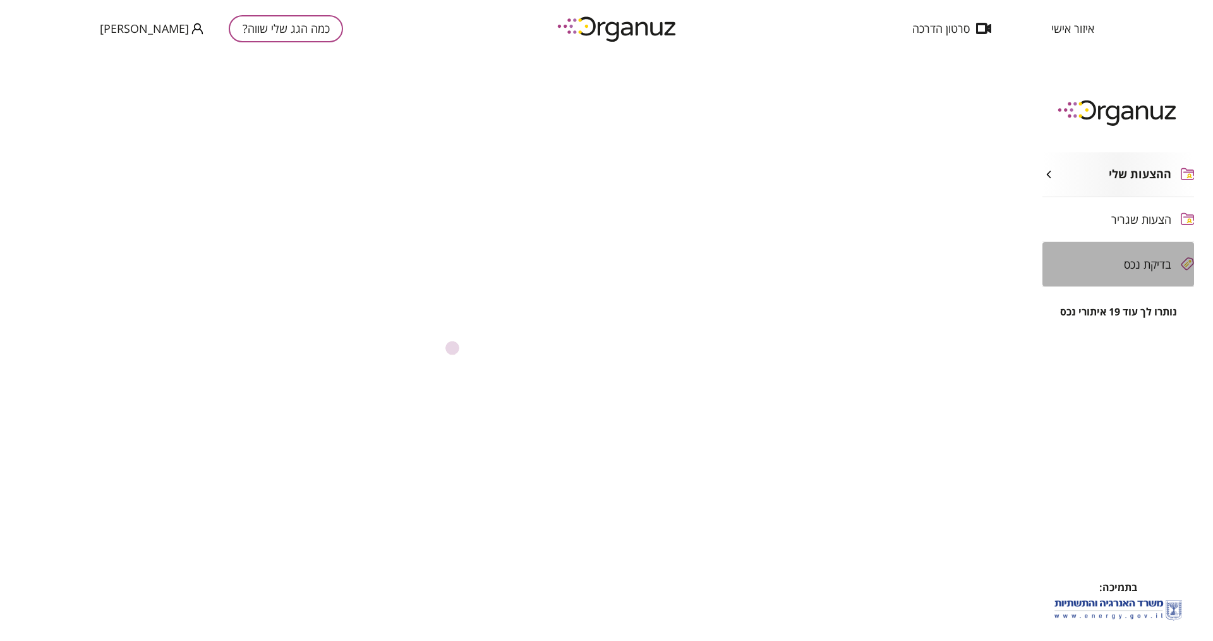
click at [970, 262] on span "בדיקת נכס" at bounding box center [1147, 264] width 47 height 13
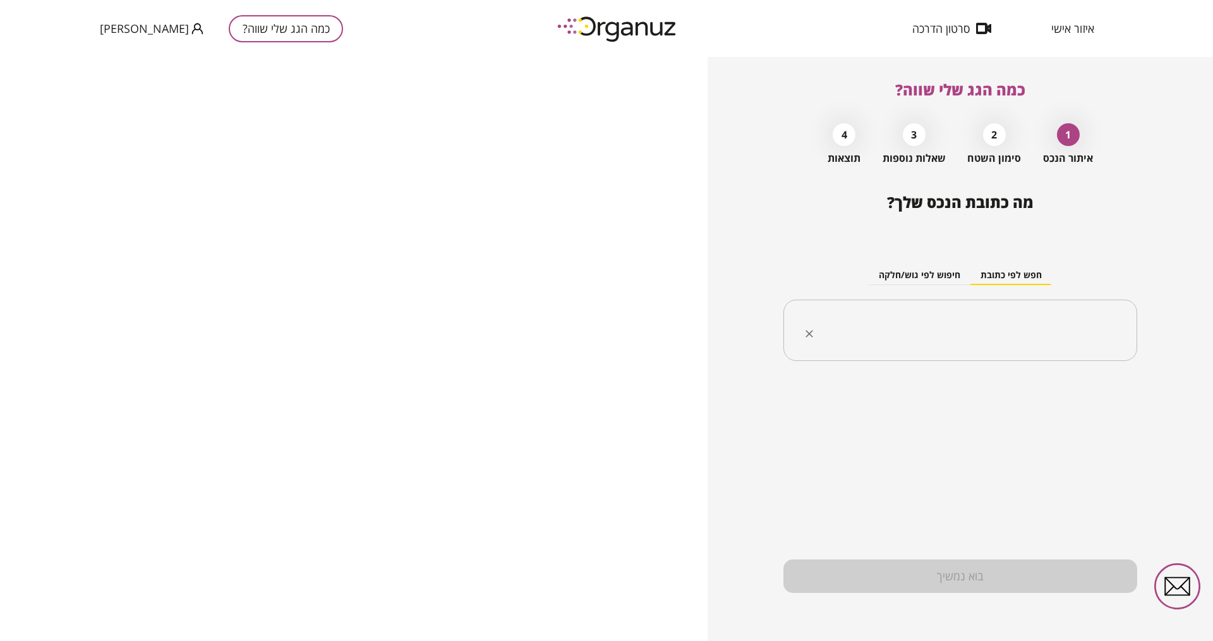
click at [928, 333] on input "text" at bounding box center [965, 331] width 314 height 32
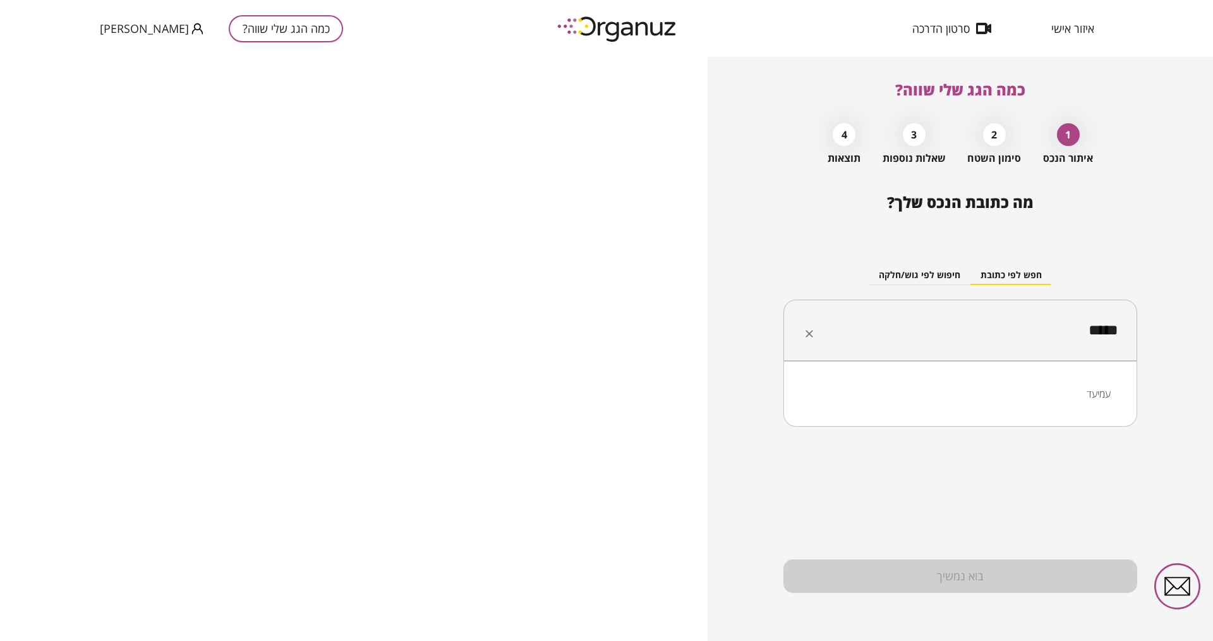
click at [970, 398] on li "עמיעד" at bounding box center [960, 393] width 321 height 23
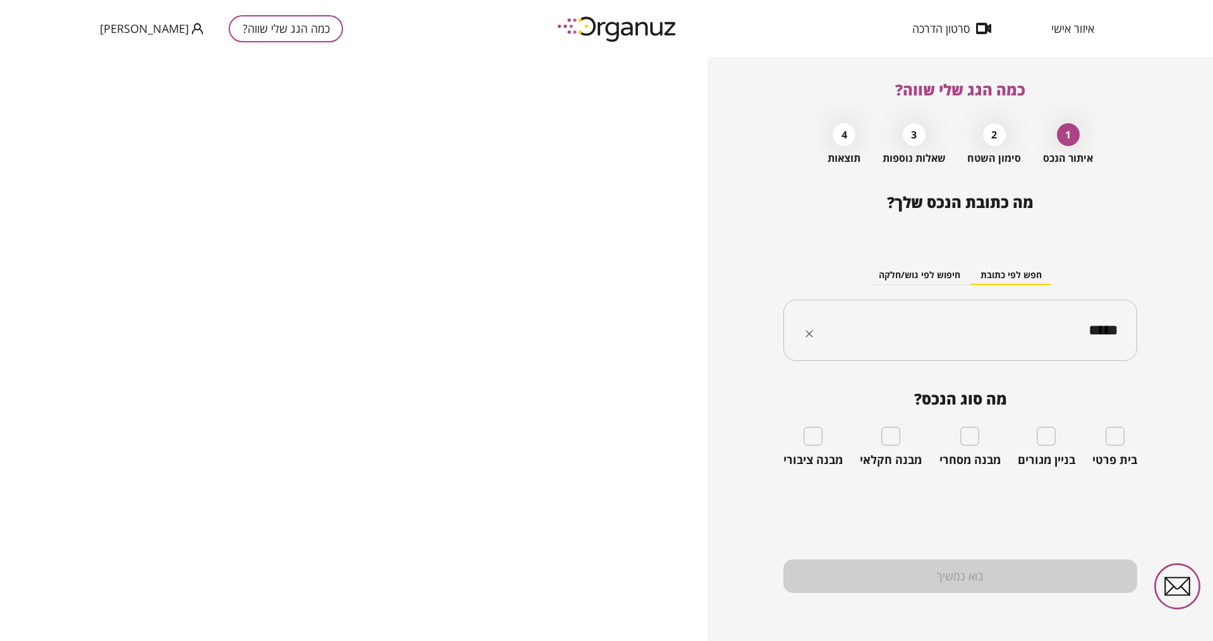
type input "*****"
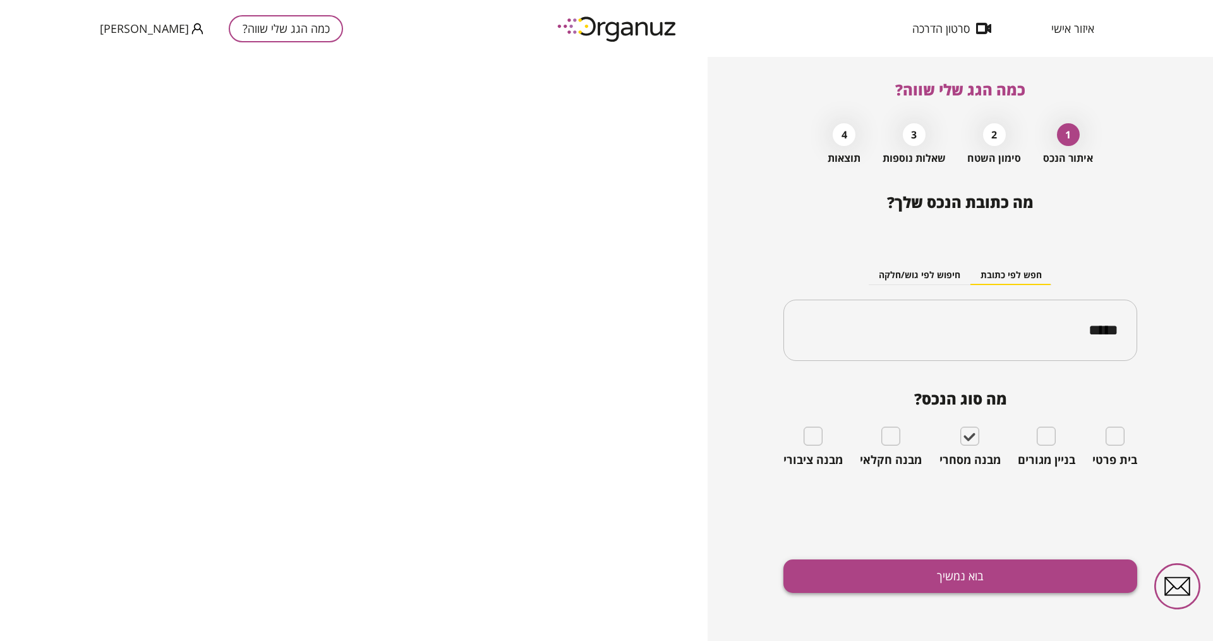
click at [970, 512] on button "בוא נמשיך" at bounding box center [961, 575] width 354 height 33
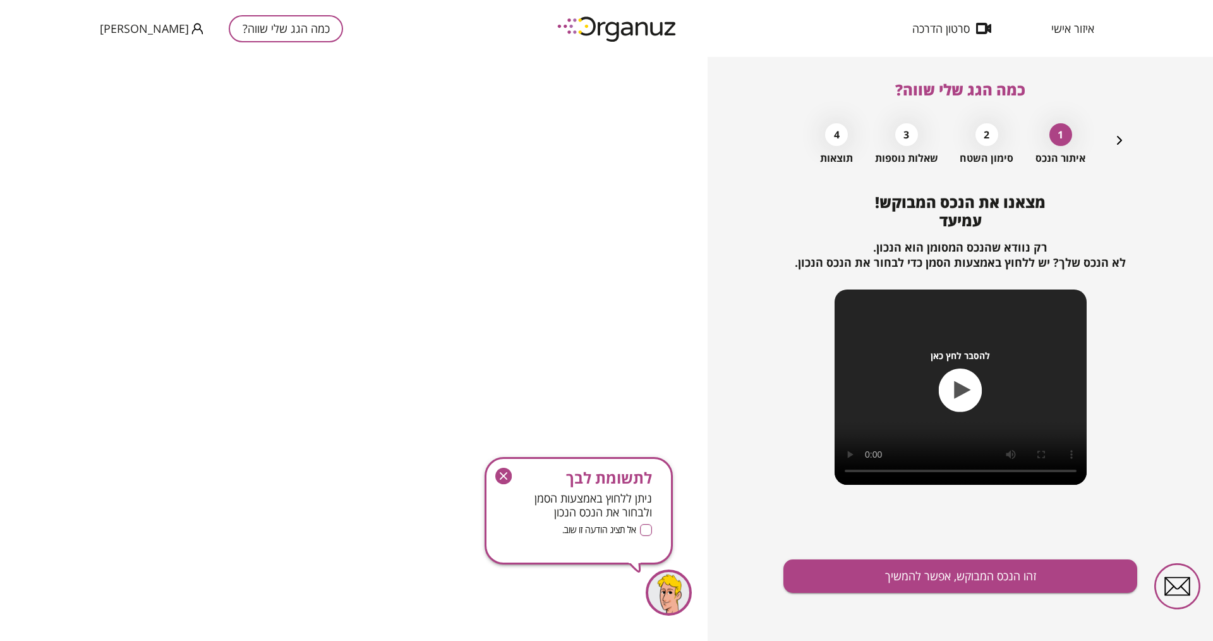
click at [502, 477] on icon "button" at bounding box center [503, 476] width 16 height 16
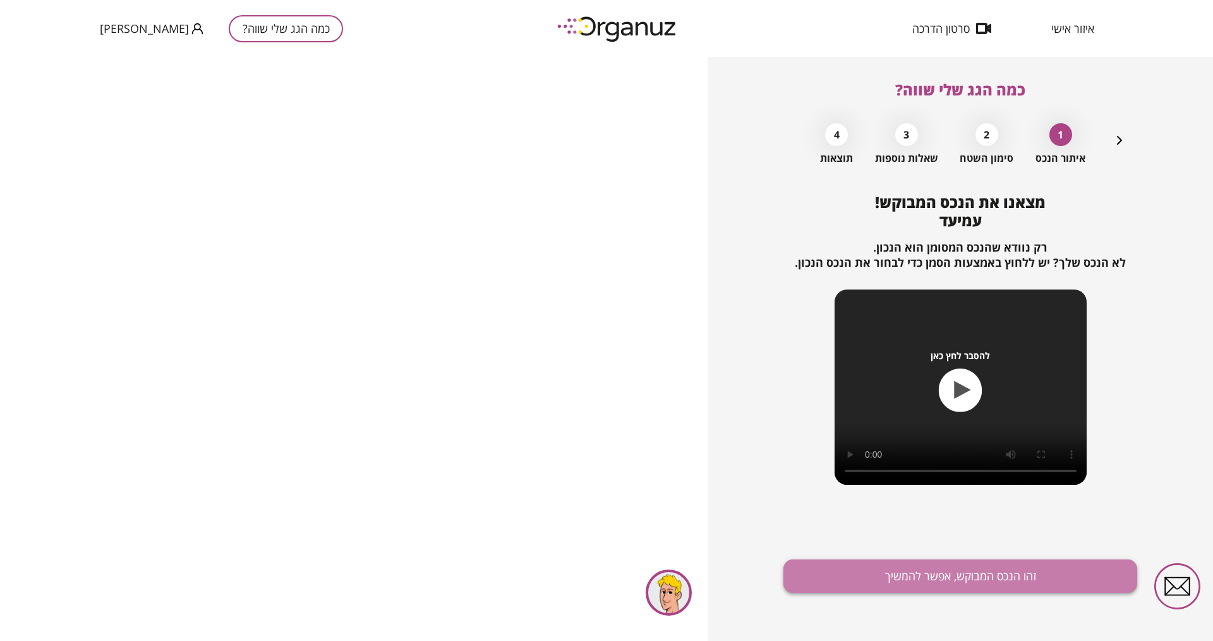
click at [961, 512] on button "זהו הנכס המבוקש, אפשר להמשיך" at bounding box center [961, 575] width 354 height 33
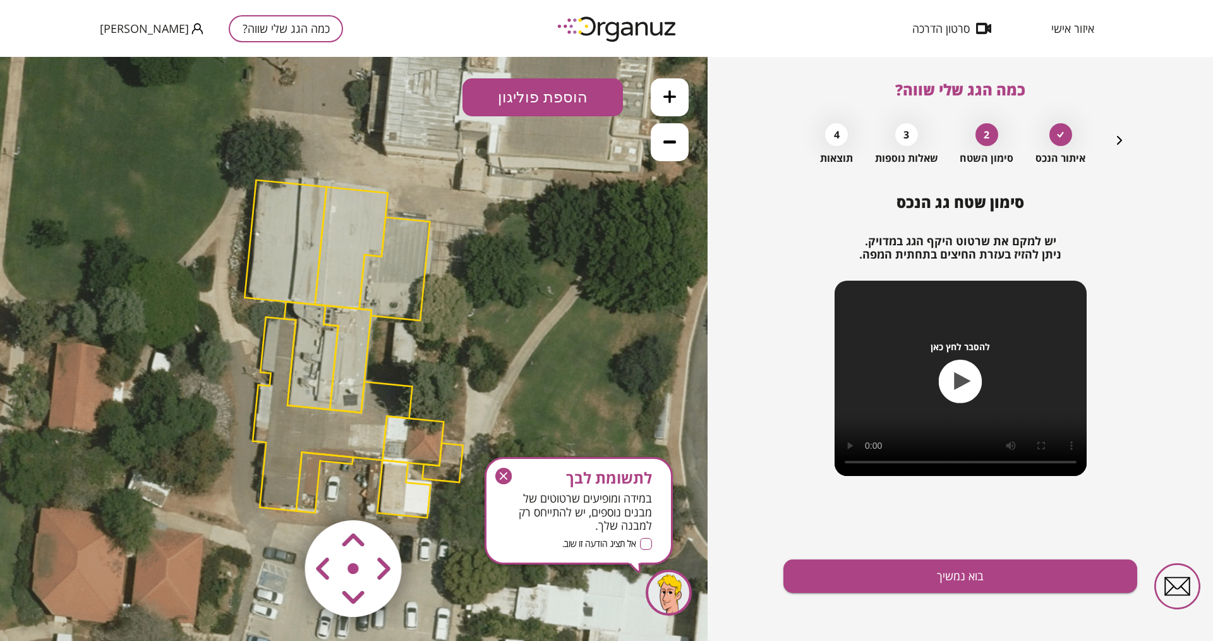
click at [315, 369] on polygon at bounding box center [311, 355] width 54 height 108
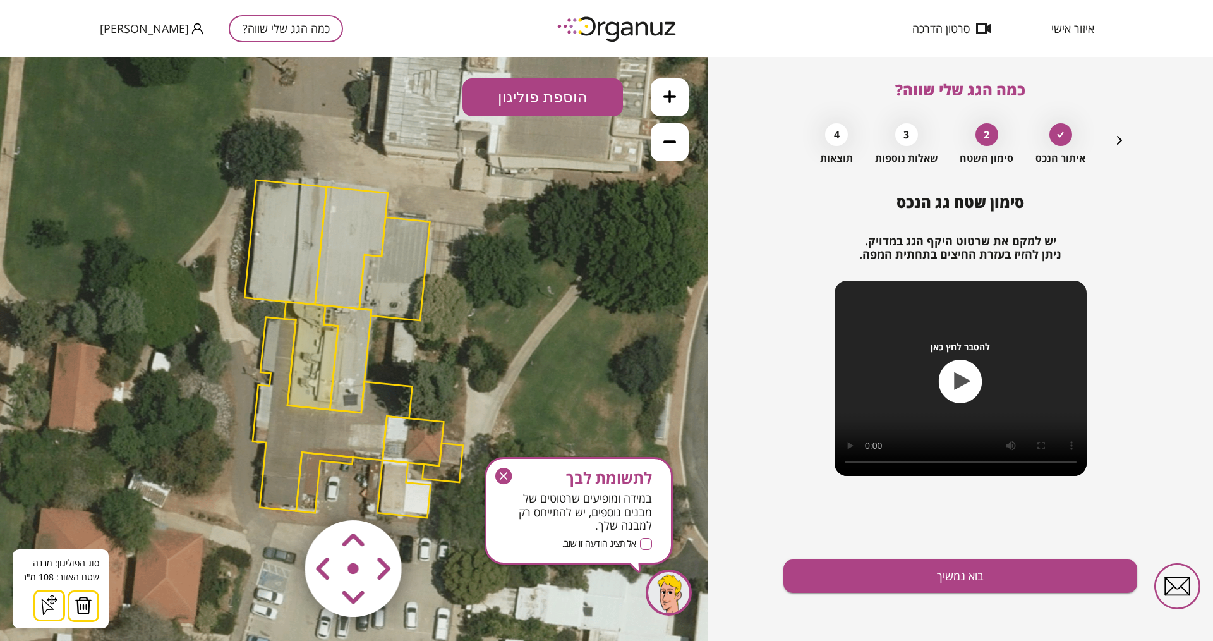
click at [86, 512] on img at bounding box center [84, 605] width 18 height 19
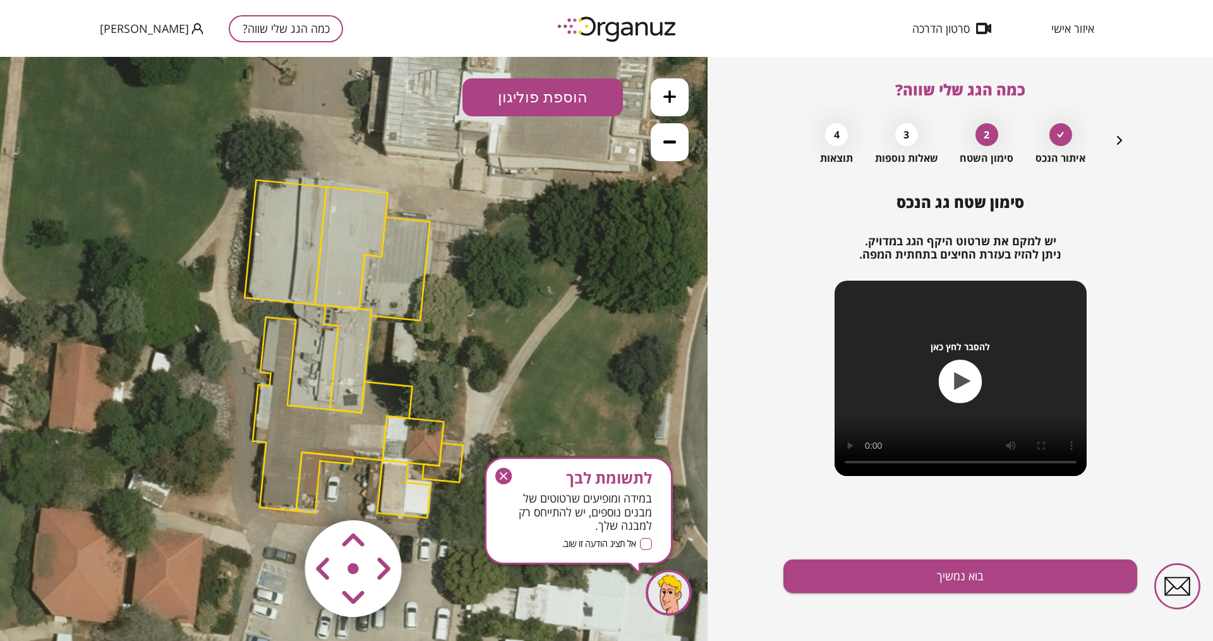
click at [353, 360] on polygon at bounding box center [348, 358] width 48 height 107
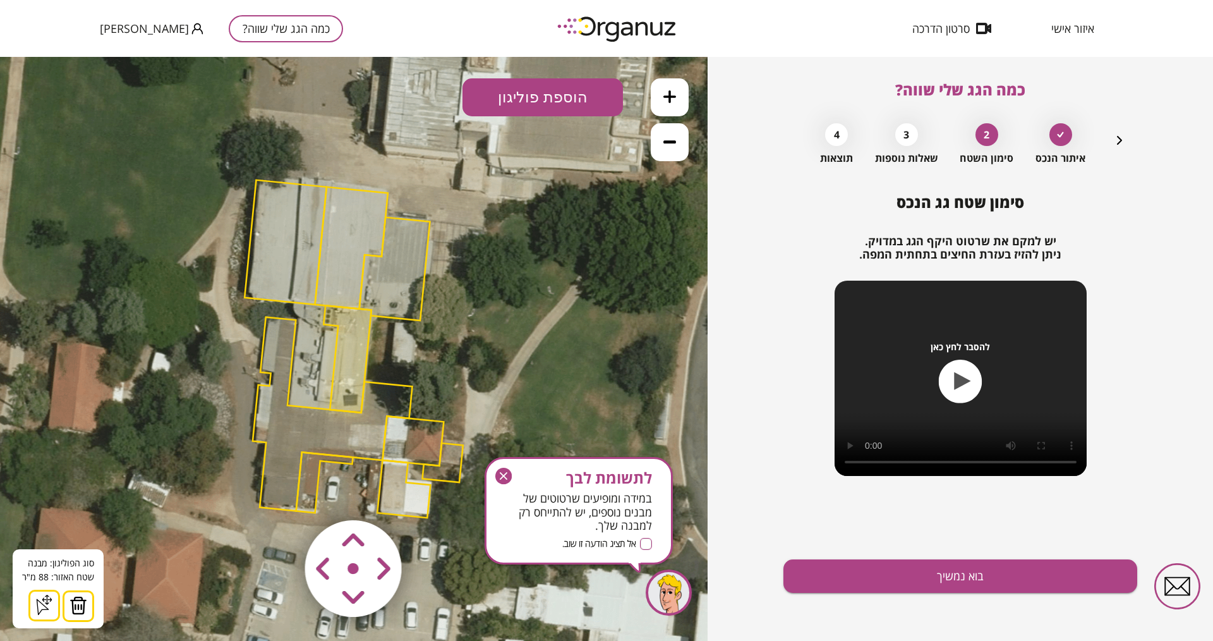
click at [83, 512] on img at bounding box center [79, 605] width 18 height 19
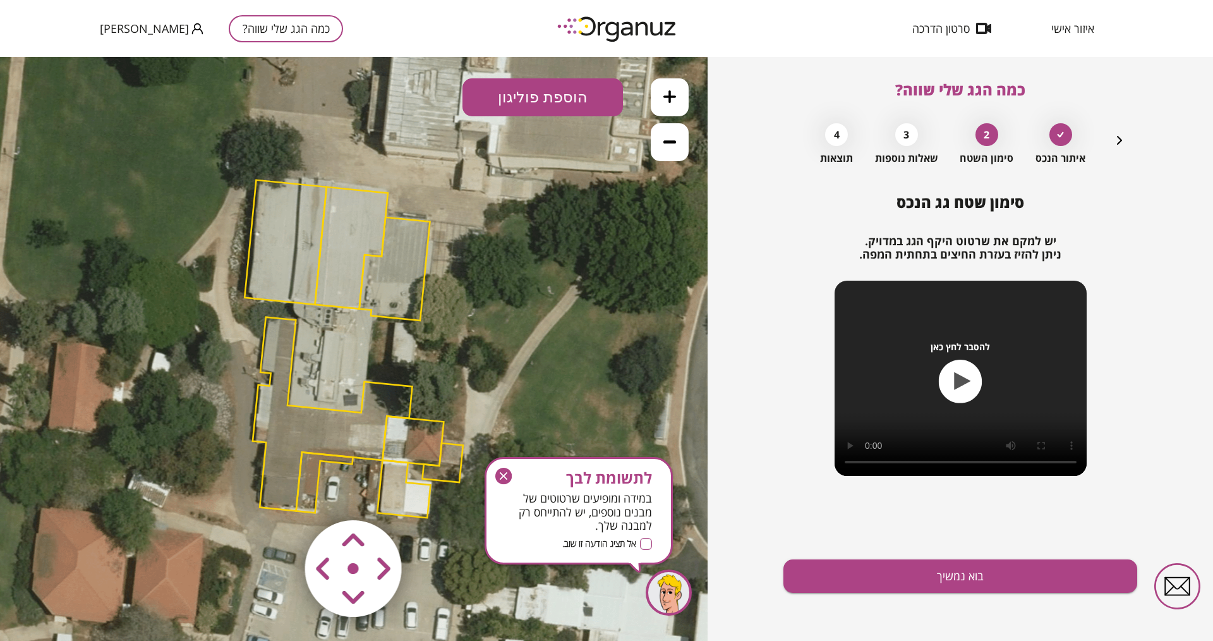
drag, startPoint x: 287, startPoint y: 378, endPoint x: 262, endPoint y: 400, distance: 33.1
click at [287, 379] on polygon at bounding box center [333, 414] width 160 height 194
click at [282, 436] on polygon at bounding box center [333, 415] width 160 height 194
click at [276, 477] on polygon at bounding box center [332, 416] width 160 height 194
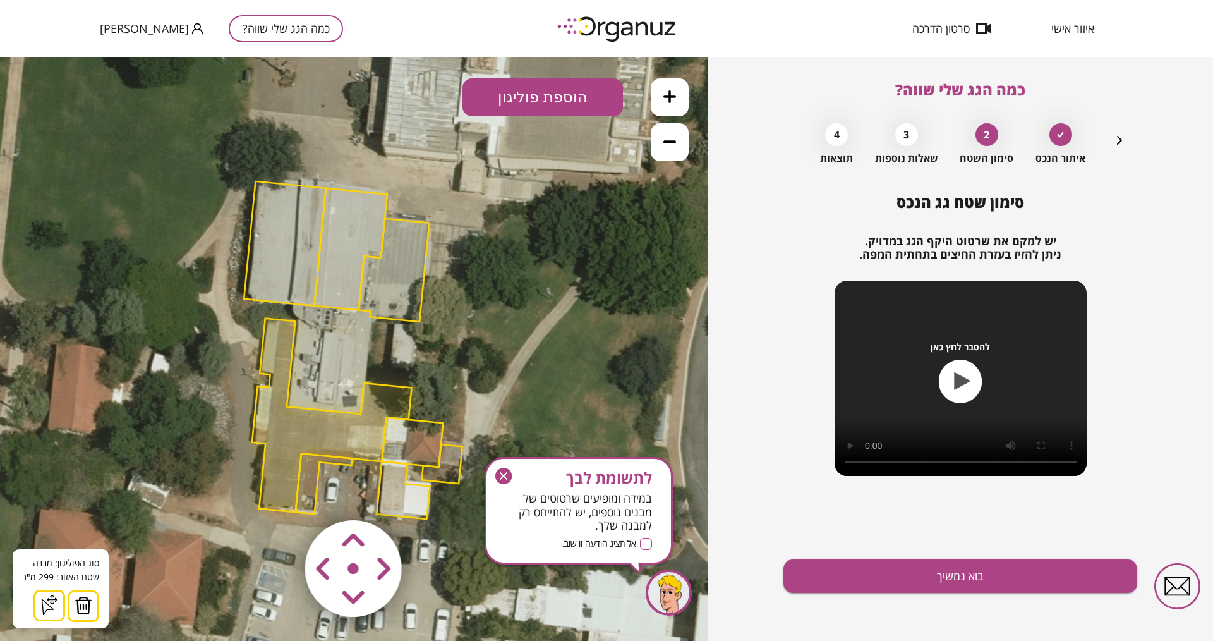
click at [85, 512] on img at bounding box center [84, 605] width 18 height 19
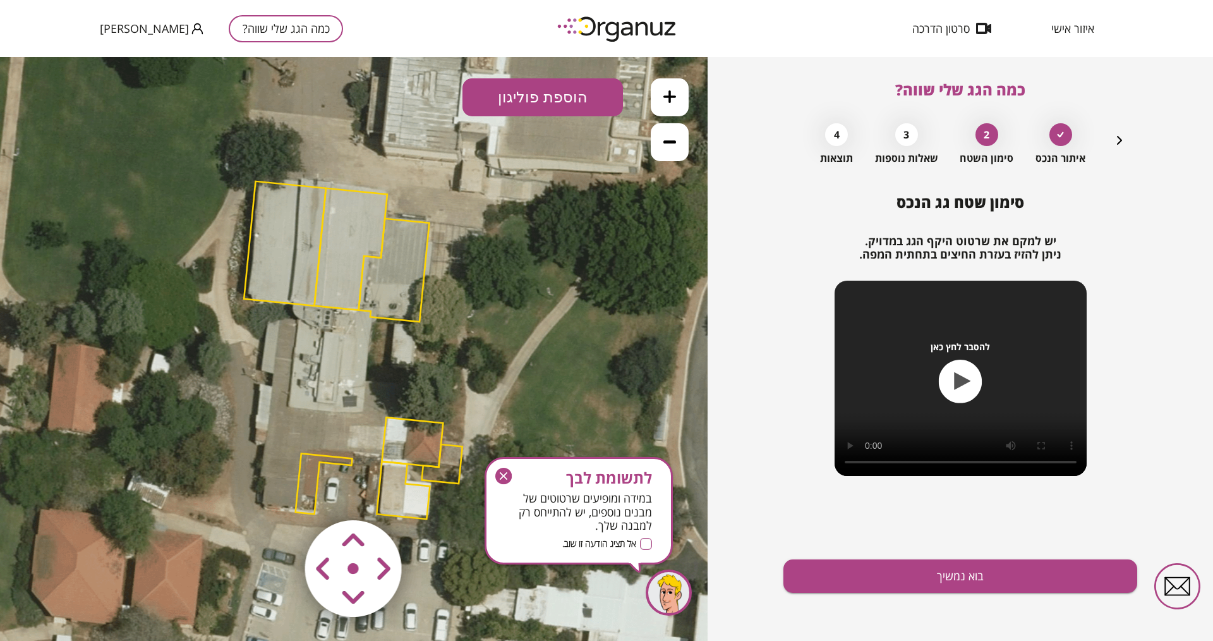
click at [311, 490] on polygon at bounding box center [324, 483] width 57 height 61
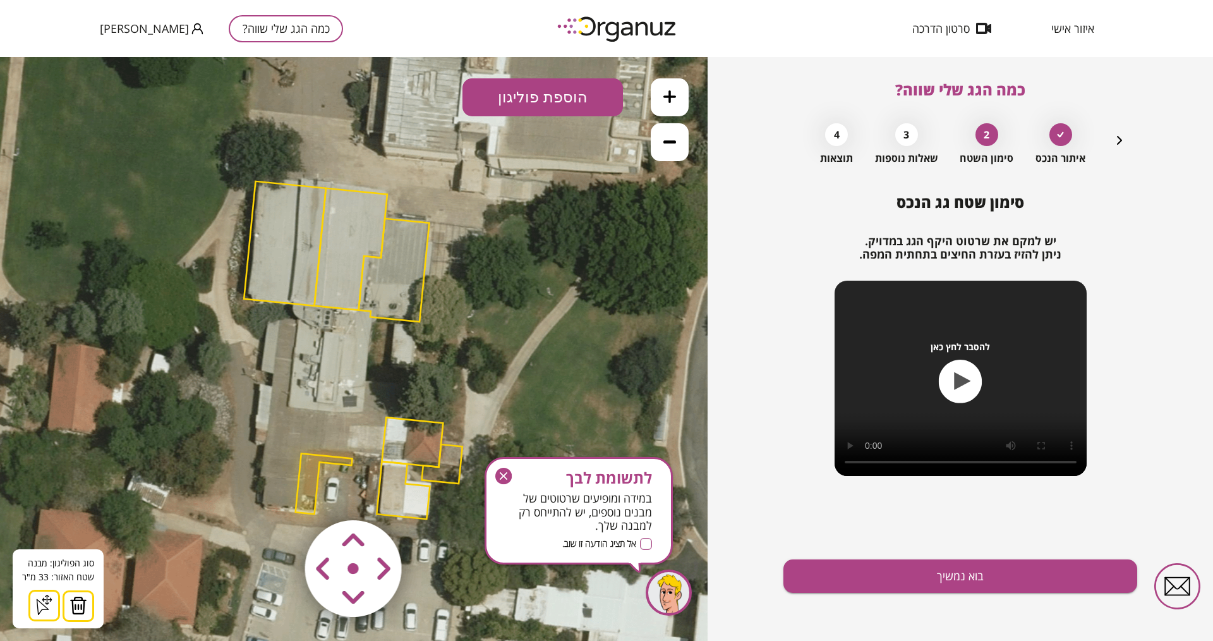
click at [75, 512] on img at bounding box center [79, 605] width 18 height 19
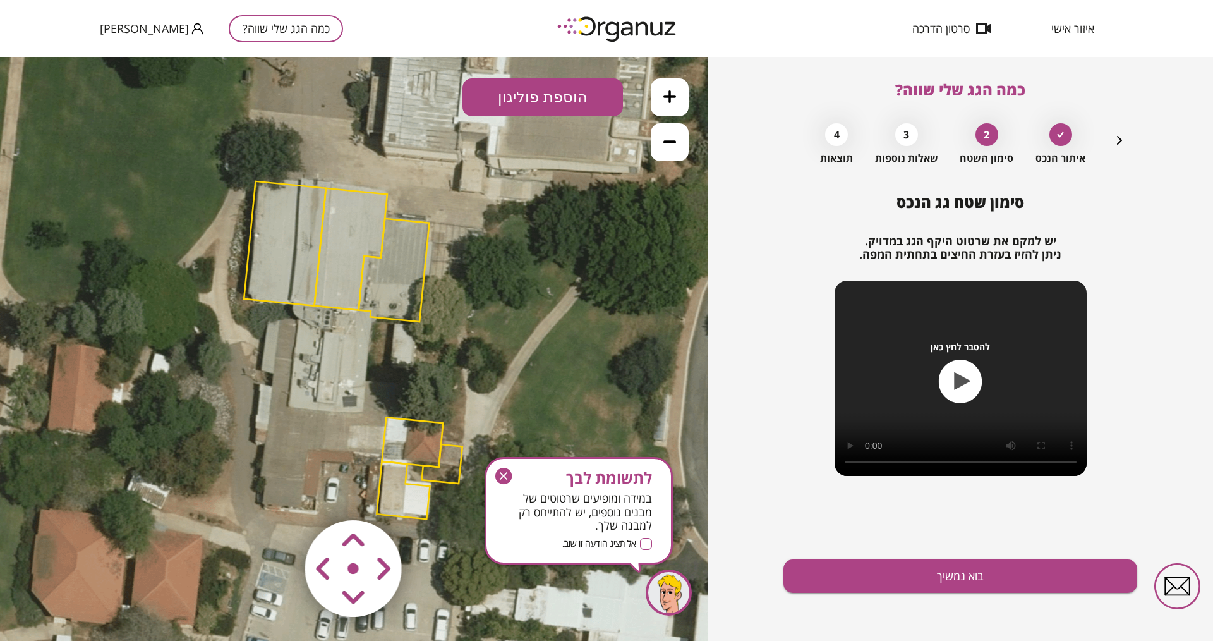
click at [395, 505] on img at bounding box center [354, 569] width 151 height 151
click at [406, 482] on polygon at bounding box center [403, 490] width 53 height 58
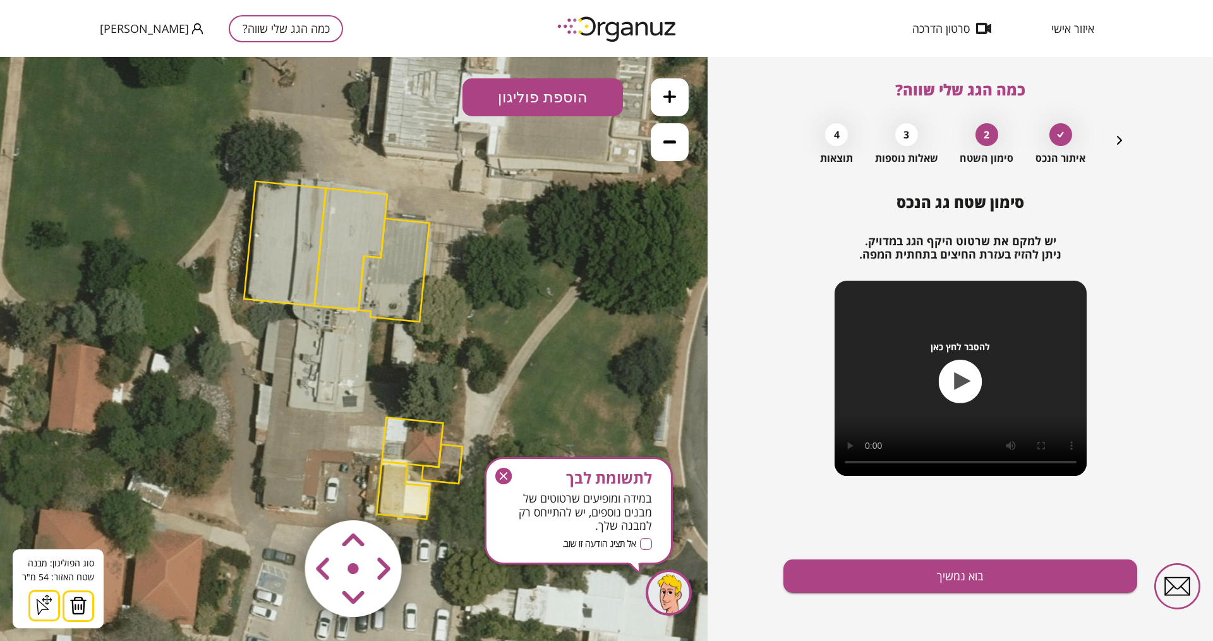
drag, startPoint x: 85, startPoint y: 605, endPoint x: 269, endPoint y: 480, distance: 222.4
click at [87, 512] on button at bounding box center [79, 606] width 32 height 32
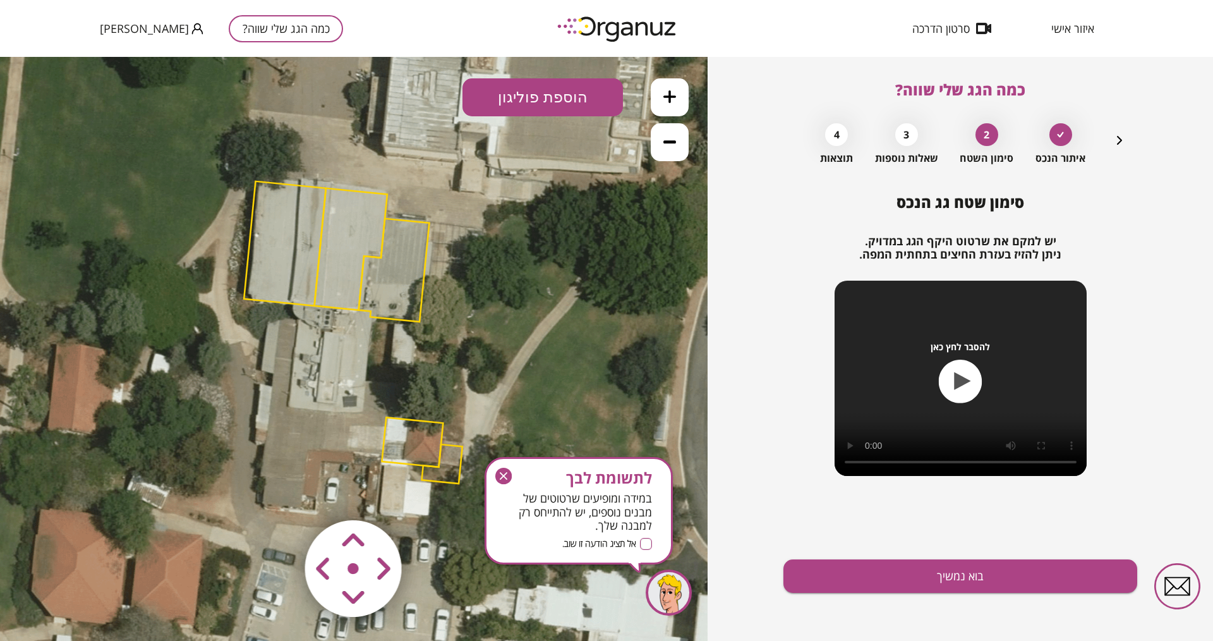
drag, startPoint x: 431, startPoint y: 439, endPoint x: 429, endPoint y: 447, distance: 8.4
click at [433, 442] on polygon at bounding box center [412, 441] width 61 height 49
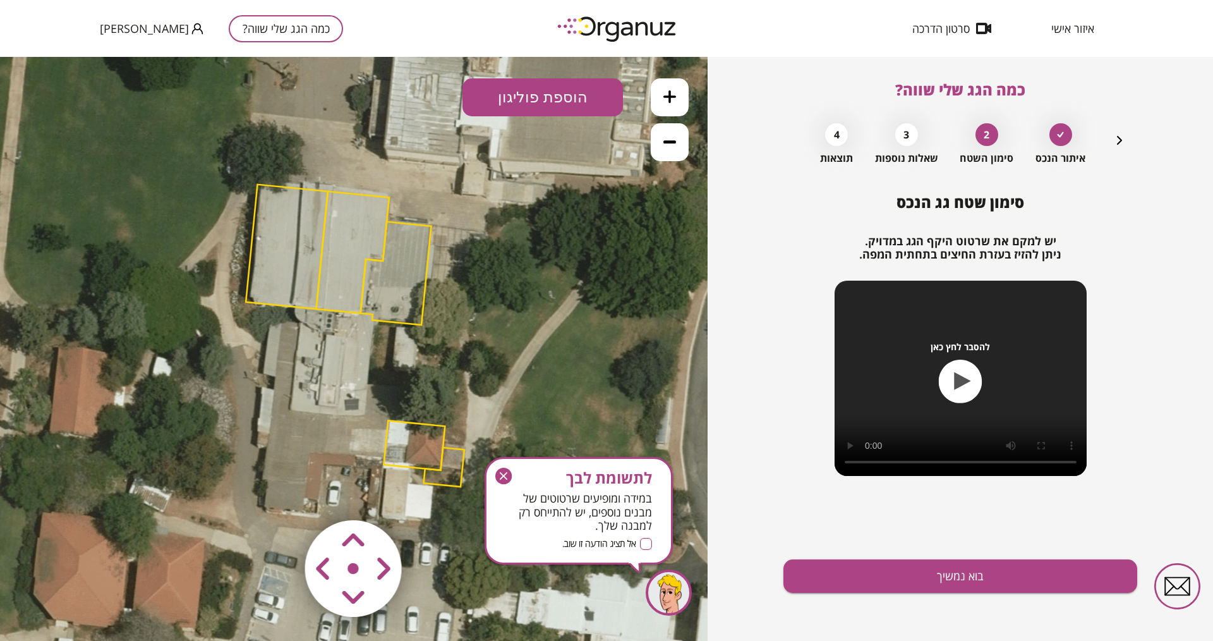
click at [419, 462] on polygon at bounding box center [414, 444] width 61 height 49
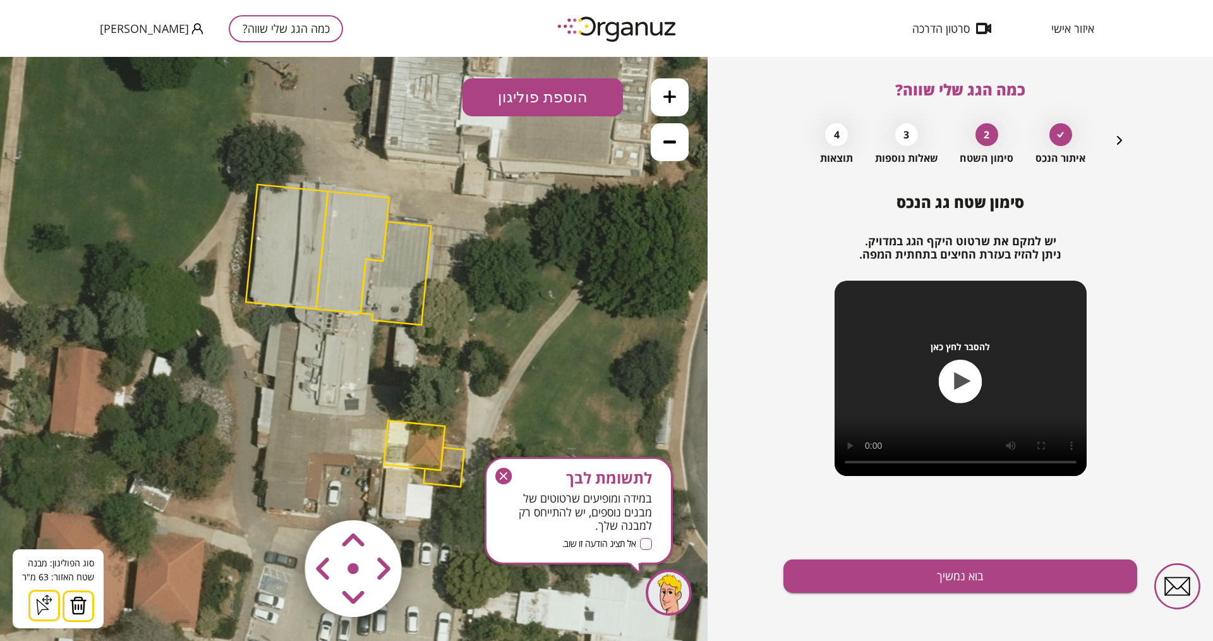
drag, startPoint x: 77, startPoint y: 601, endPoint x: 108, endPoint y: 588, distance: 33.4
click at [81, 512] on img at bounding box center [79, 605] width 18 height 19
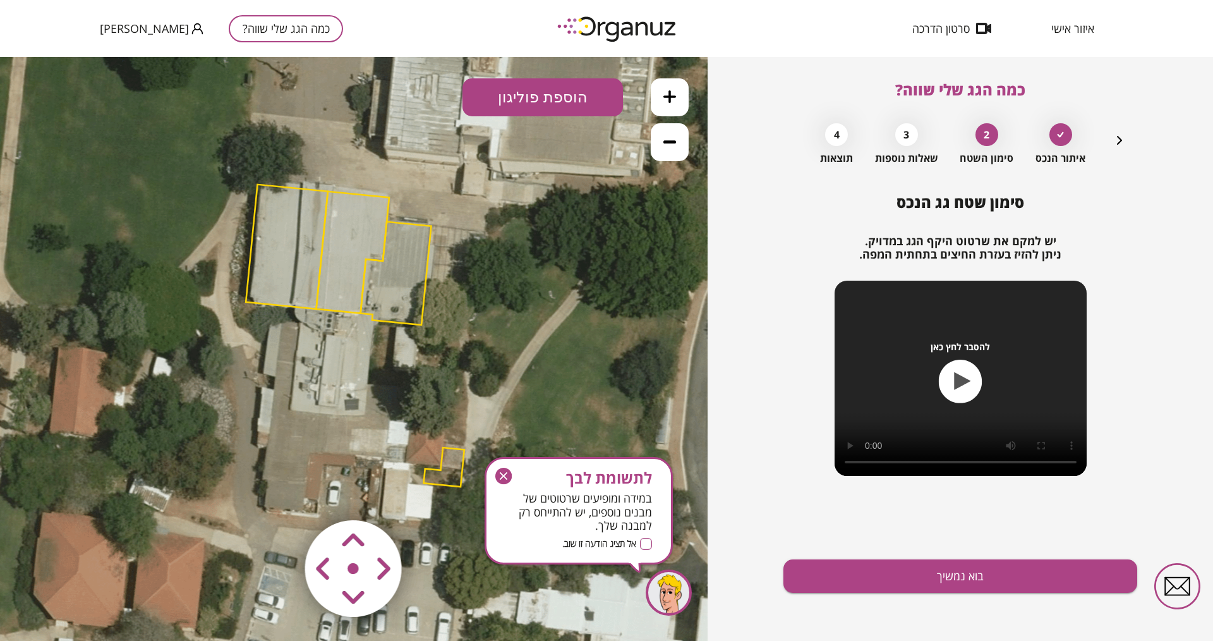
click at [446, 473] on polygon at bounding box center [444, 466] width 40 height 39
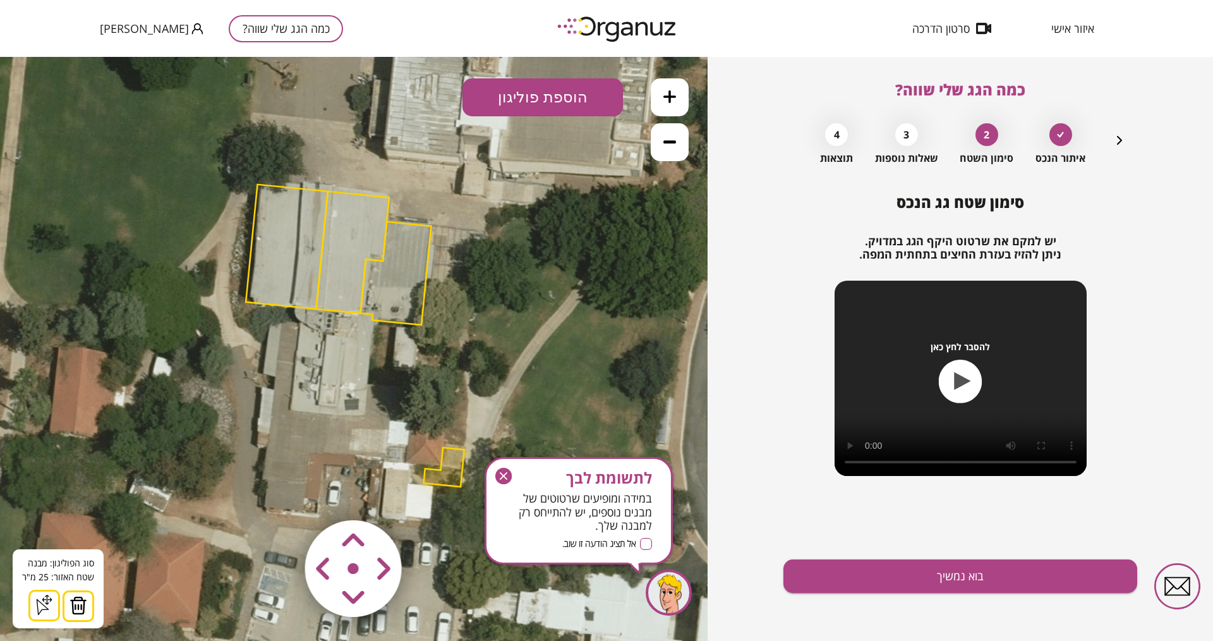
drag, startPoint x: 70, startPoint y: 602, endPoint x: 76, endPoint y: 598, distance: 7.9
click at [73, 512] on img at bounding box center [79, 605] width 18 height 19
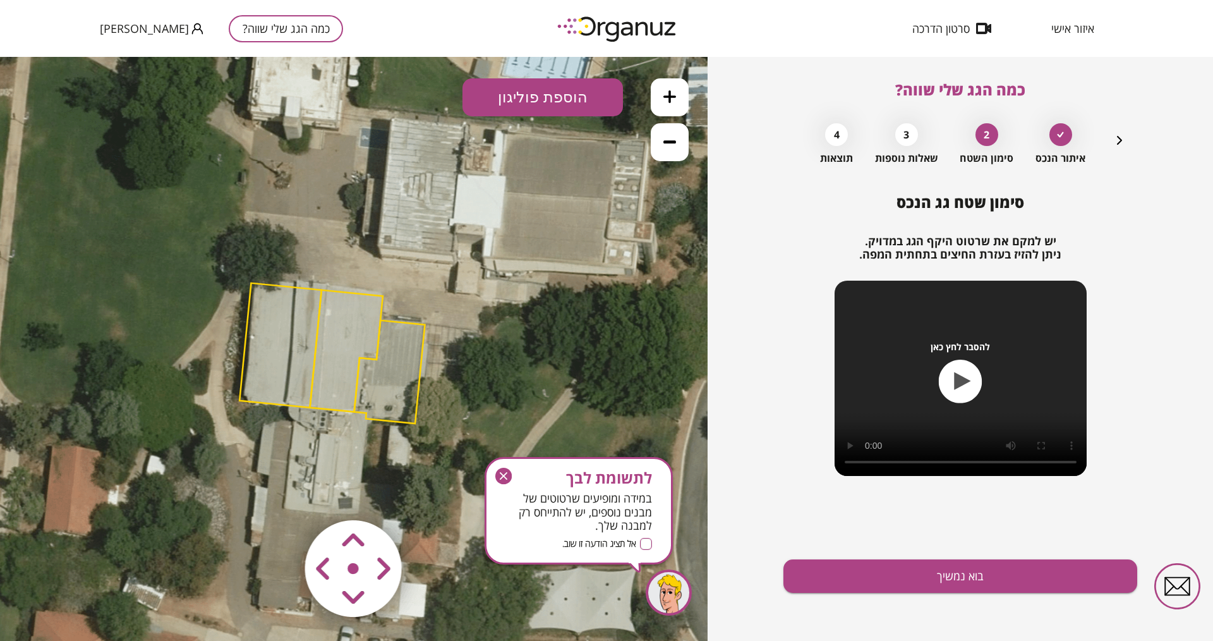
drag, startPoint x: 357, startPoint y: 265, endPoint x: 351, endPoint y: 363, distance: 98.8
click at [351, 363] on polygon at bounding box center [346, 351] width 73 height 122
click at [279, 494] on area at bounding box center [279, 494] width 0 height 0
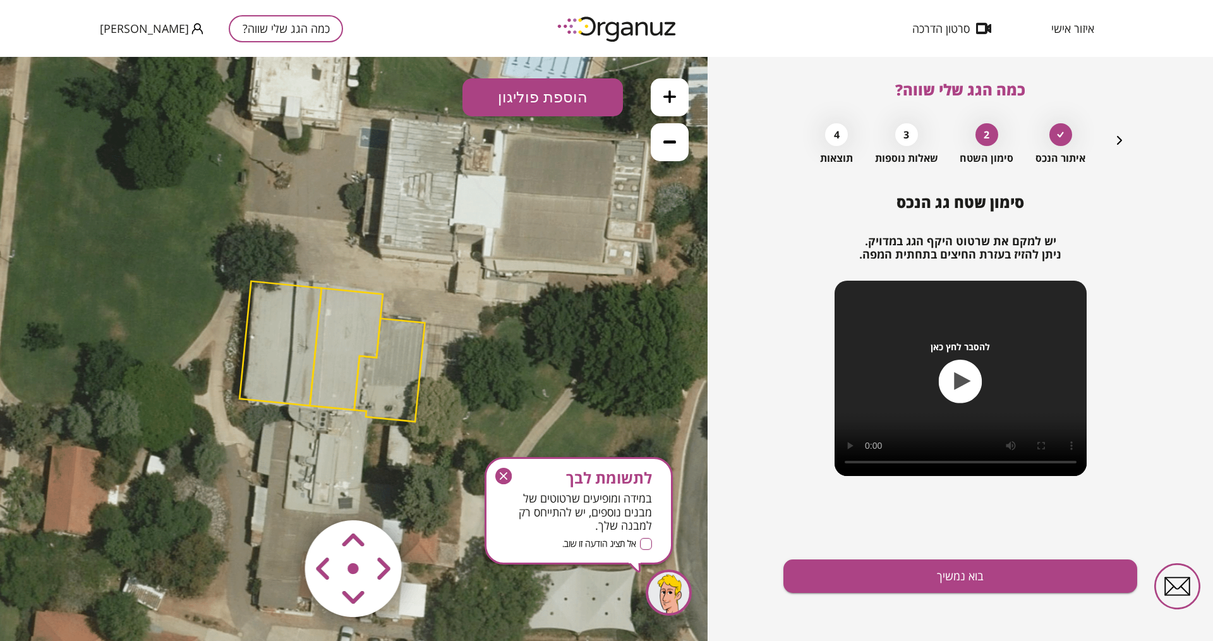
click at [279, 494] on area at bounding box center [279, 494] width 0 height 0
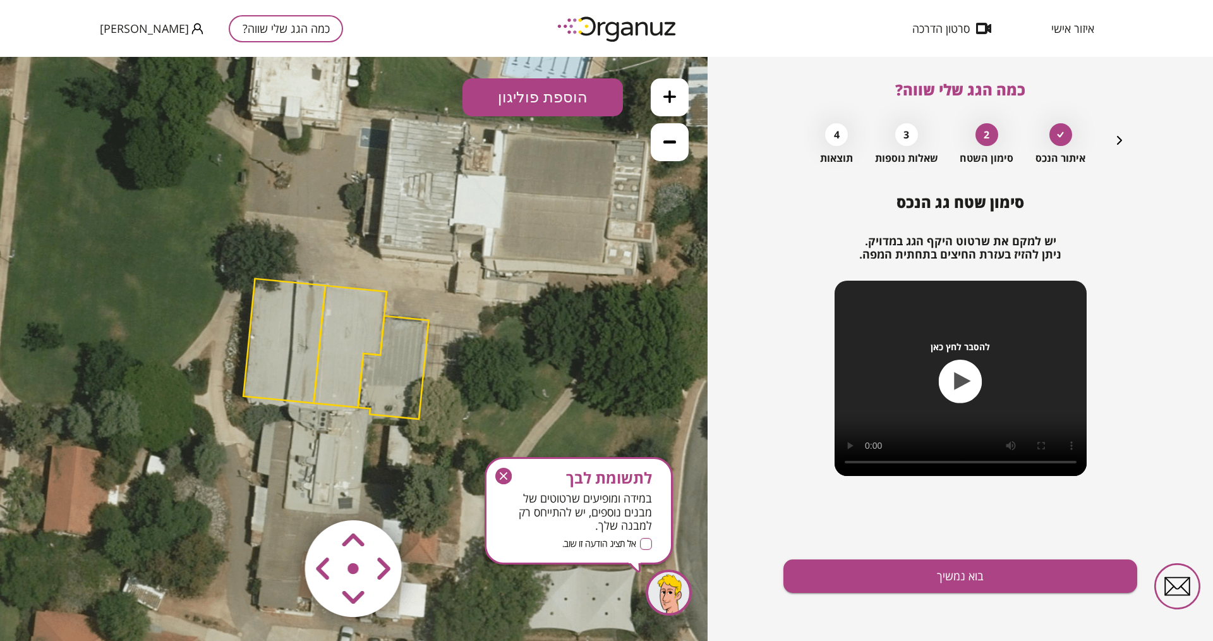
click at [279, 494] on area at bounding box center [279, 494] width 0 height 0
click at [955, 512] on button "בוא נמשיך" at bounding box center [961, 575] width 354 height 33
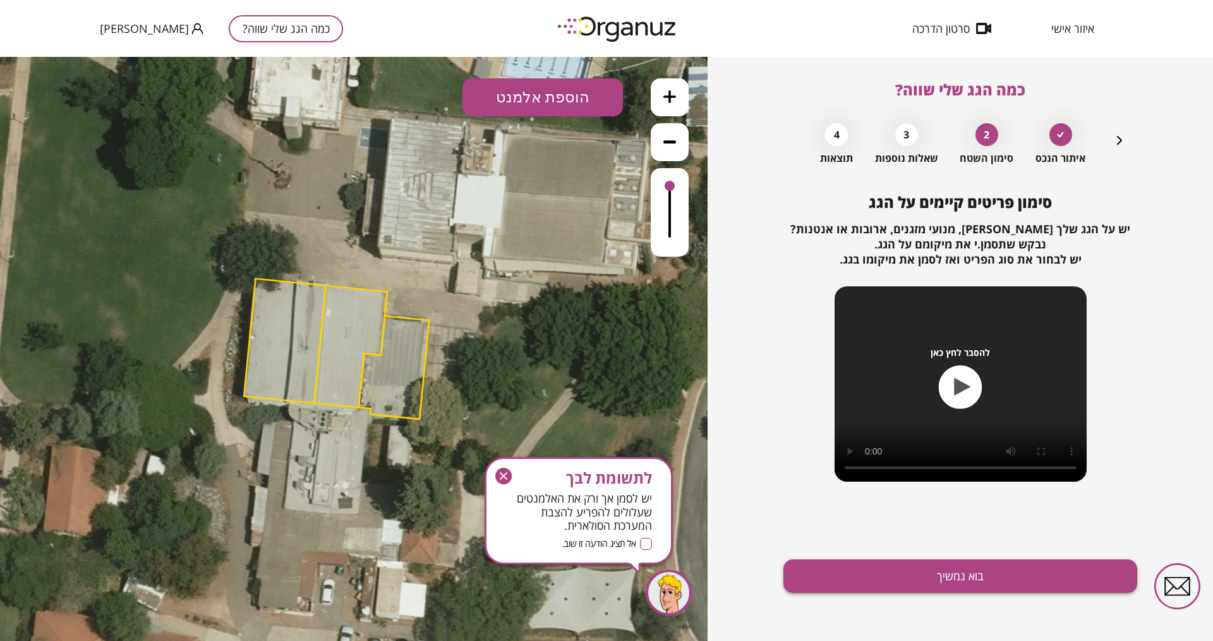
click at [905, 512] on button "בוא נמשיך" at bounding box center [961, 575] width 354 height 33
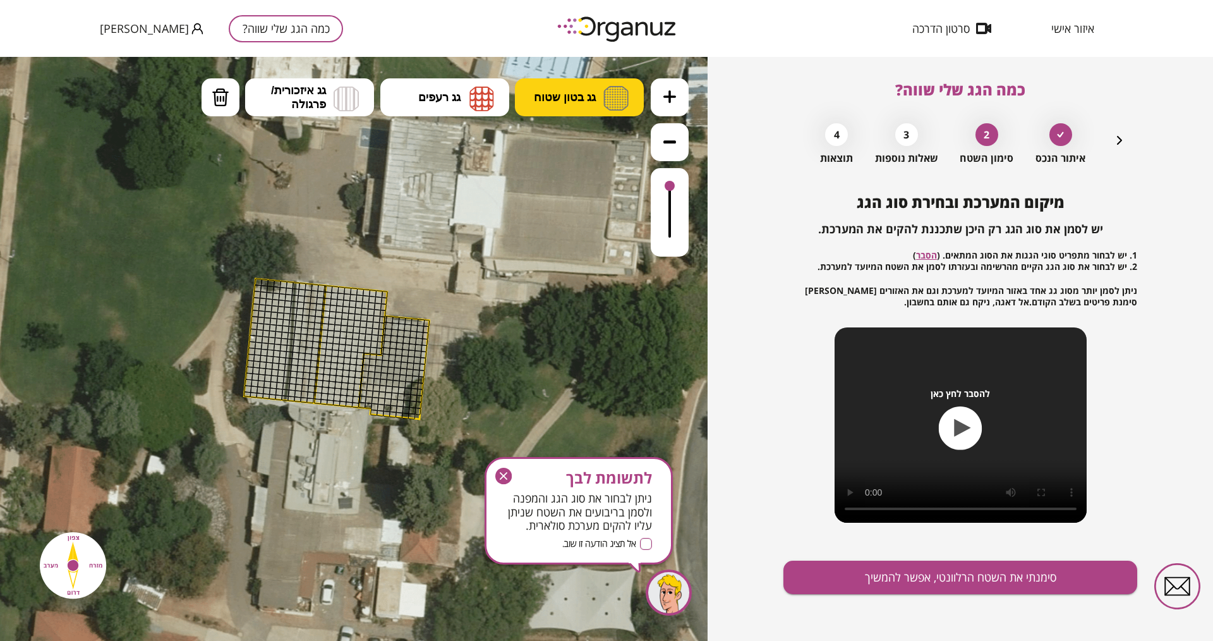
click at [592, 99] on span "גג בטון שטוח" at bounding box center [565, 97] width 62 height 14
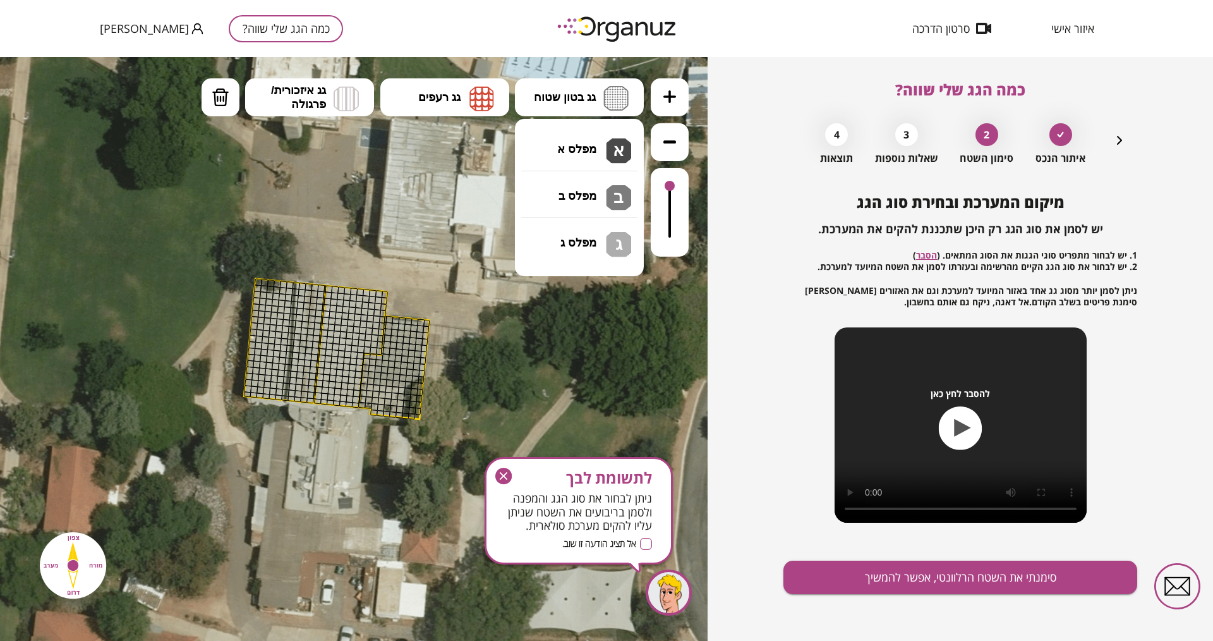
drag, startPoint x: 587, startPoint y: 143, endPoint x: 541, endPoint y: 187, distance: 63.5
click at [586, 145] on div ".st0 { fill: #FFFFFF; } 0" at bounding box center [354, 349] width 708 height 584
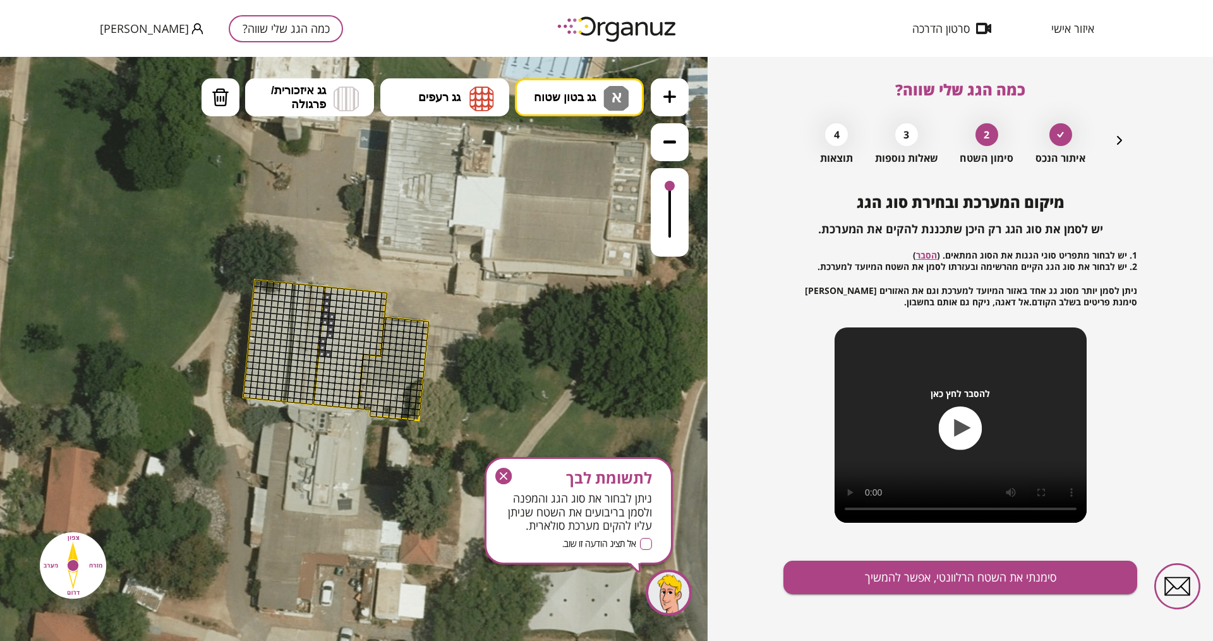
drag, startPoint x: 328, startPoint y: 294, endPoint x: 329, endPoint y: 313, distance: 19.0
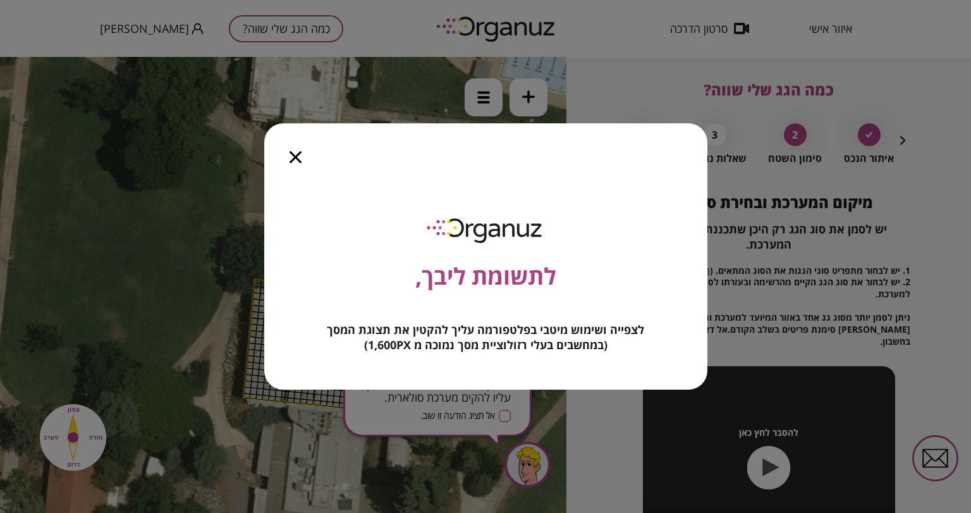
click at [301, 157] on icon "button" at bounding box center [295, 157] width 12 height 12
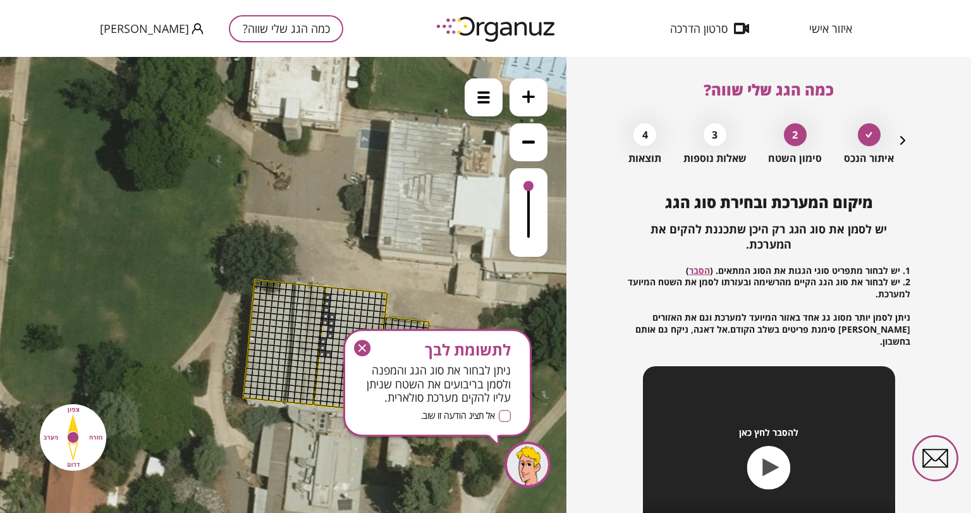
click at [360, 347] on icon "button" at bounding box center [362, 347] width 16 height 16
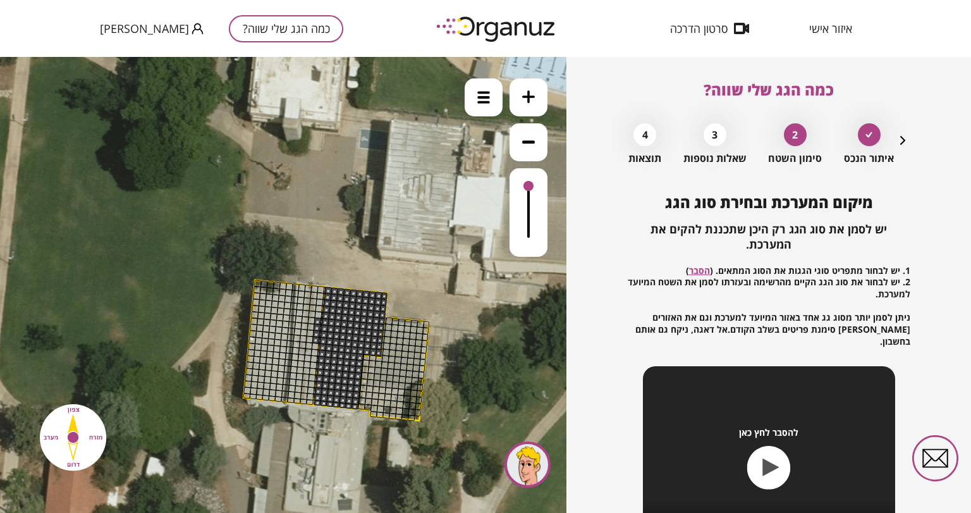
drag, startPoint x: 328, startPoint y: 291, endPoint x: 354, endPoint y: 372, distance: 85.5
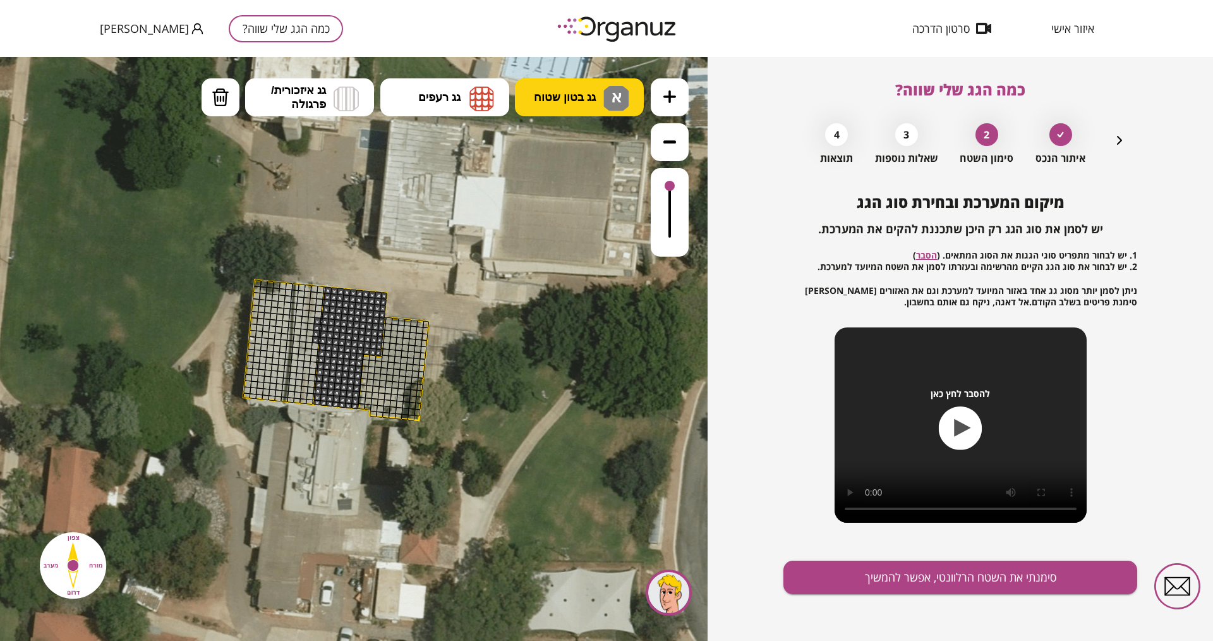
click at [586, 88] on button "גג בטון שטוח א" at bounding box center [579, 97] width 129 height 38
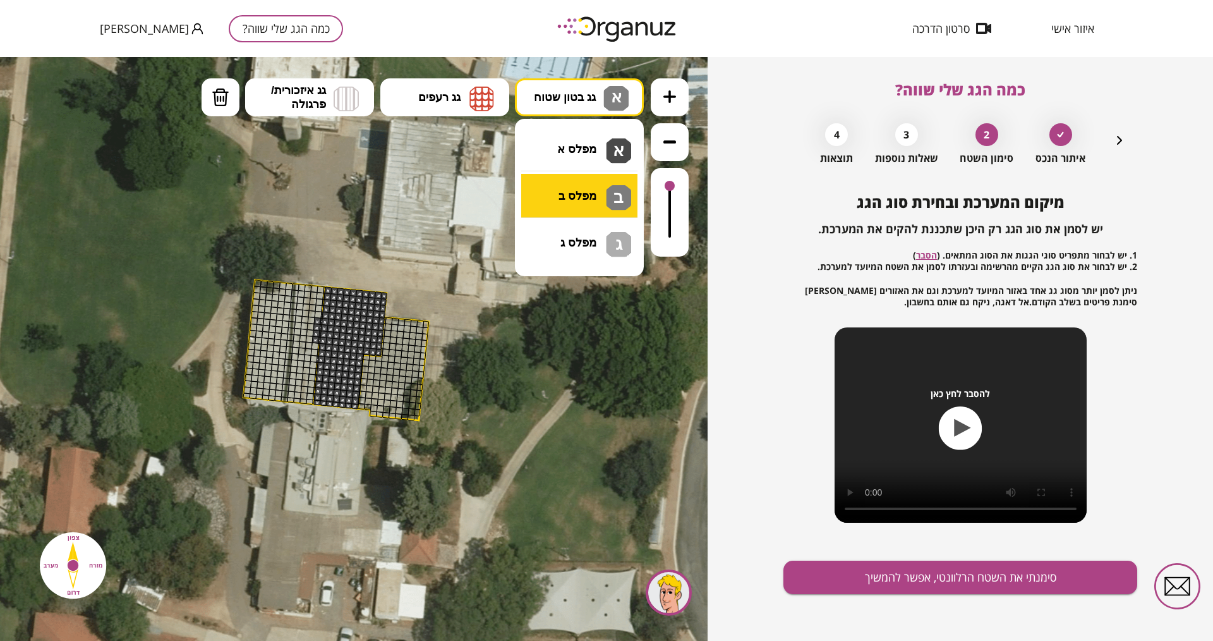
click at [588, 189] on div ".st0 { fill: #FFFFFF; } 0" at bounding box center [354, 349] width 708 height 584
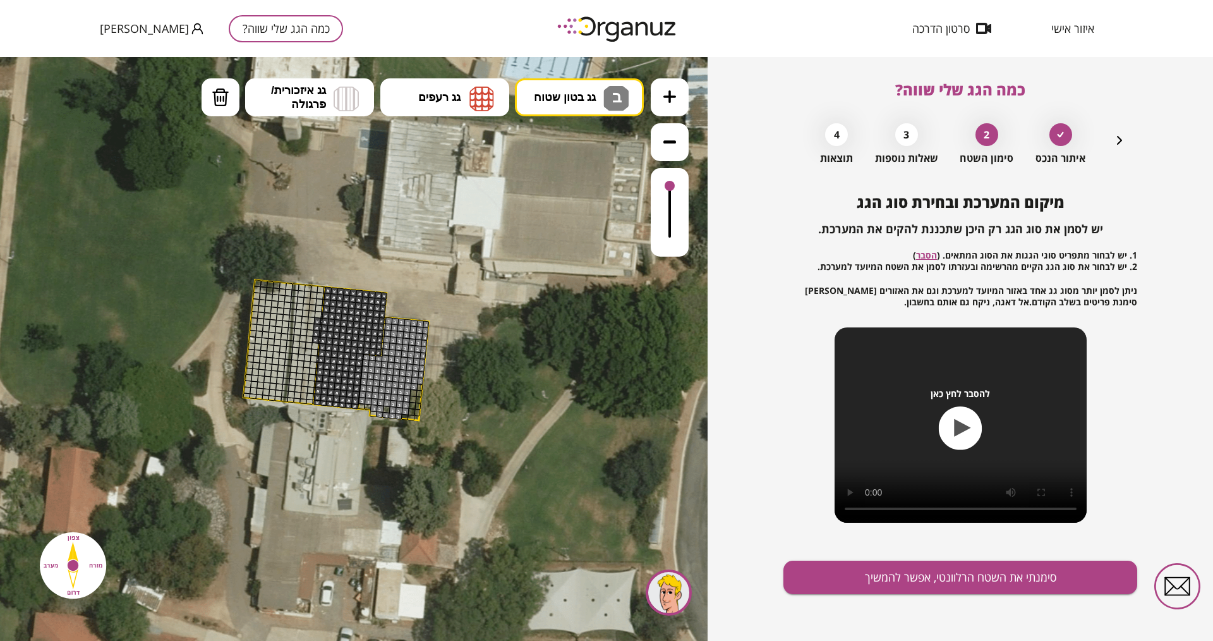
drag, startPoint x: 389, startPoint y: 320, endPoint x: 409, endPoint y: 240, distance: 82.6
click at [549, 105] on button "גג בטון שטוח ב" at bounding box center [579, 97] width 129 height 38
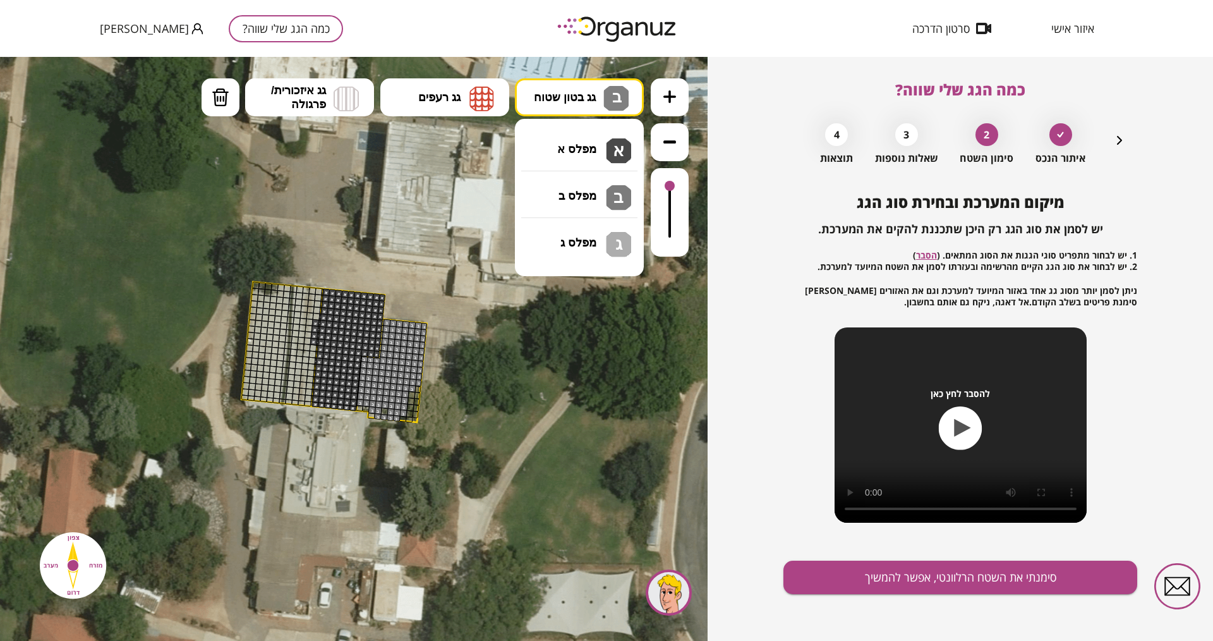
drag, startPoint x: 564, startPoint y: 145, endPoint x: 476, endPoint y: 197, distance: 102.9
click at [558, 150] on div ".st0 { fill: #FFFFFF; } 0" at bounding box center [354, 349] width 708 height 584
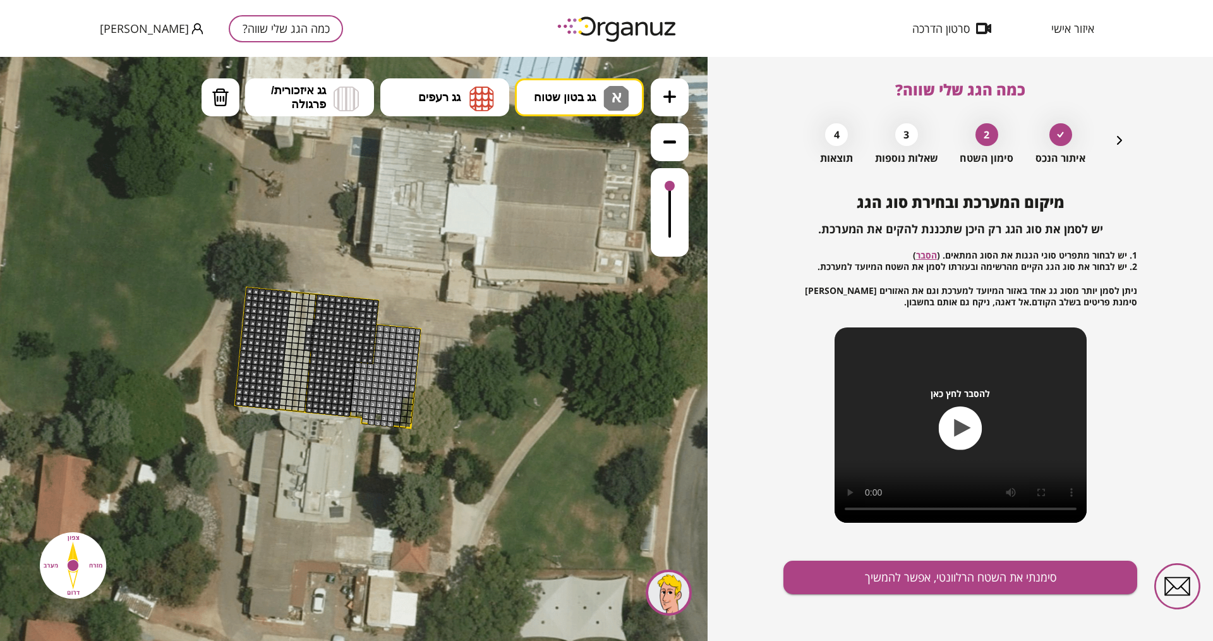
drag, startPoint x: 280, startPoint y: 293, endPoint x: 319, endPoint y: 357, distance: 74.9
click at [566, 100] on span "גג בטון שטוח" at bounding box center [565, 97] width 62 height 14
drag, startPoint x: 566, startPoint y: 233, endPoint x: 450, endPoint y: 279, distance: 125.1
click at [561, 236] on div ".st0 { fill: #FFFFFF; } 0" at bounding box center [354, 349] width 708 height 584
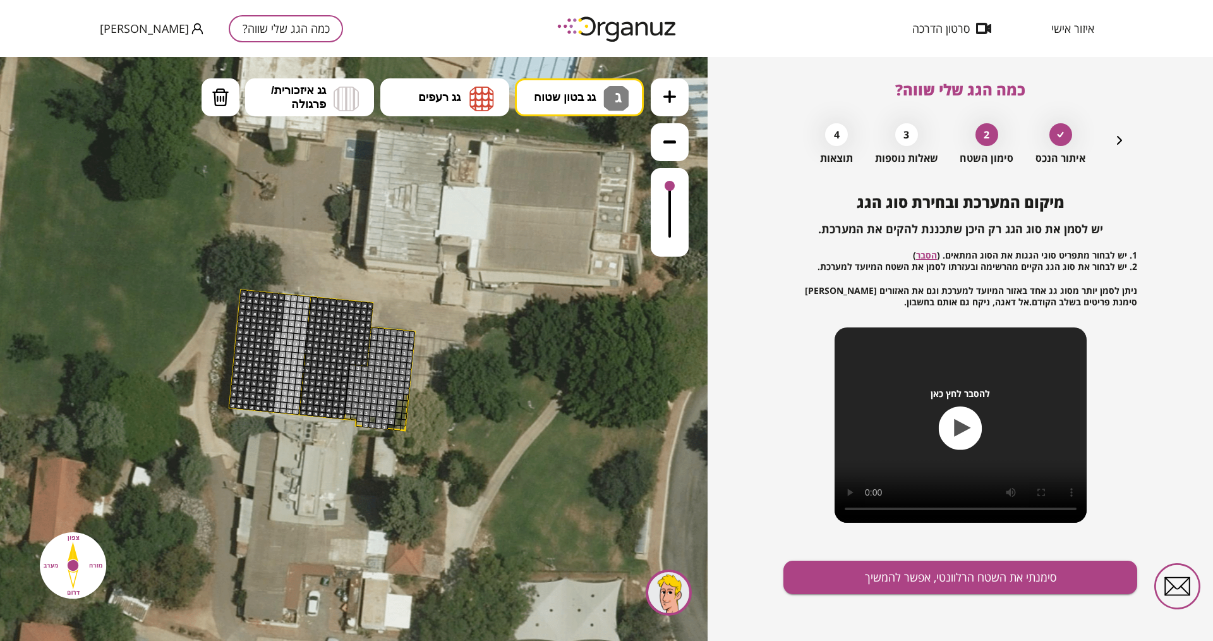
drag, startPoint x: 306, startPoint y: 300, endPoint x: 293, endPoint y: 405, distance: 105.7
drag, startPoint x: 542, startPoint y: 104, endPoint x: 537, endPoint y: 109, distance: 7.2
click at [538, 107] on button "גג בטון שטוח ג" at bounding box center [579, 97] width 129 height 38
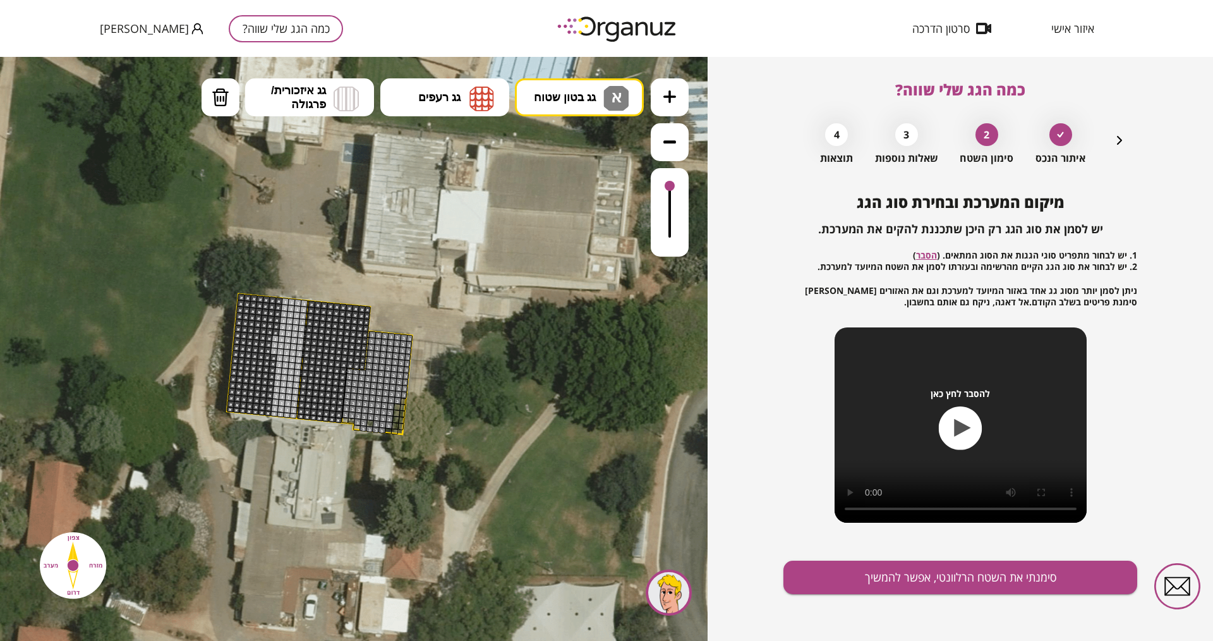
drag, startPoint x: 583, startPoint y: 152, endPoint x: 562, endPoint y: 171, distance: 28.2
click at [584, 152] on div ".st0 { fill: #FFFFFF; } 0" at bounding box center [354, 349] width 708 height 584
drag, startPoint x: 271, startPoint y: 360, endPoint x: 277, endPoint y: 334, distance: 26.7
click at [970, 512] on button "סימנתי את השטח הרלוונטי, אפשר להמשיך" at bounding box center [961, 577] width 354 height 33
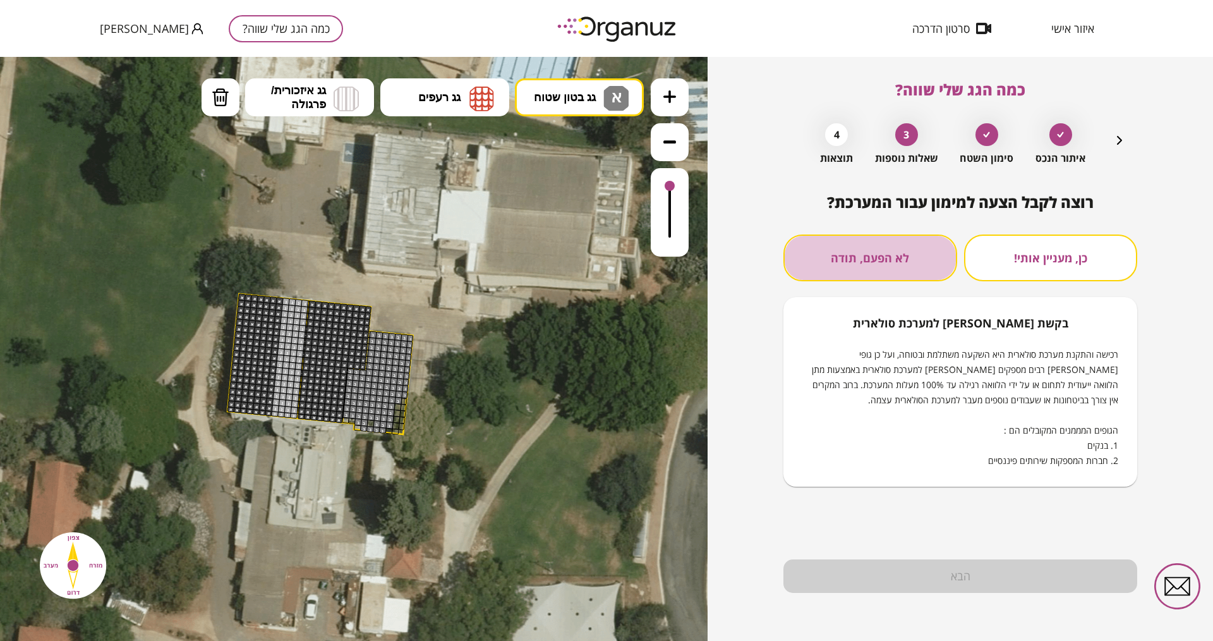
click at [832, 277] on button "לא הפעם, תודה" at bounding box center [871, 257] width 174 height 47
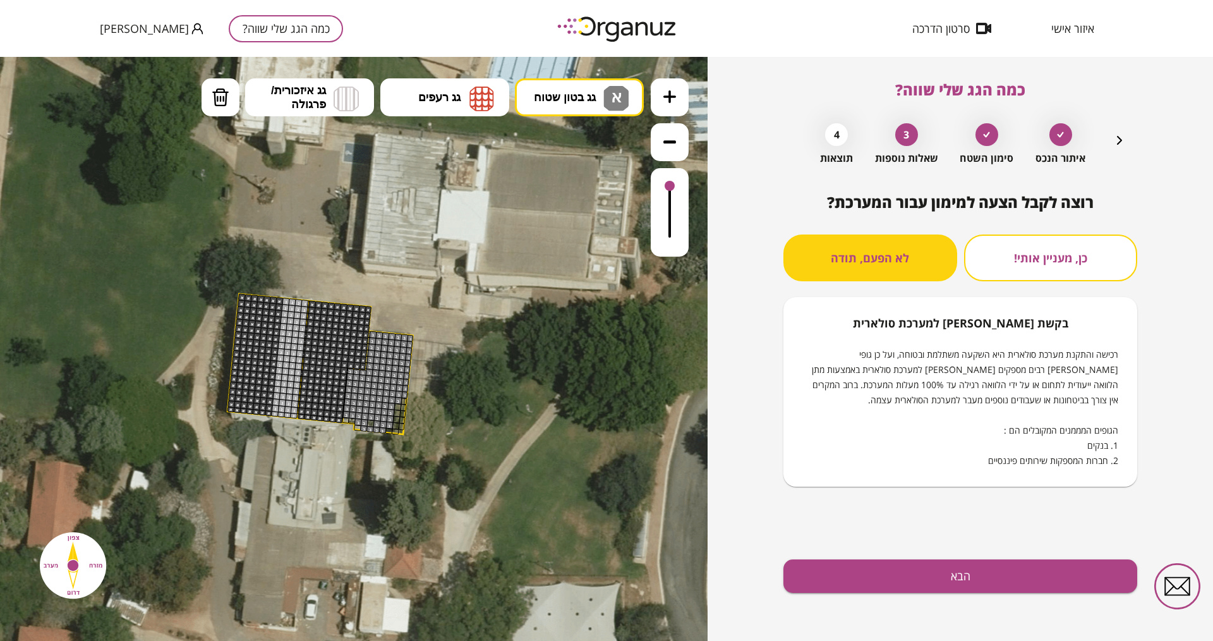
drag, startPoint x: 917, startPoint y: 571, endPoint x: 873, endPoint y: 557, distance: 46.4
click at [912, 512] on button "הבא" at bounding box center [961, 575] width 354 height 33
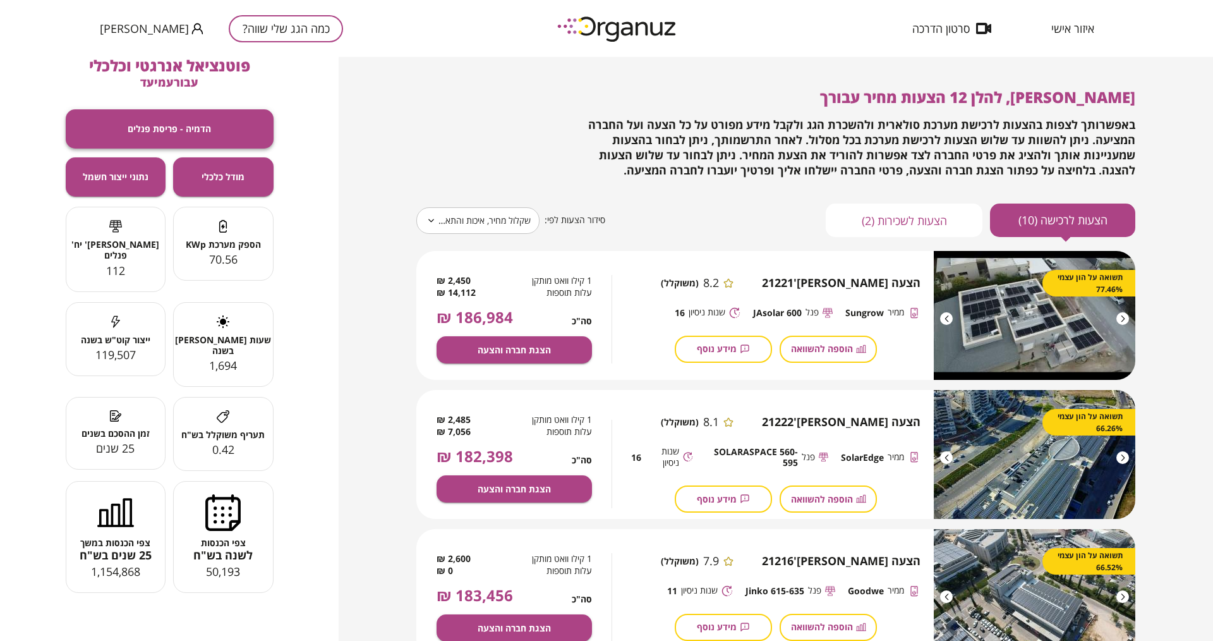
click at [180, 131] on span "הדמיה - פריסת פנלים" at bounding box center [169, 128] width 83 height 11
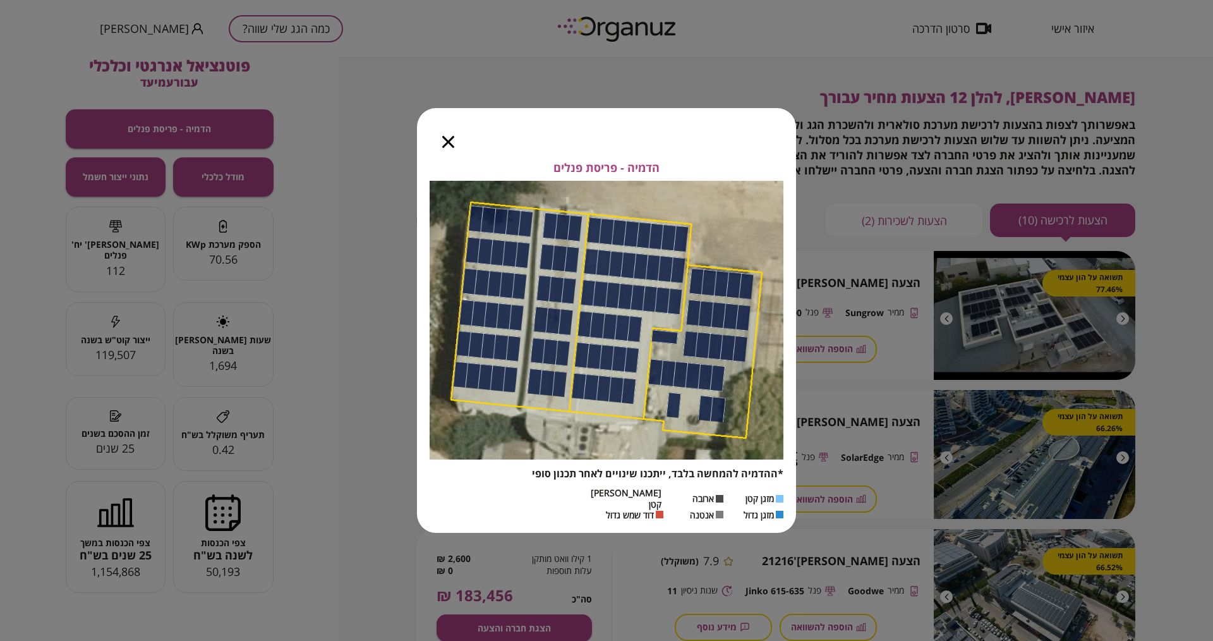
click at [452, 148] on icon "button" at bounding box center [448, 142] width 12 height 12
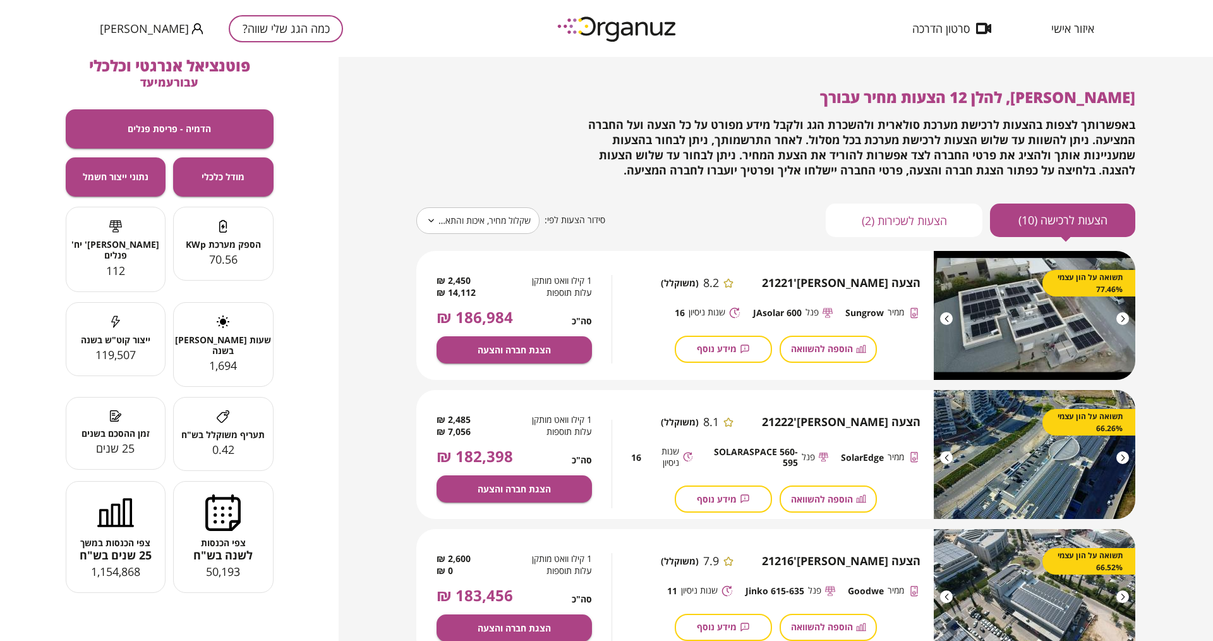
click at [970, 30] on span "איזור אישי" at bounding box center [1073, 28] width 43 height 13
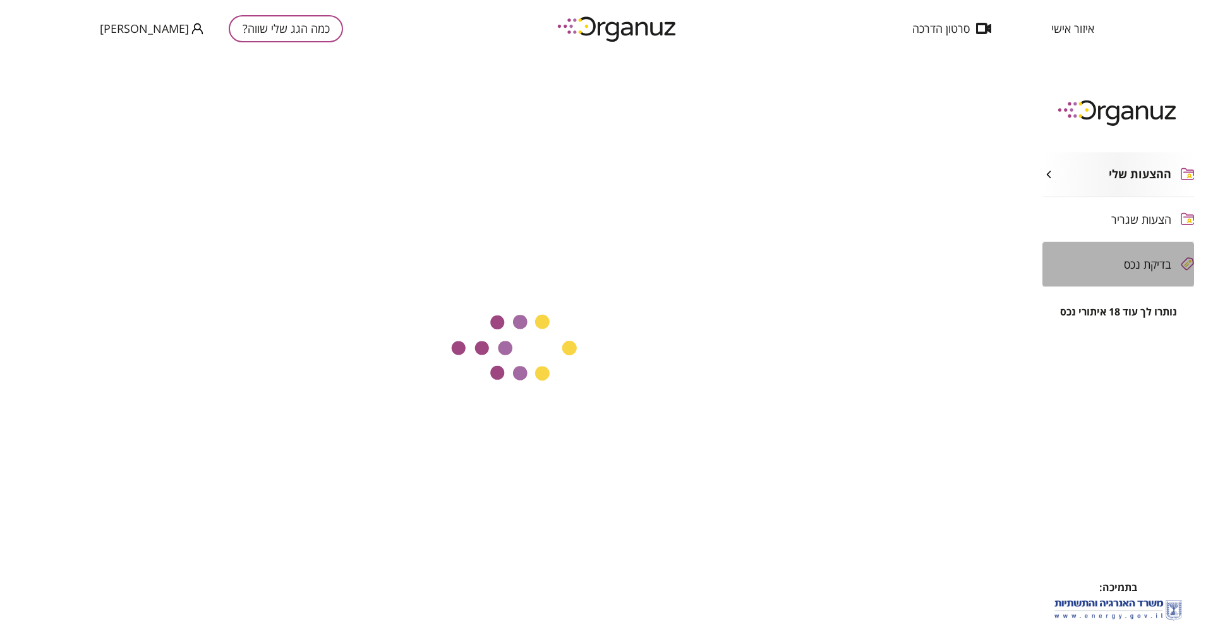
click at [970, 258] on span "בדיקת נכס" at bounding box center [1147, 264] width 47 height 13
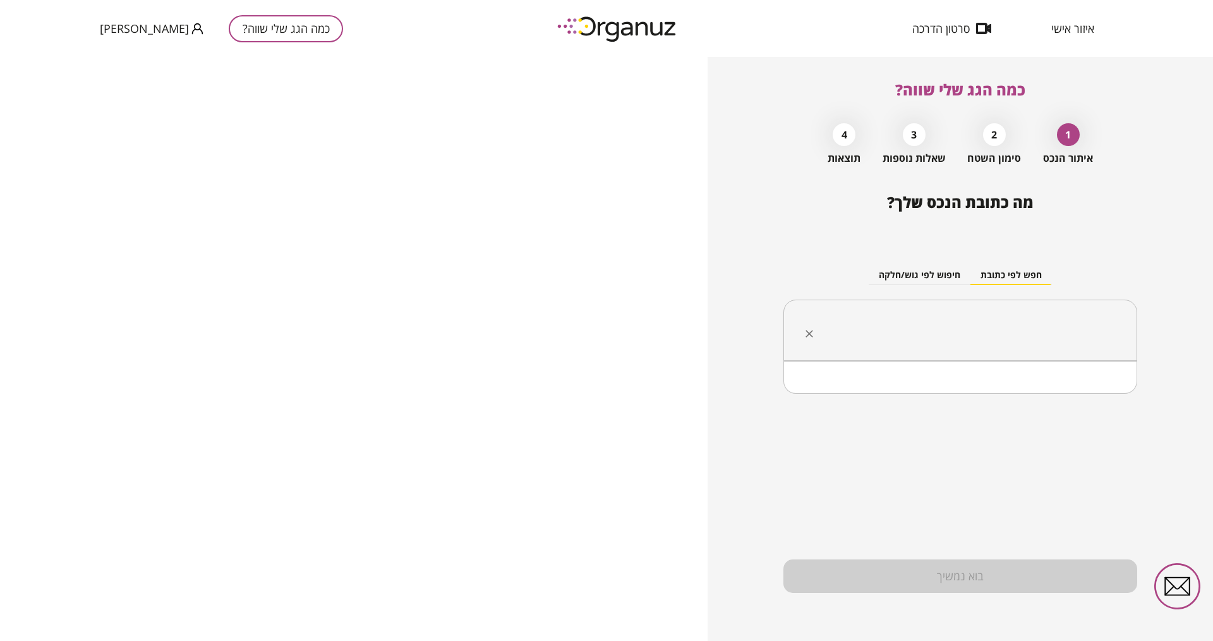
click at [970, 334] on input "text" at bounding box center [965, 331] width 314 height 32
click at [970, 398] on li "עמיעד" at bounding box center [960, 393] width 321 height 23
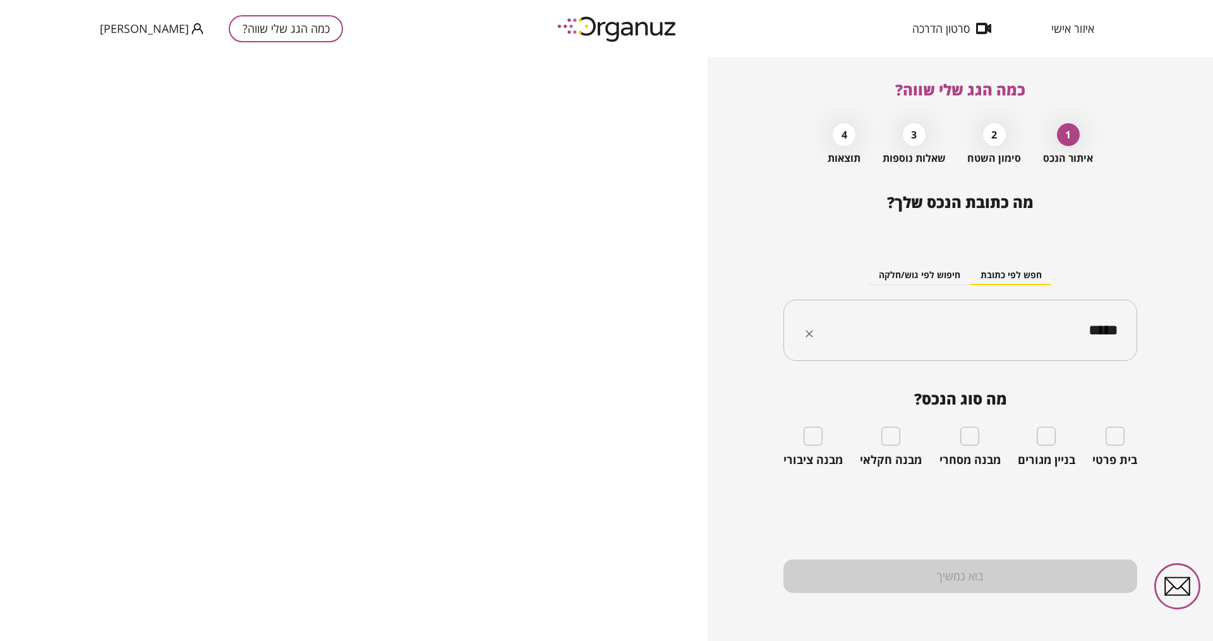
type input "*****"
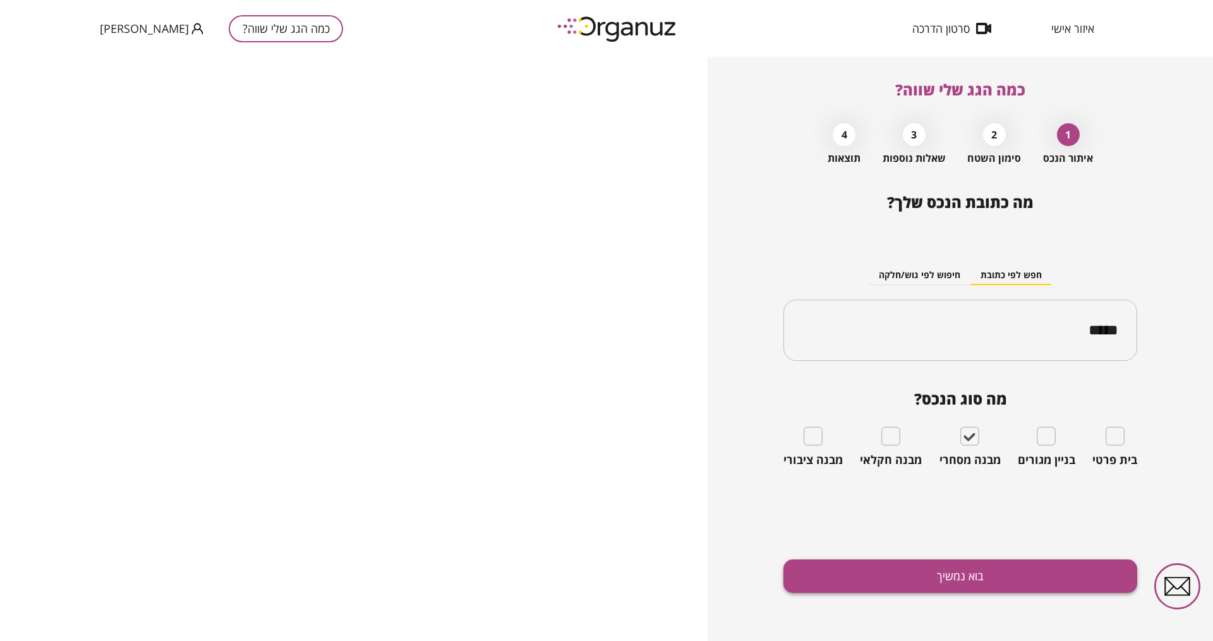
click at [970, 512] on button "בוא נמשיך" at bounding box center [961, 575] width 354 height 33
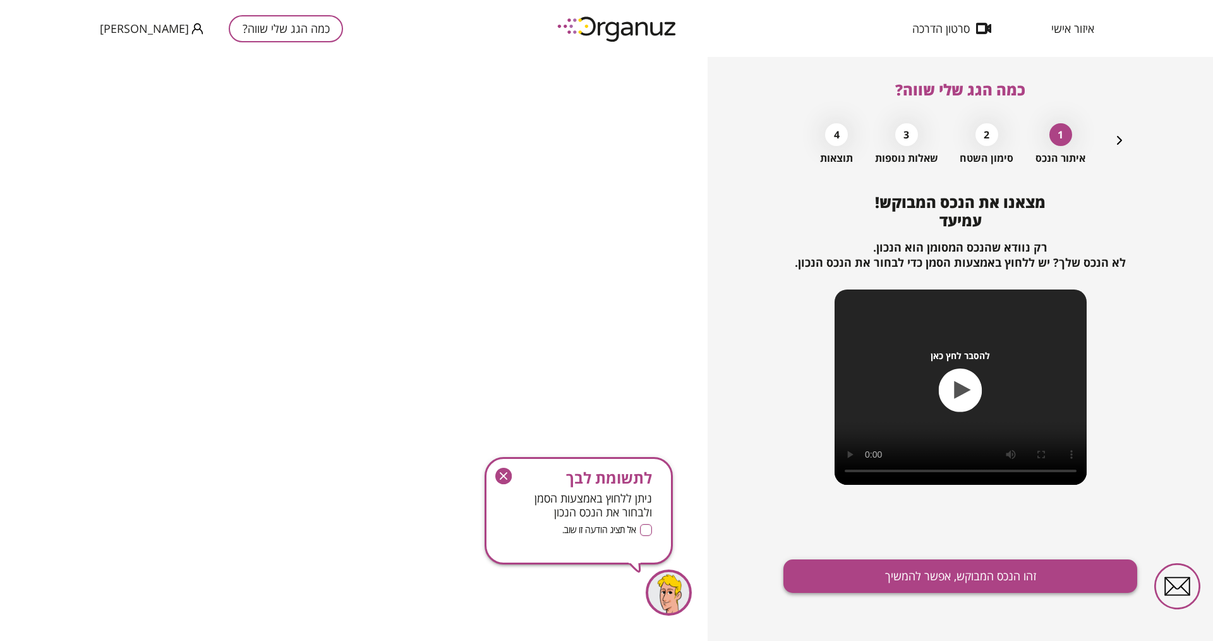
click at [936, 512] on button "זהו הנכס המבוקש, אפשר להמשיך" at bounding box center [961, 575] width 354 height 33
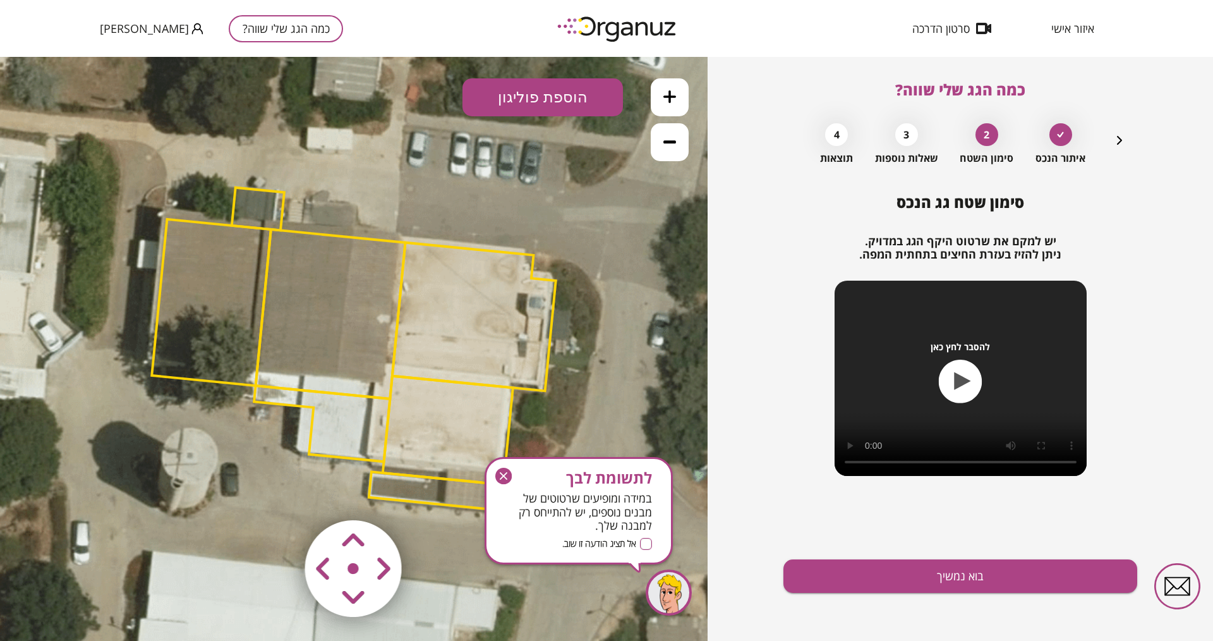
click at [279, 494] on area at bounding box center [279, 494] width 0 height 0
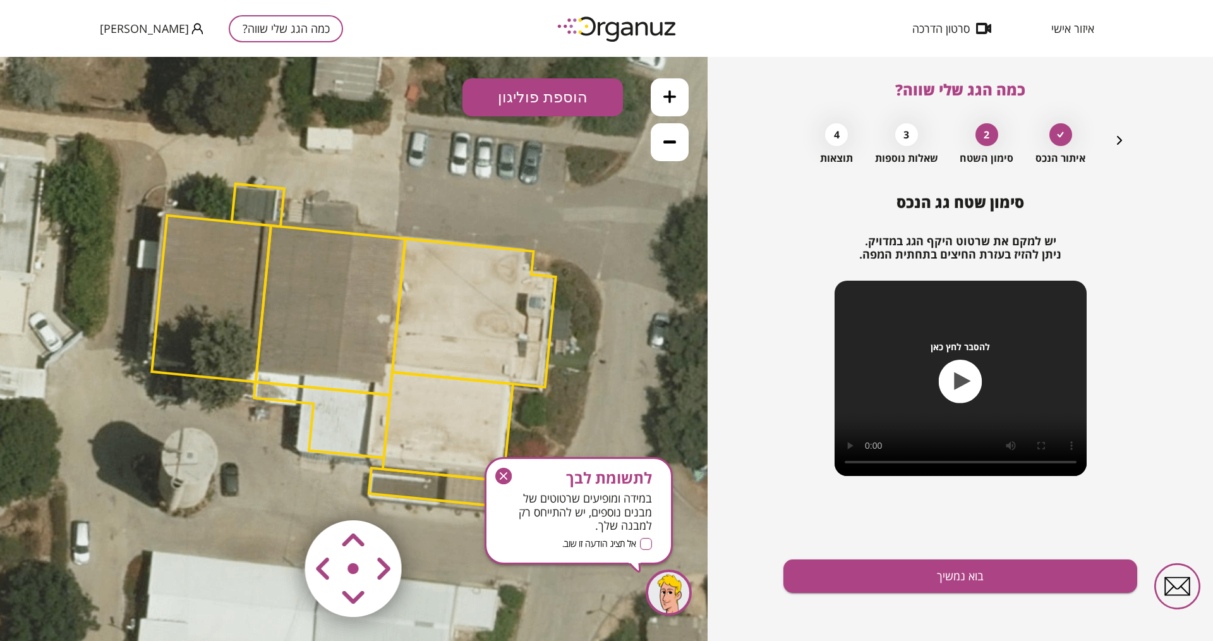
click at [279, 494] on area at bounding box center [279, 494] width 0 height 0
click at [257, 205] on polygon at bounding box center [254, 204] width 52 height 43
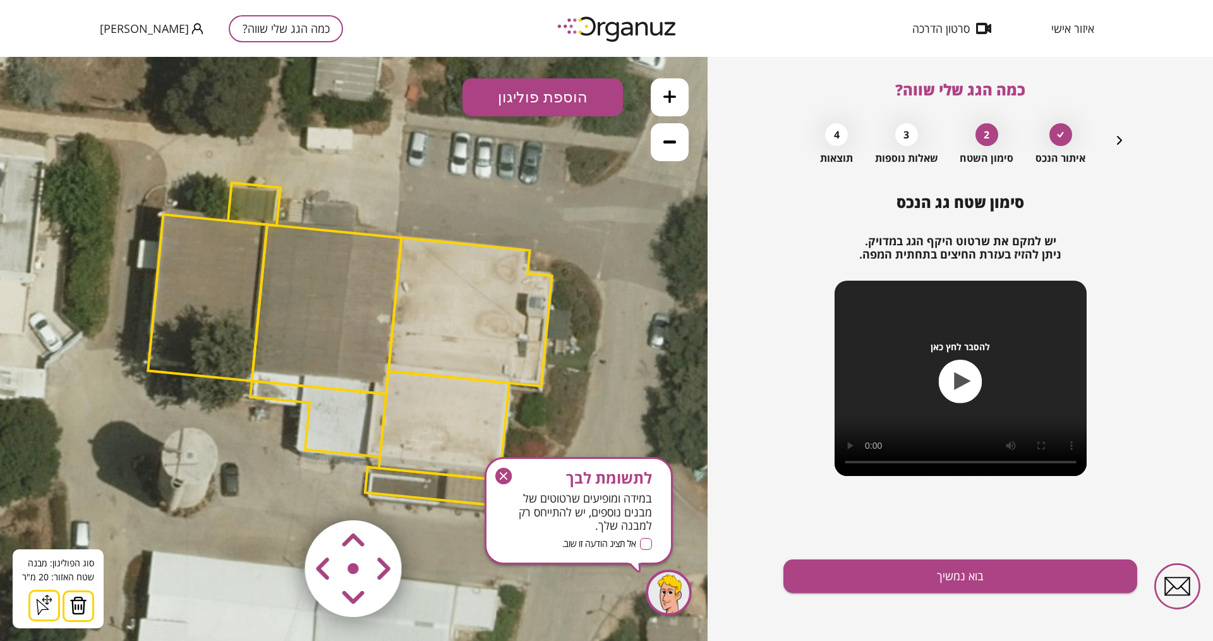
drag, startPoint x: 91, startPoint y: 595, endPoint x: 85, endPoint y: 592, distance: 6.5
click at [87, 512] on div "סוג הפוליגון: מבנה אורך הצלע: 0 מטר שטח האזור: 20 מ"[GEOGRAPHIC_DATA] הוסף נקוד…" at bounding box center [58, 588] width 91 height 79
click at [68, 512] on button at bounding box center [79, 606] width 32 height 32
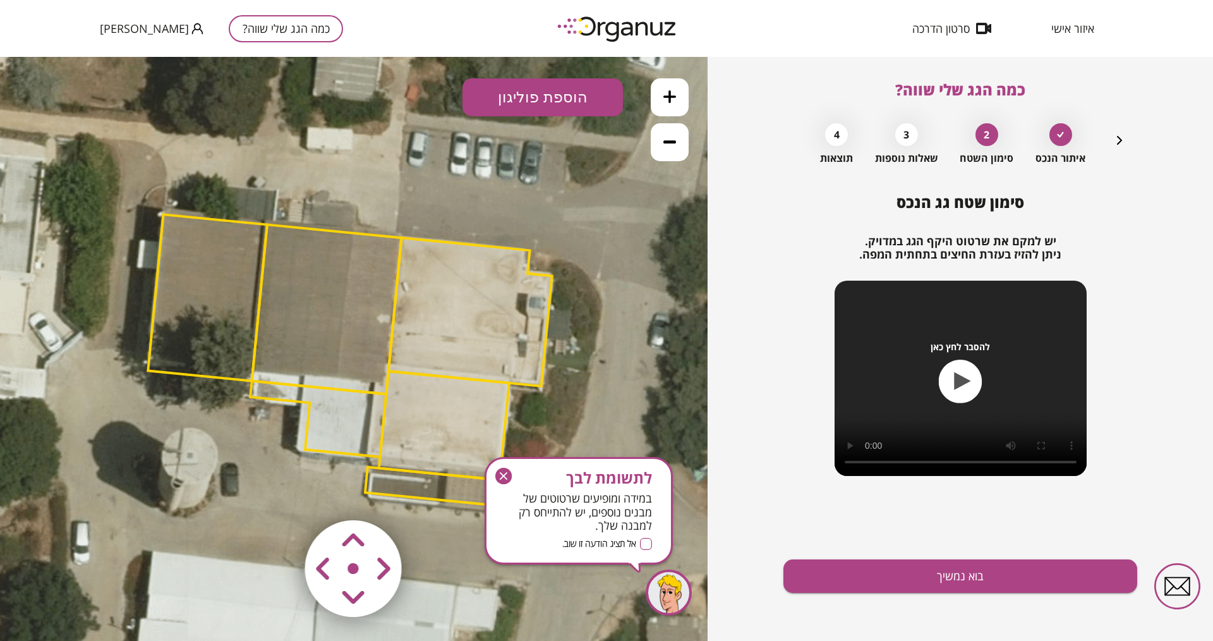
click at [191, 355] on polygon at bounding box center [207, 297] width 119 height 166
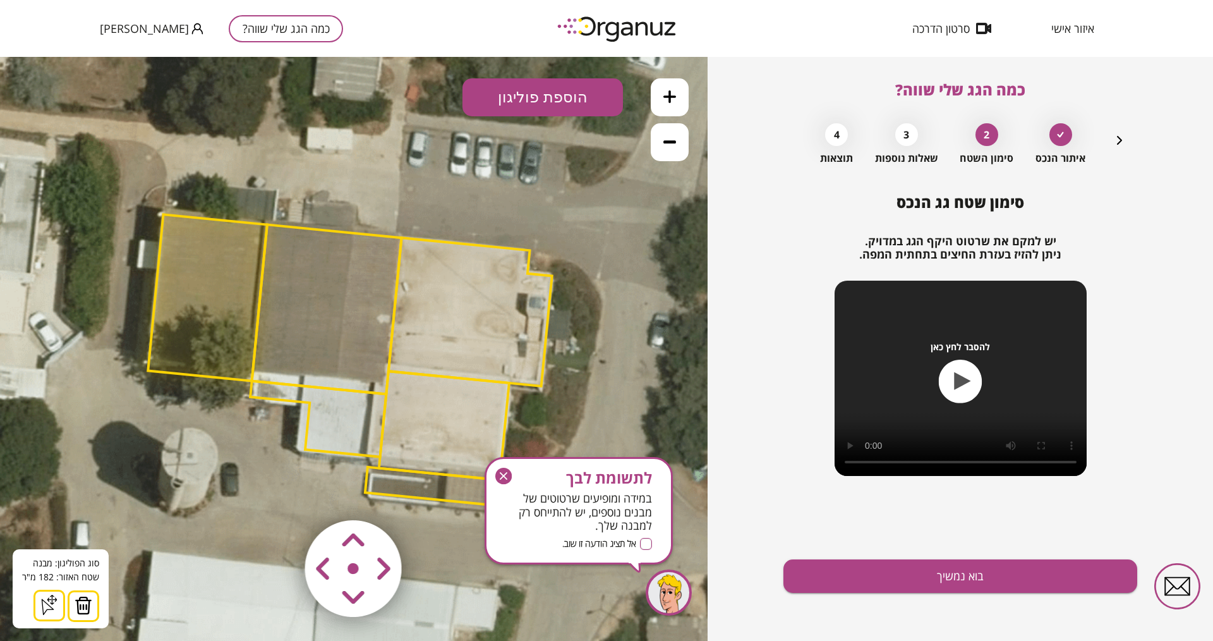
click at [85, 512] on button at bounding box center [84, 606] width 32 height 32
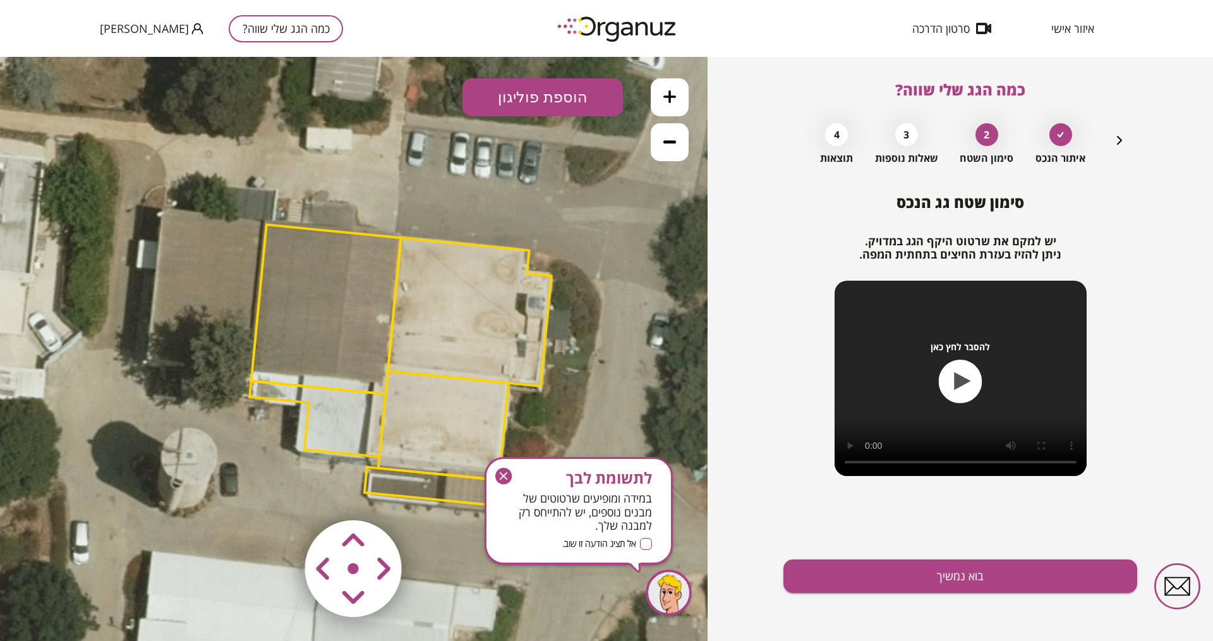
click at [294, 363] on polygon at bounding box center [327, 308] width 150 height 169
click at [272, 380] on polygon at bounding box center [327, 308] width 150 height 169
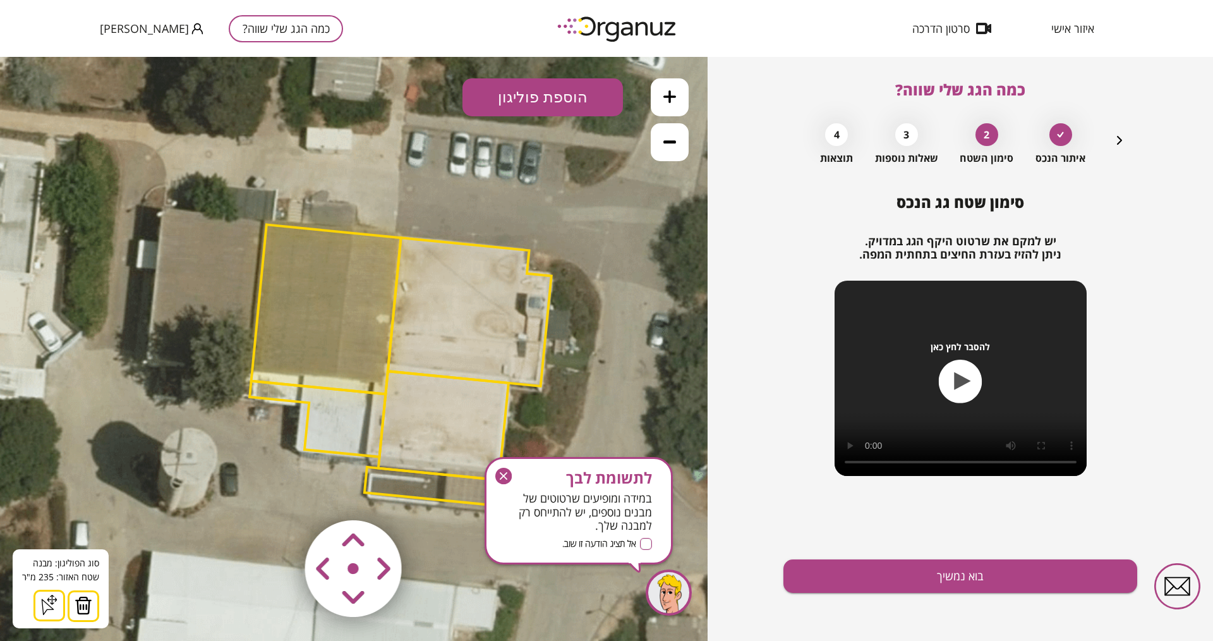
click at [87, 512] on img at bounding box center [84, 605] width 18 height 19
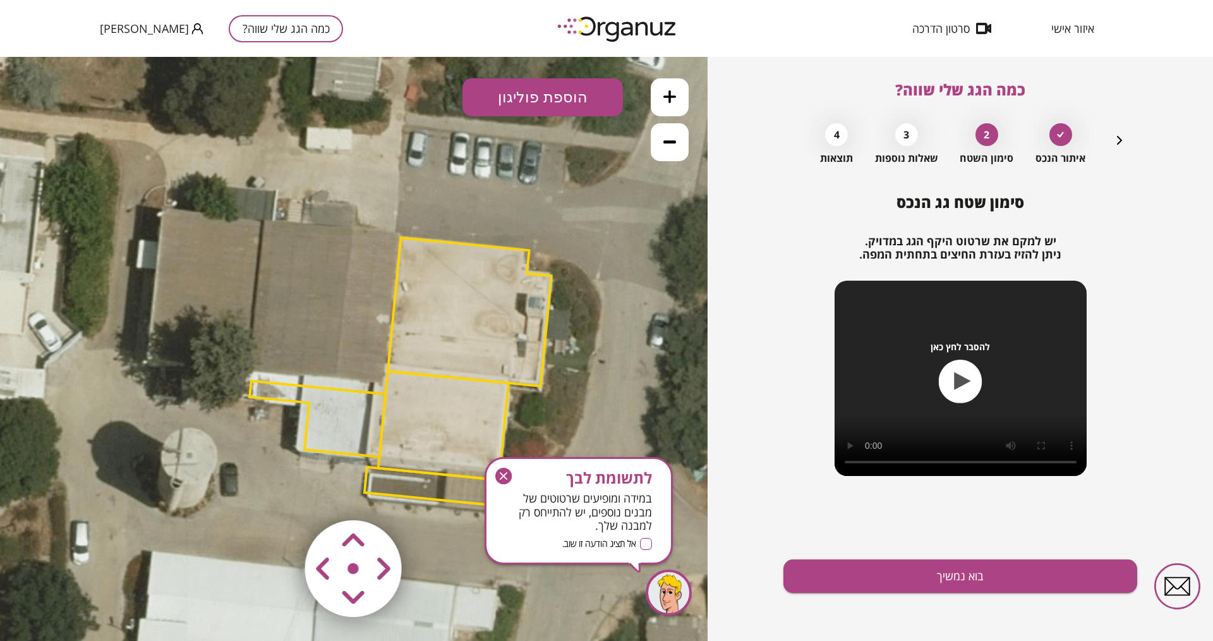
click at [324, 452] on polygon at bounding box center [318, 419] width 136 height 76
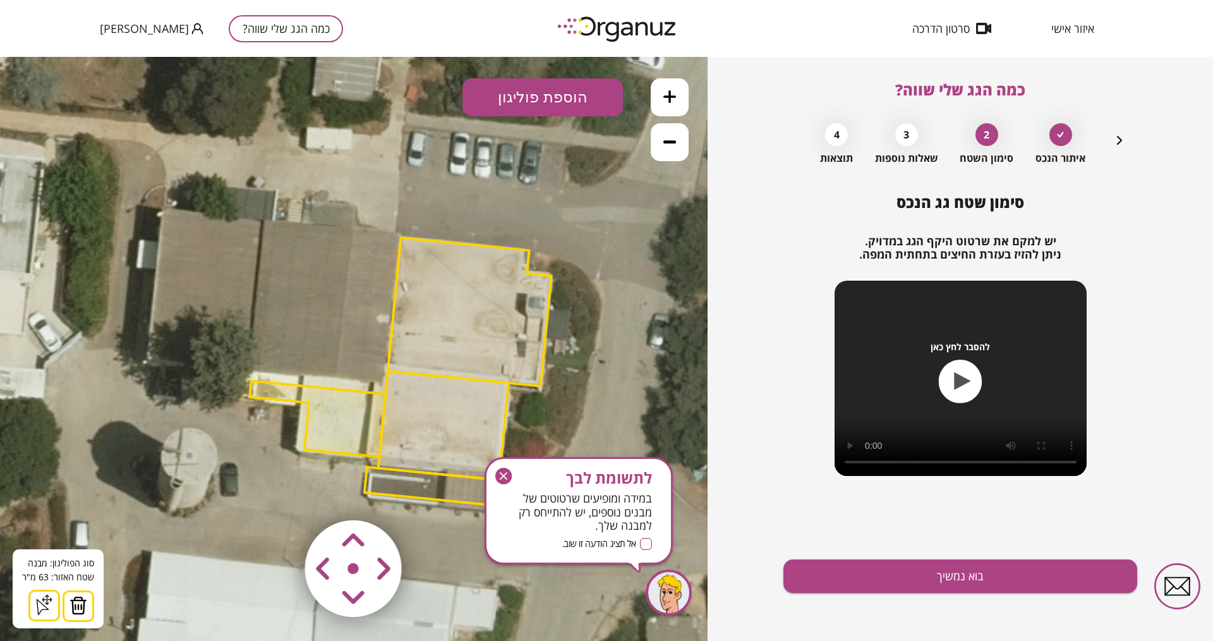
click at [73, 512] on img at bounding box center [79, 605] width 18 height 19
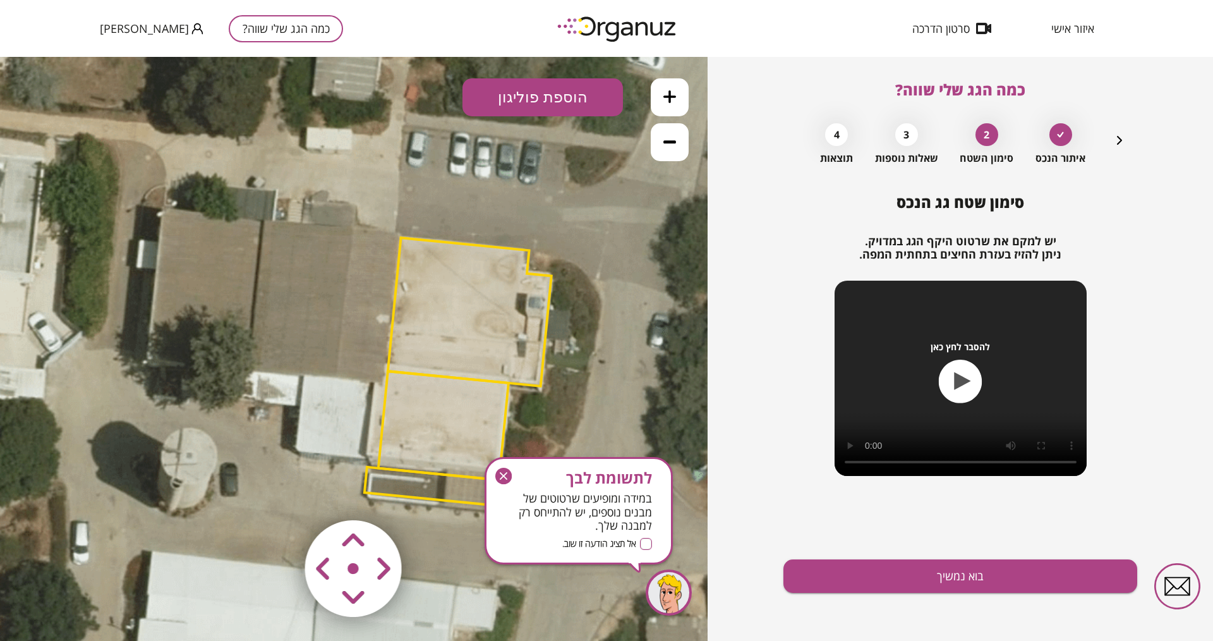
click at [398, 486] on polygon at bounding box center [432, 486] width 135 height 39
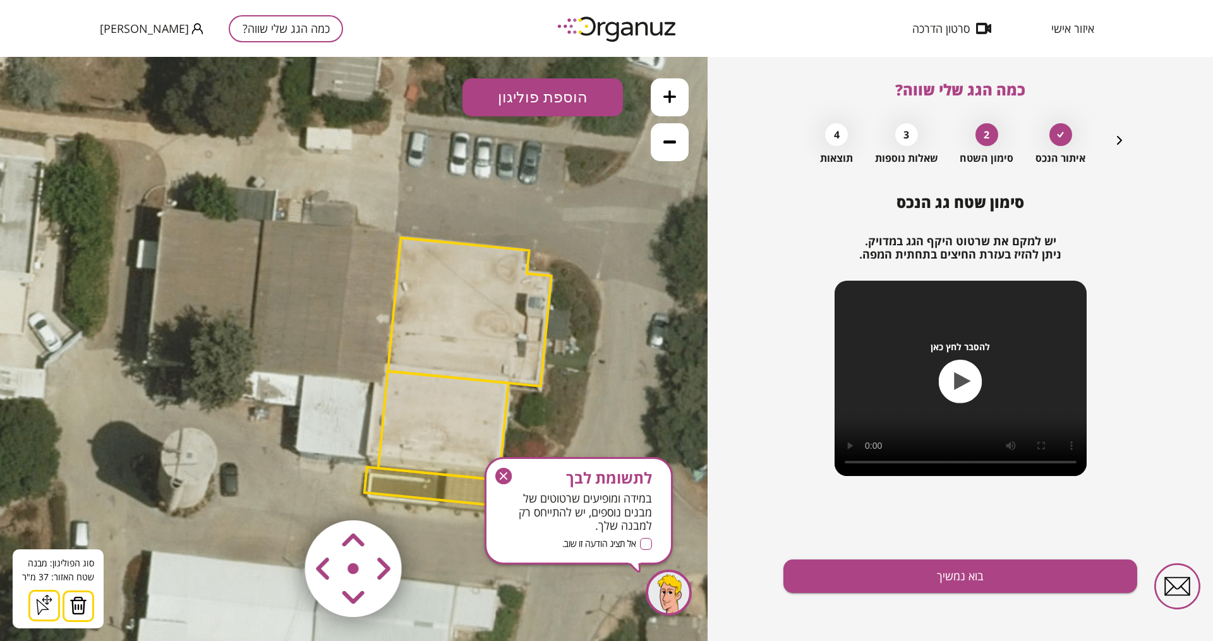
click at [83, 512] on img at bounding box center [79, 605] width 18 height 19
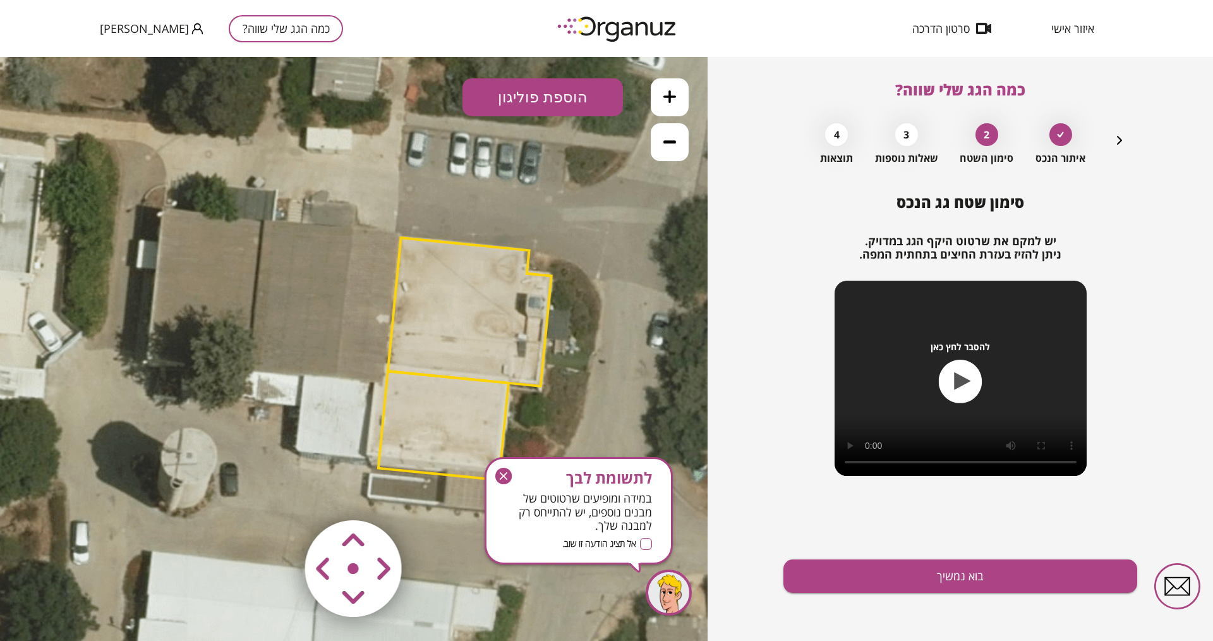
click at [504, 478] on icon "button" at bounding box center [503, 476] width 16 height 16
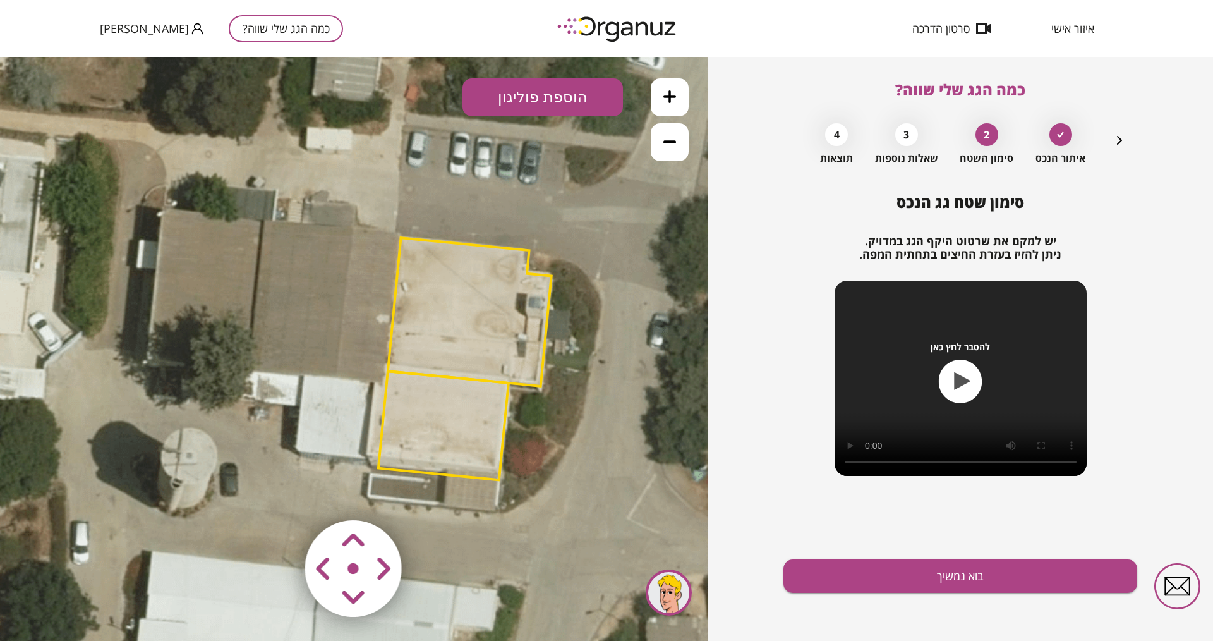
drag, startPoint x: 547, startPoint y: 101, endPoint x: 470, endPoint y: 275, distance: 190.1
click at [547, 102] on button "הוספת פוליגון" at bounding box center [543, 97] width 161 height 38
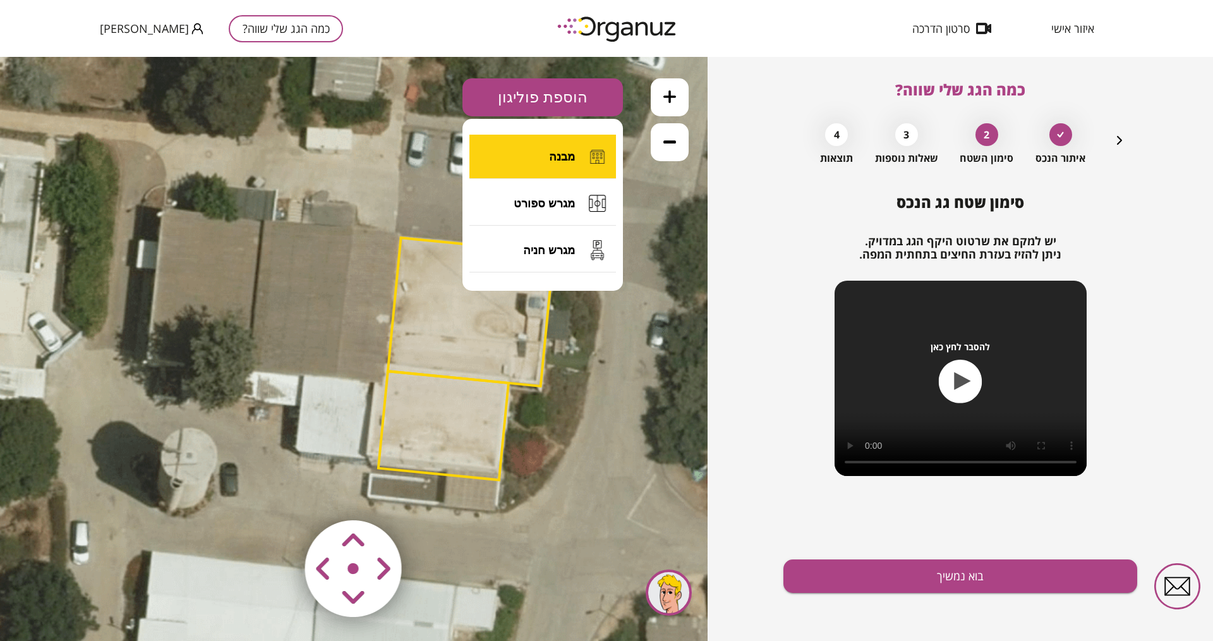
click at [569, 150] on span "מבנה" at bounding box center [562, 157] width 26 height 14
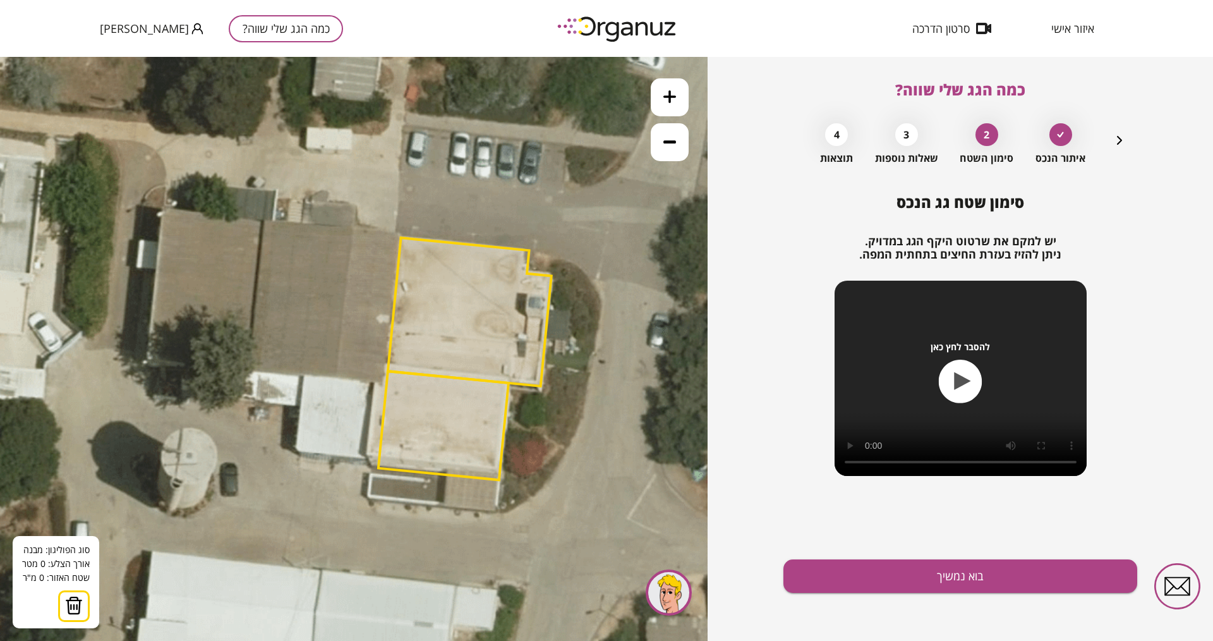
click at [446, 473] on polygon at bounding box center [444, 425] width 130 height 109
click at [444, 501] on polygon at bounding box center [445, 487] width 3 height 28
click at [494, 509] on polygon at bounding box center [469, 491] width 51 height 37
click at [499, 478] on polygon at bounding box center [471, 491] width 55 height 37
click at [448, 473] on button at bounding box center [445, 472] width 9 height 9
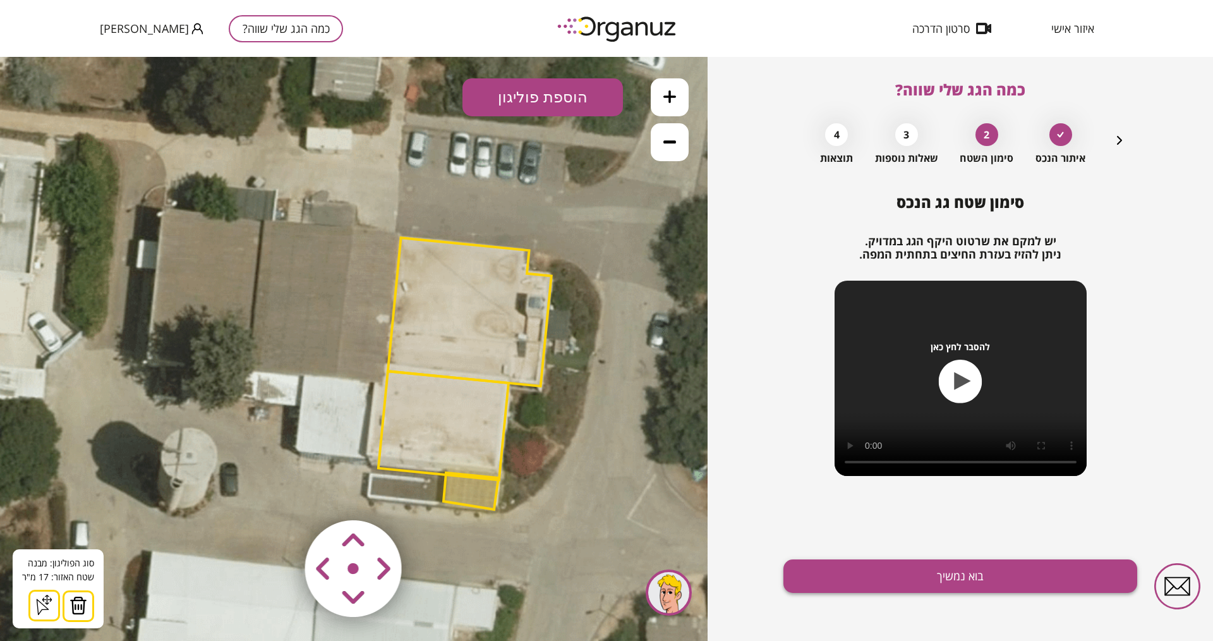
click at [911, 512] on button "בוא נמשיך" at bounding box center [961, 575] width 354 height 33
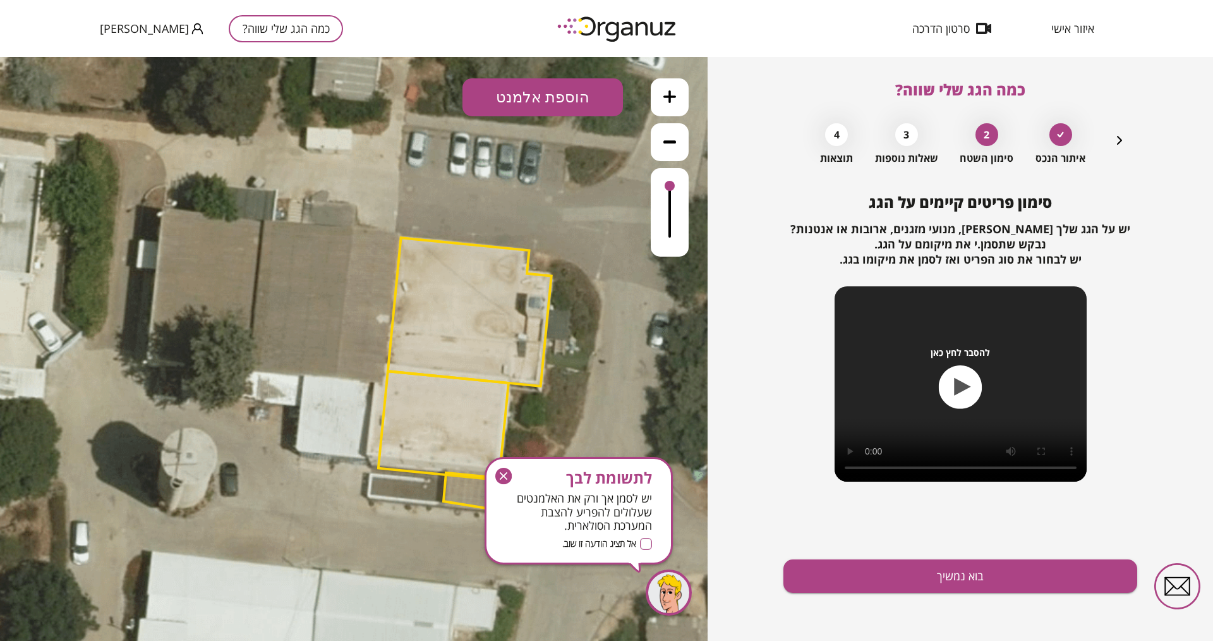
click at [502, 476] on icon "button" at bounding box center [503, 476] width 16 height 16
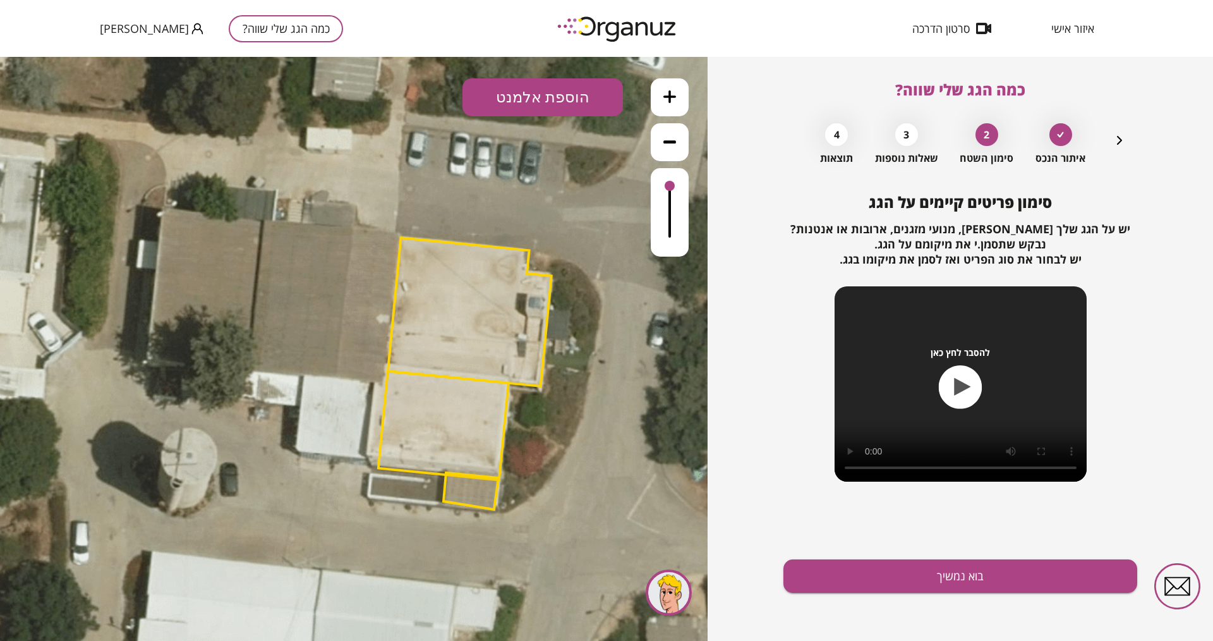
click at [559, 106] on button "הוספת אלמנט" at bounding box center [543, 97] width 161 height 38
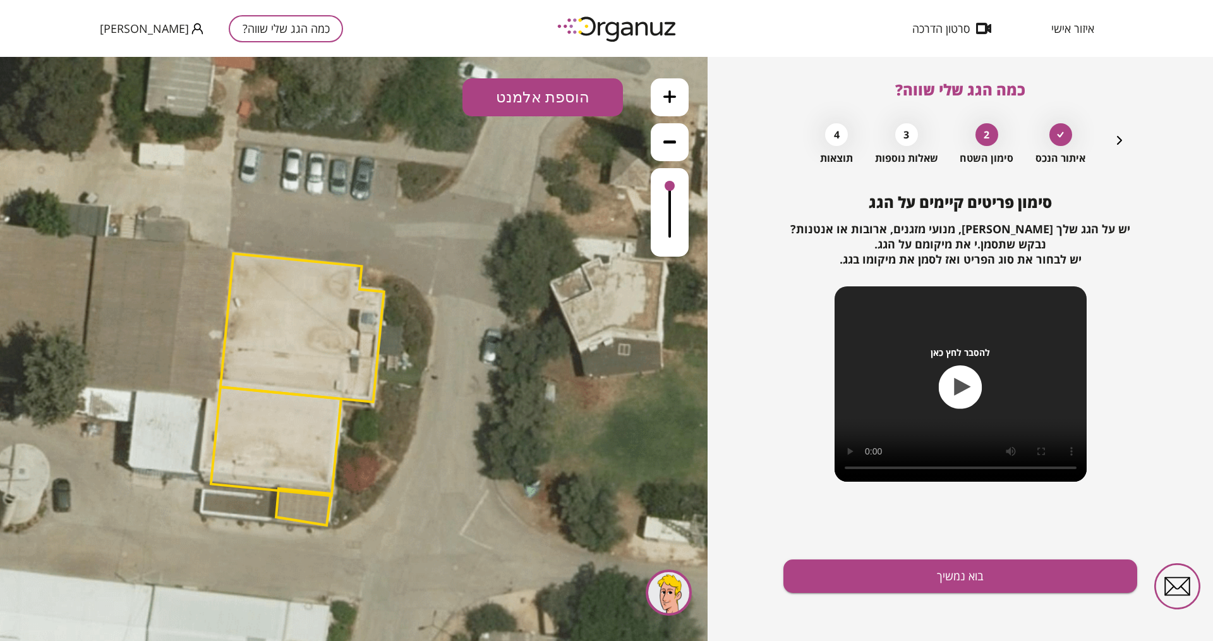
drag, startPoint x: 464, startPoint y: 450, endPoint x: 296, endPoint y: 465, distance: 168.2
click at [296, 465] on polygon at bounding box center [276, 441] width 130 height 109
click at [531, 99] on button "הוספת אלמנט" at bounding box center [543, 97] width 161 height 38
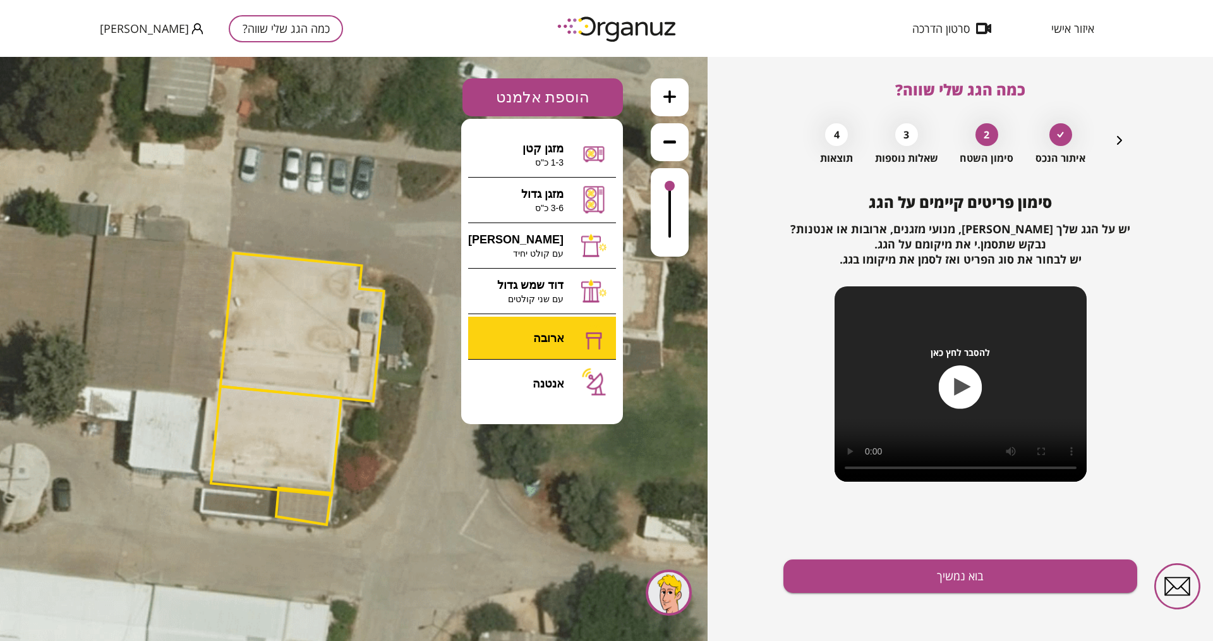
click at [543, 339] on div ".st0 { fill: #FFFFFF; } 17" at bounding box center [354, 349] width 708 height 584
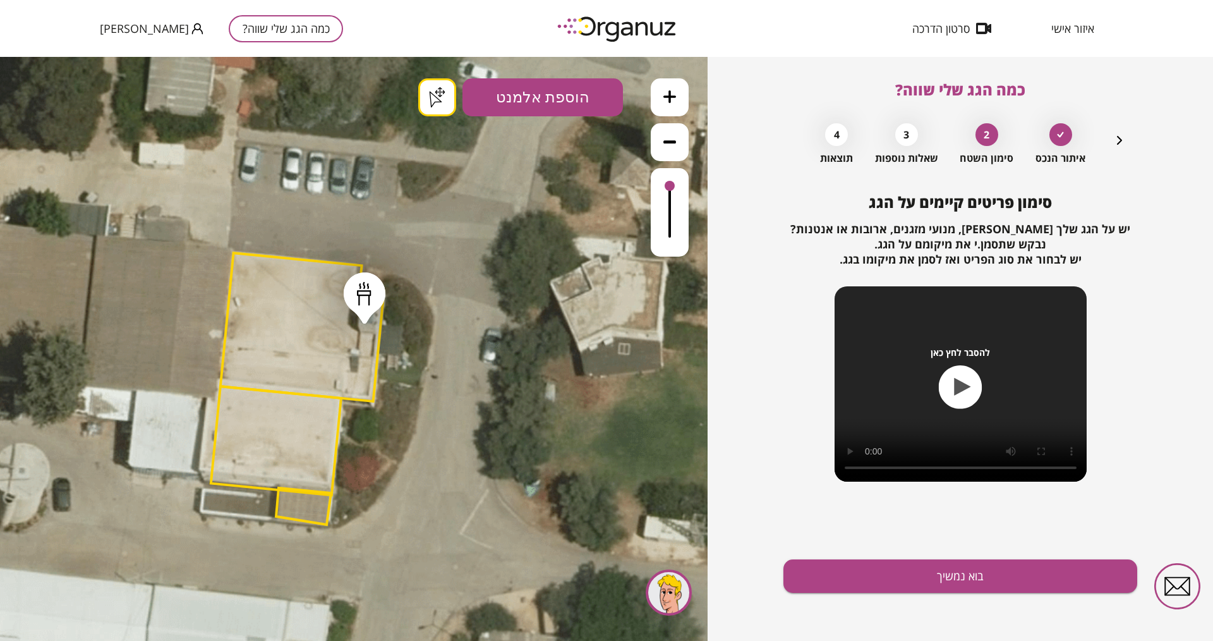
click at [555, 107] on button "הוספת אלמנט" at bounding box center [543, 97] width 161 height 38
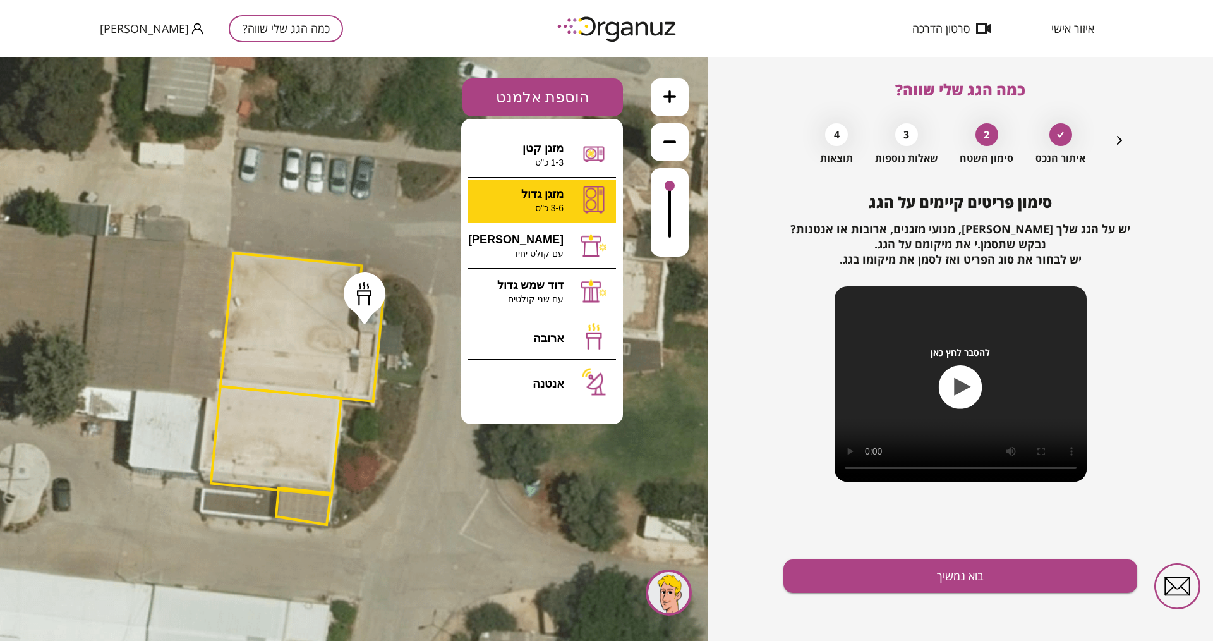
click at [558, 202] on div ".st0 { fill: #FFFFFF; } .st0 { fill: #FFFFFF; }" at bounding box center [354, 349] width 708 height 584
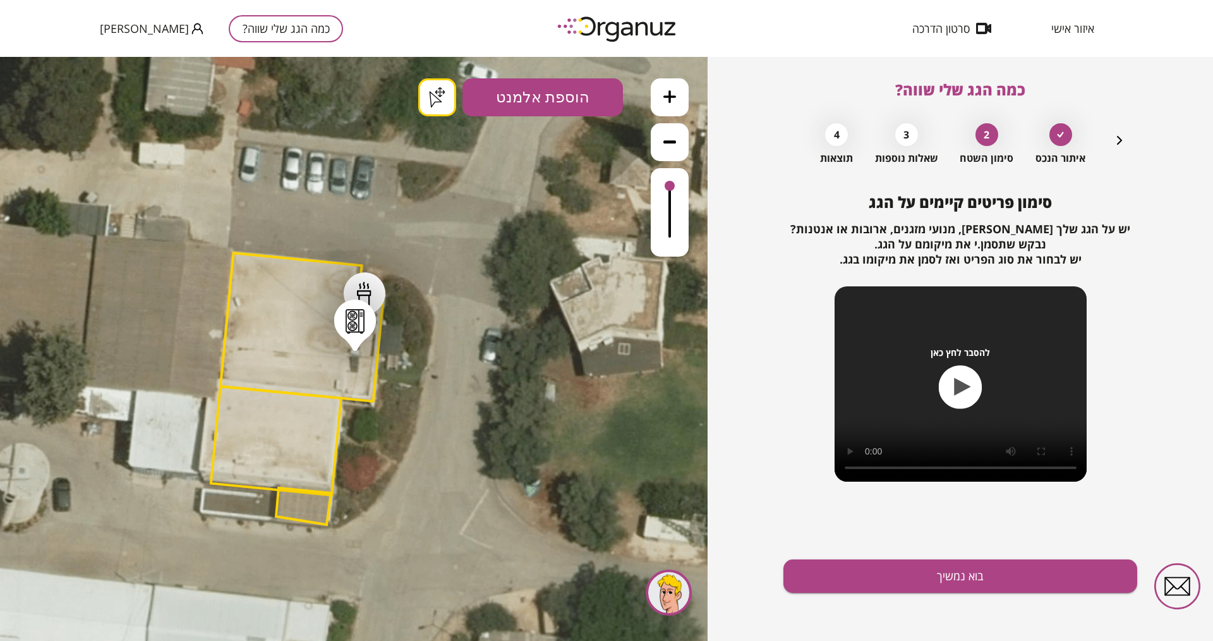
click at [561, 106] on button "הוספת אלמנט" at bounding box center [543, 97] width 161 height 38
click at [551, 159] on div ".st0 { fill: #FFFFFF; } .st0 { fill: #FFFFFF; }" at bounding box center [354, 349] width 708 height 584
click at [941, 512] on button "בוא נמשיך" at bounding box center [961, 575] width 354 height 33
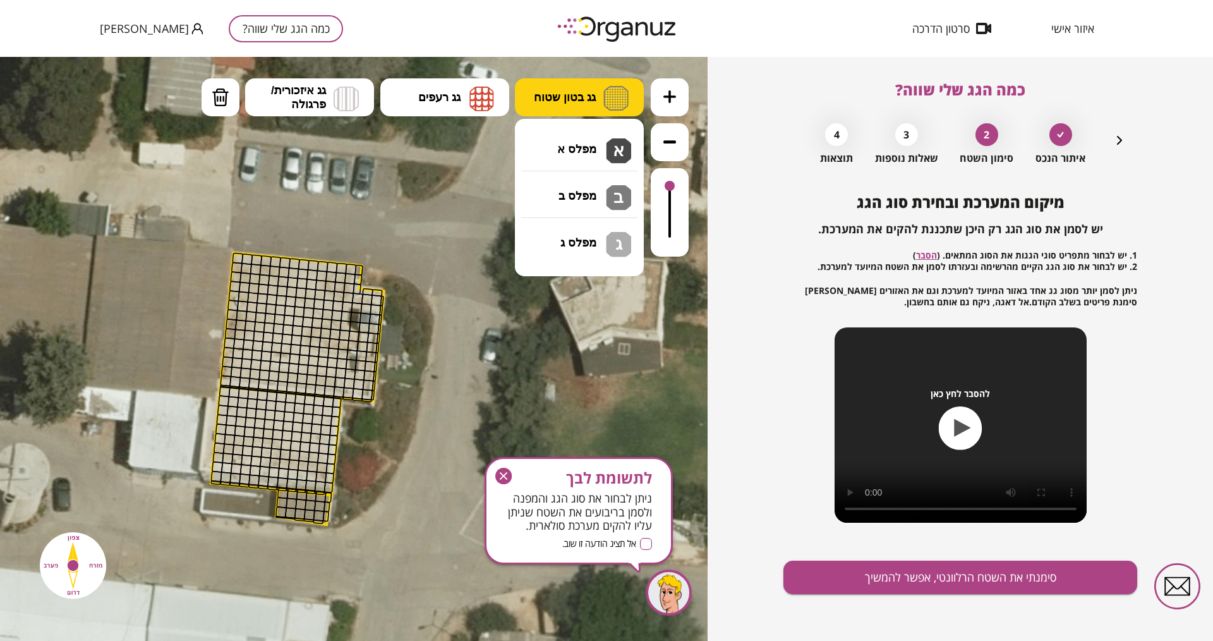
click at [599, 90] on button "גג בטון שטוח" at bounding box center [579, 97] width 129 height 38
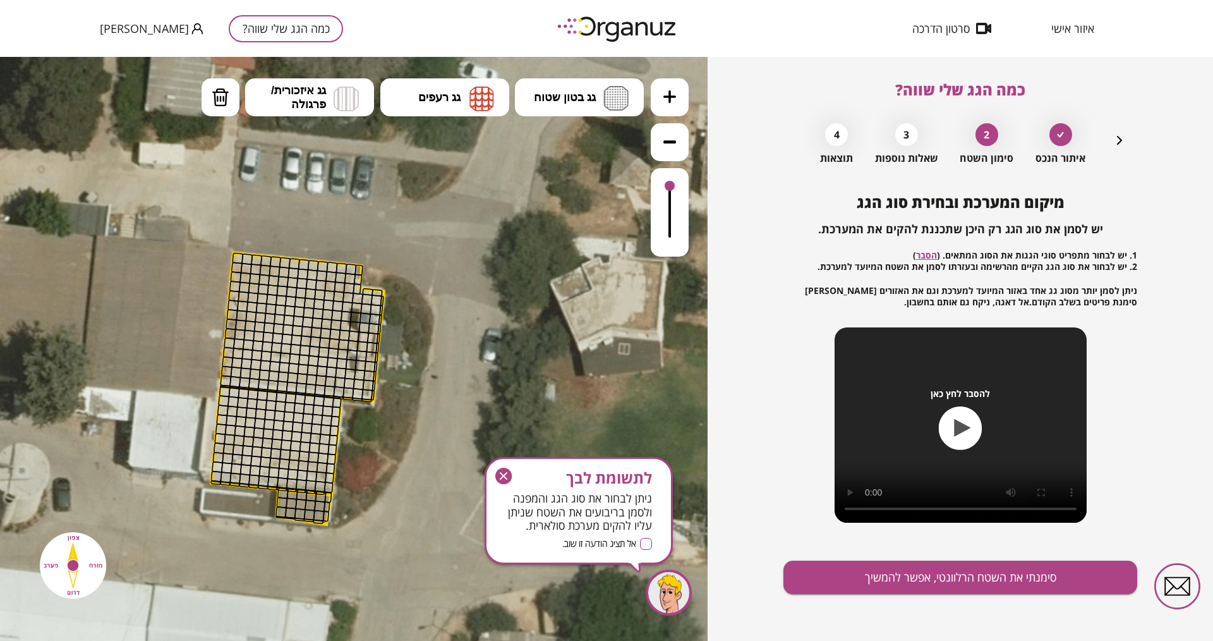
drag, startPoint x: 234, startPoint y: 260, endPoint x: 328, endPoint y: 272, distance: 94.9
drag, startPoint x: 355, startPoint y: 268, endPoint x: 331, endPoint y: 269, distance: 23.4
click at [588, 95] on span "גג בטון שטוח" at bounding box center [565, 97] width 62 height 14
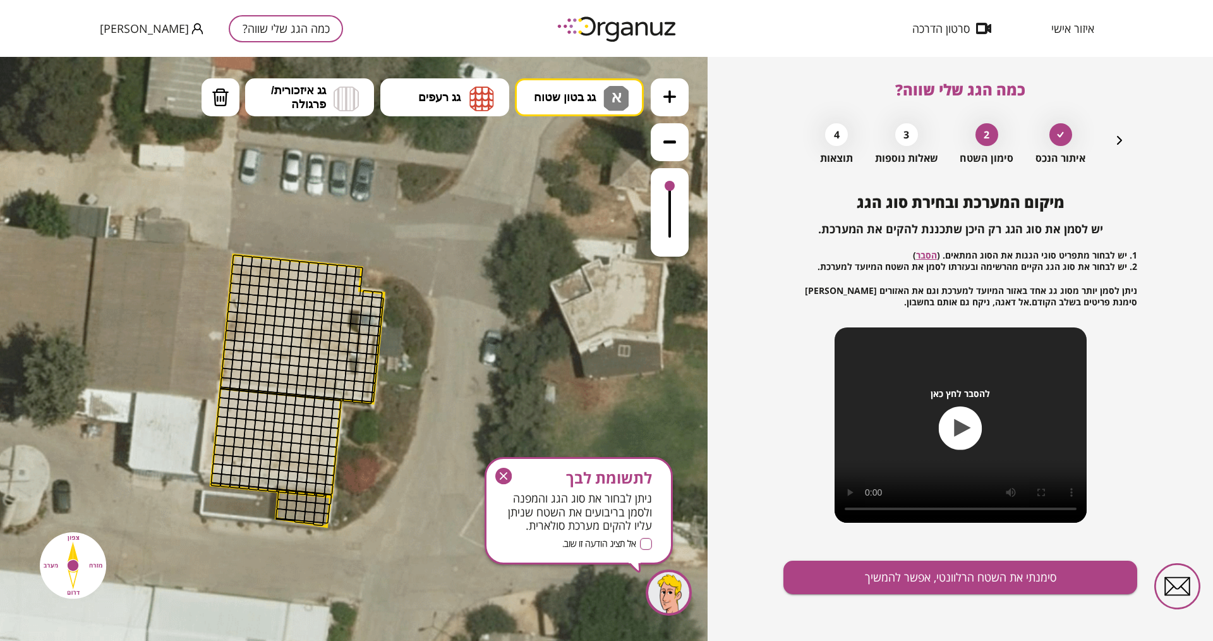
click at [581, 145] on div ".st0 { fill: #FFFFFF; } .st0 { fill: #FFFFFF; }" at bounding box center [354, 349] width 708 height 584
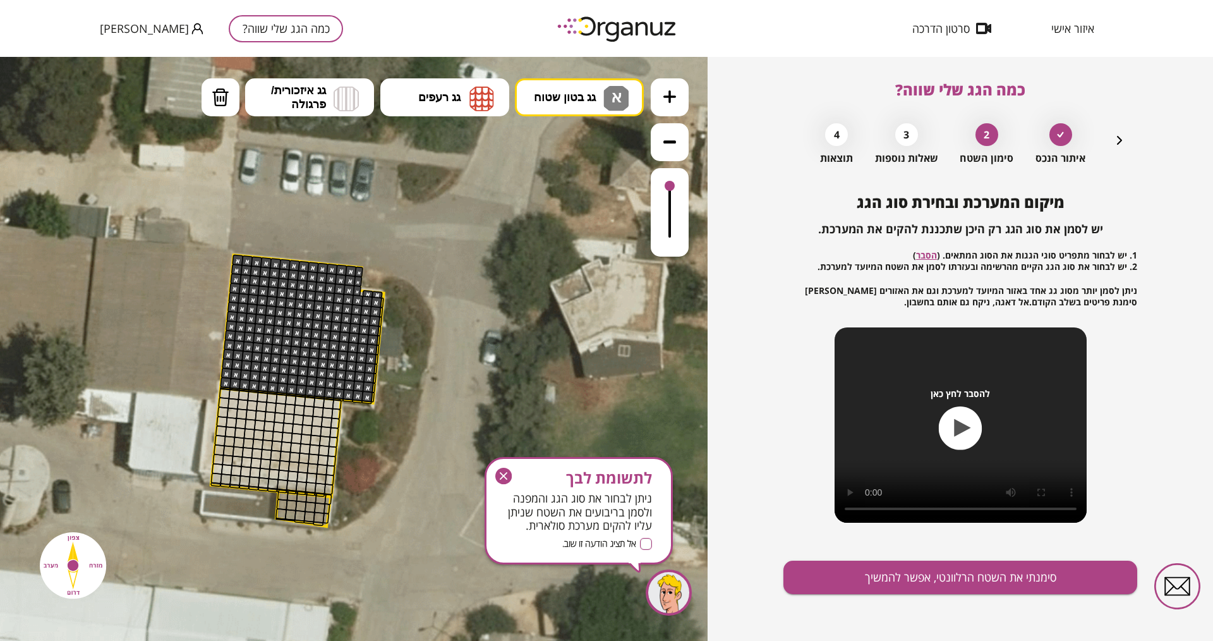
drag, startPoint x: 355, startPoint y: 269, endPoint x: 324, endPoint y: 371, distance: 106.4
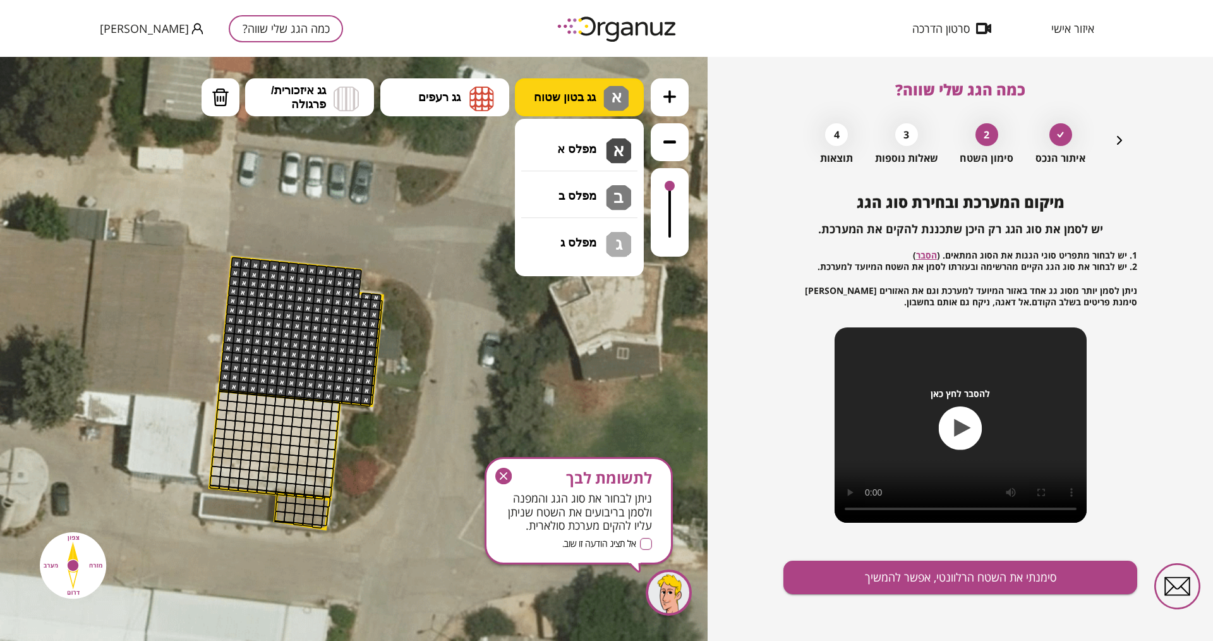
click at [545, 102] on span "גג בטון שטוח" at bounding box center [565, 97] width 62 height 14
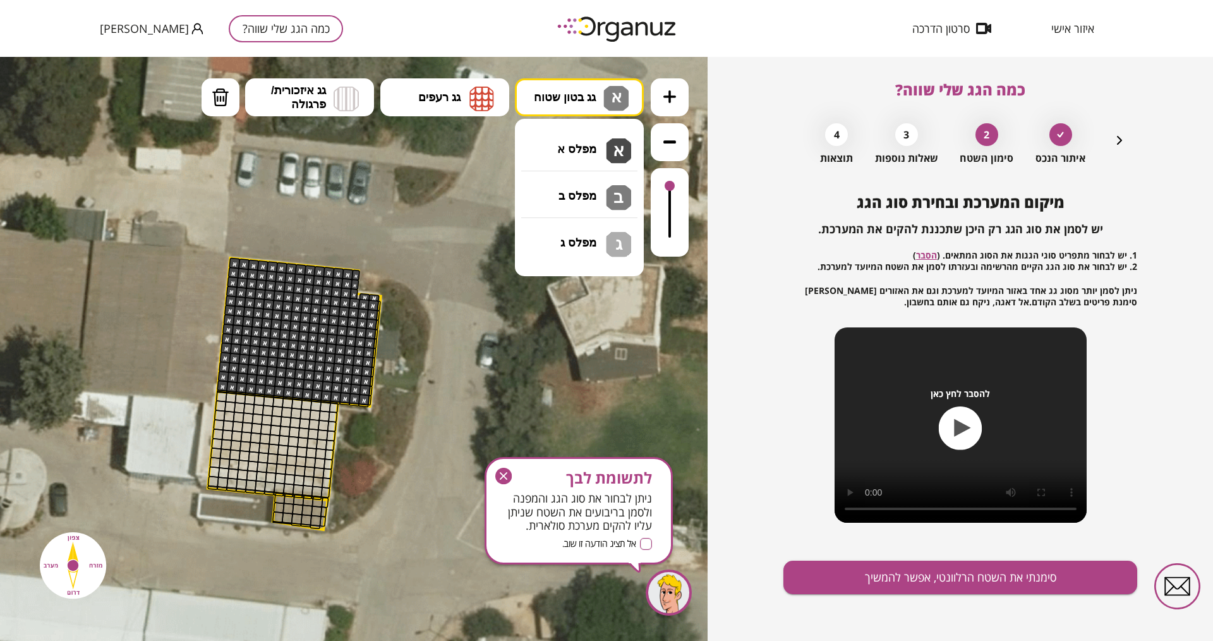
drag, startPoint x: 565, startPoint y: 185, endPoint x: 558, endPoint y: 188, distance: 7.6
click at [564, 185] on div ".st0 { fill: #FFFFFF; } .st0 { fill: #FFFFFF; }" at bounding box center [354, 349] width 708 height 584
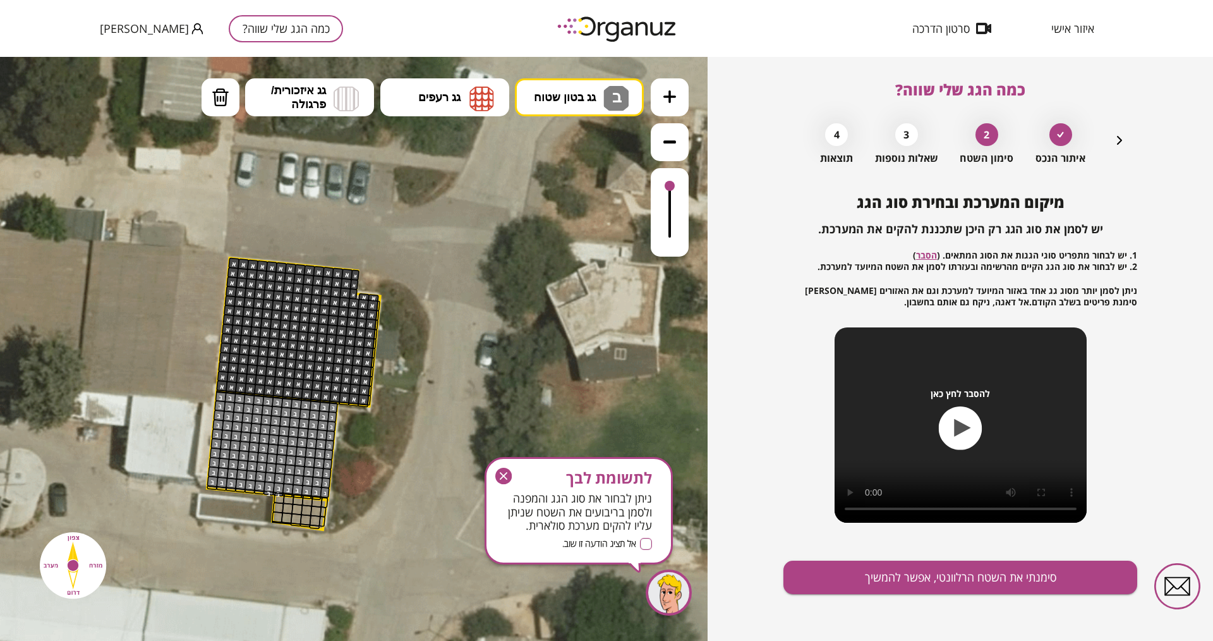
drag, startPoint x: 331, startPoint y: 410, endPoint x: 314, endPoint y: 384, distance: 30.7
drag, startPoint x: 592, startPoint y: 98, endPoint x: 579, endPoint y: 115, distance: 21.6
click at [586, 106] on button "גג בטון שטוח ב" at bounding box center [579, 97] width 129 height 38
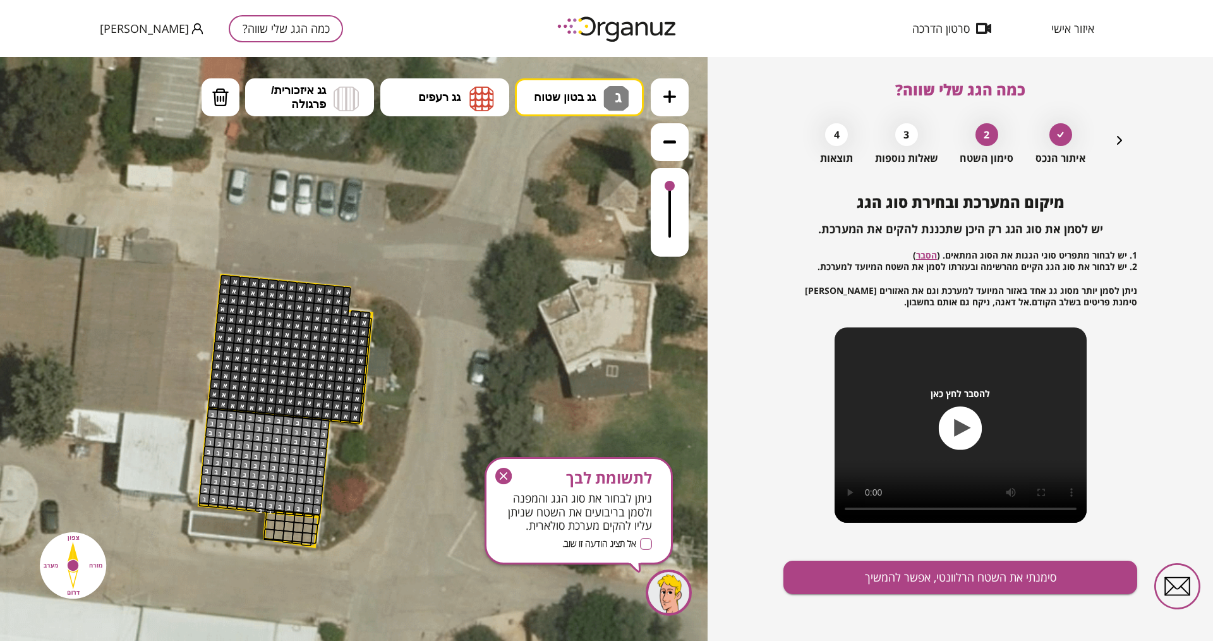
click at [579, 232] on div ".st0 { fill: #FFFFFF; } .st0 { fill: #FFFFFF; }" at bounding box center [354, 349] width 708 height 584
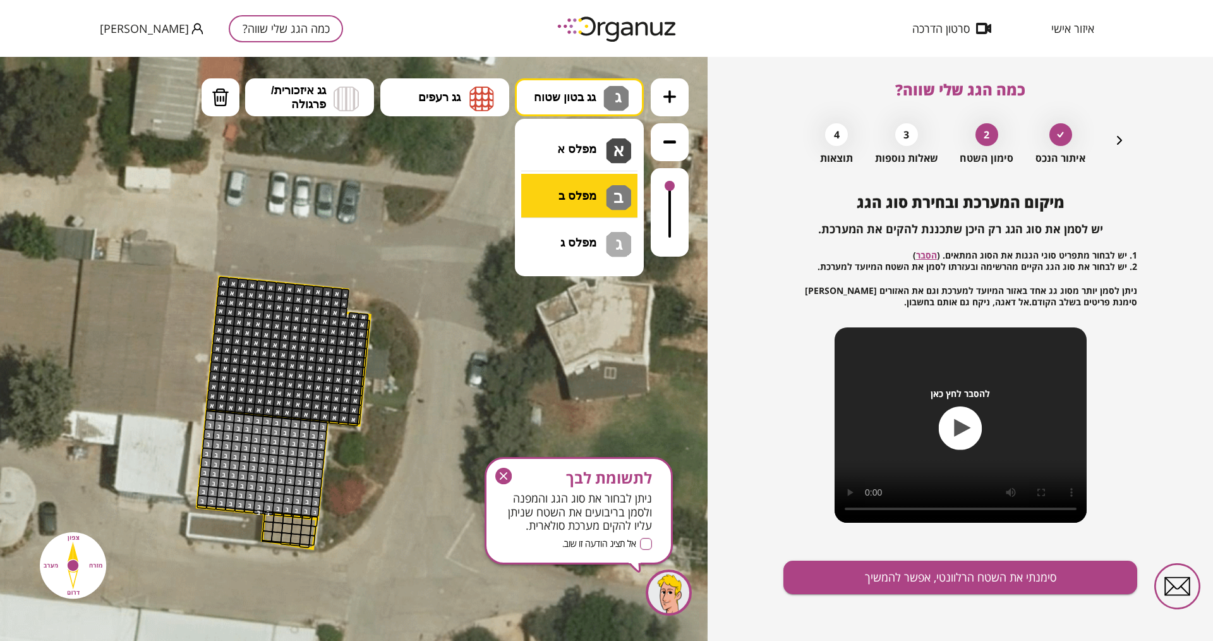
drag, startPoint x: 585, startPoint y: 100, endPoint x: 572, endPoint y: 183, distance: 83.1
click at [581, 107] on button "גג בטון שטוח ג" at bounding box center [579, 97] width 129 height 38
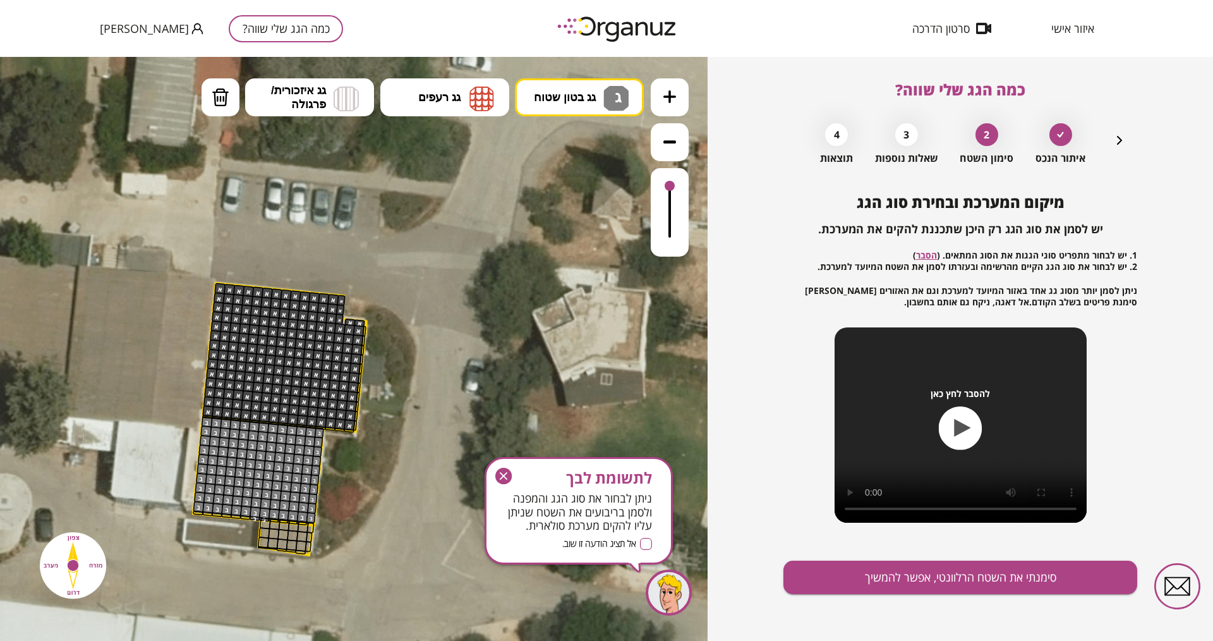
drag, startPoint x: 590, startPoint y: 247, endPoint x: 520, endPoint y: 315, distance: 97.9
click at [586, 252] on div ".st0 { fill: #FFFFFF; } .st0 { fill: #FFFFFF; }" at bounding box center [354, 349] width 708 height 584
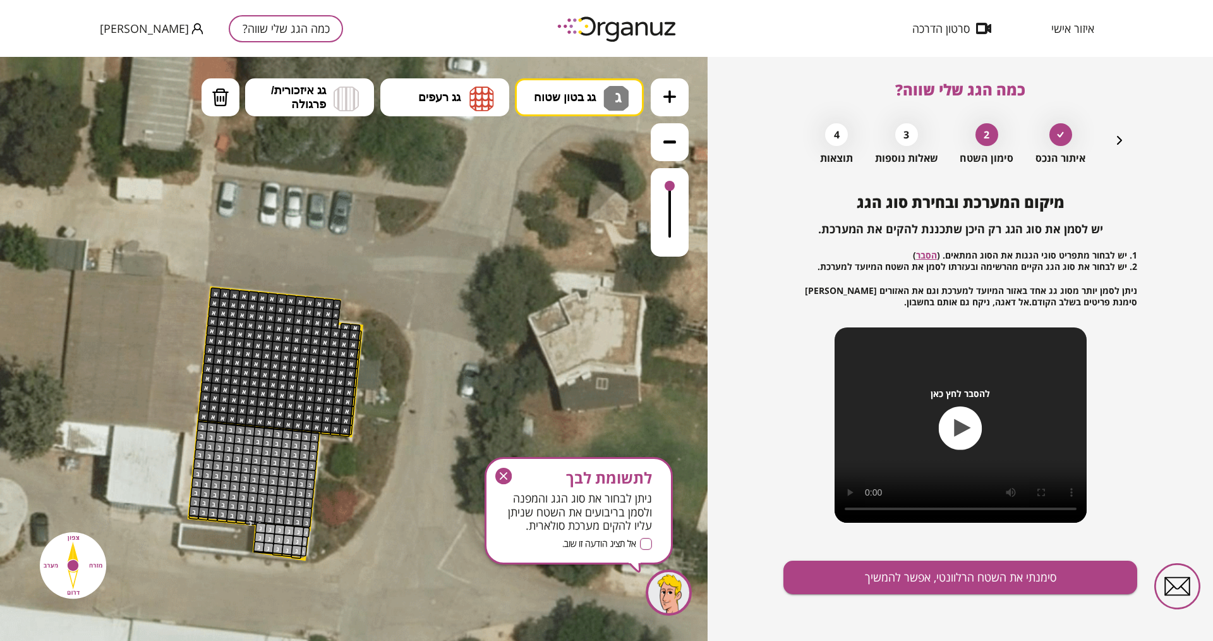
drag, startPoint x: 307, startPoint y: 531, endPoint x: 304, endPoint y: 553, distance: 21.6
click at [918, 512] on button "סימנתי את השטח הרלוונטי, אפשר להמשיך" at bounding box center [961, 577] width 354 height 33
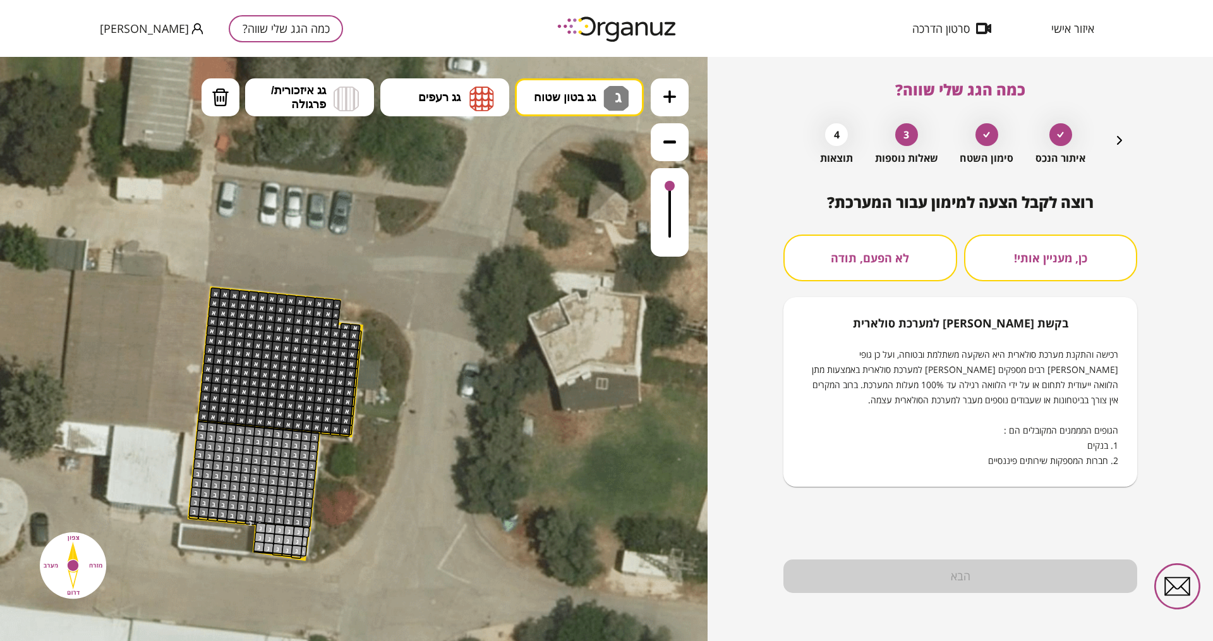
click at [882, 266] on button "לא הפעם, תודה" at bounding box center [871, 257] width 174 height 47
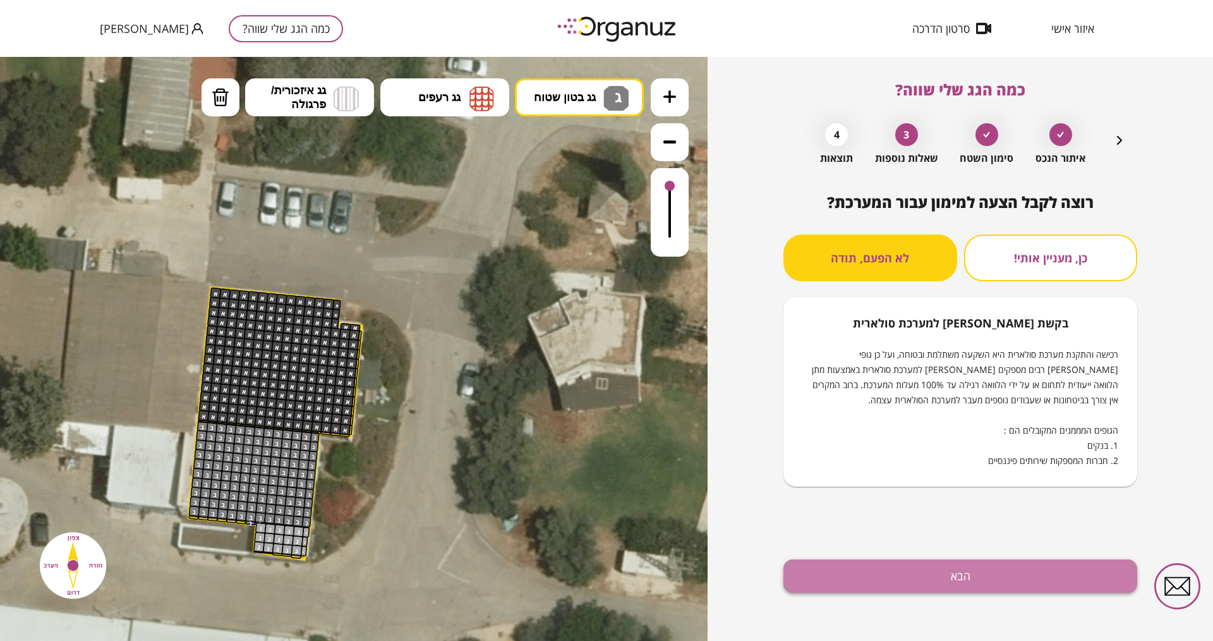
click at [930, 512] on button "הבא" at bounding box center [961, 575] width 354 height 33
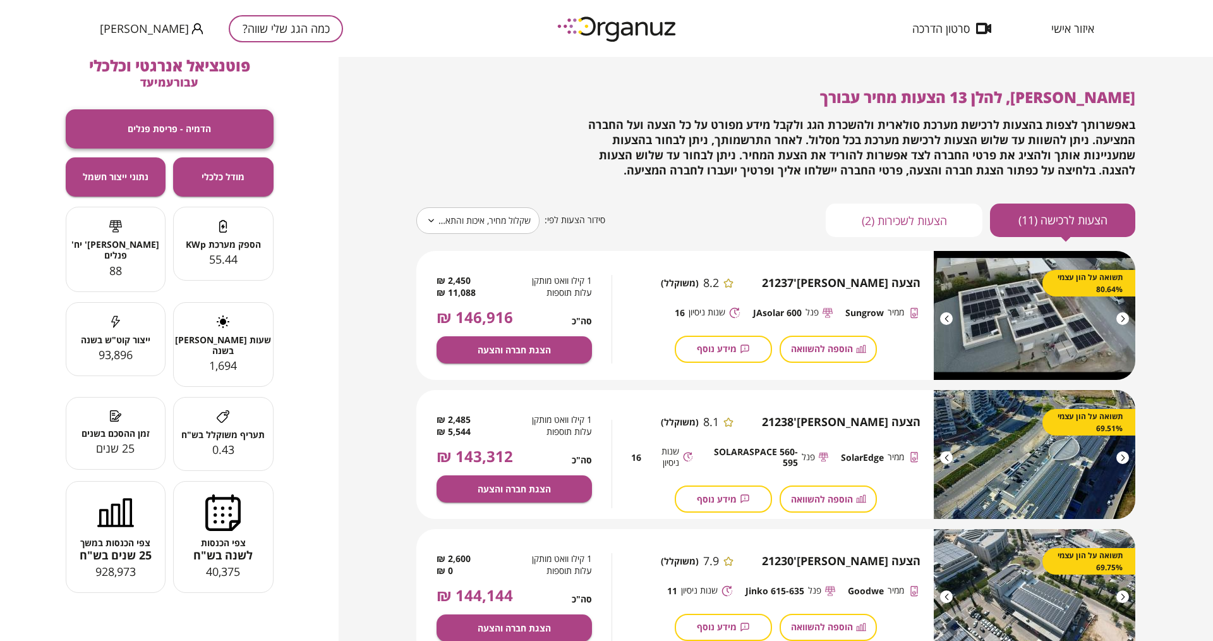
click at [217, 137] on button "הדמיה - פריסת פנלים" at bounding box center [170, 128] width 208 height 39
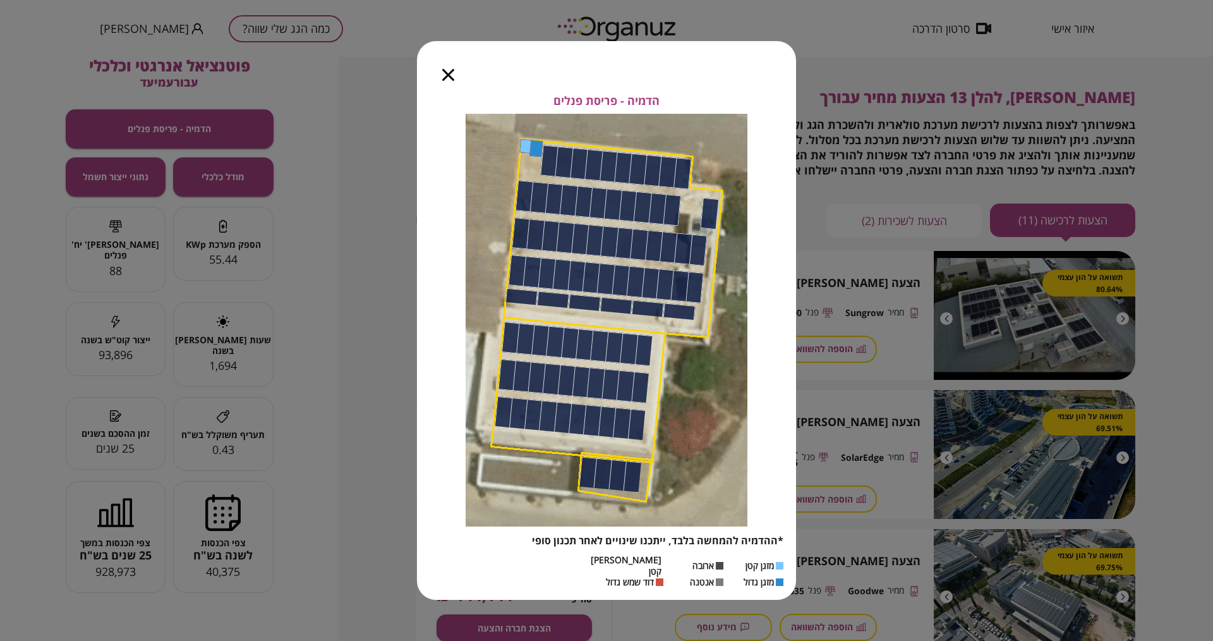
click at [447, 78] on icon "button" at bounding box center [448, 75] width 12 height 12
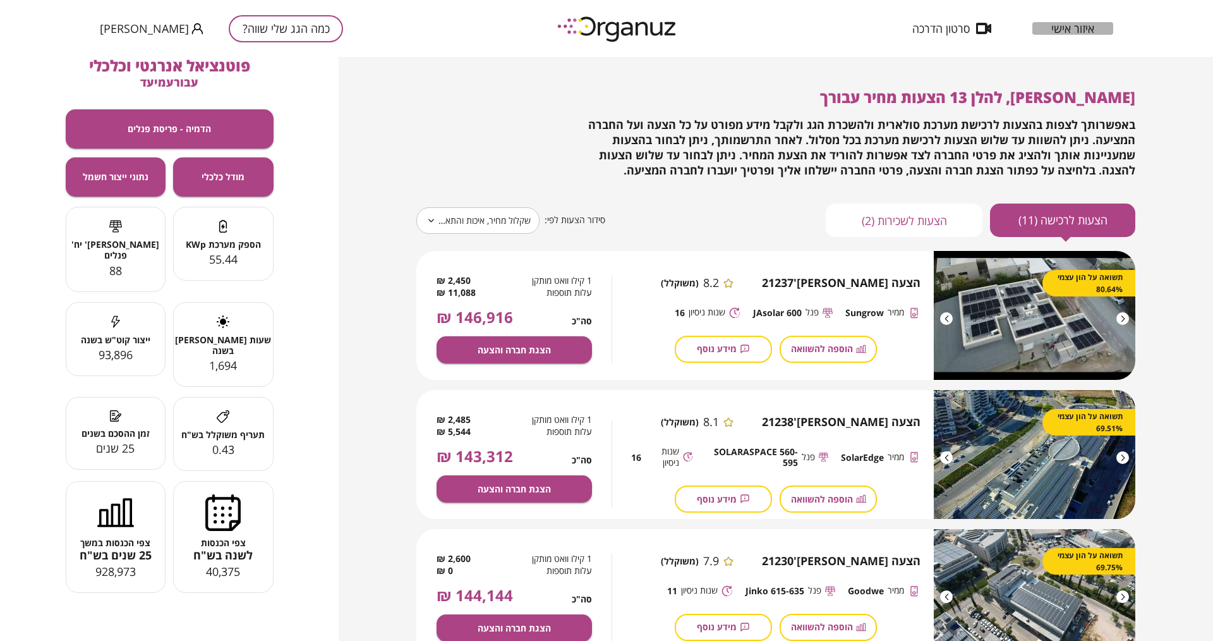
click at [970, 30] on span "איזור אישי" at bounding box center [1073, 28] width 43 height 13
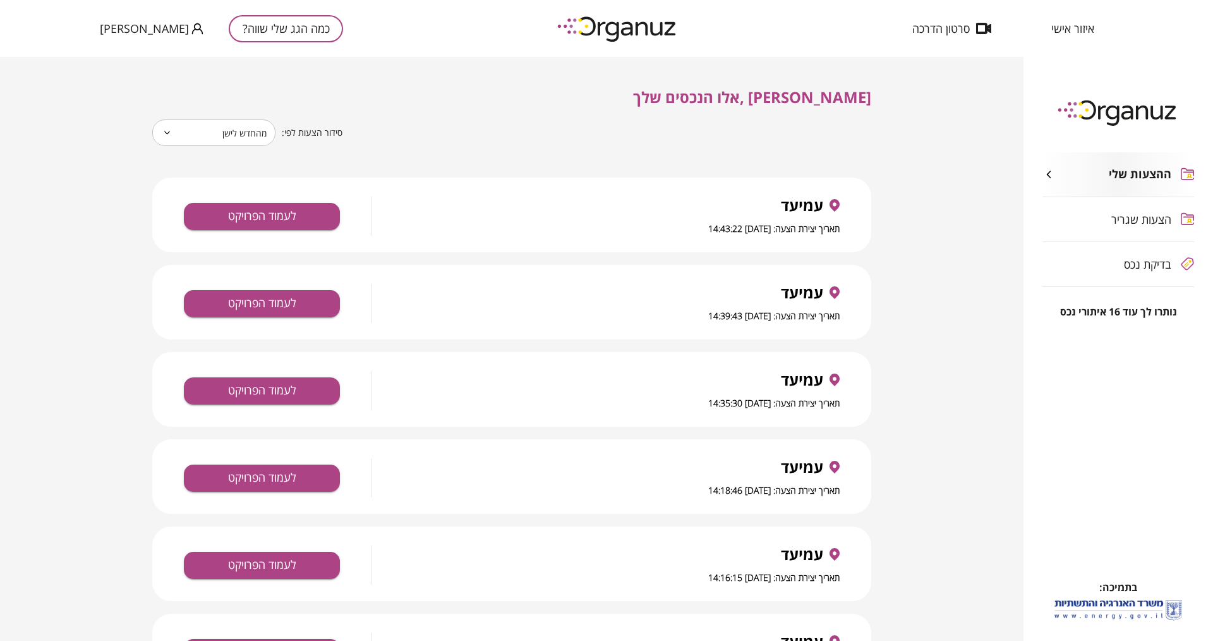
click at [970, 263] on span "בדיקת נכס" at bounding box center [1147, 264] width 47 height 13
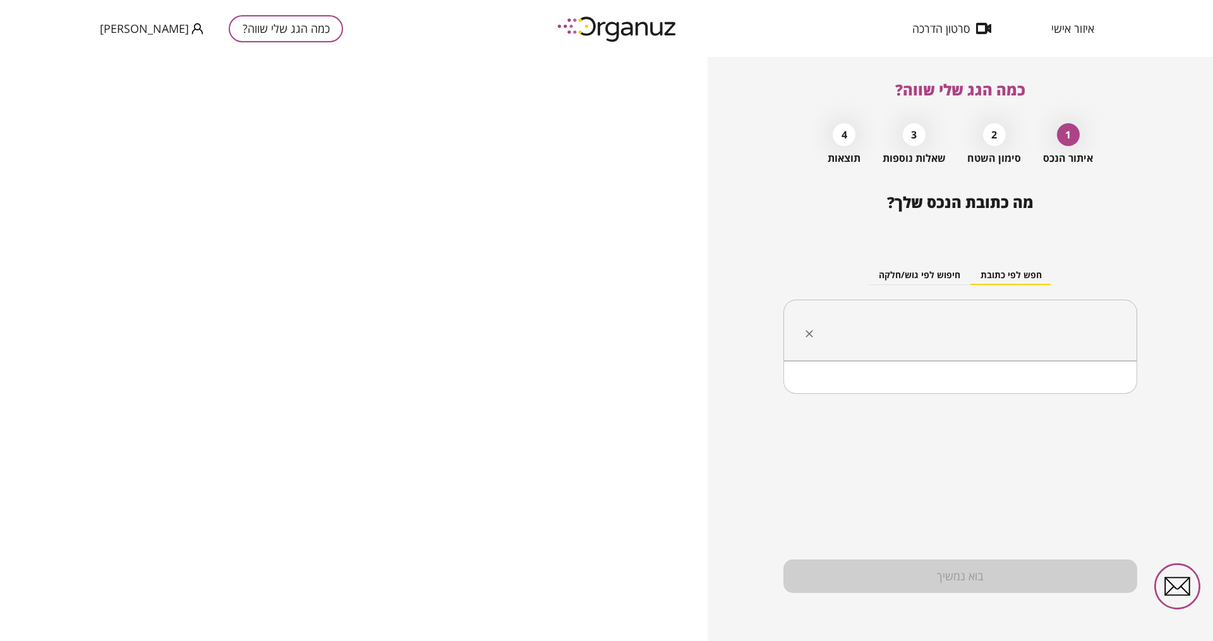
click at [925, 320] on input "text" at bounding box center [965, 331] width 314 height 32
click at [970, 391] on li "עמיעד" at bounding box center [960, 393] width 321 height 23
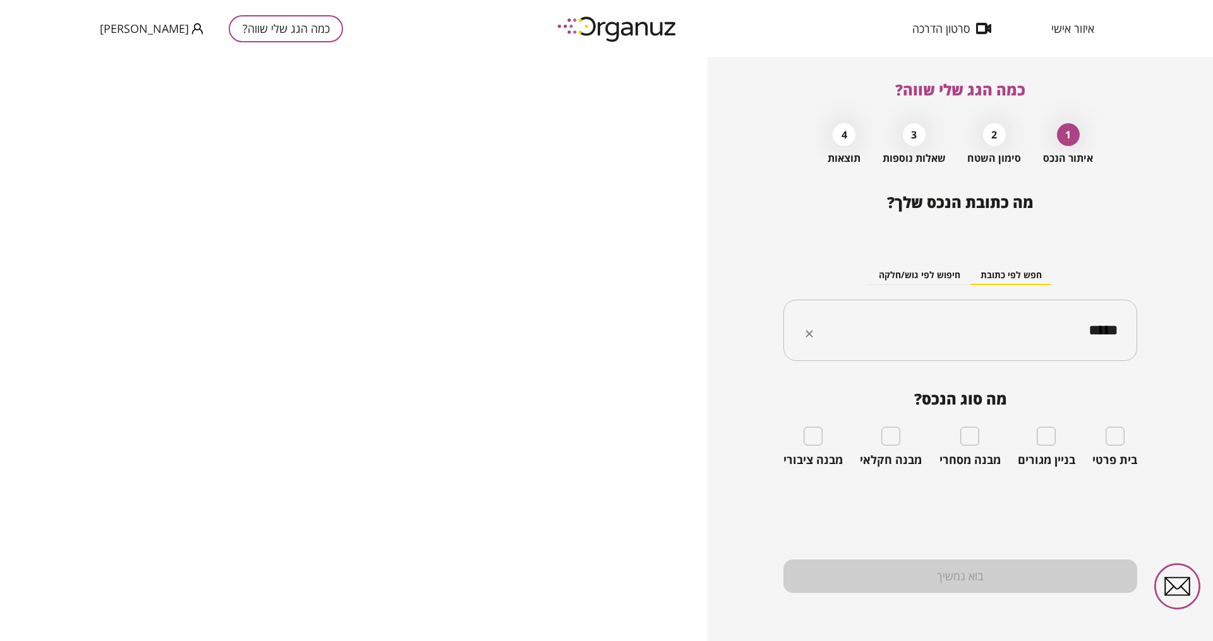
type input "*****"
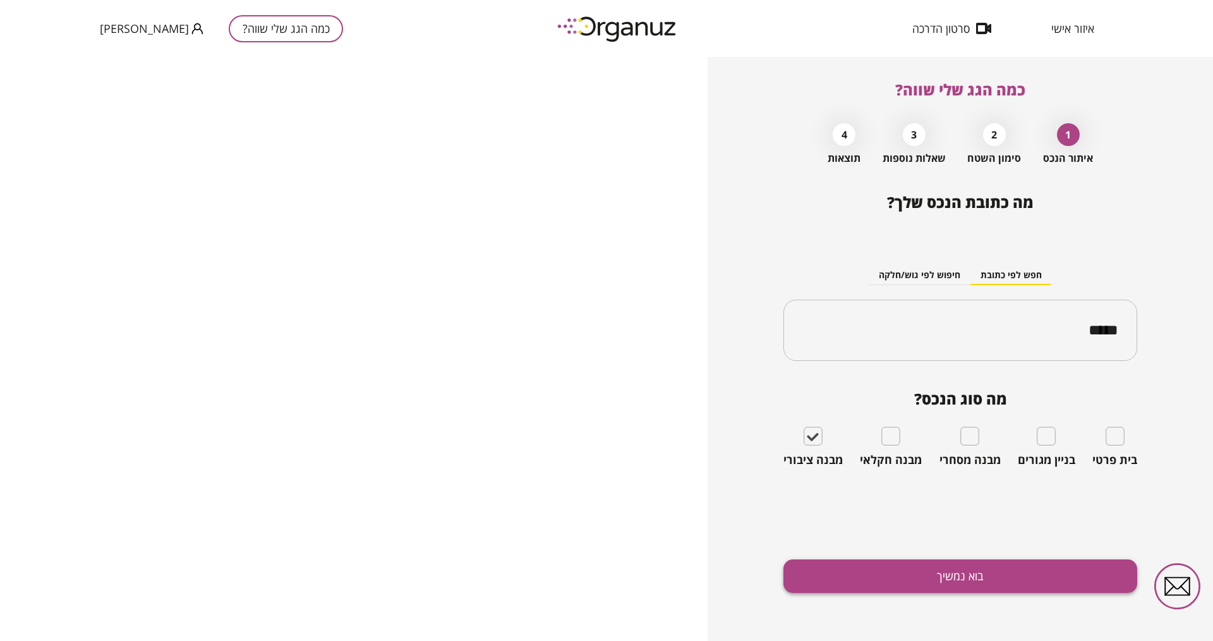
click at [922, 512] on button "בוא נמשיך" at bounding box center [961, 575] width 354 height 33
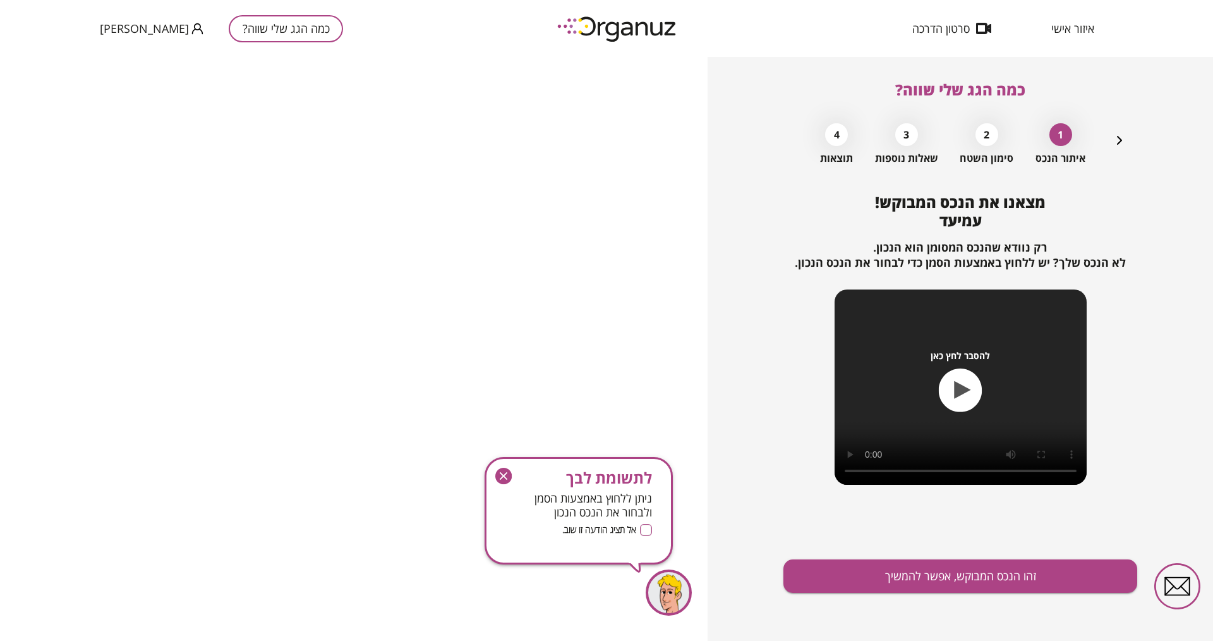
click at [502, 470] on icon "button" at bounding box center [503, 476] width 16 height 16
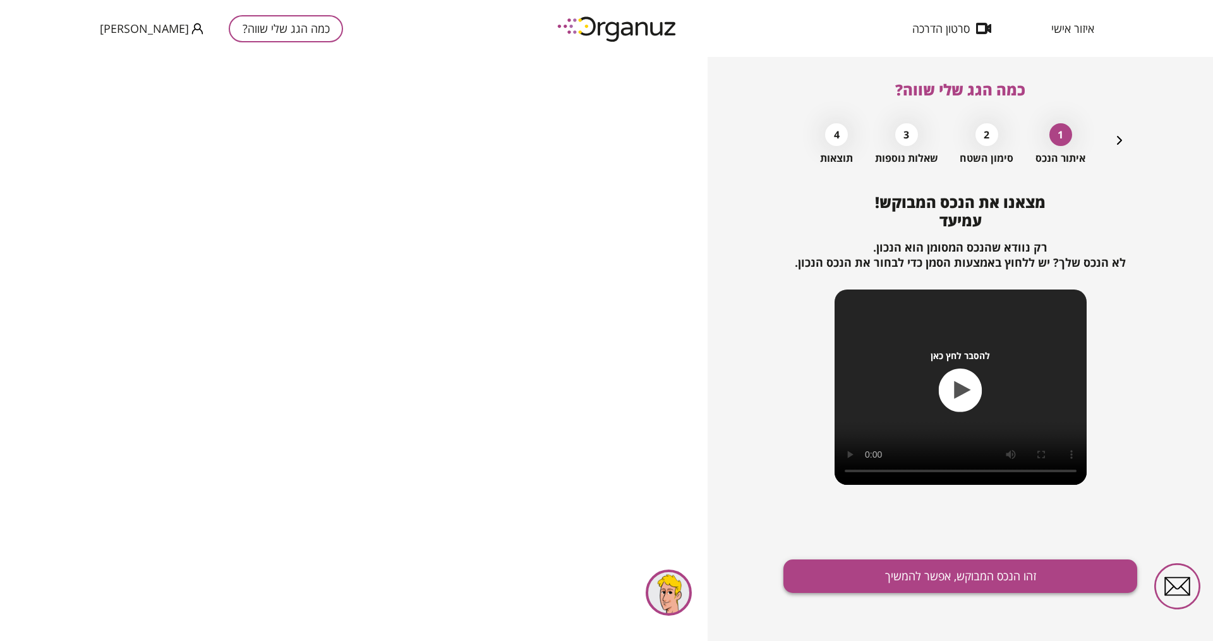
click at [927, 512] on button "זהו הנכס המבוקש, אפשר להמשיך" at bounding box center [961, 575] width 354 height 33
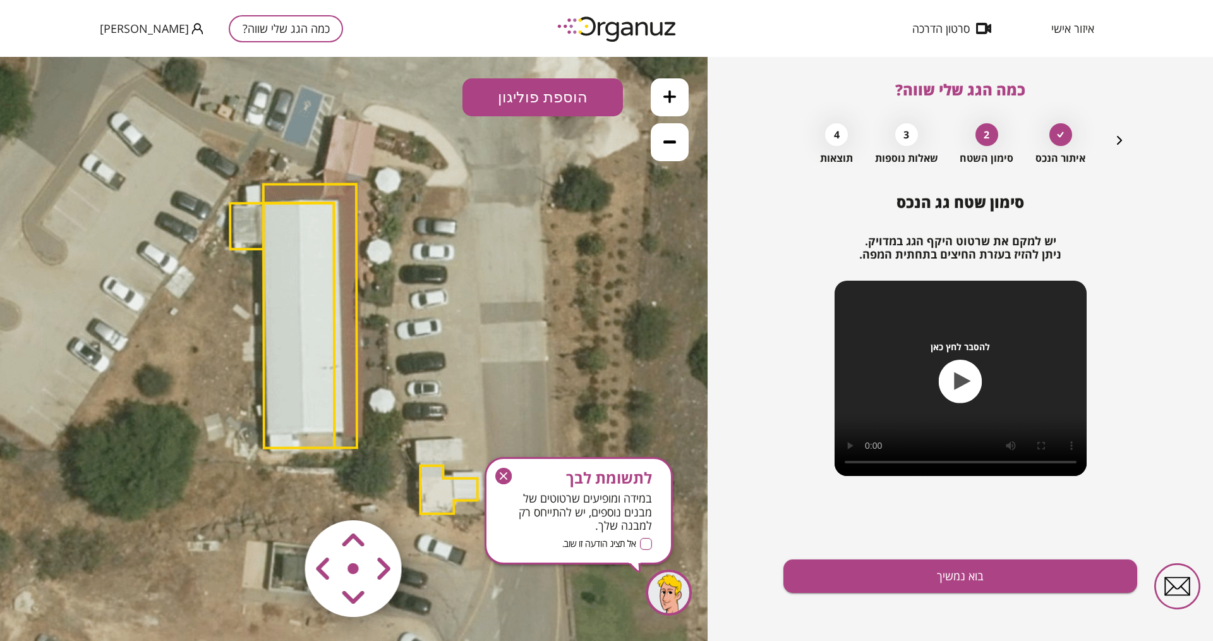
drag, startPoint x: 506, startPoint y: 474, endPoint x: 504, endPoint y: 423, distance: 50.6
click at [506, 474] on icon "button" at bounding box center [504, 476] width 8 height 8
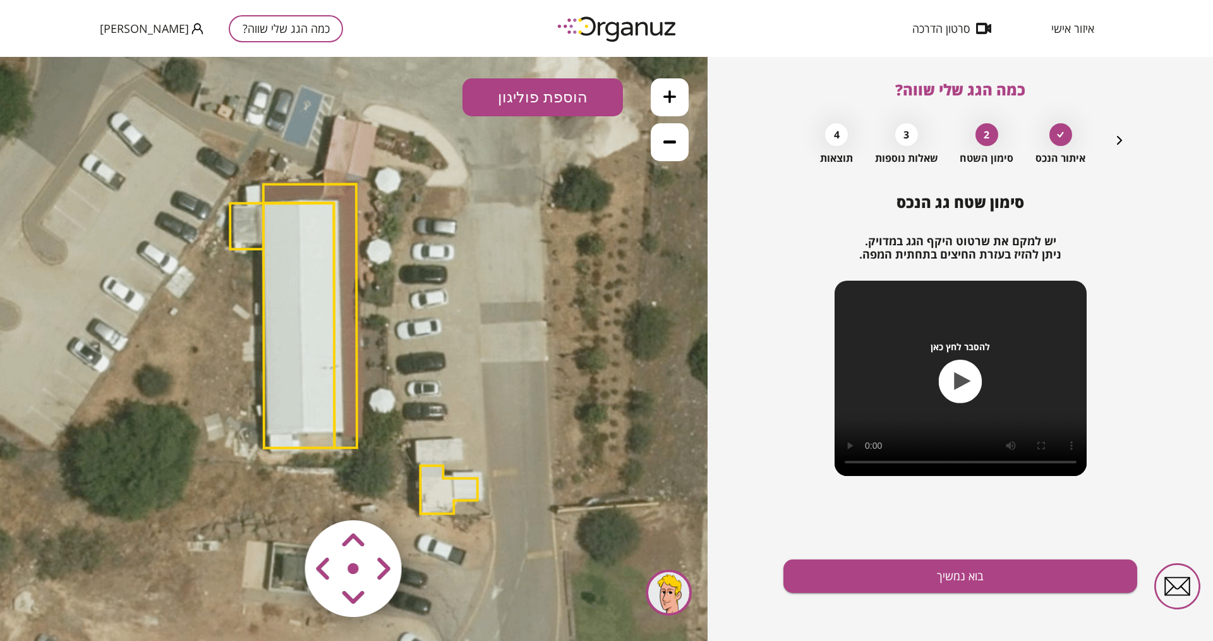
click at [430, 501] on polygon at bounding box center [448, 490] width 57 height 48
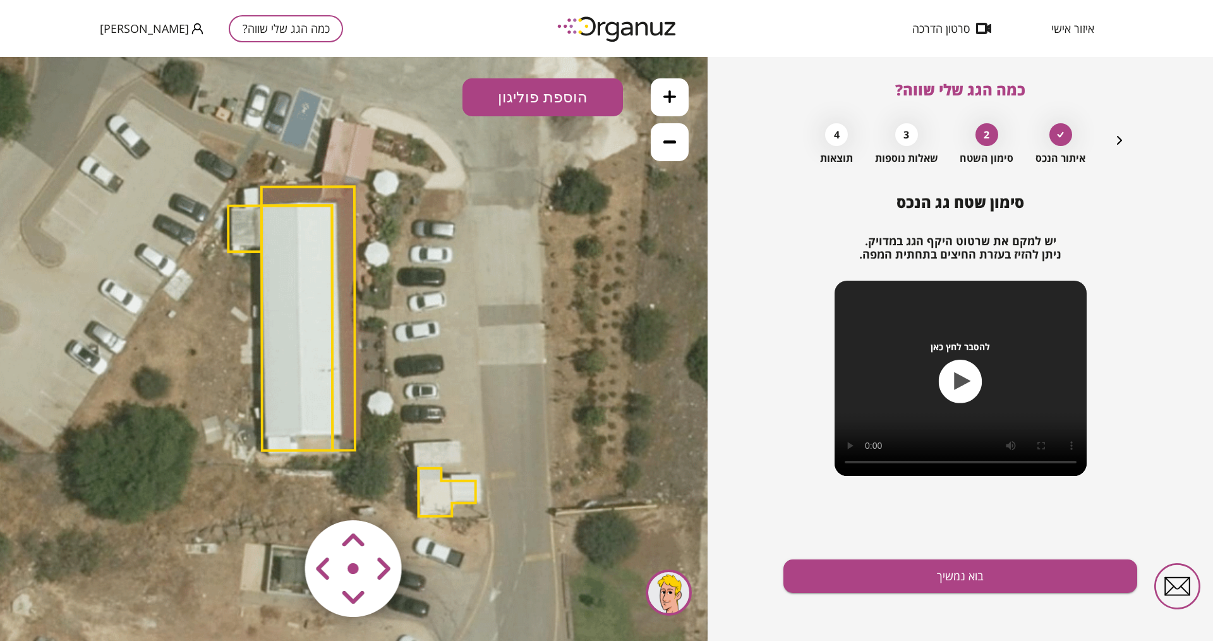
click at [418, 499] on img at bounding box center [354, 569] width 151 height 151
drag, startPoint x: 425, startPoint y: 506, endPoint x: 446, endPoint y: 507, distance: 20.9
click at [429, 507] on img at bounding box center [354, 569] width 151 height 151
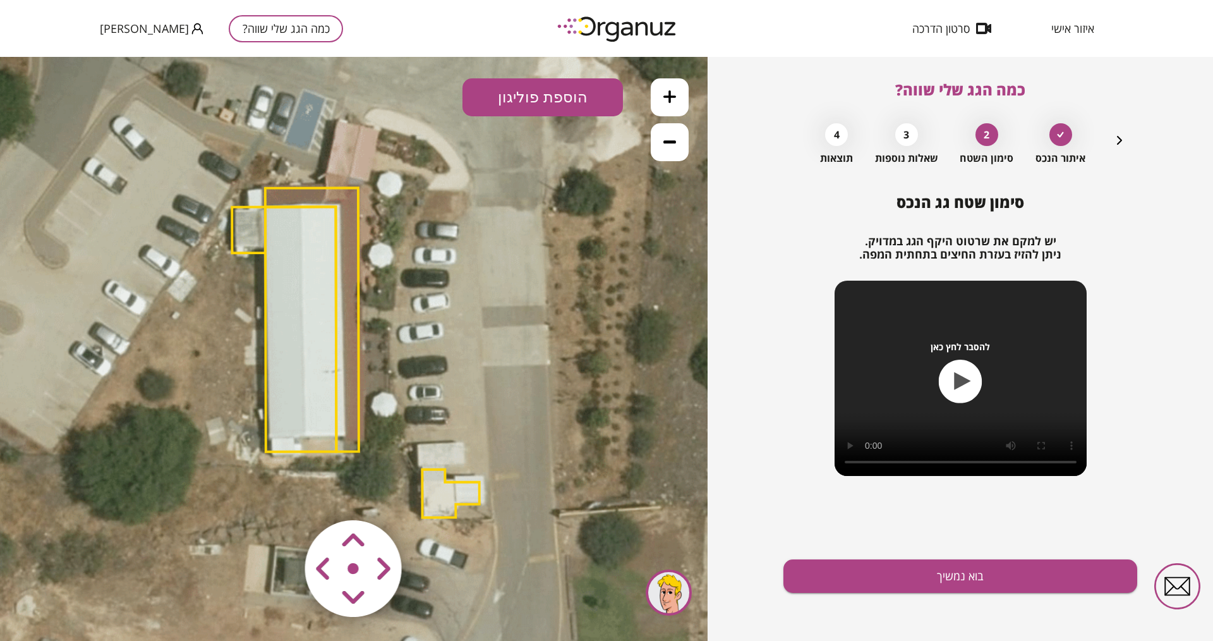
click at [447, 507] on polygon at bounding box center [450, 494] width 57 height 48
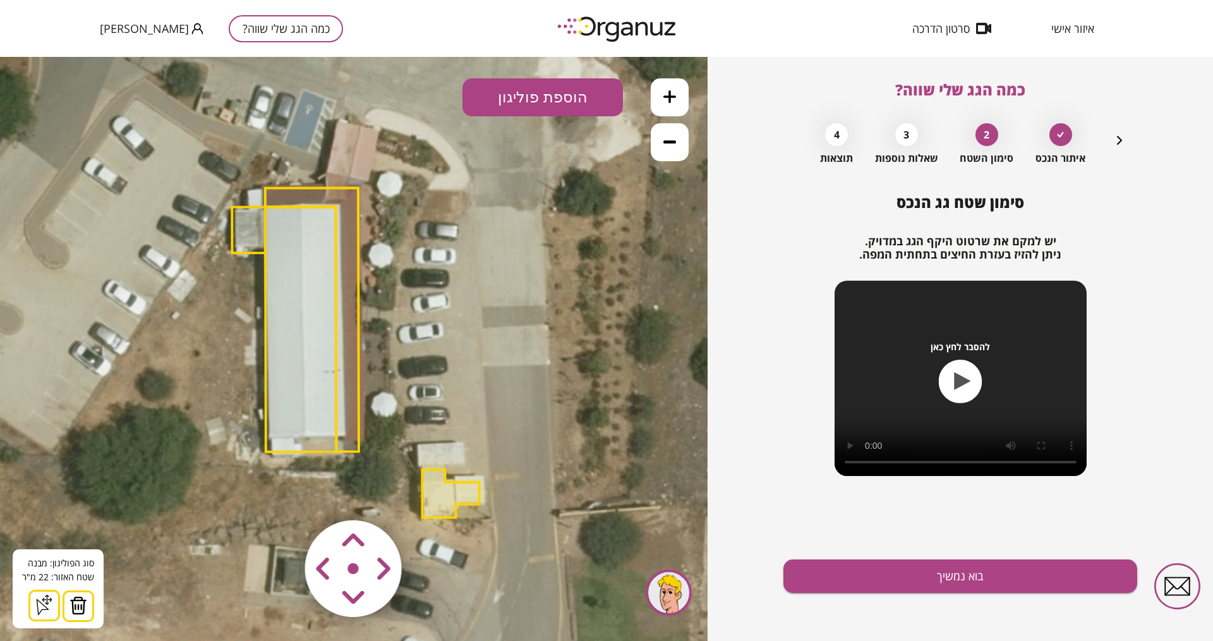
click at [80, 512] on img at bounding box center [79, 605] width 18 height 19
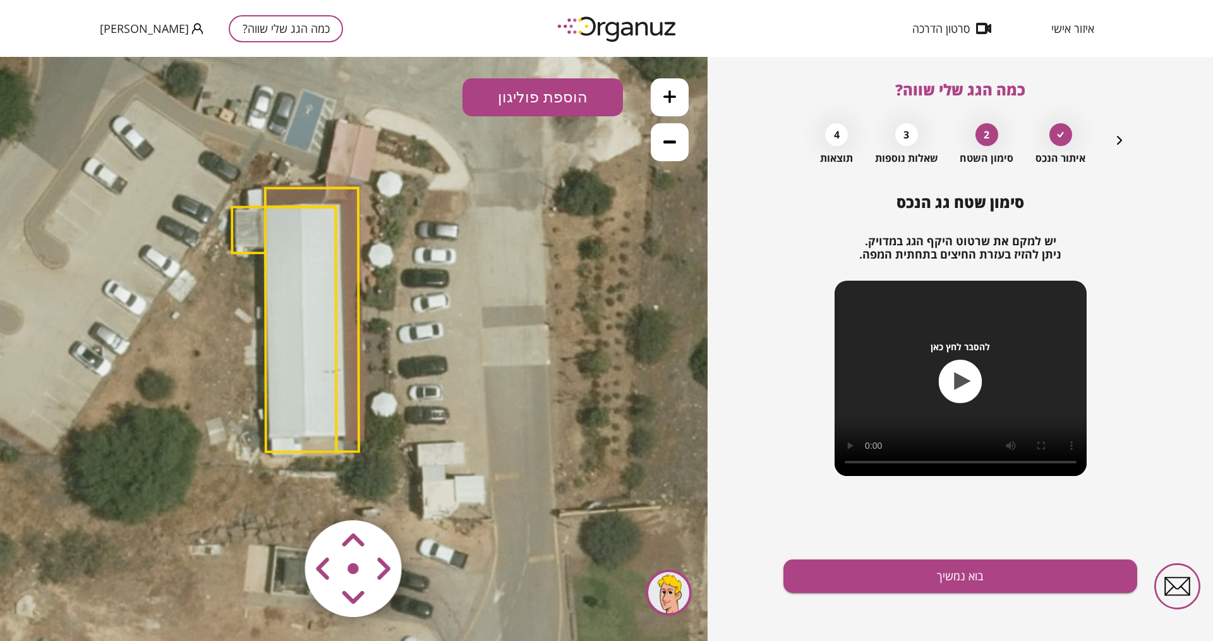
click at [279, 494] on area at bounding box center [279, 494] width 0 height 0
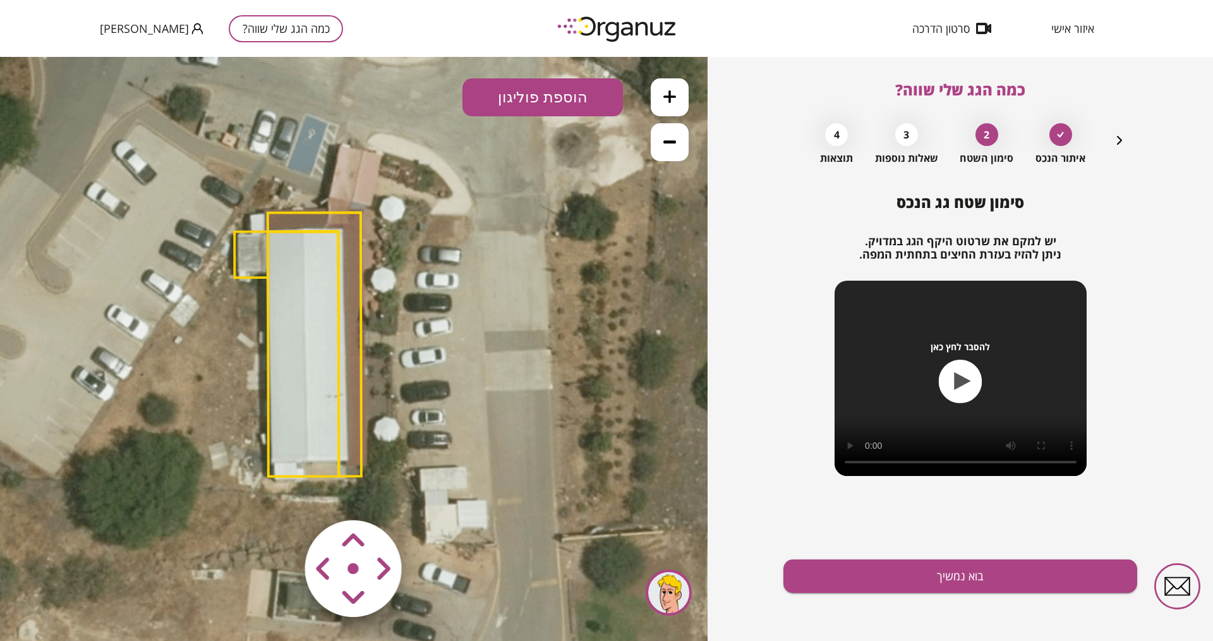
drag, startPoint x: 307, startPoint y: 410, endPoint x: 309, endPoint y: 432, distance: 22.3
click at [309, 432] on polygon at bounding box center [303, 353] width 71 height 245
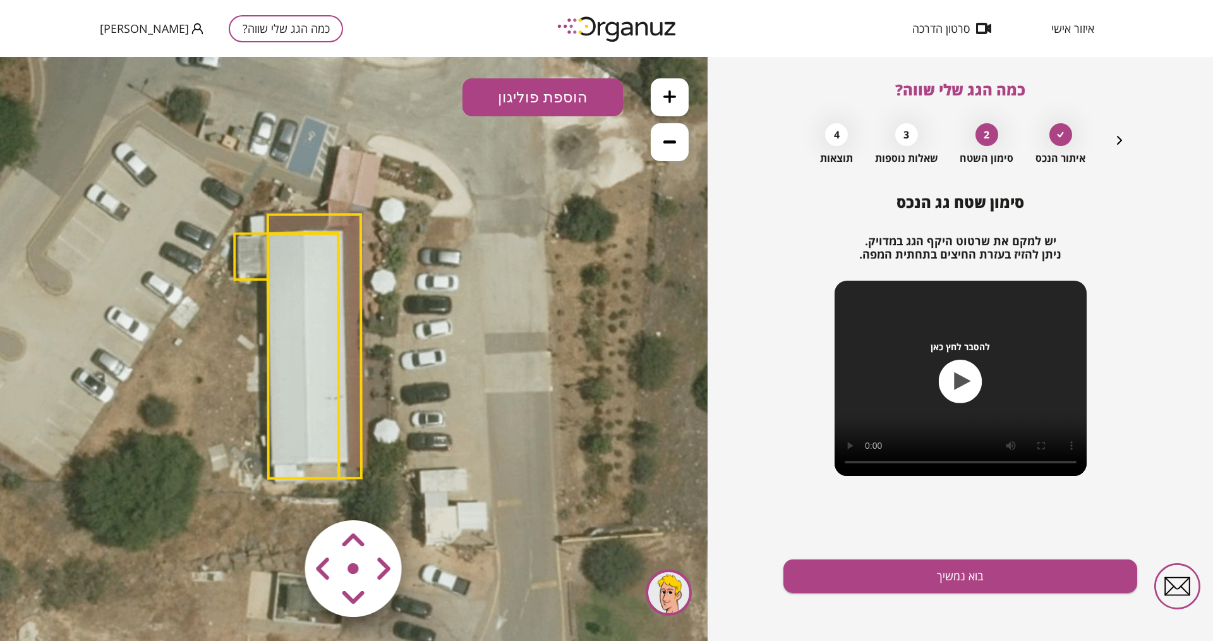
click at [279, 494] on area at bounding box center [279, 494] width 0 height 0
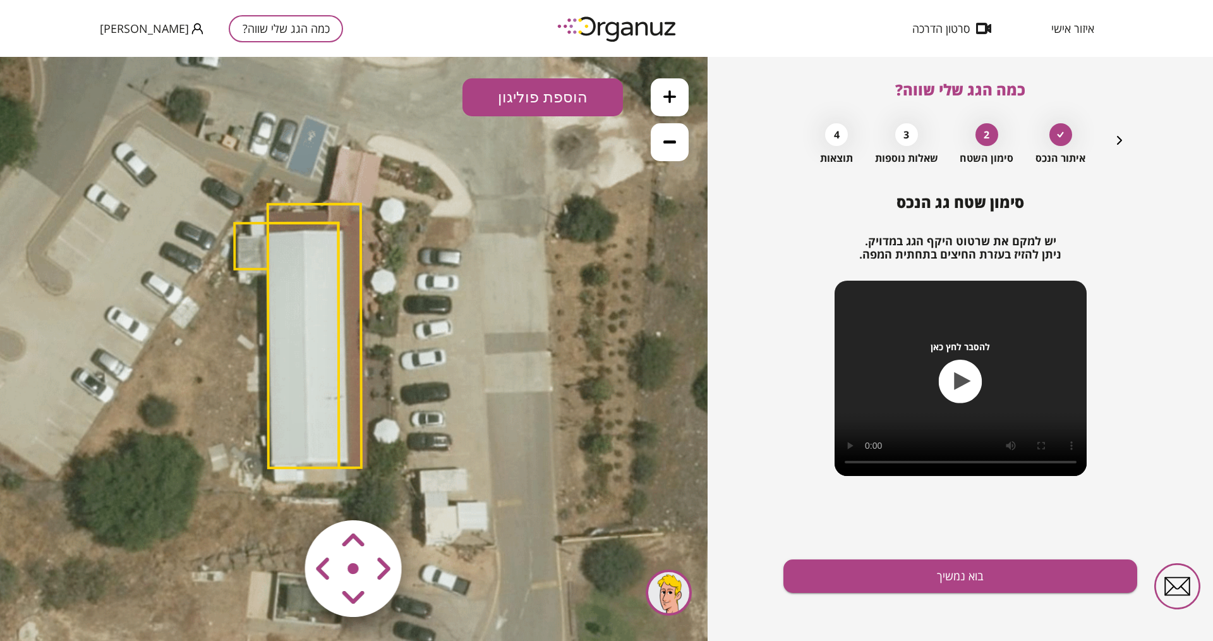
click at [279, 494] on area at bounding box center [279, 494] width 0 height 0
click at [310, 217] on polygon at bounding box center [315, 329] width 94 height 264
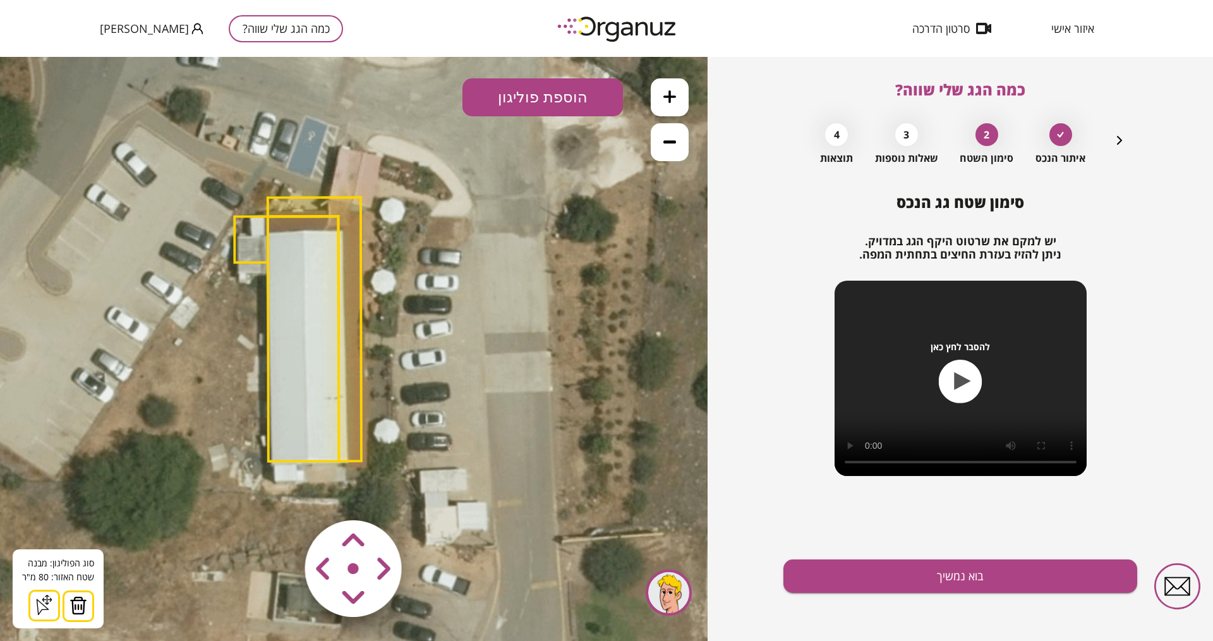
click at [73, 512] on img at bounding box center [79, 605] width 18 height 19
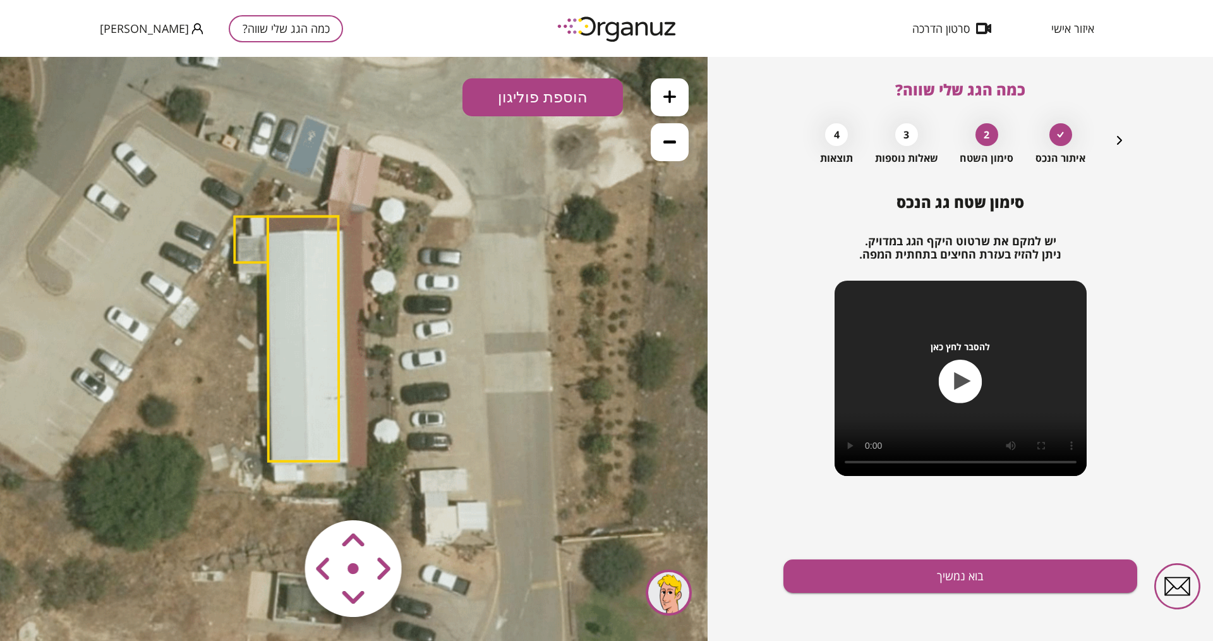
click at [250, 238] on polygon at bounding box center [250, 239] width 33 height 46
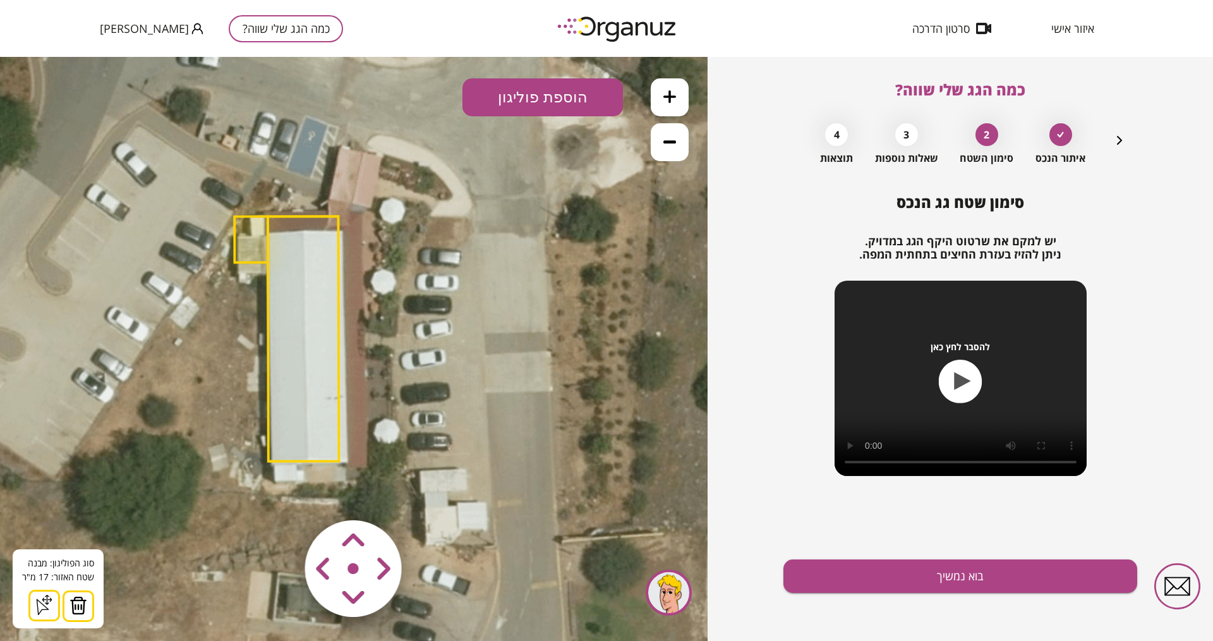
click at [83, 512] on img at bounding box center [79, 605] width 18 height 19
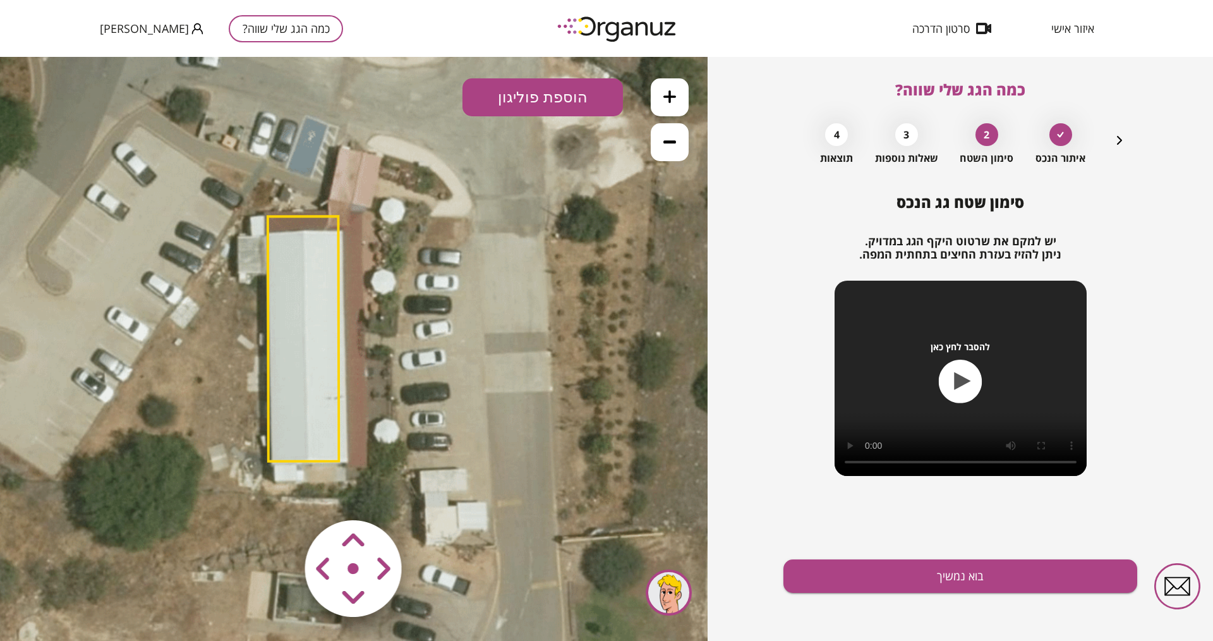
click at [296, 221] on polygon at bounding box center [303, 338] width 71 height 245
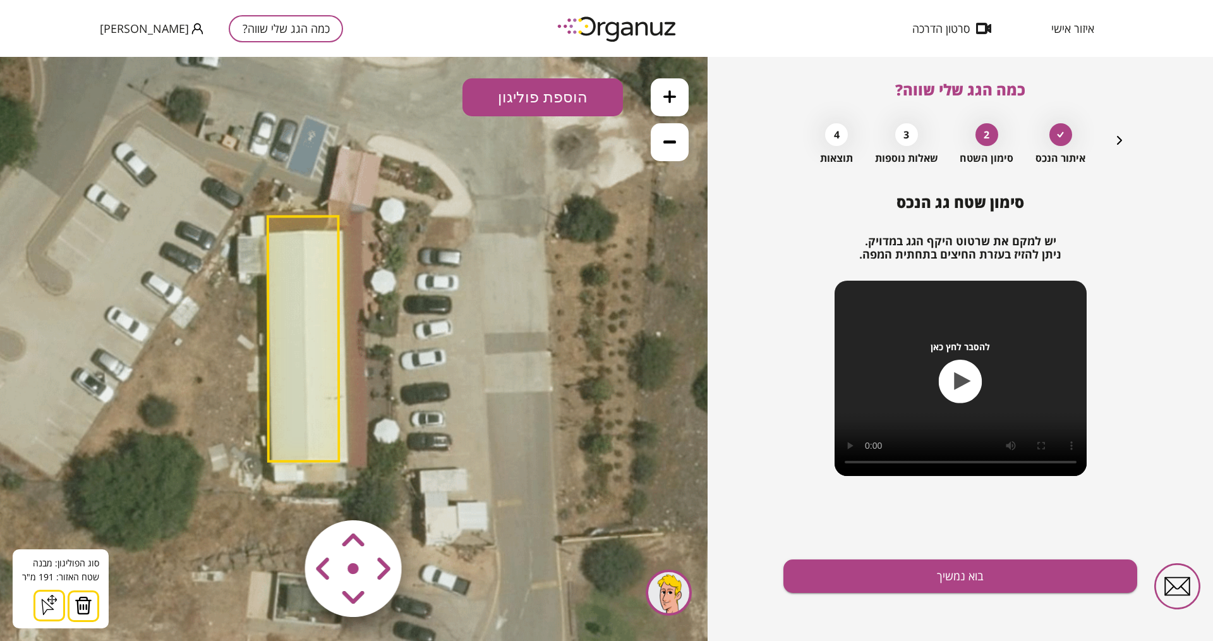
click at [78, 512] on img at bounding box center [84, 605] width 18 height 19
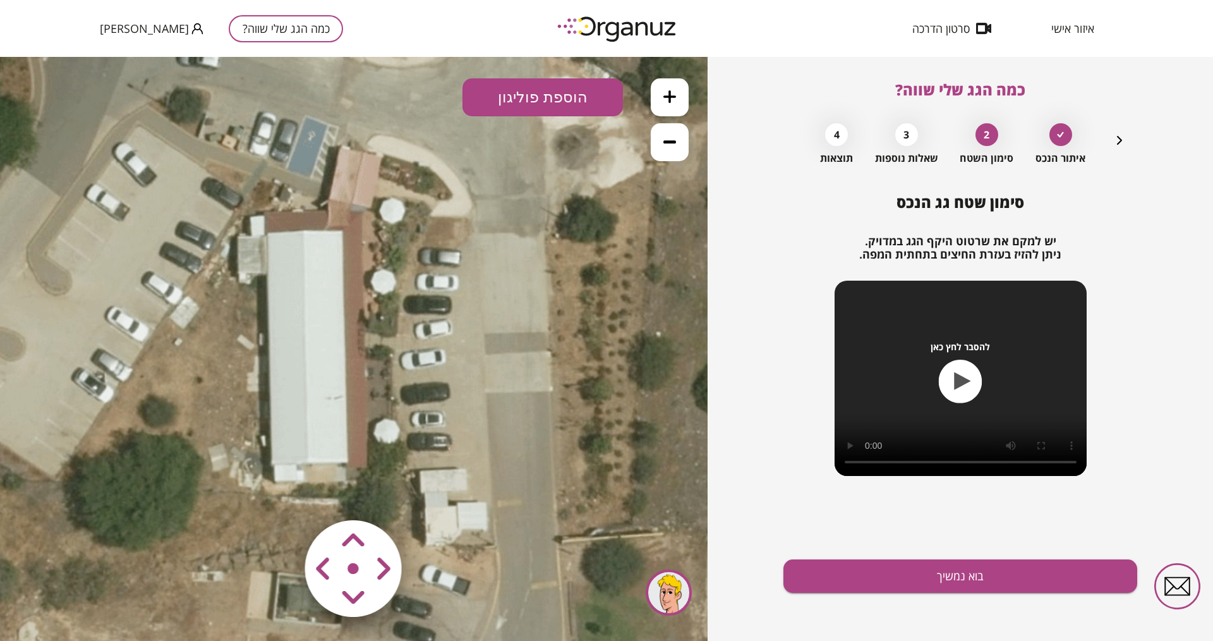
click at [554, 97] on button "הוספת פוליגון" at bounding box center [543, 97] width 161 height 38
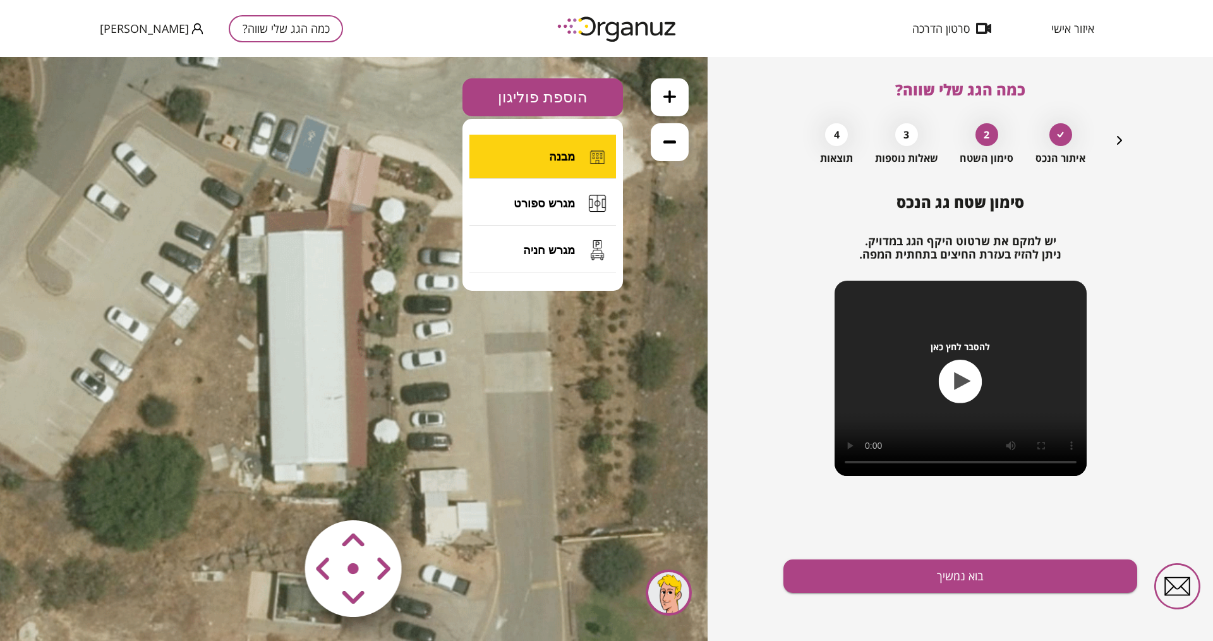
click at [574, 152] on span "מבנה" at bounding box center [562, 157] width 26 height 14
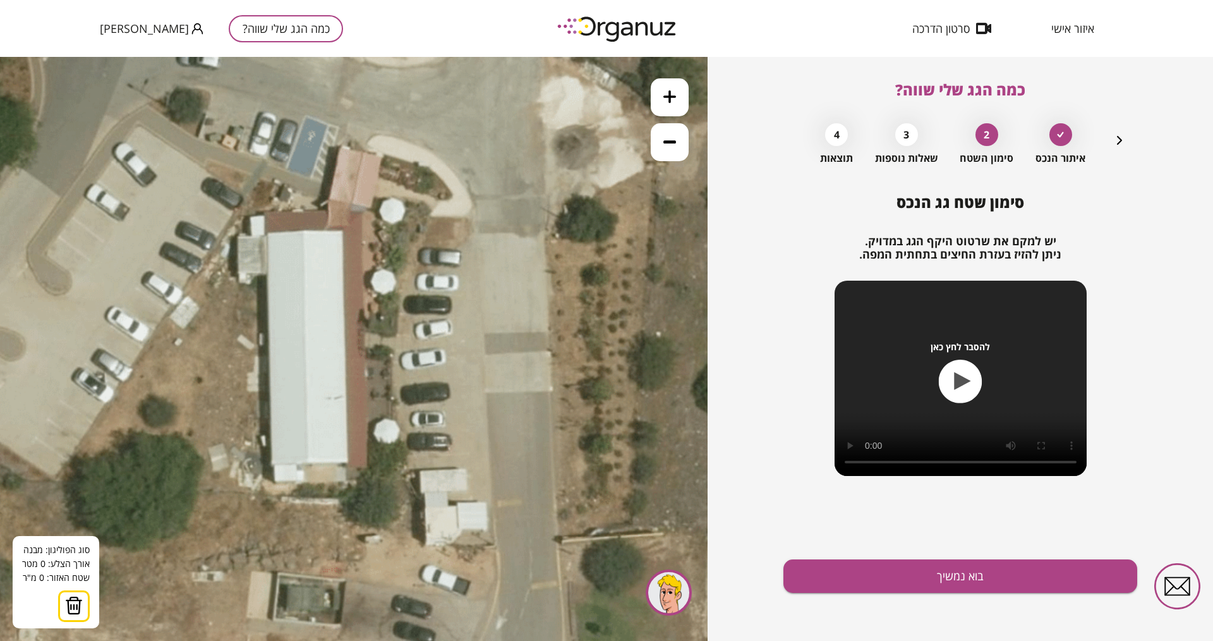
click at [270, 235] on icon at bounding box center [357, 377] width 1024 height 1024
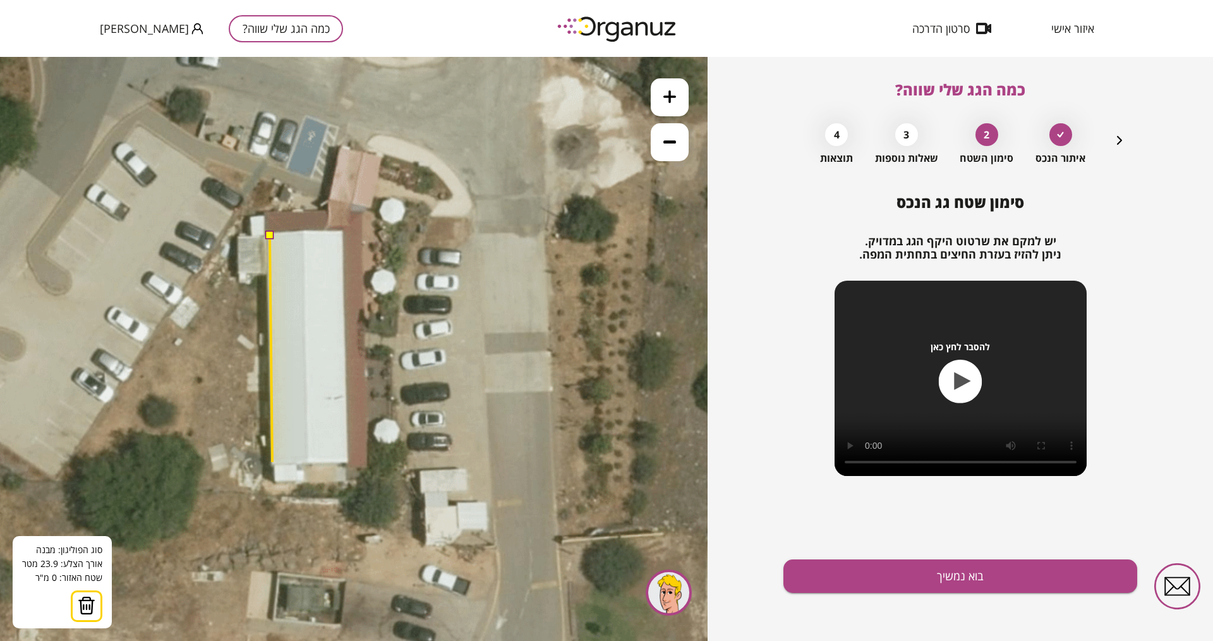
click at [272, 462] on polygon at bounding box center [271, 348] width 3 height 227
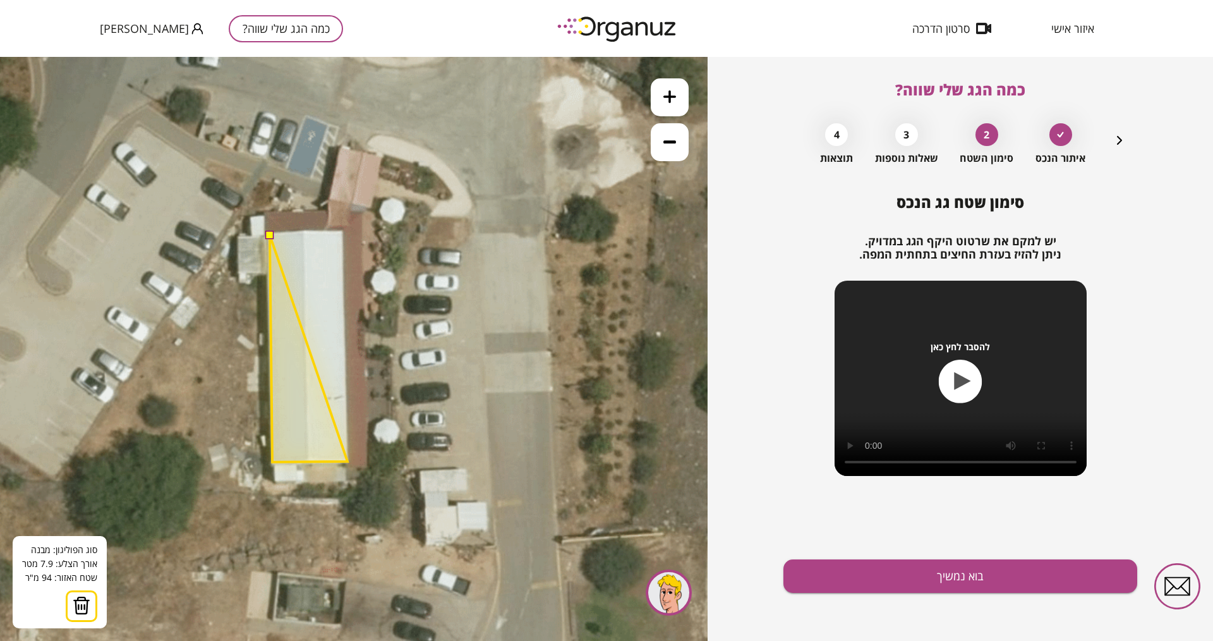
click at [348, 461] on polygon at bounding box center [309, 348] width 78 height 227
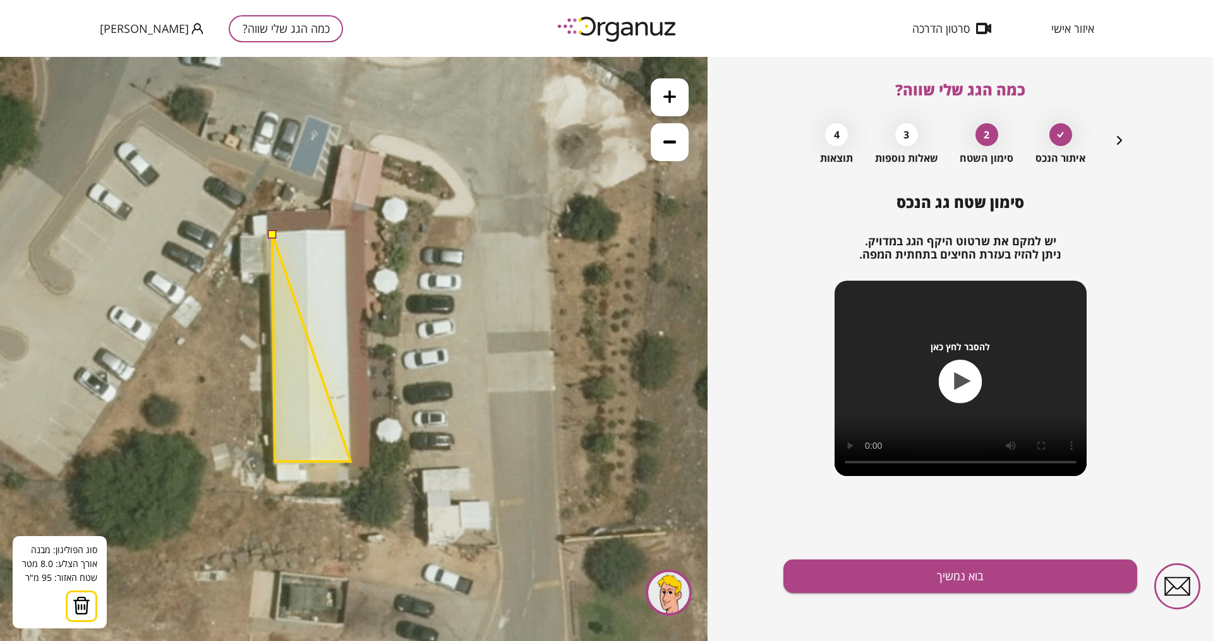
click at [351, 461] on polygon at bounding box center [311, 347] width 78 height 227
click at [351, 460] on polygon at bounding box center [312, 347] width 78 height 227
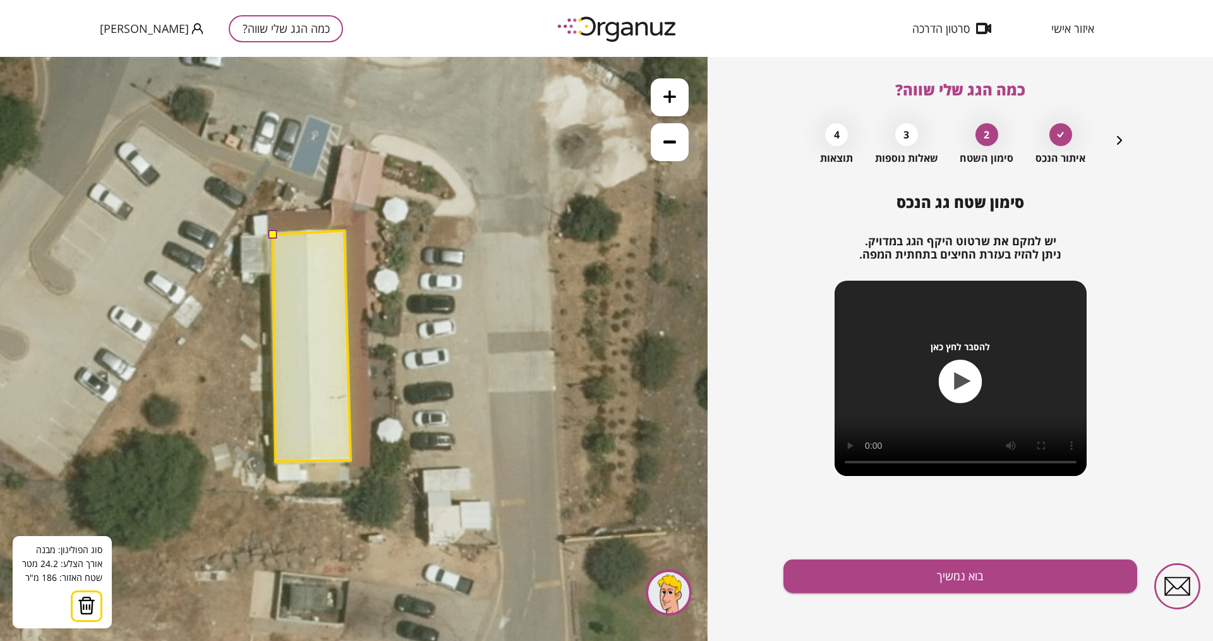
click at [344, 231] on polygon at bounding box center [312, 346] width 78 height 231
click at [271, 233] on button at bounding box center [272, 233] width 9 height 9
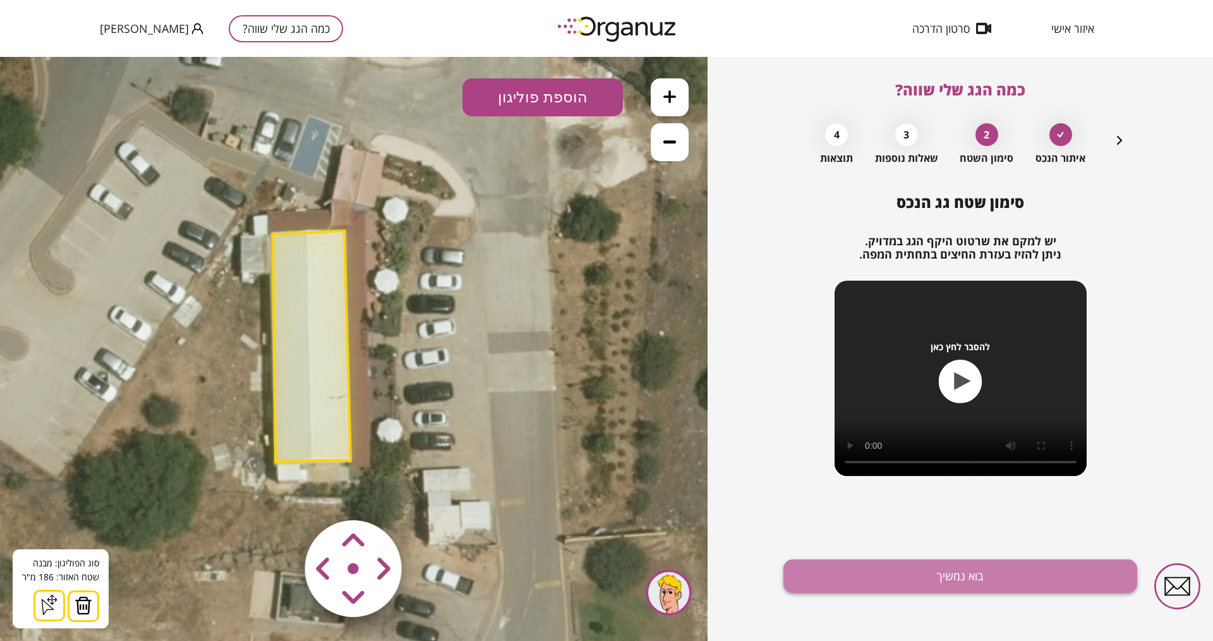
click at [921, 512] on button "בוא נמשיך" at bounding box center [961, 575] width 354 height 33
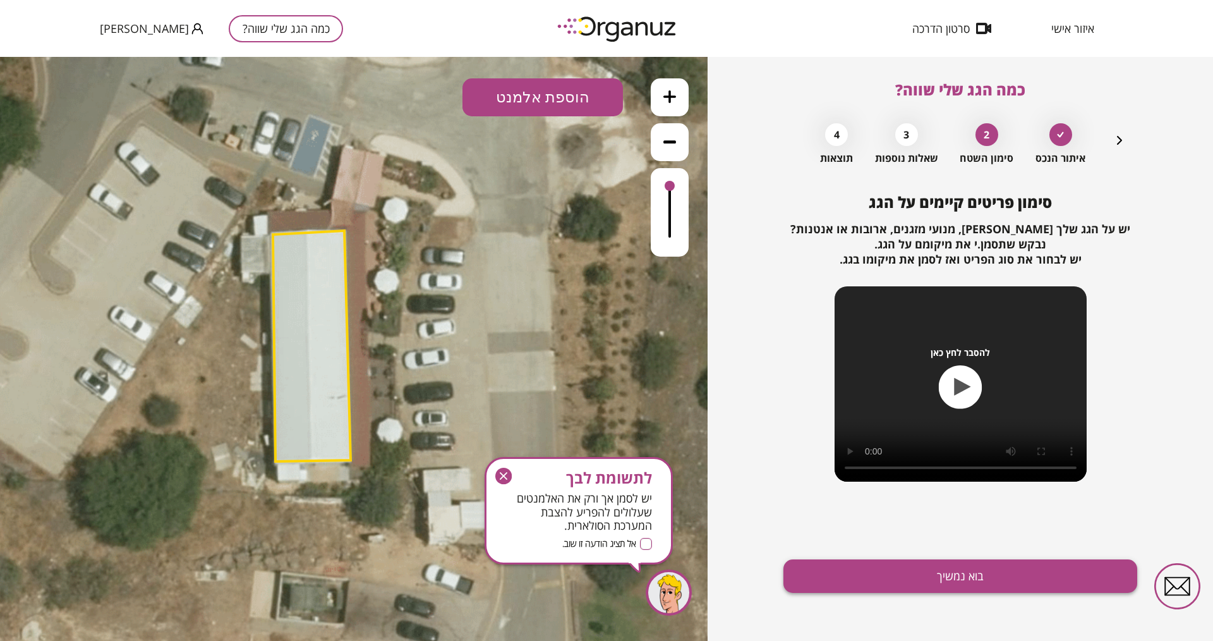
click at [889, 512] on button "בוא נמשיך" at bounding box center [961, 575] width 354 height 33
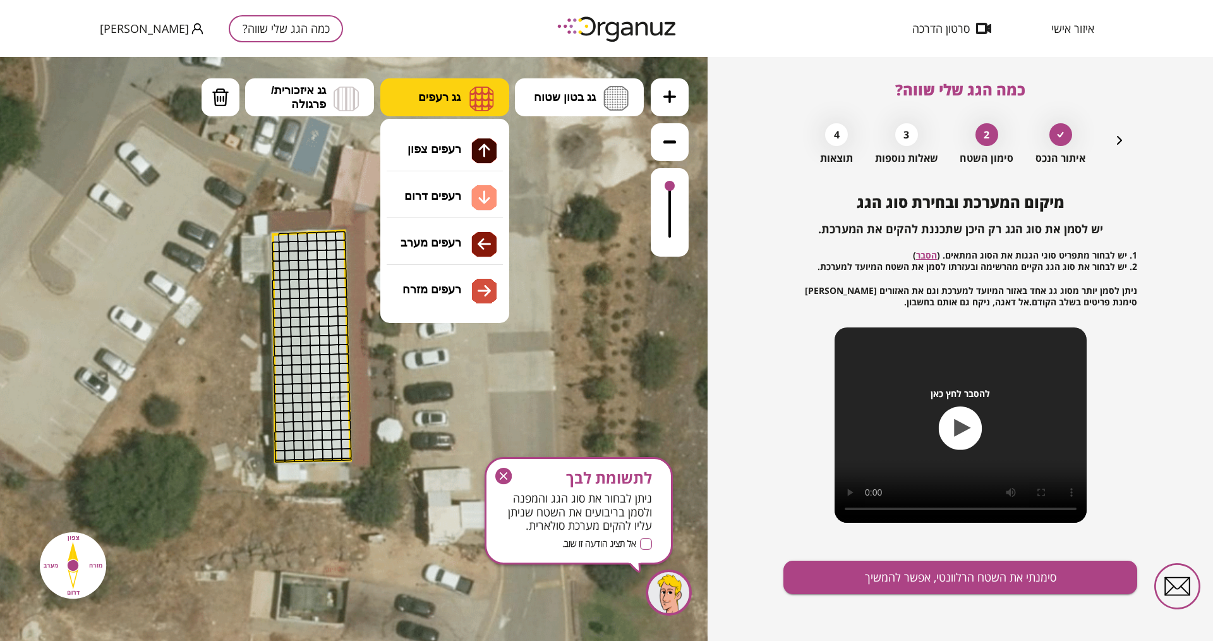
click at [449, 91] on span "גג רעפים" at bounding box center [439, 97] width 42 height 14
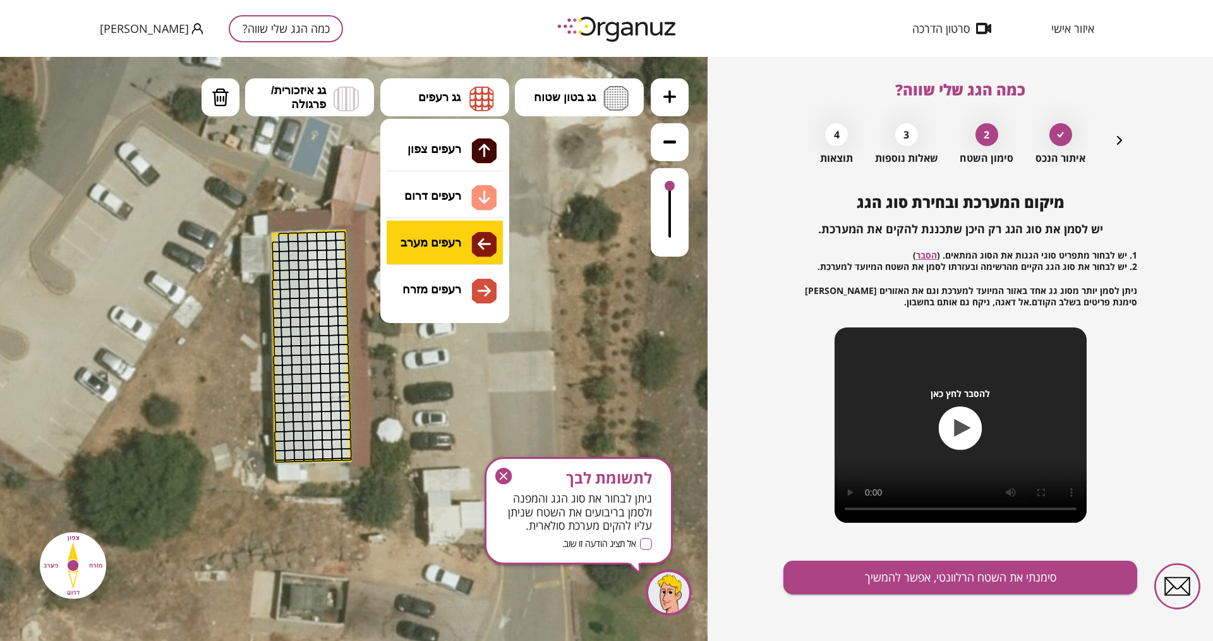
click at [452, 241] on div ".st0 { fill: #FFFFFF; } א" at bounding box center [354, 349] width 708 height 584
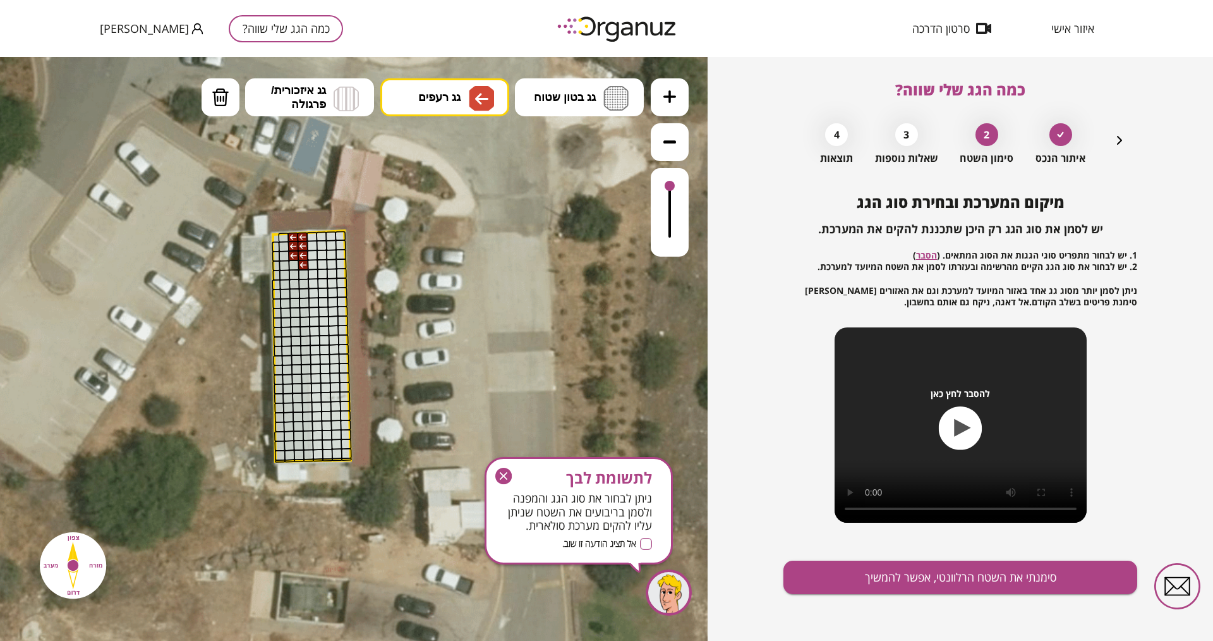
drag, startPoint x: 291, startPoint y: 238, endPoint x: 283, endPoint y: 238, distance: 7.6
click at [290, 238] on div at bounding box center [293, 237] width 11 height 9
click at [299, 278] on div at bounding box center [303, 274] width 11 height 11
drag, startPoint x: 290, startPoint y: 285, endPoint x: 288, endPoint y: 277, distance: 7.8
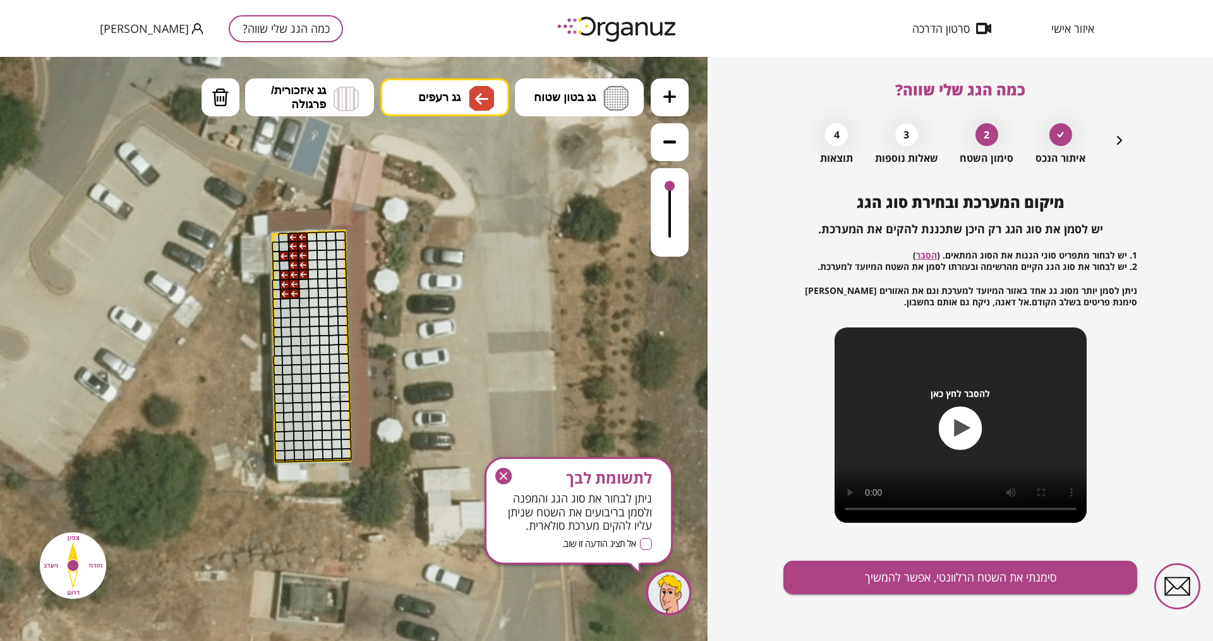
click at [290, 283] on div at bounding box center [294, 284] width 11 height 11
click at [284, 245] on div at bounding box center [284, 246] width 11 height 11
click at [284, 242] on div at bounding box center [284, 246] width 11 height 11
click at [282, 239] on div at bounding box center [283, 237] width 11 height 9
click at [275, 252] on div at bounding box center [276, 256] width 8 height 11
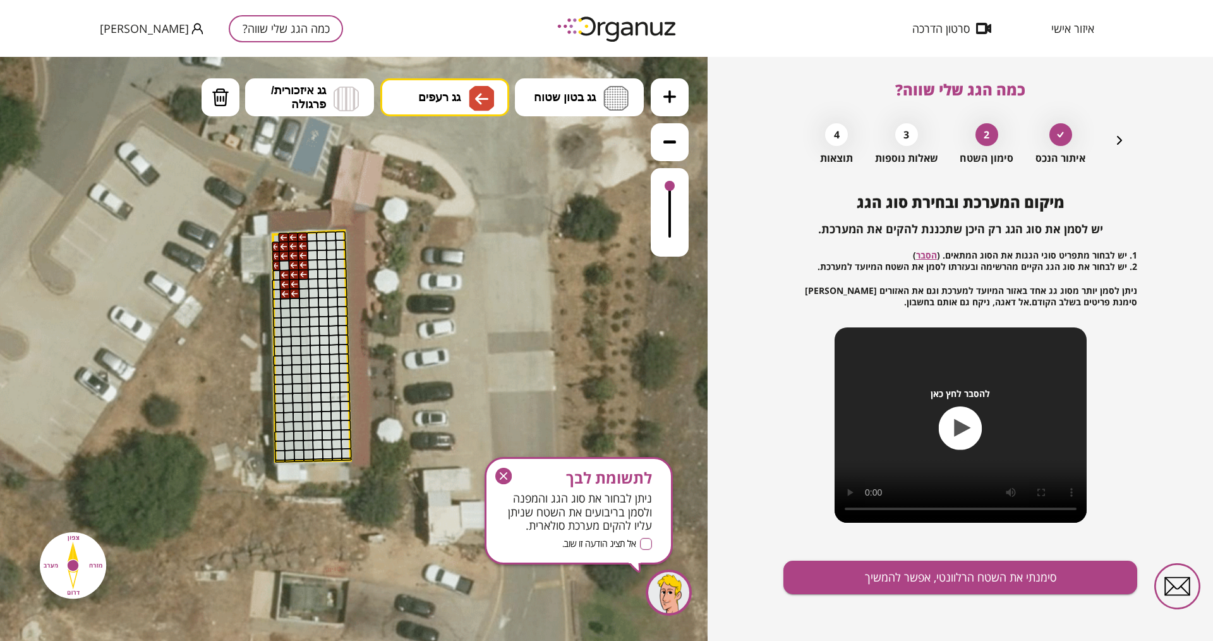
click at [277, 289] on div at bounding box center [276, 294] width 9 height 11
click at [307, 324] on div at bounding box center [305, 322] width 11 height 11
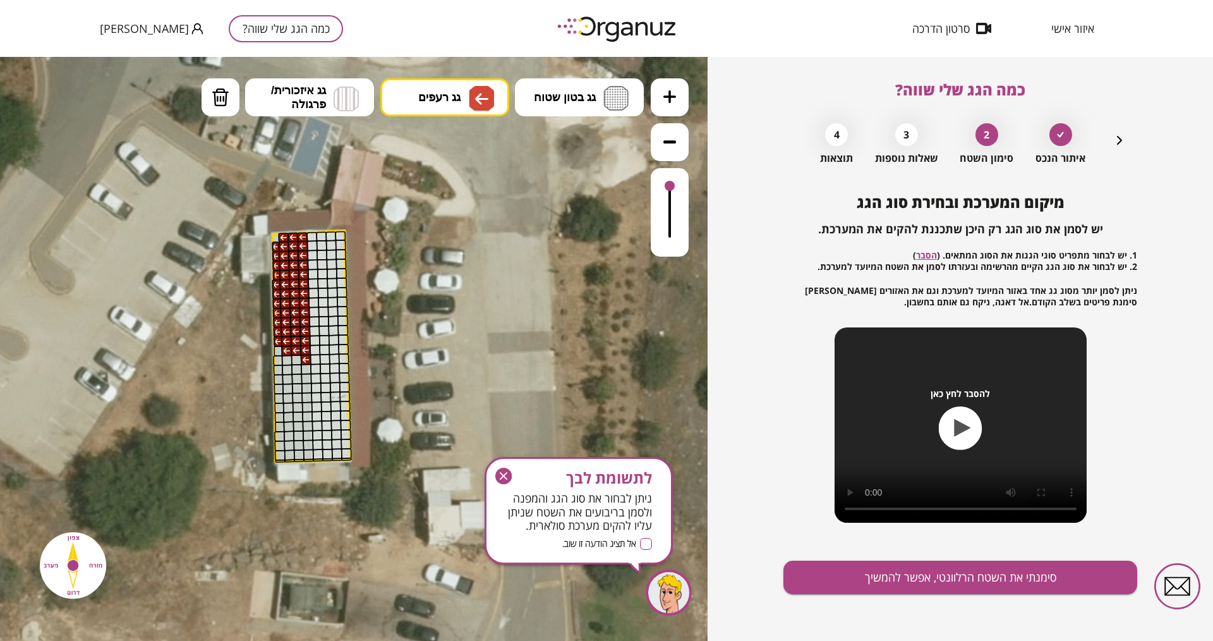
drag, startPoint x: 303, startPoint y: 350, endPoint x: 303, endPoint y: 369, distance: 19.0
click at [302, 351] on div at bounding box center [305, 350] width 11 height 11
click at [293, 361] on div at bounding box center [296, 360] width 11 height 11
click at [282, 356] on div at bounding box center [287, 360] width 11 height 11
drag, startPoint x: 278, startPoint y: 349, endPoint x: 277, endPoint y: 362, distance: 13.3
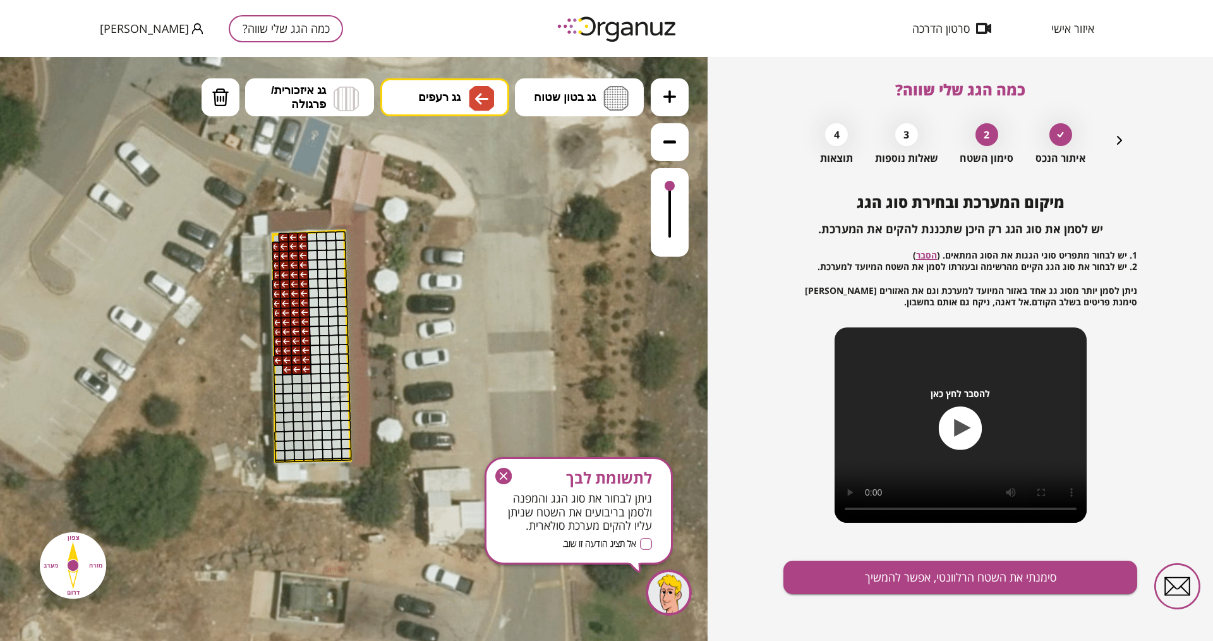
click at [278, 350] on div at bounding box center [278, 351] width 9 height 11
drag, startPoint x: 292, startPoint y: 377, endPoint x: 294, endPoint y: 390, distance: 12.8
click at [293, 379] on div at bounding box center [297, 378] width 11 height 11
click at [289, 380] on div at bounding box center [287, 379] width 11 height 11
drag, startPoint x: 305, startPoint y: 375, endPoint x: 305, endPoint y: 384, distance: 9.5
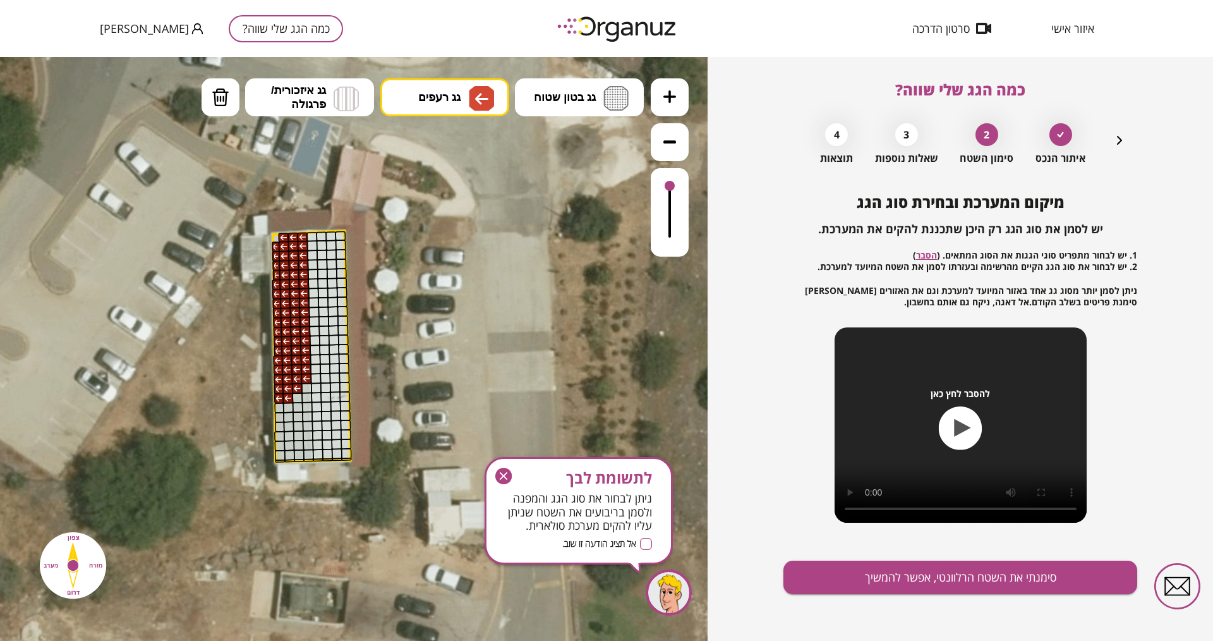
click at [307, 377] on div at bounding box center [306, 378] width 11 height 11
click at [304, 408] on div at bounding box center [307, 407] width 11 height 11
click at [313, 425] on div at bounding box center [317, 425] width 11 height 11
drag, startPoint x: 301, startPoint y: 398, endPoint x: 293, endPoint y: 406, distance: 11.2
click at [301, 399] on div at bounding box center [297, 397] width 11 height 11
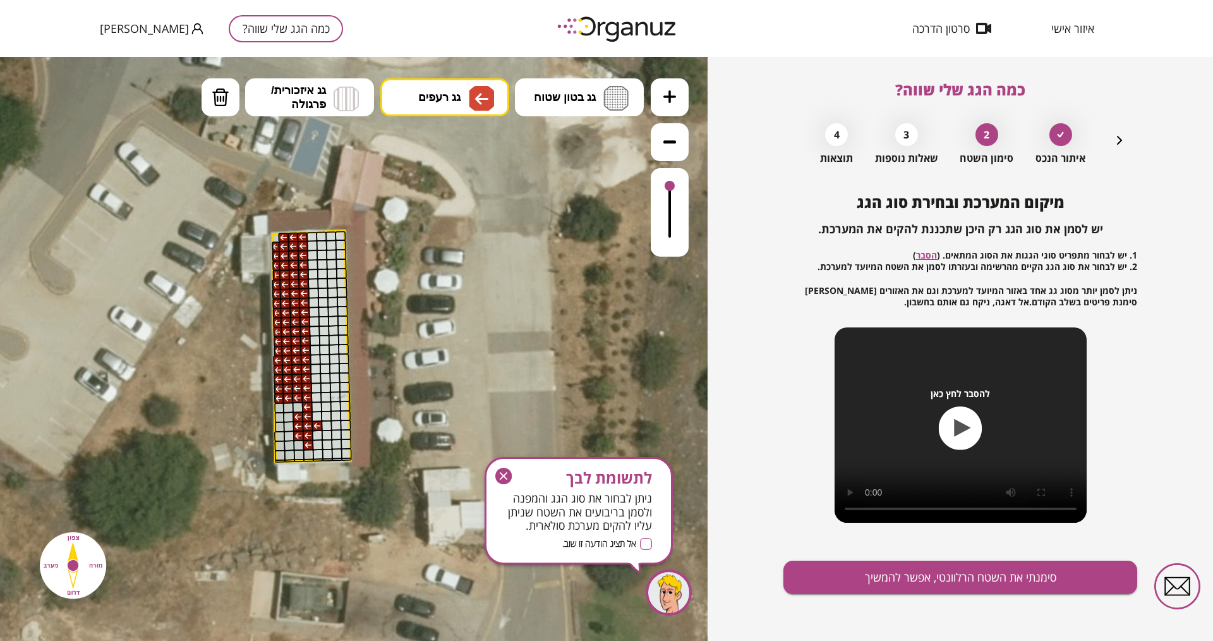
click at [294, 408] on div at bounding box center [298, 407] width 11 height 11
click at [284, 408] on div at bounding box center [288, 408] width 11 height 11
click at [281, 452] on div at bounding box center [280, 455] width 11 height 11
click at [294, 452] on div at bounding box center [299, 454] width 11 height 11
drag, startPoint x: 309, startPoint y: 456, endPoint x: 293, endPoint y: 458, distance: 16.0
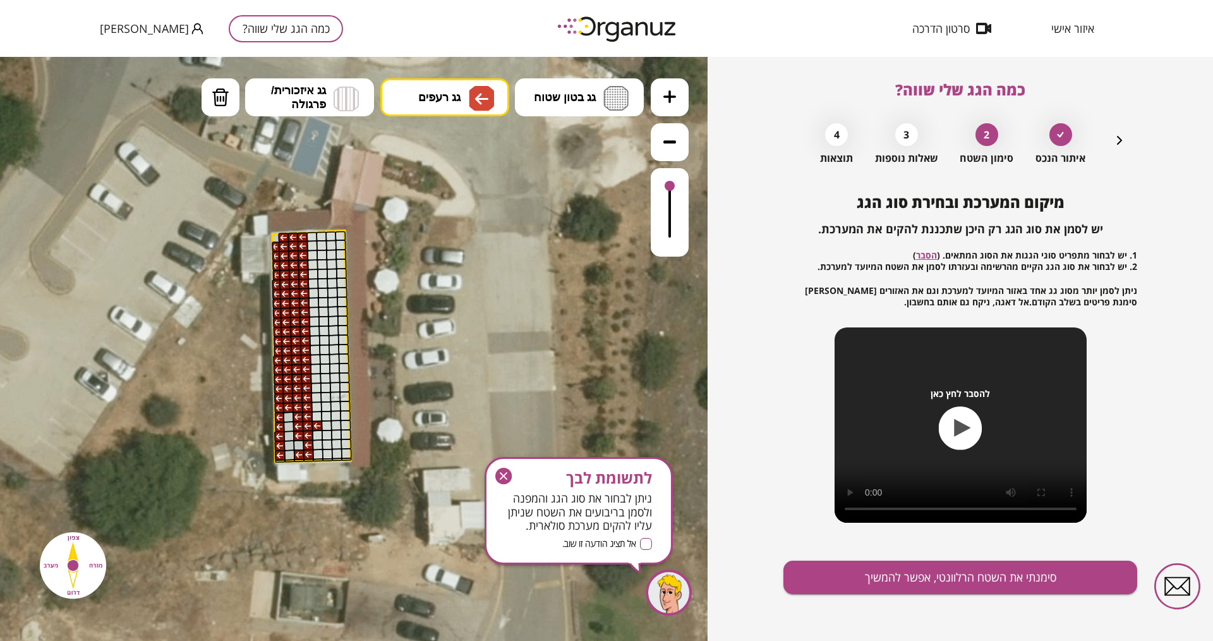
click at [308, 456] on div at bounding box center [308, 454] width 11 height 11
click at [296, 444] on div at bounding box center [298, 445] width 11 height 11
click at [291, 444] on div at bounding box center [289, 445] width 11 height 11
click at [295, 433] on div at bounding box center [298, 435] width 11 height 11
click at [291, 434] on div at bounding box center [289, 436] width 11 height 11
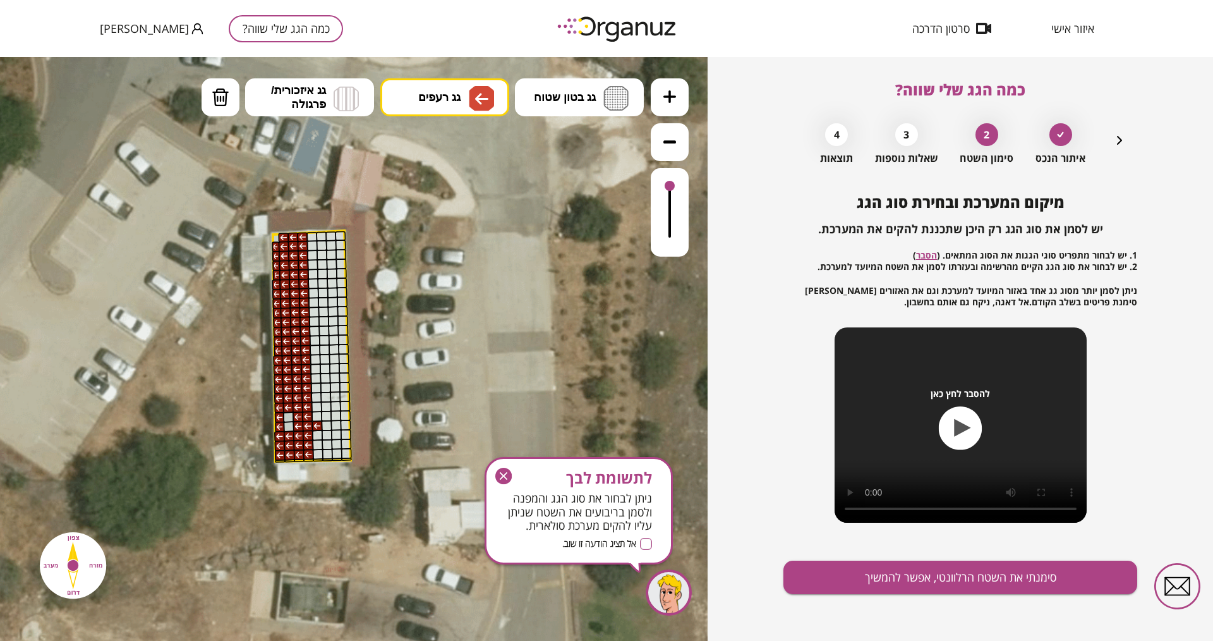
click at [289, 422] on div at bounding box center [289, 427] width 11 height 11
click at [291, 413] on div at bounding box center [288, 417] width 11 height 11
click at [471, 92] on img at bounding box center [481, 98] width 25 height 25
click at [445, 286] on div ".st0 { fill: #FFFFFF; } א" at bounding box center [354, 349] width 708 height 584
click at [319, 426] on div at bounding box center [317, 425] width 11 height 11
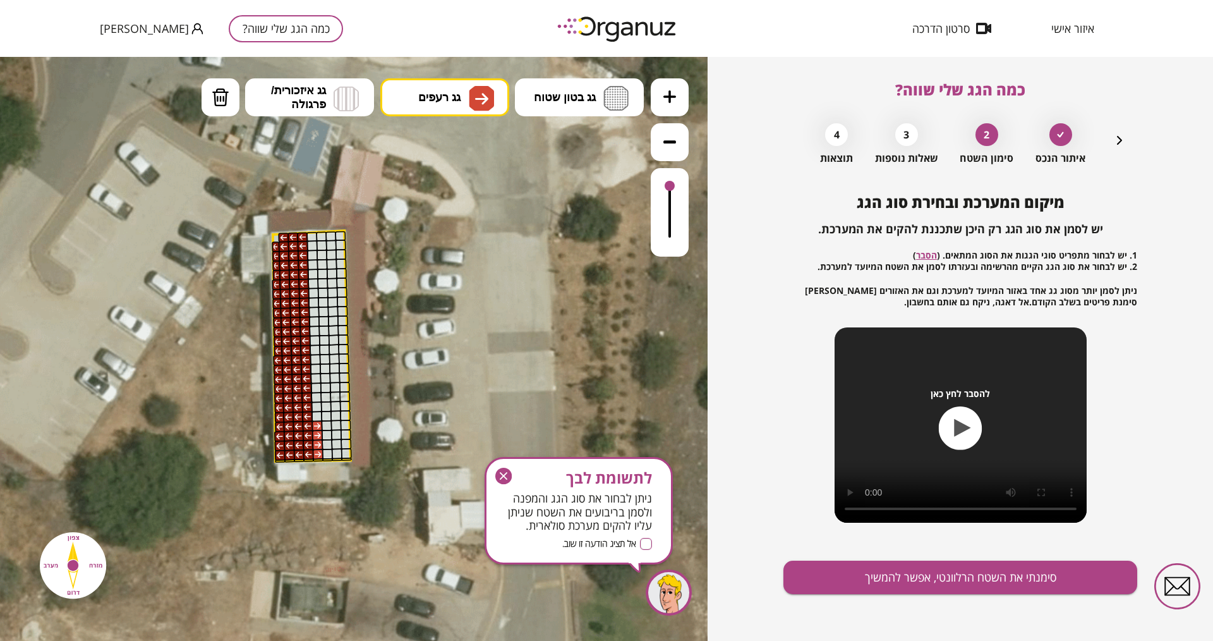
click at [319, 433] on div at bounding box center [317, 435] width 11 height 11
click at [319, 419] on div at bounding box center [317, 416] width 11 height 11
click at [325, 416] on div at bounding box center [326, 416] width 11 height 11
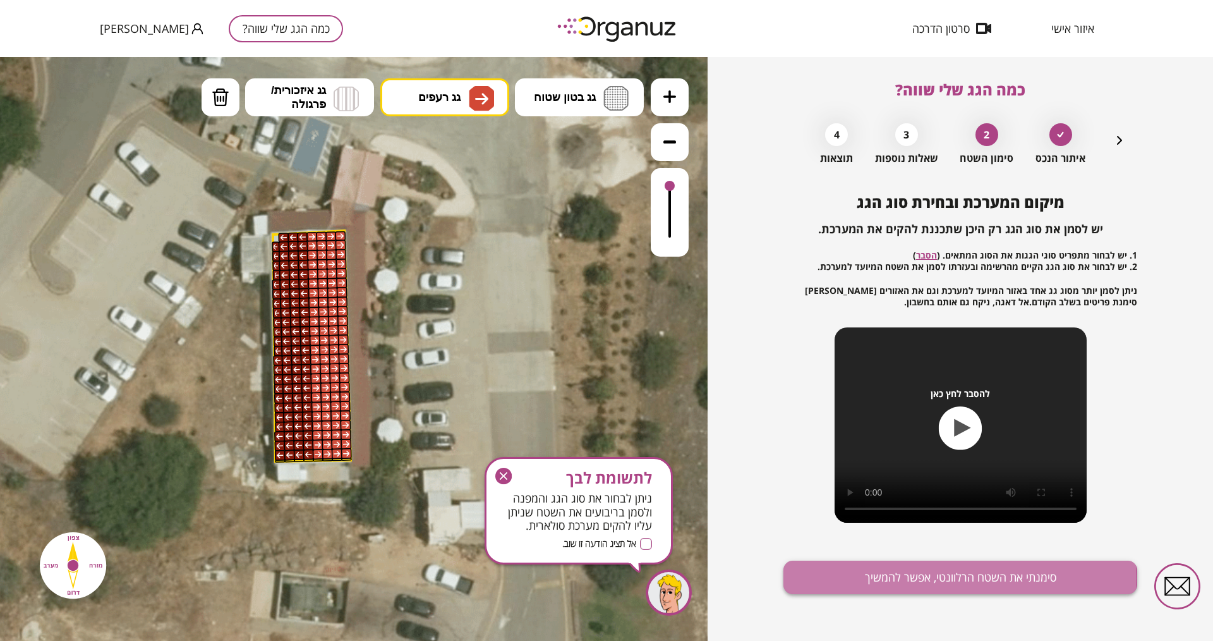
click at [892, 512] on button "סימנתי את השטח הרלוונטי, אפשר להמשיך" at bounding box center [961, 577] width 354 height 33
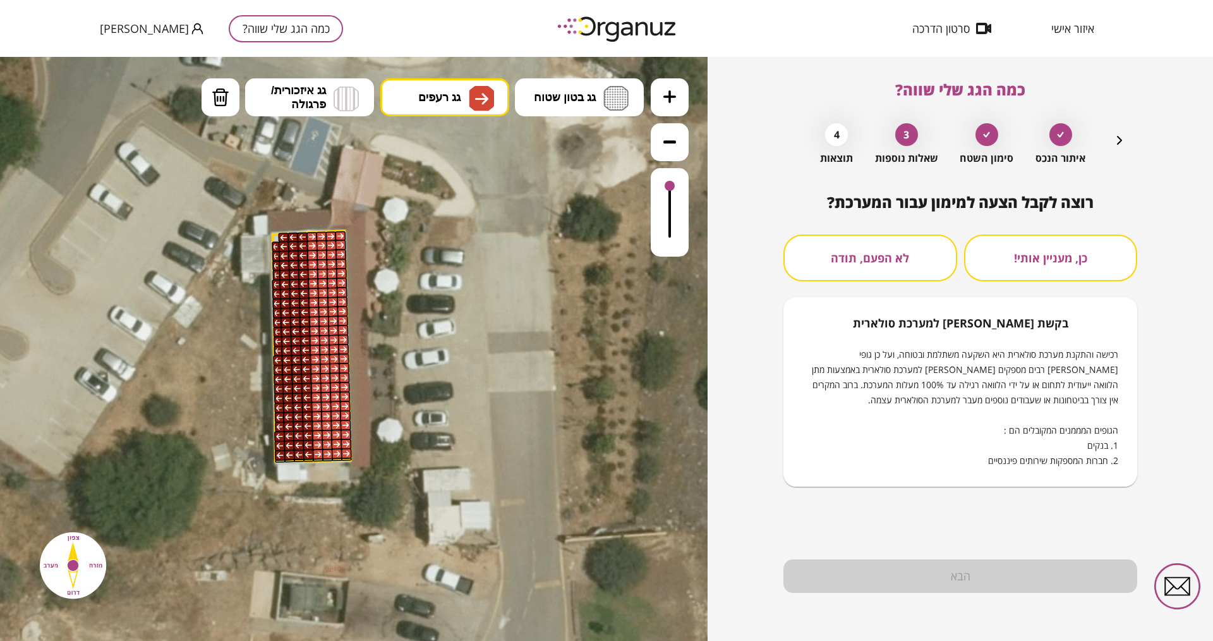
click at [858, 253] on button "לא הפעם, תודה" at bounding box center [871, 257] width 174 height 47
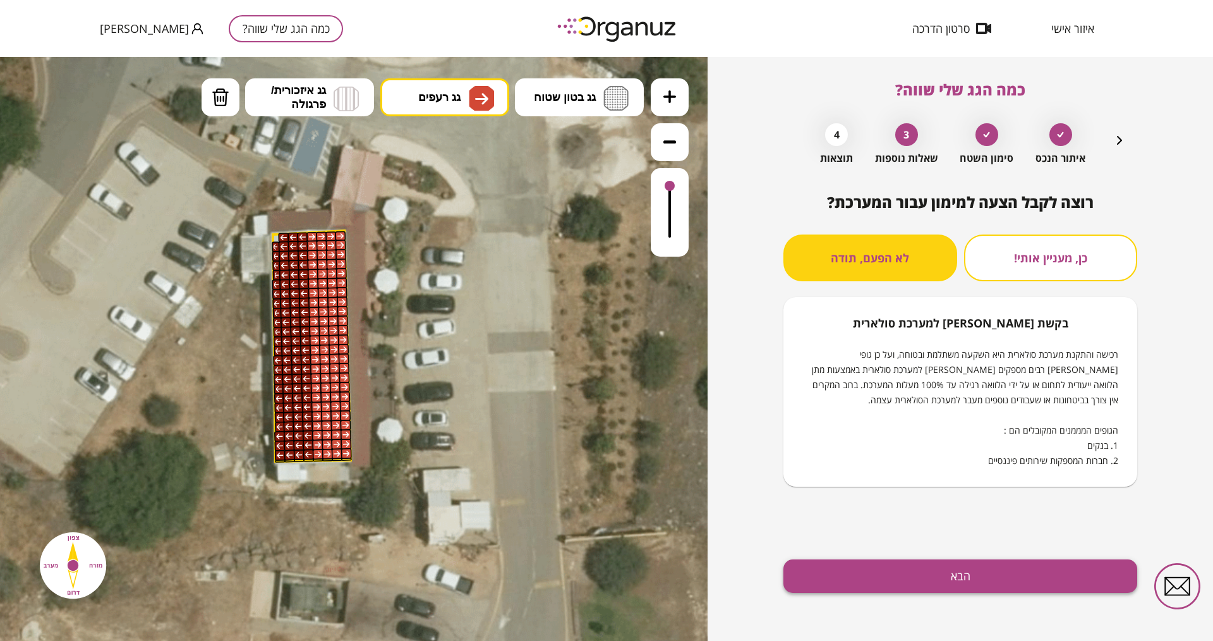
click at [929, 512] on button "הבא" at bounding box center [961, 575] width 354 height 33
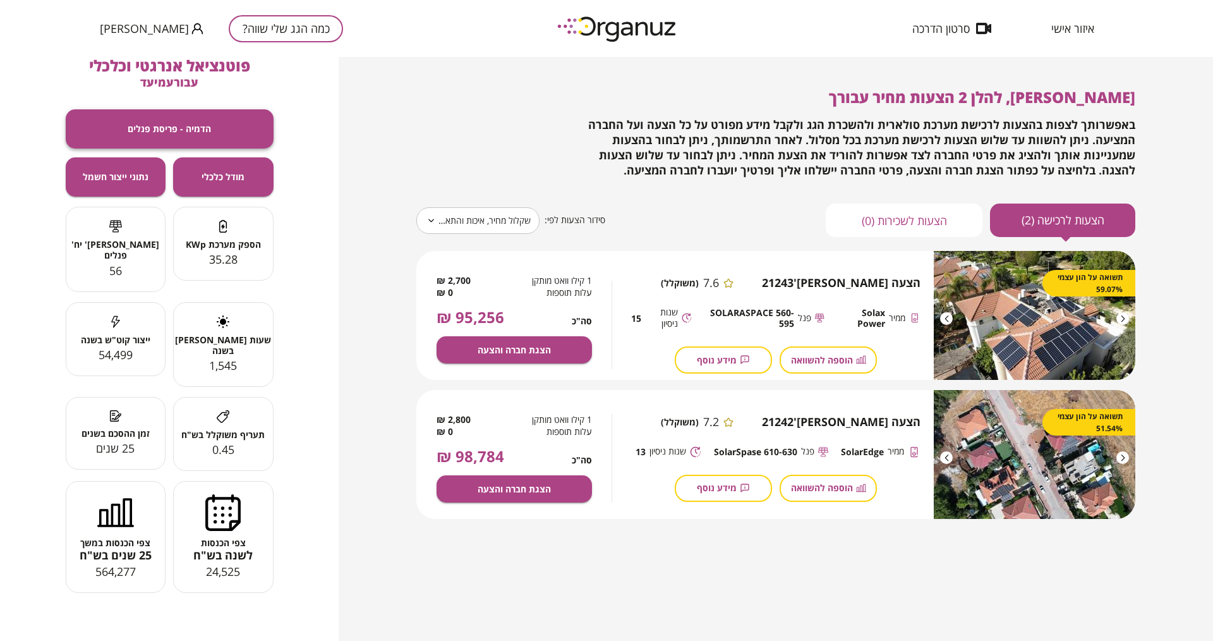
click at [184, 126] on span "הדמיה - פריסת פנלים" at bounding box center [169, 128] width 83 height 11
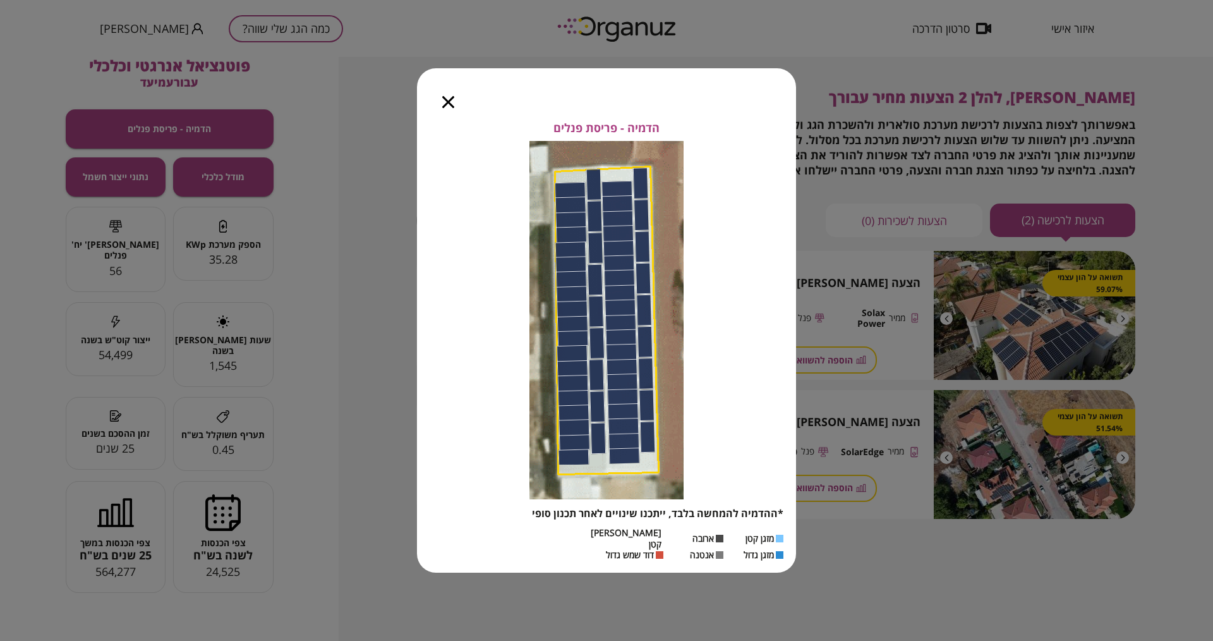
click at [447, 100] on div at bounding box center [448, 94] width 63 height 53
click at [452, 106] on icon "button" at bounding box center [448, 102] width 12 height 12
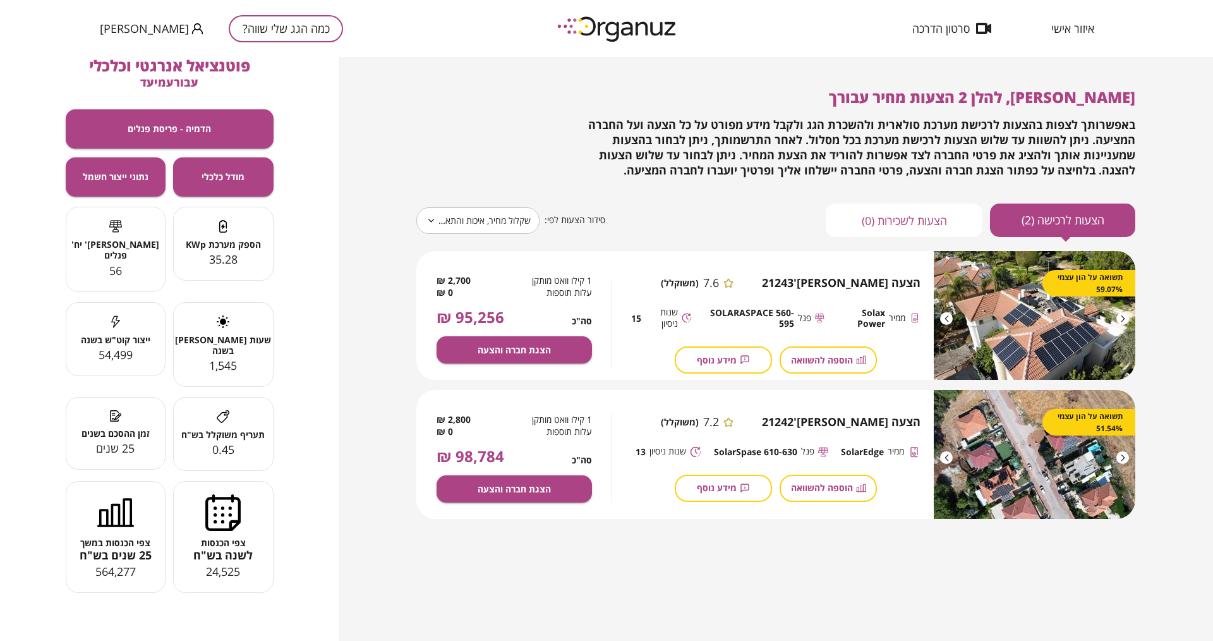
click at [370, 403] on div "**********" at bounding box center [776, 349] width 875 height 584
click at [970, 31] on span "איזור אישי" at bounding box center [1073, 28] width 43 height 13
